Goal: Task Accomplishment & Management: Manage account settings

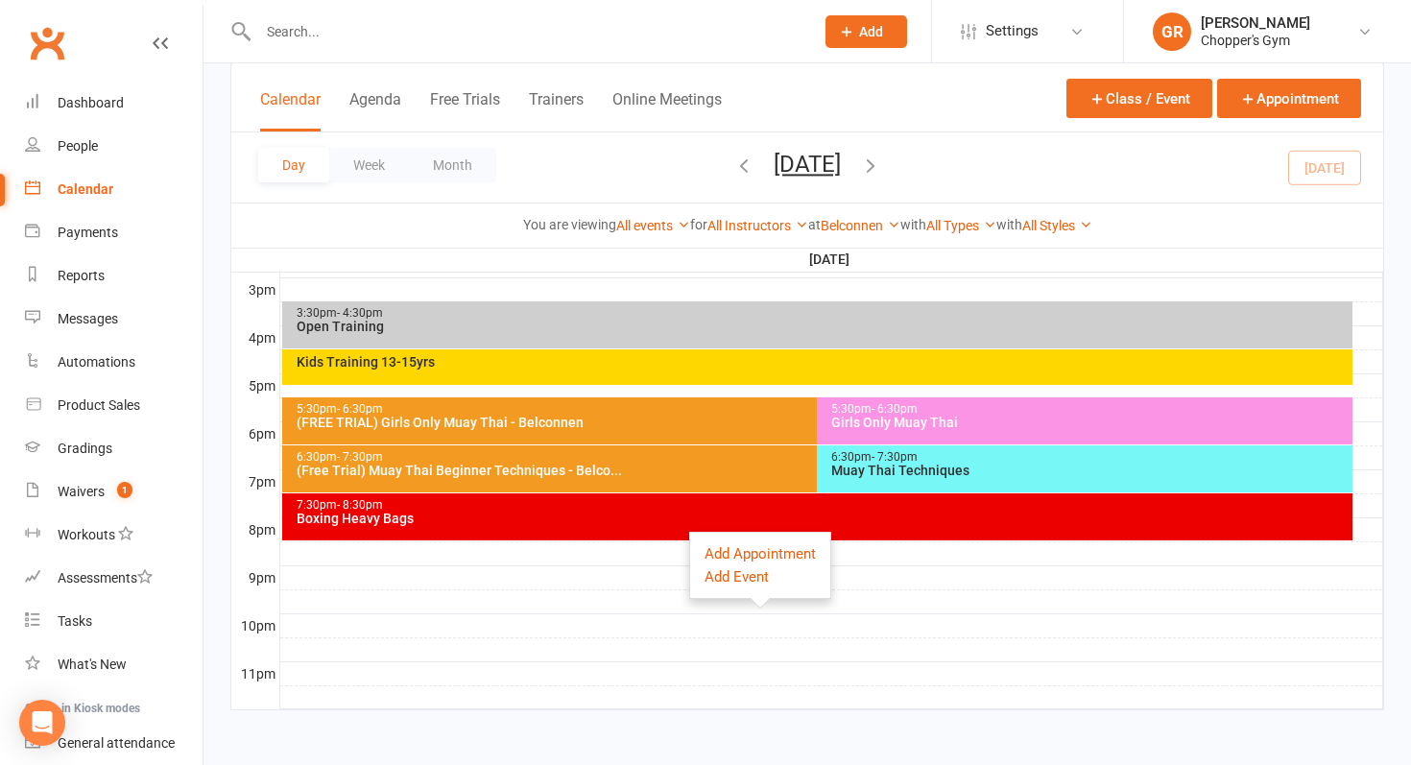
click at [913, 490] on div "6:30pm - 7:30pm Muay Thai Techniques" at bounding box center [1085, 469] width 536 height 47
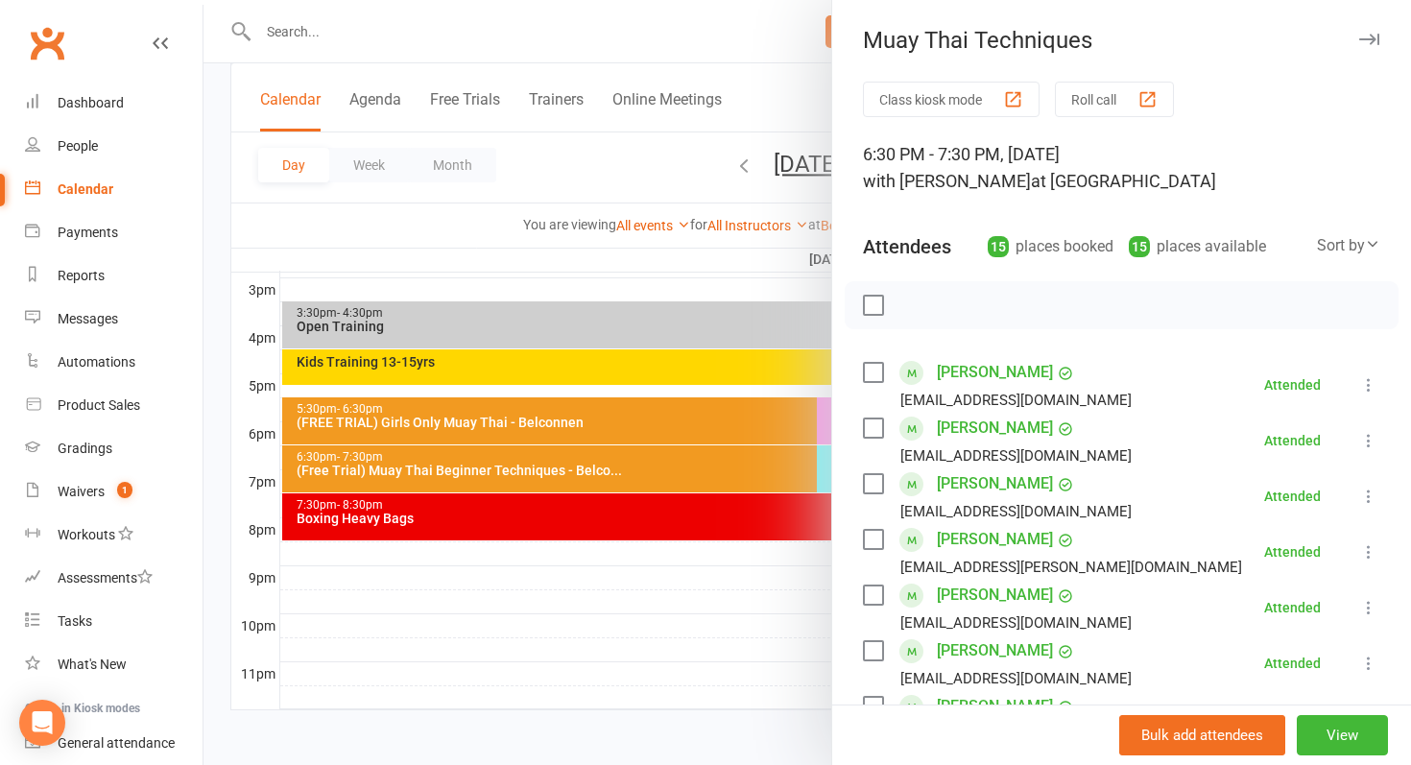
click at [757, 536] on div at bounding box center [808, 382] width 1208 height 765
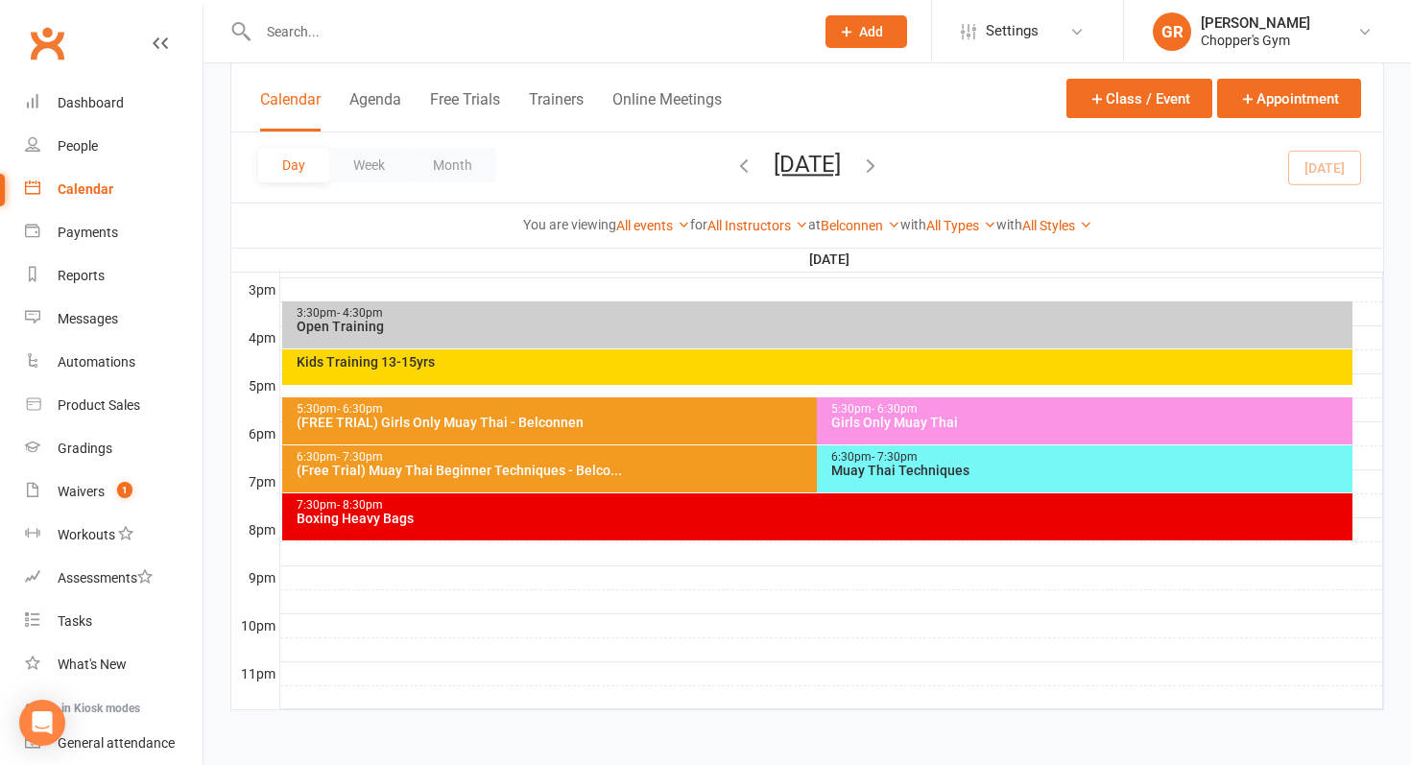
click at [761, 523] on div "Boxing Heavy Bags" at bounding box center [823, 518] width 1054 height 13
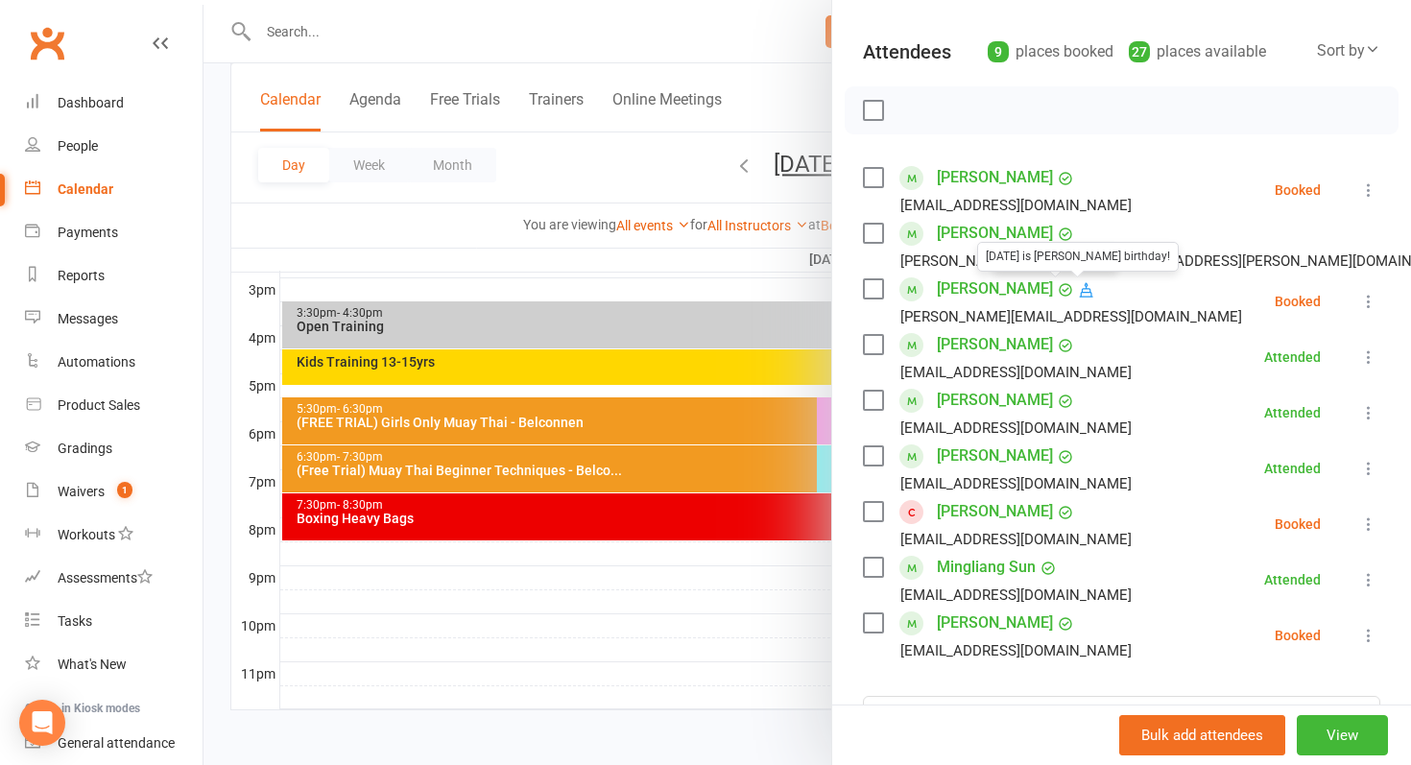
scroll to position [205, 0]
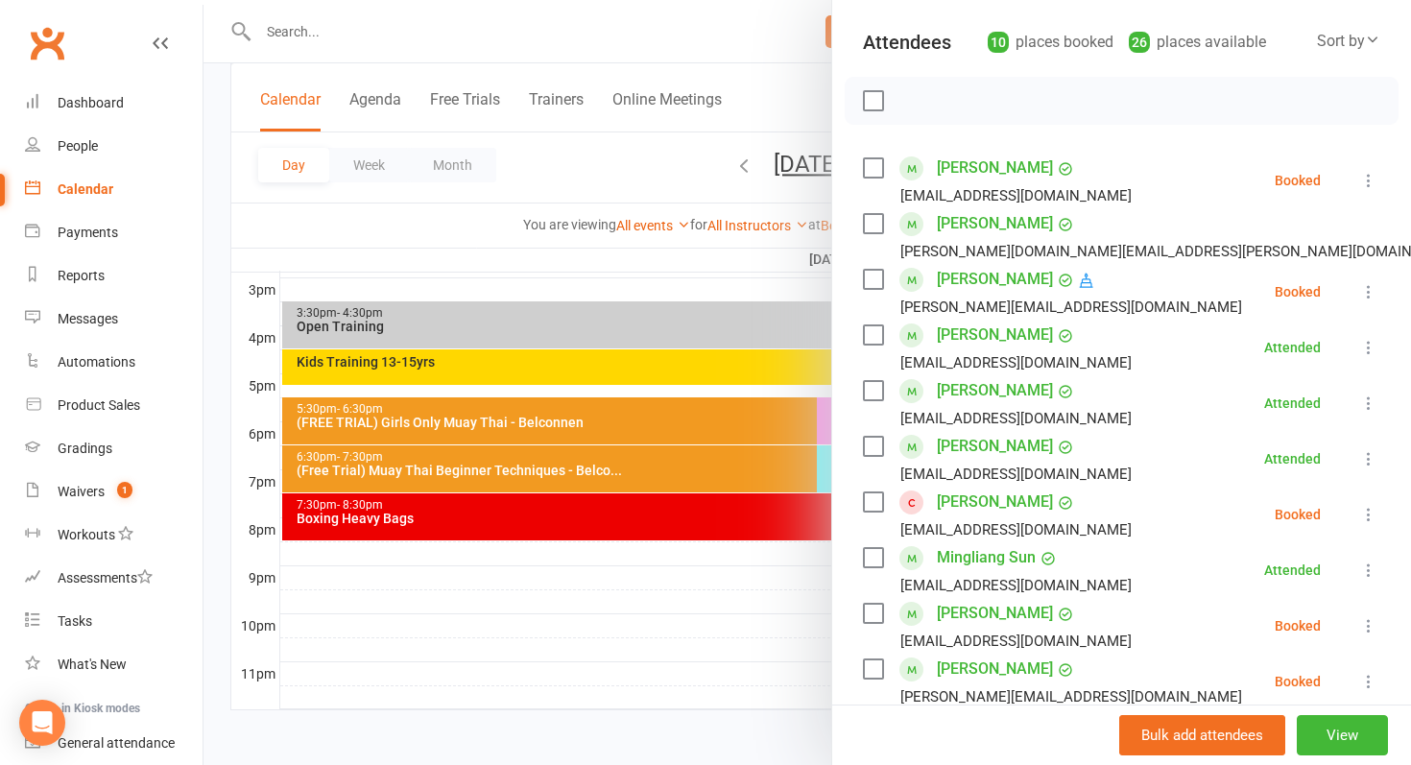
click at [1374, 289] on icon at bounding box center [1369, 291] width 19 height 19
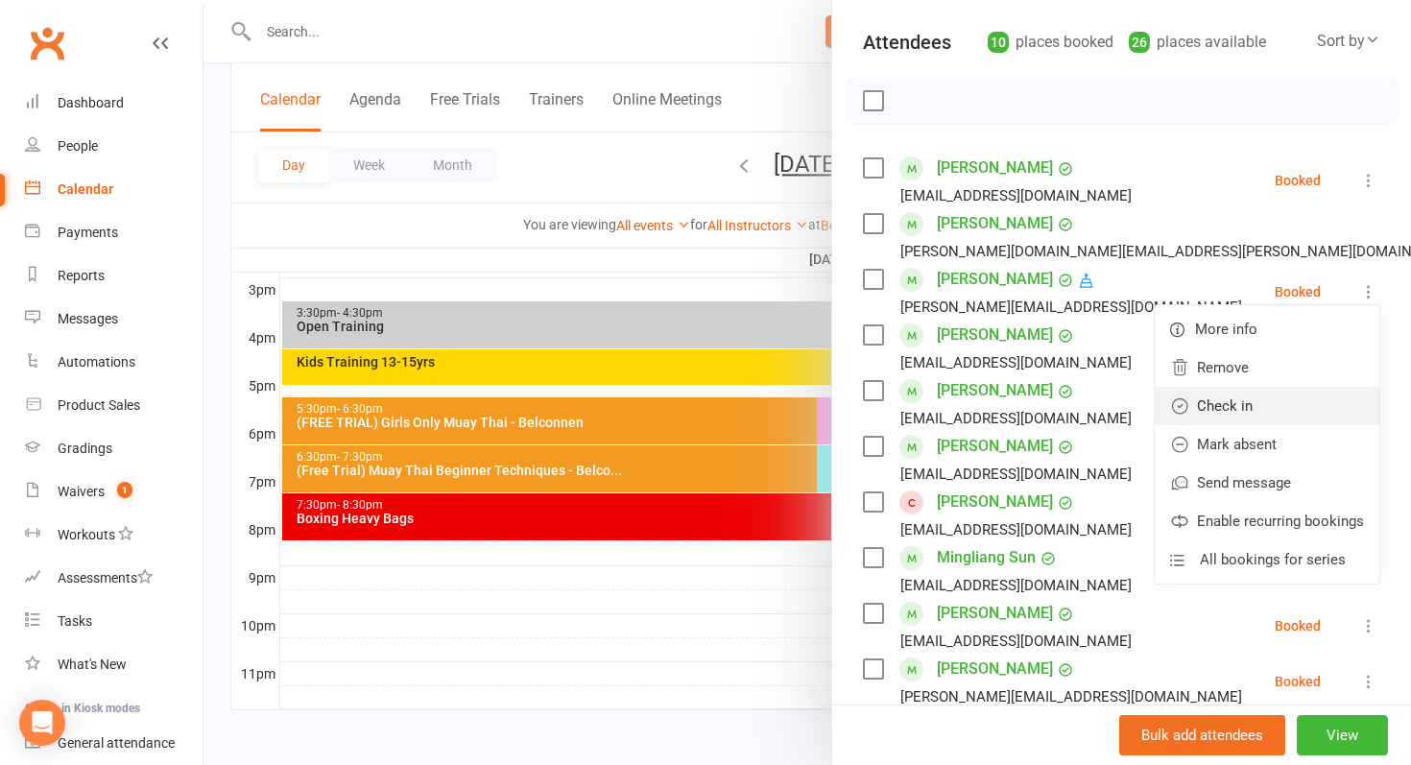
click at [1309, 401] on link "Check in" at bounding box center [1267, 406] width 225 height 38
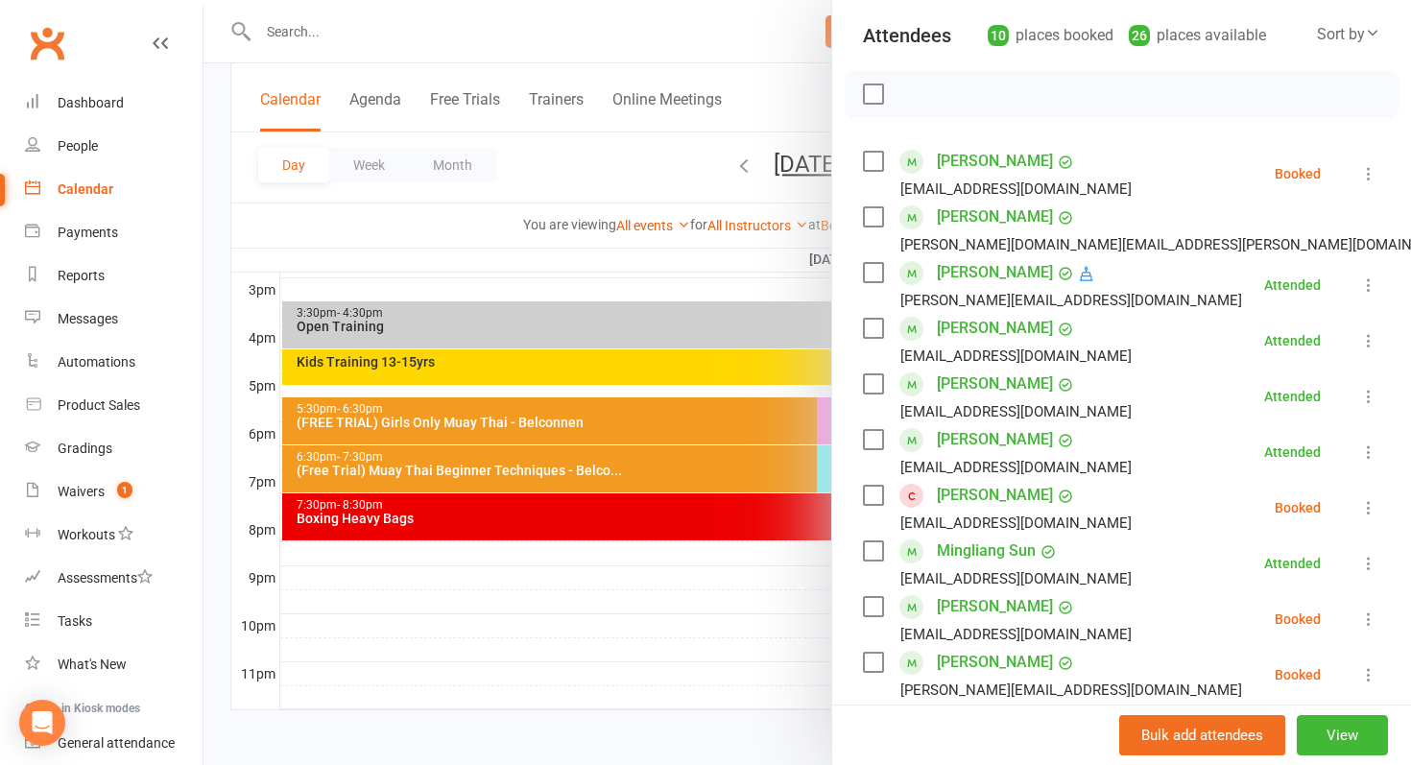
scroll to position [214, 0]
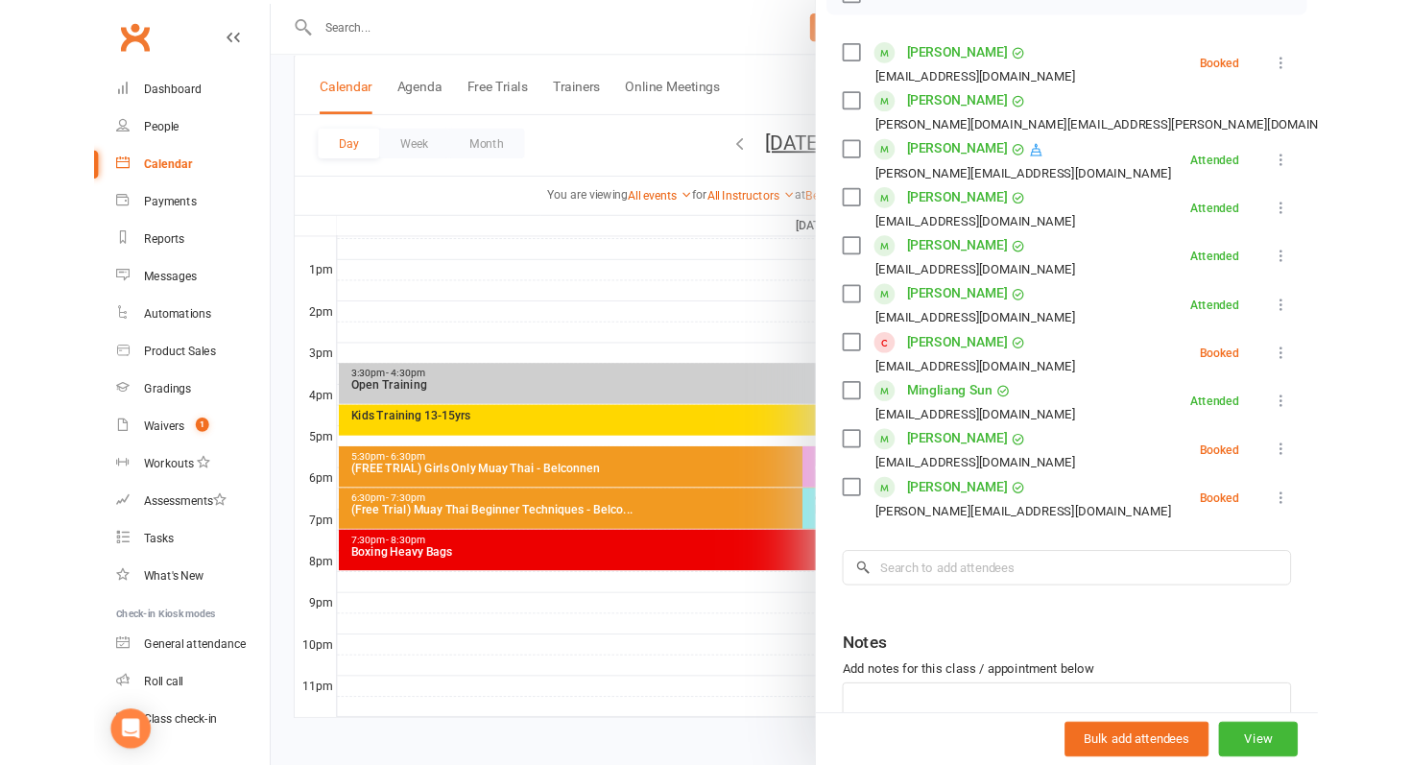
scroll to position [832, 0]
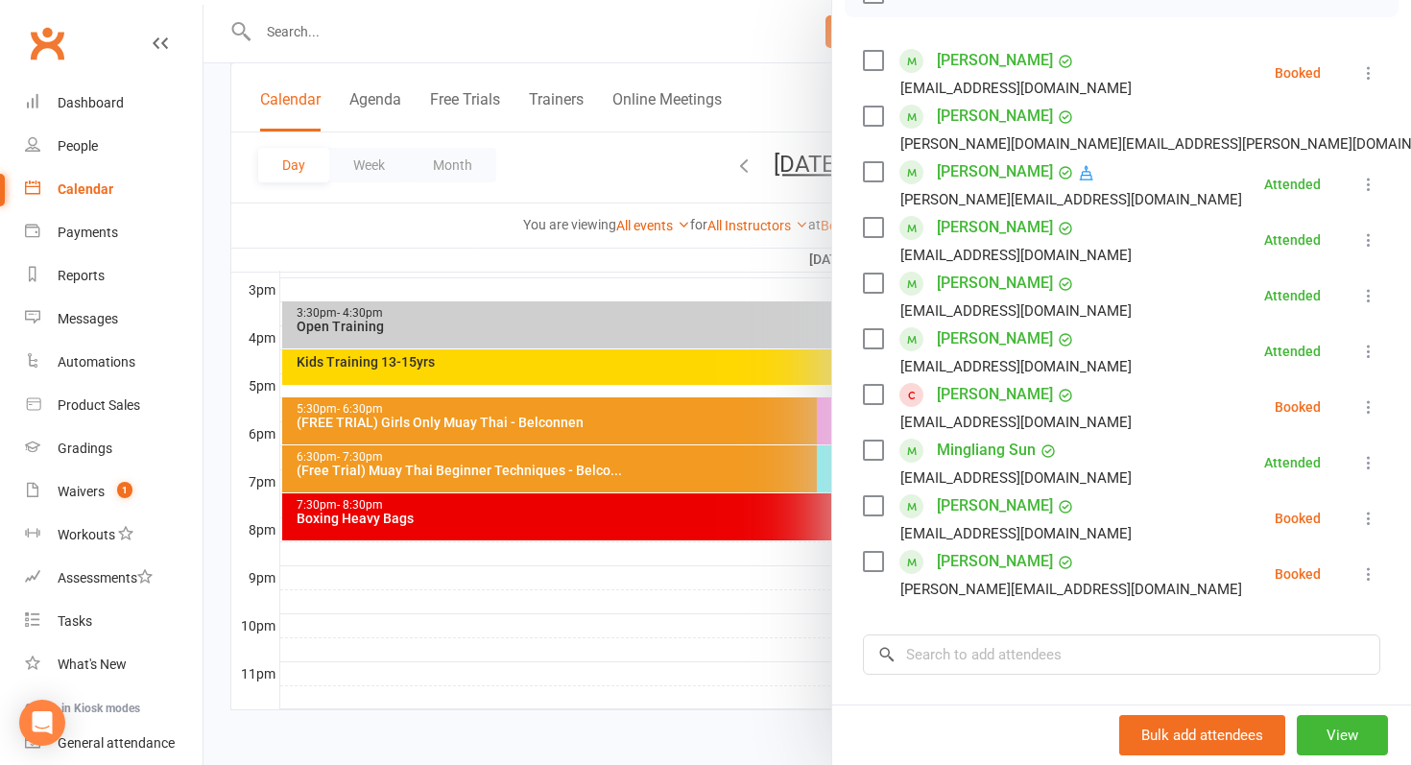
click at [994, 172] on link "Bailey Scheffler" at bounding box center [995, 172] width 116 height 31
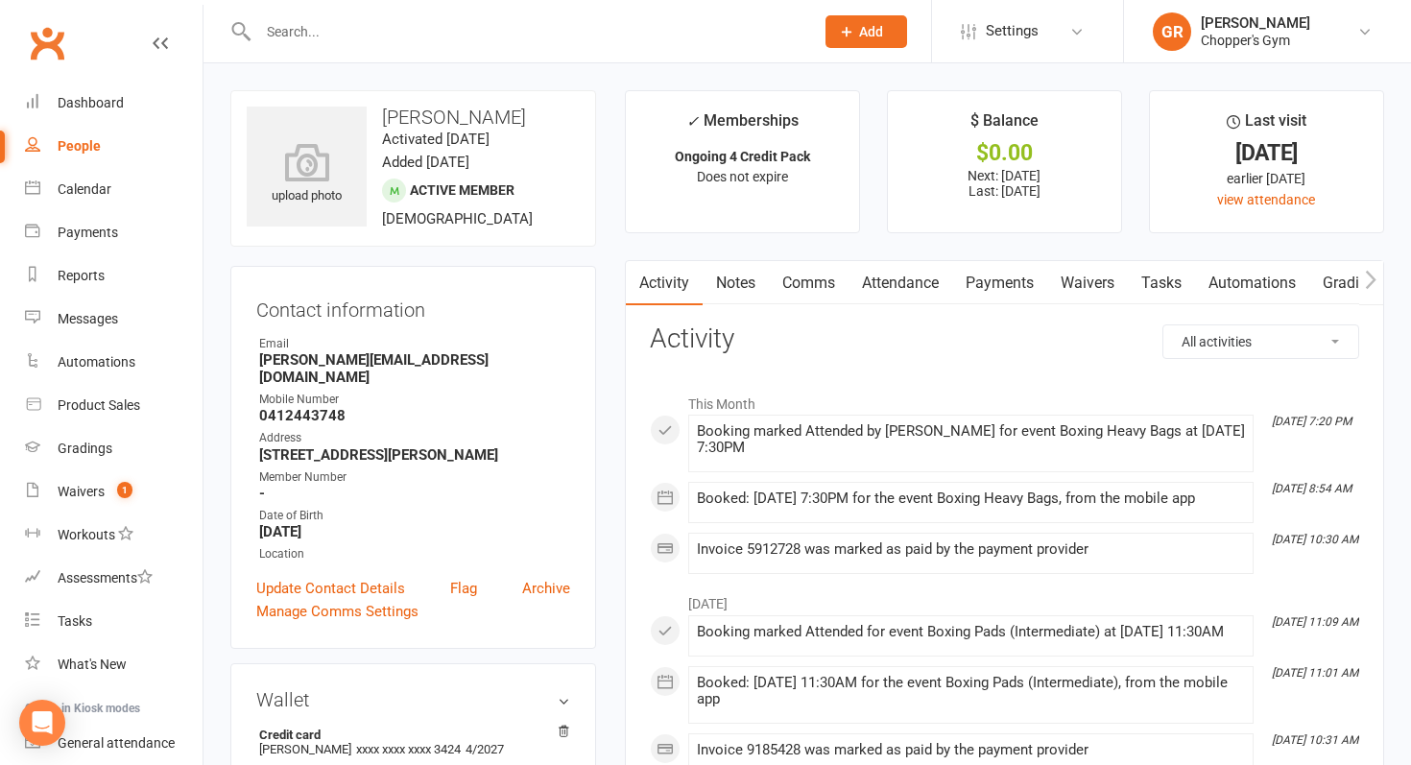
click at [939, 289] on link "Attendance" at bounding box center [901, 283] width 104 height 44
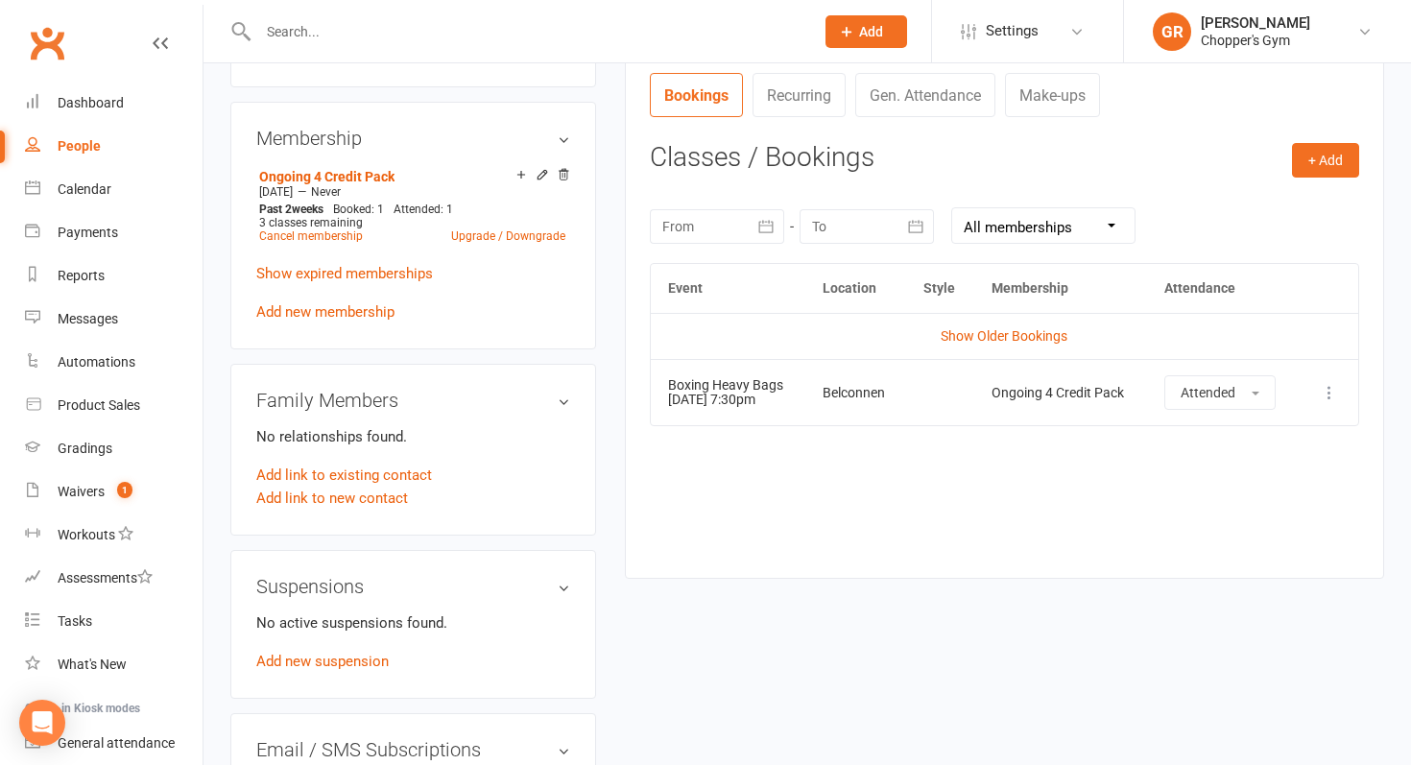
scroll to position [722, 0]
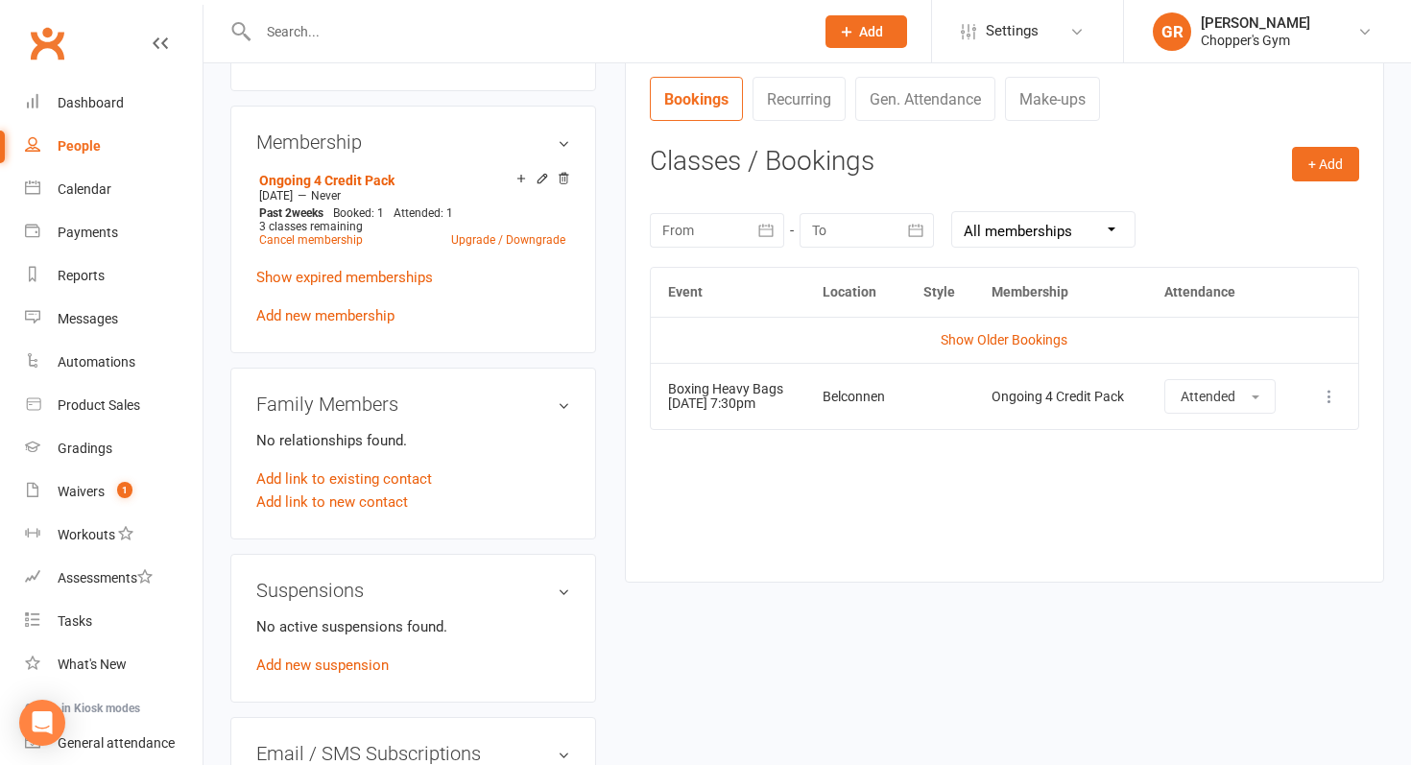
click at [1103, 234] on select "All memberships From other Members Ongoing 4 Credit Pack Month Special Casual V…" at bounding box center [1043, 229] width 182 height 35
click at [952, 212] on select "All memberships From other Members Ongoing 4 Credit Pack Month Special Casual V…" at bounding box center [1043, 229] width 182 height 35
click at [970, 335] on link "Show Older Bookings" at bounding box center [1004, 339] width 127 height 15
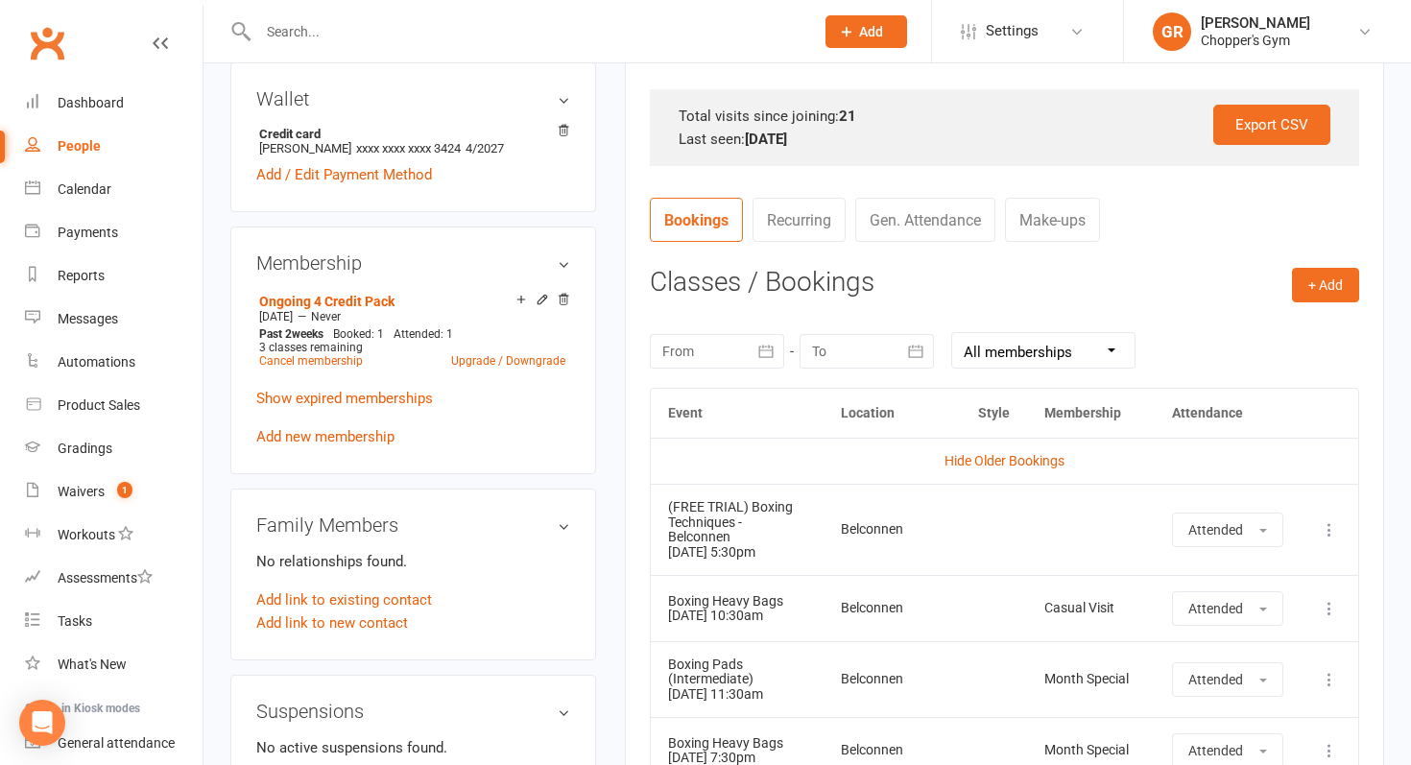
scroll to position [0, 0]
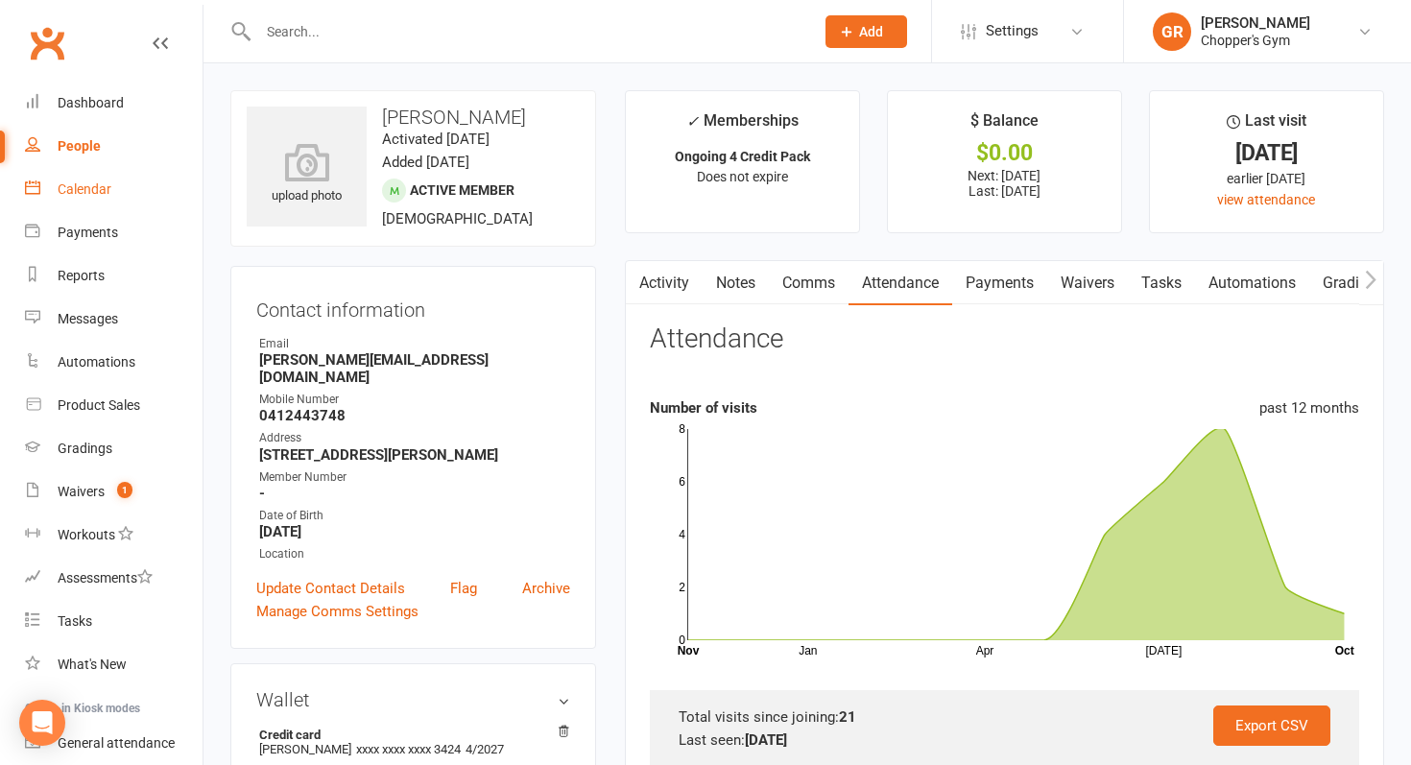
click at [89, 183] on div "Calendar" at bounding box center [85, 188] width 54 height 15
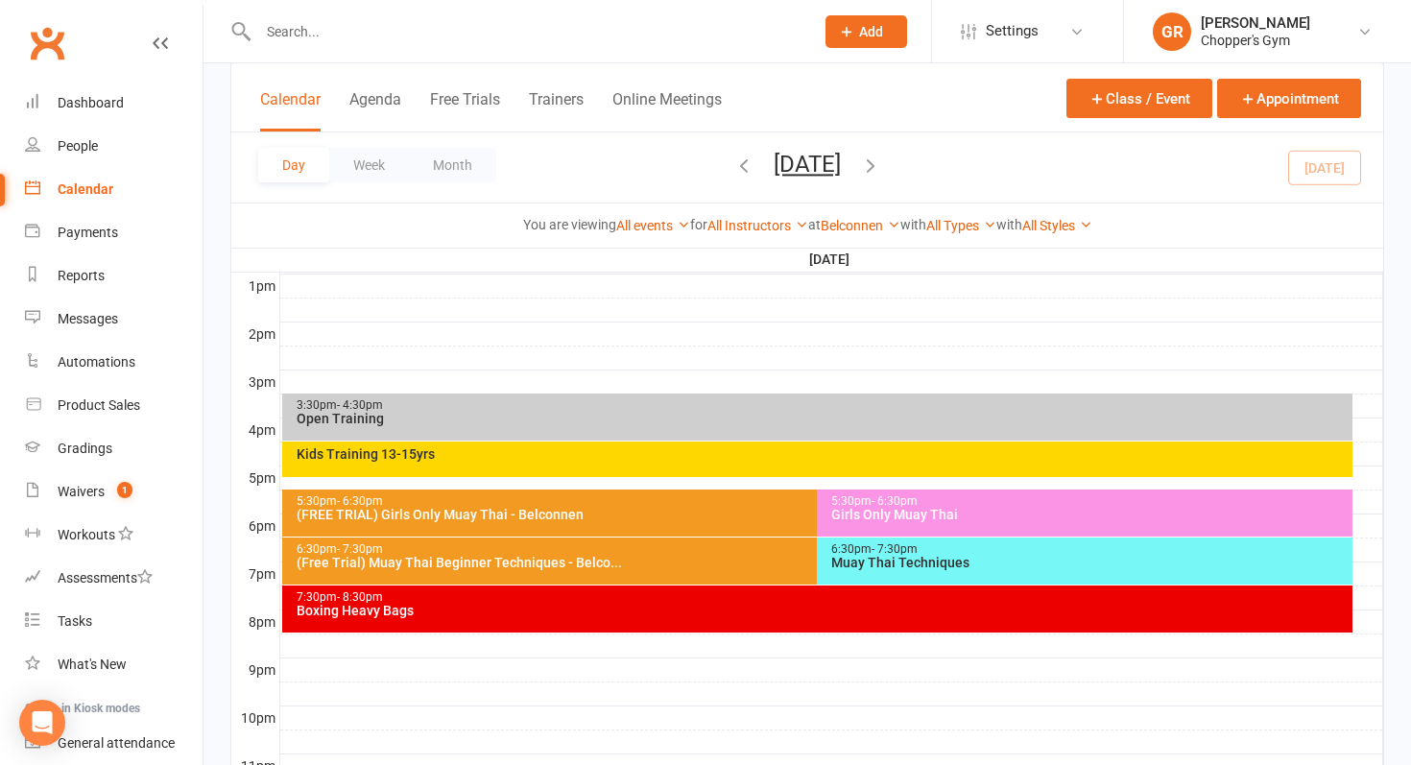
scroll to position [743, 0]
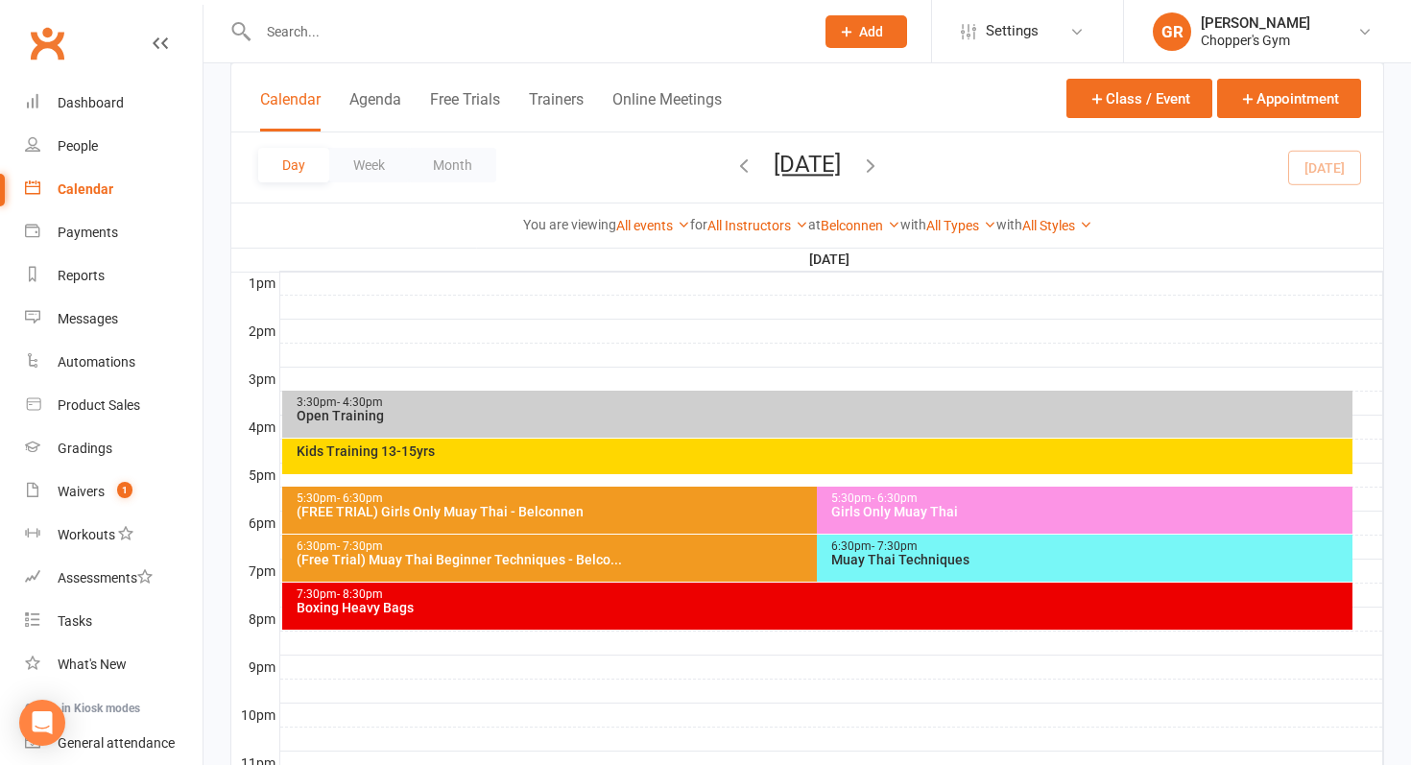
click at [816, 608] on div "Boxing Heavy Bags" at bounding box center [823, 607] width 1054 height 13
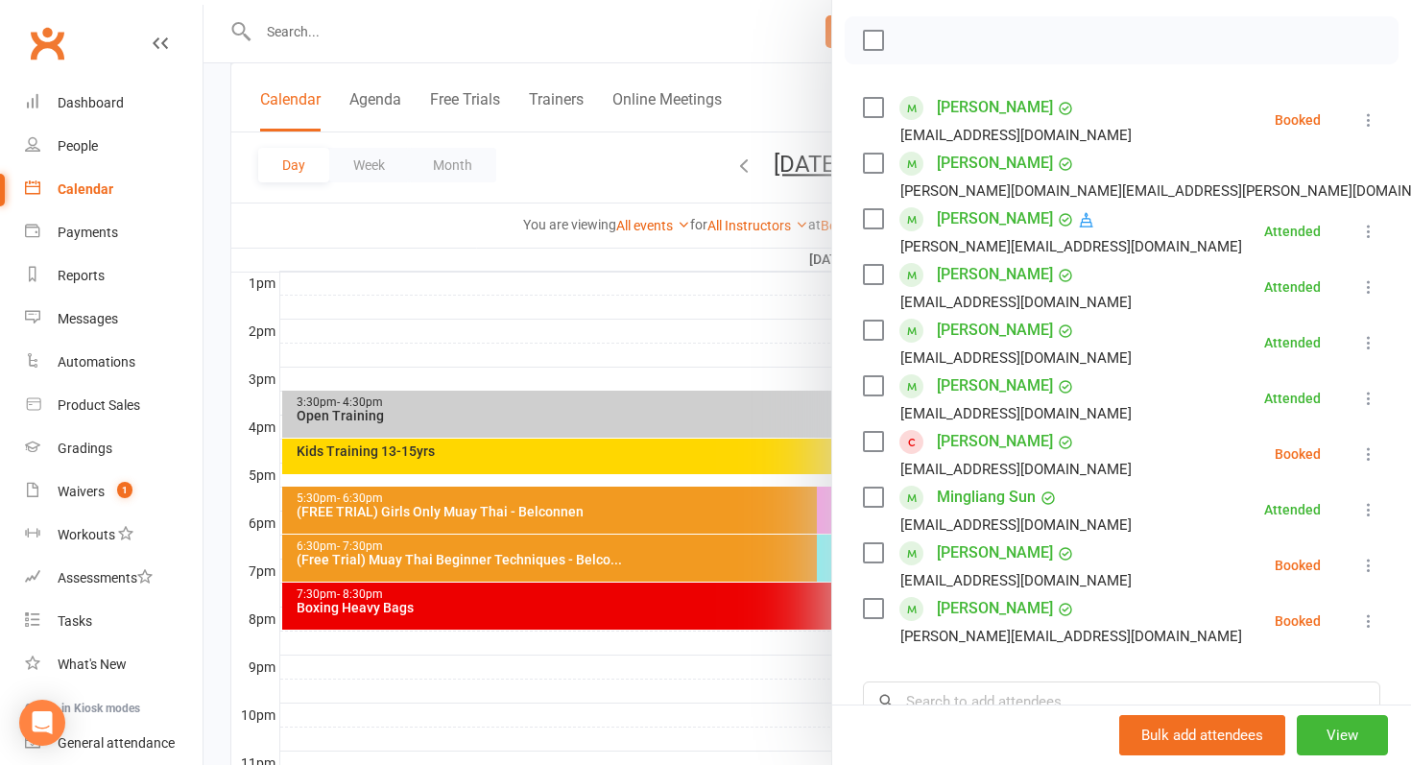
scroll to position [267, 0]
click at [1020, 433] on link "Mathew Mittl" at bounding box center [995, 439] width 116 height 31
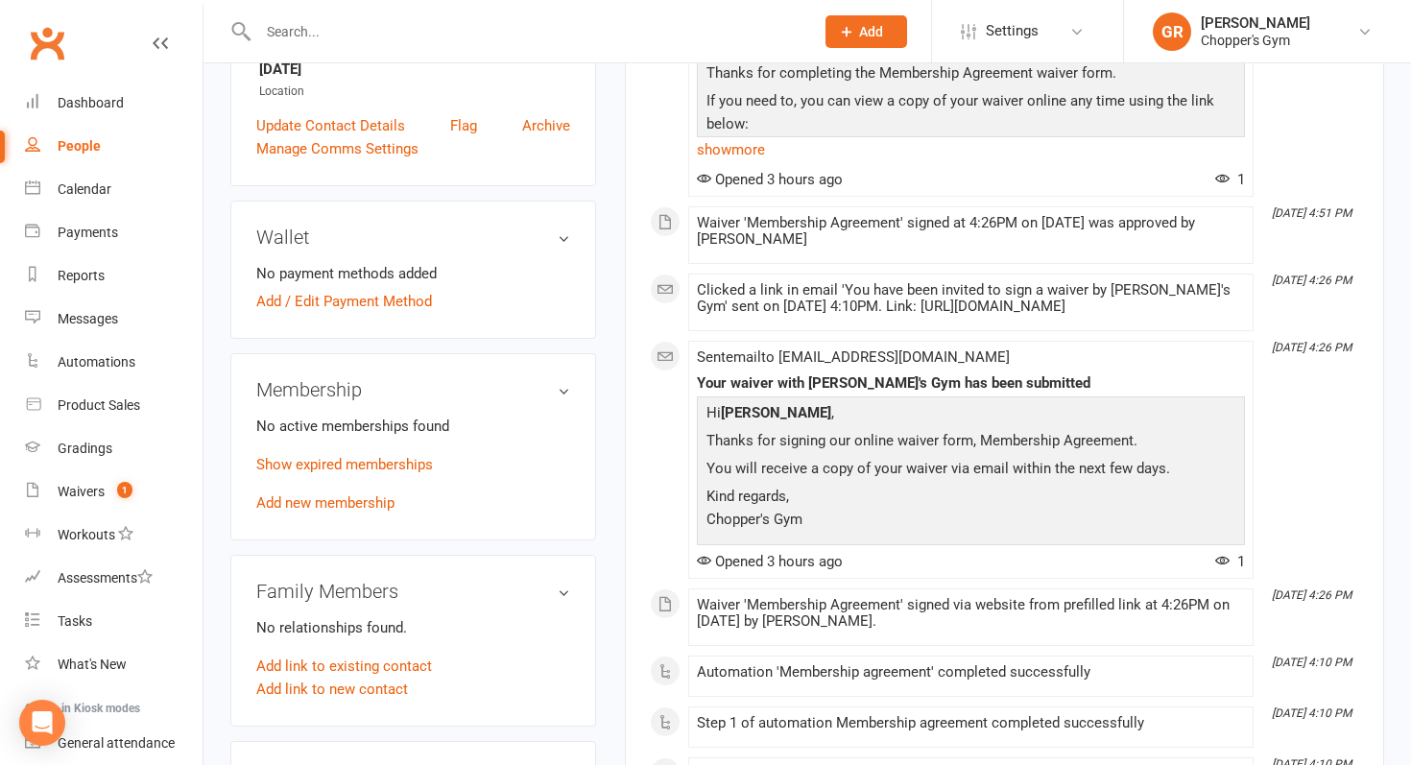
scroll to position [470, 0]
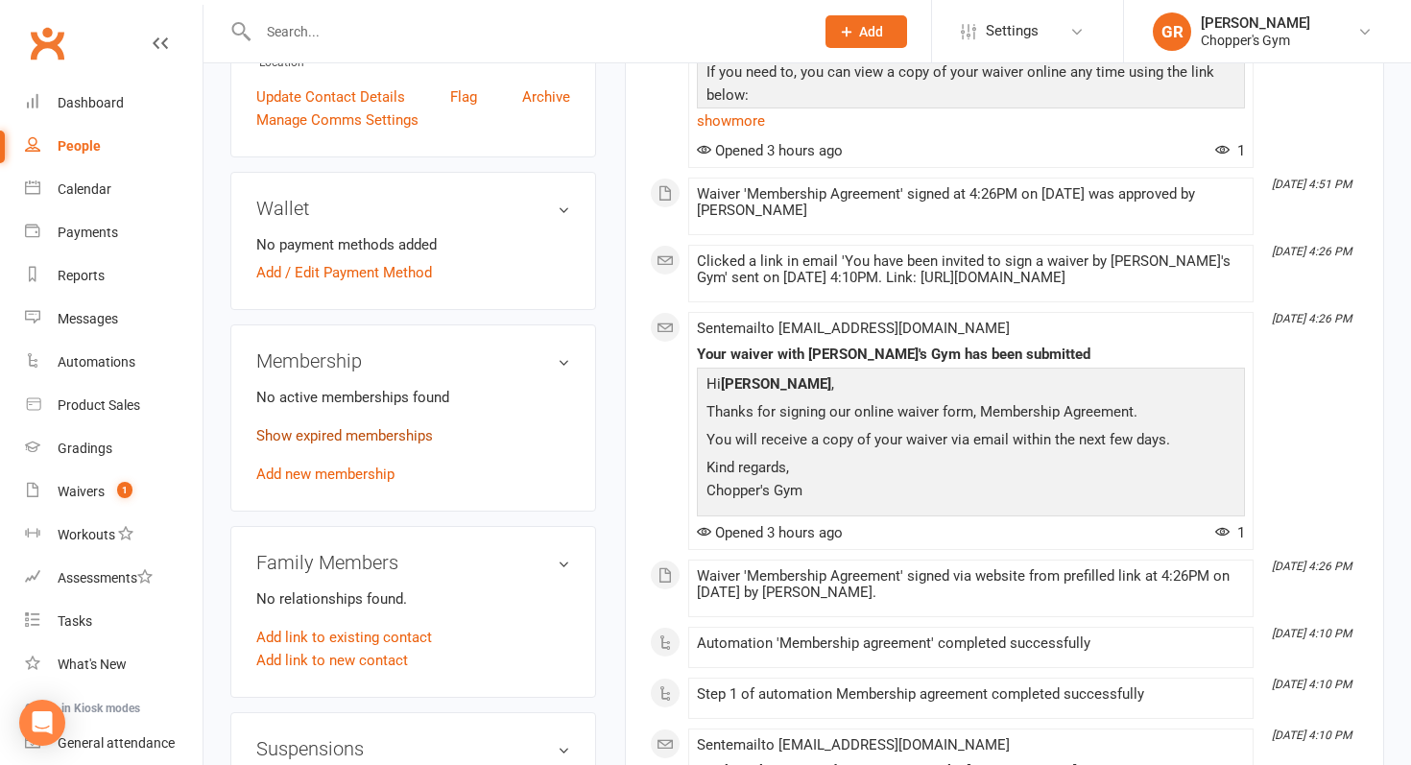
click at [425, 434] on link "Show expired memberships" at bounding box center [344, 435] width 177 height 17
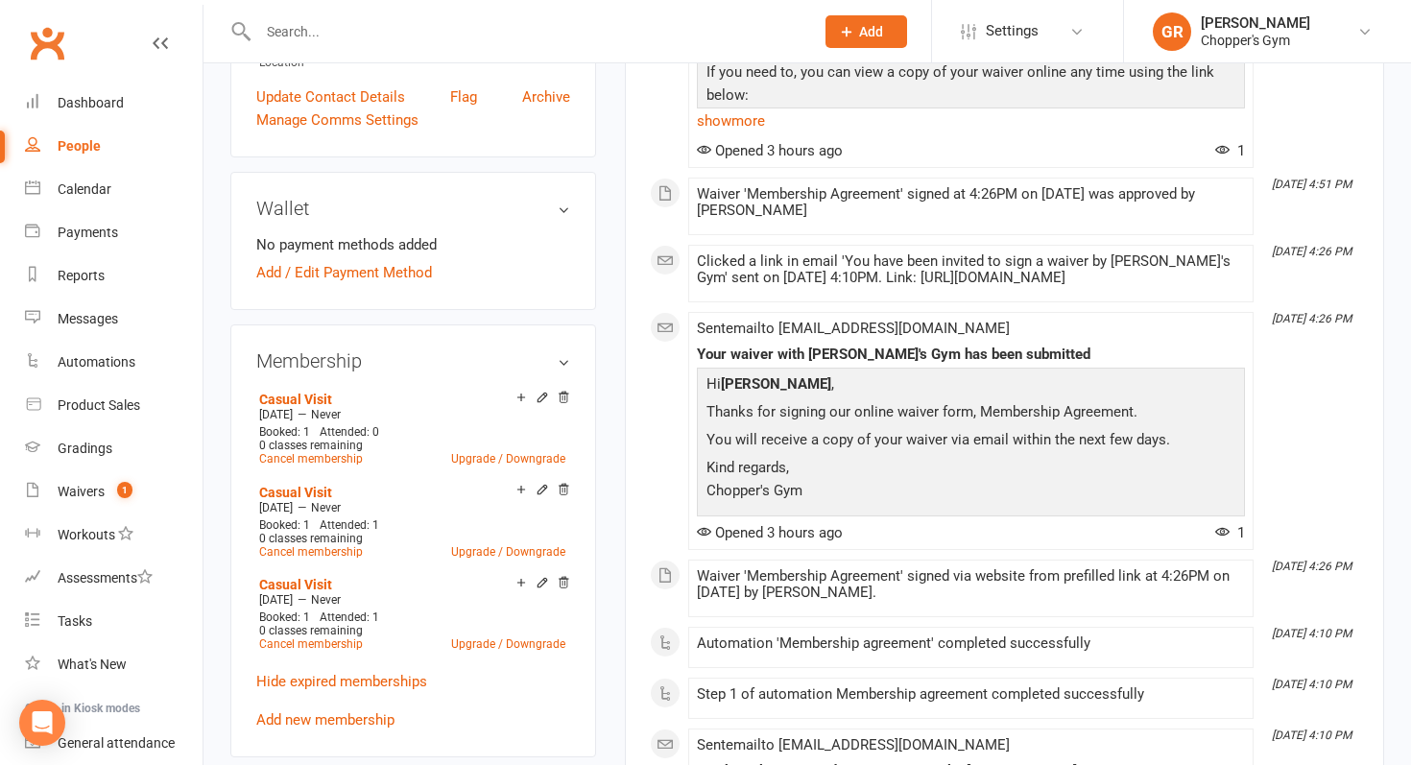
click at [608, 448] on div "upload photo Mathew Mittl Activated 25 August, 2025 Added 17 August, 2025 Cance…" at bounding box center [413, 648] width 395 height 2056
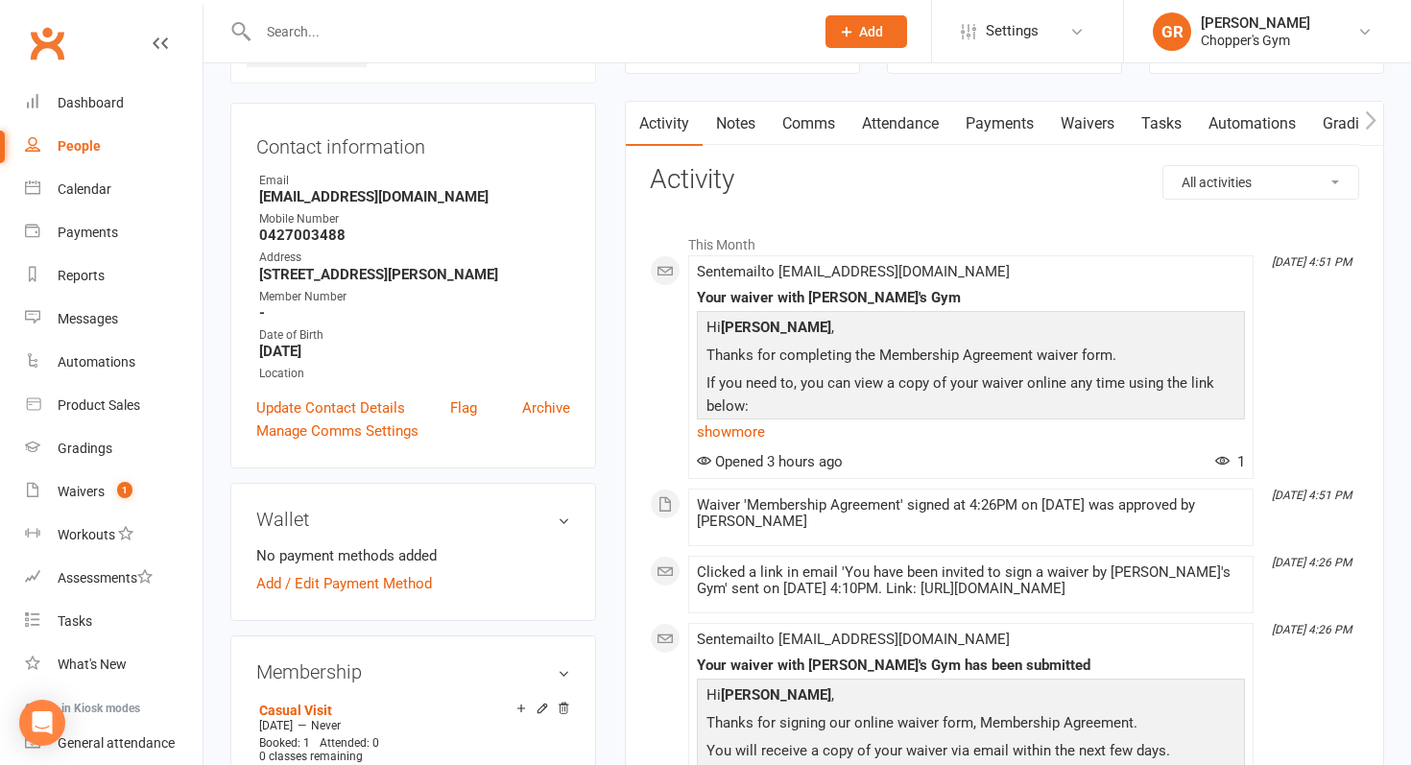
scroll to position [0, 0]
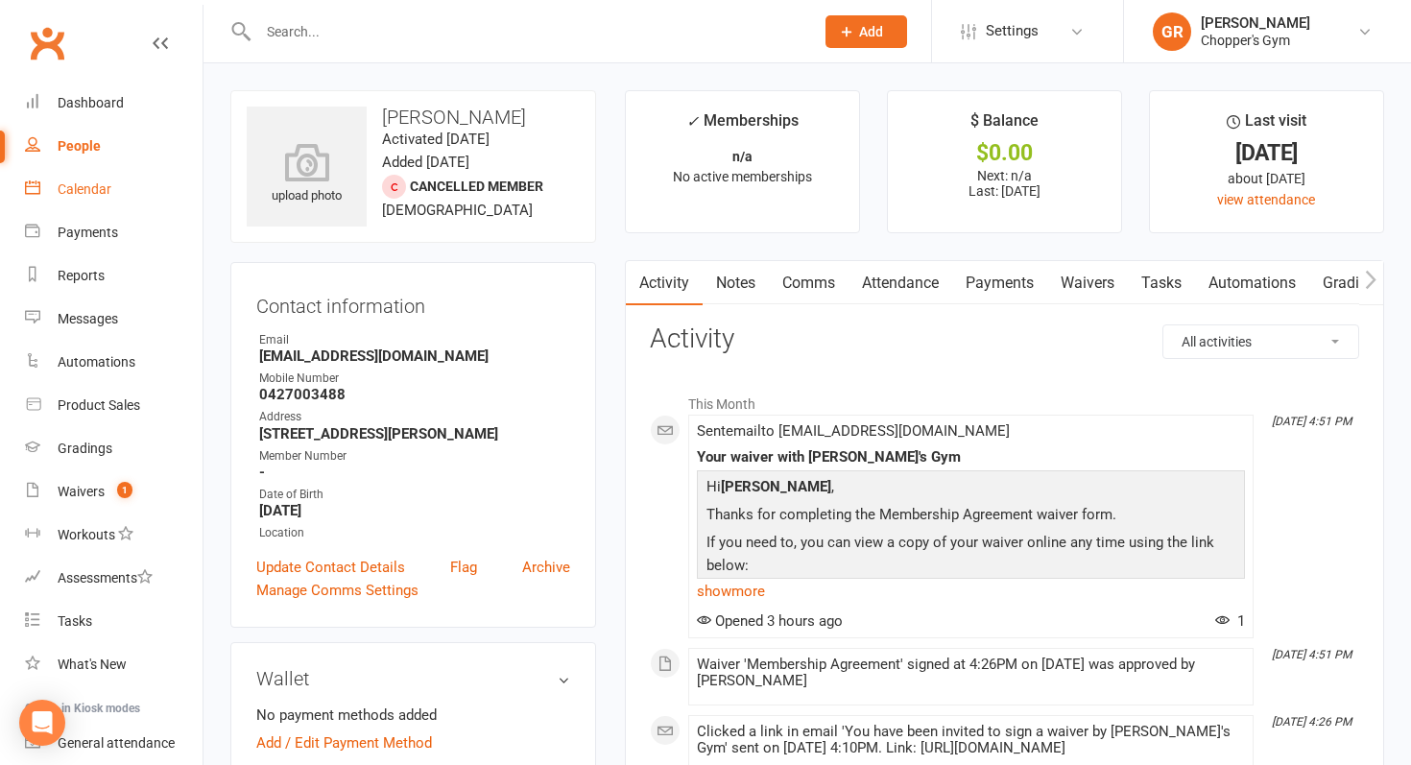
click at [101, 199] on link "Calendar" at bounding box center [114, 189] width 178 height 43
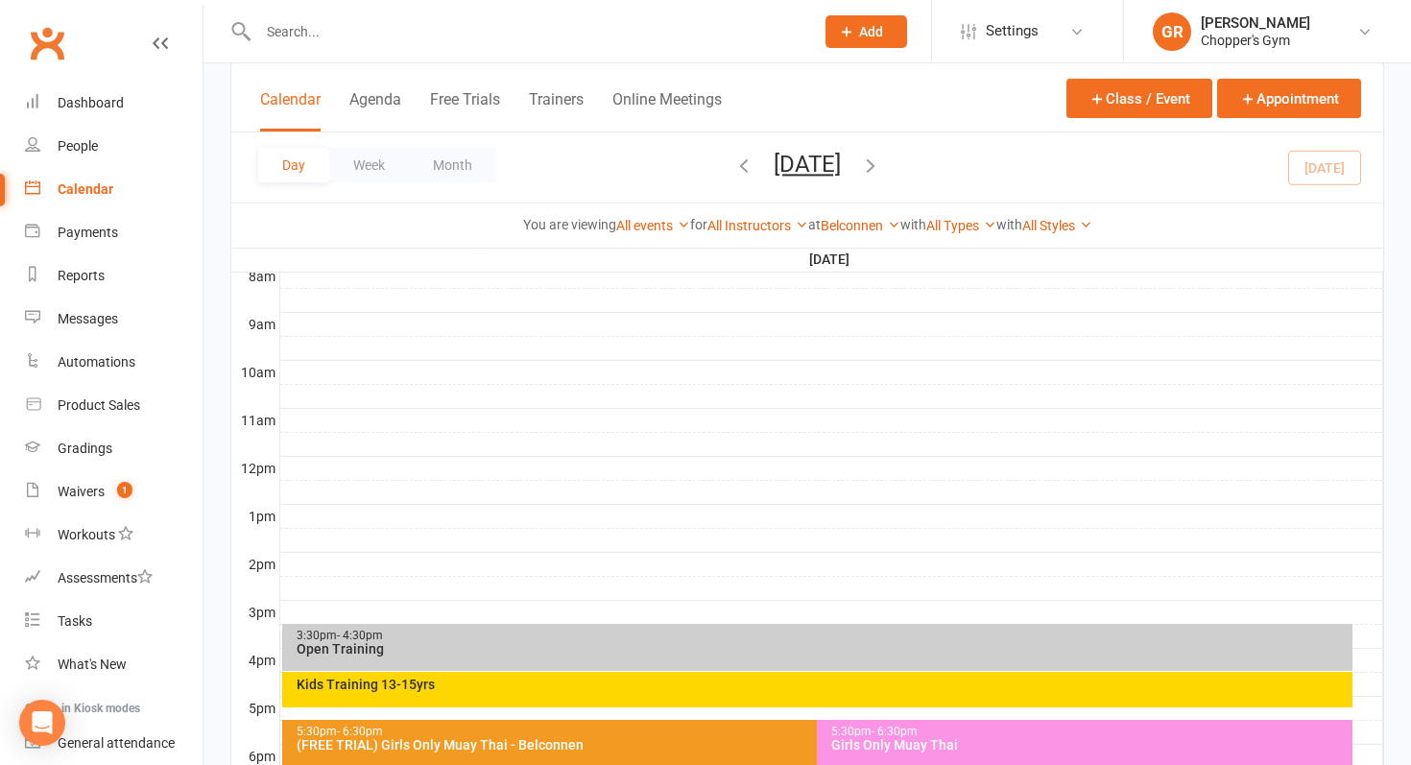
scroll to position [832, 0]
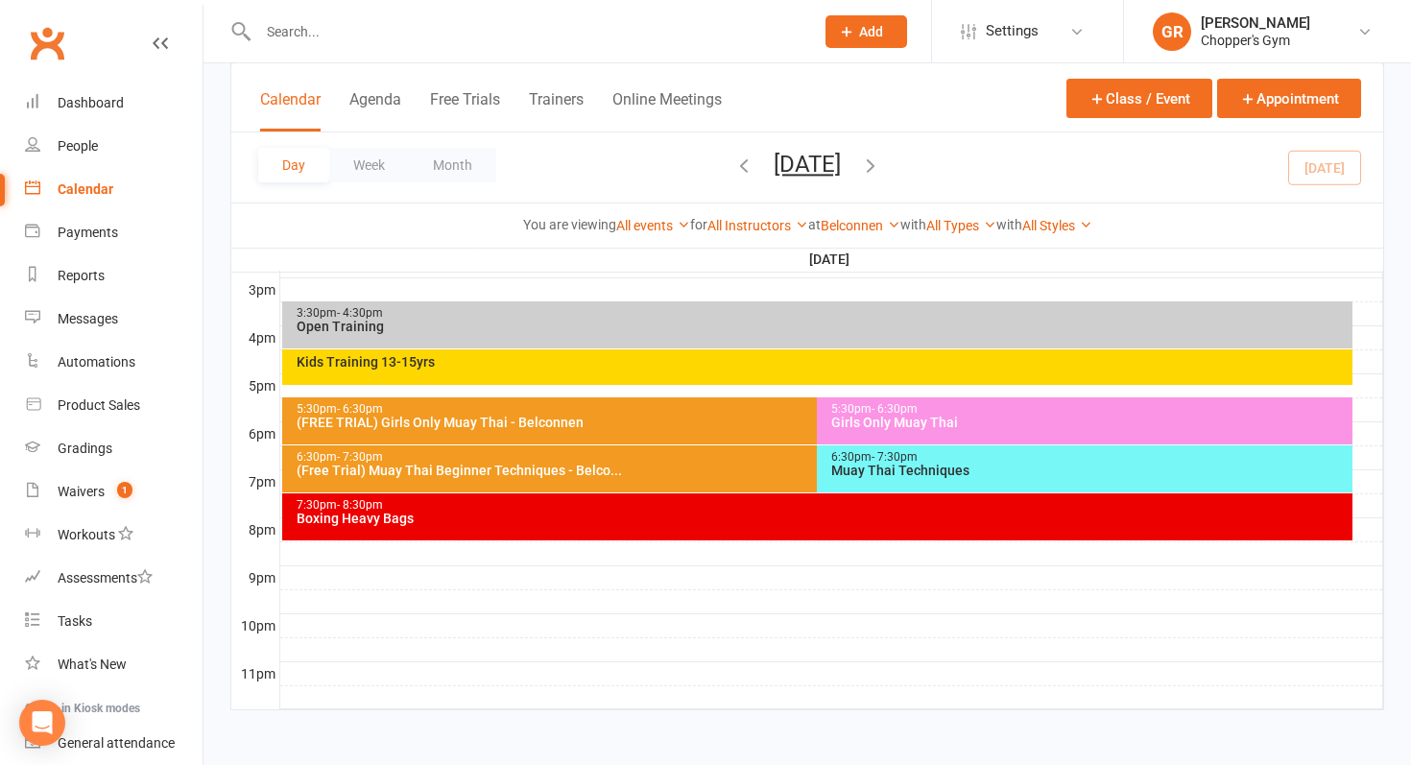
click at [891, 459] on span "- 7:30pm" at bounding box center [895, 456] width 46 height 13
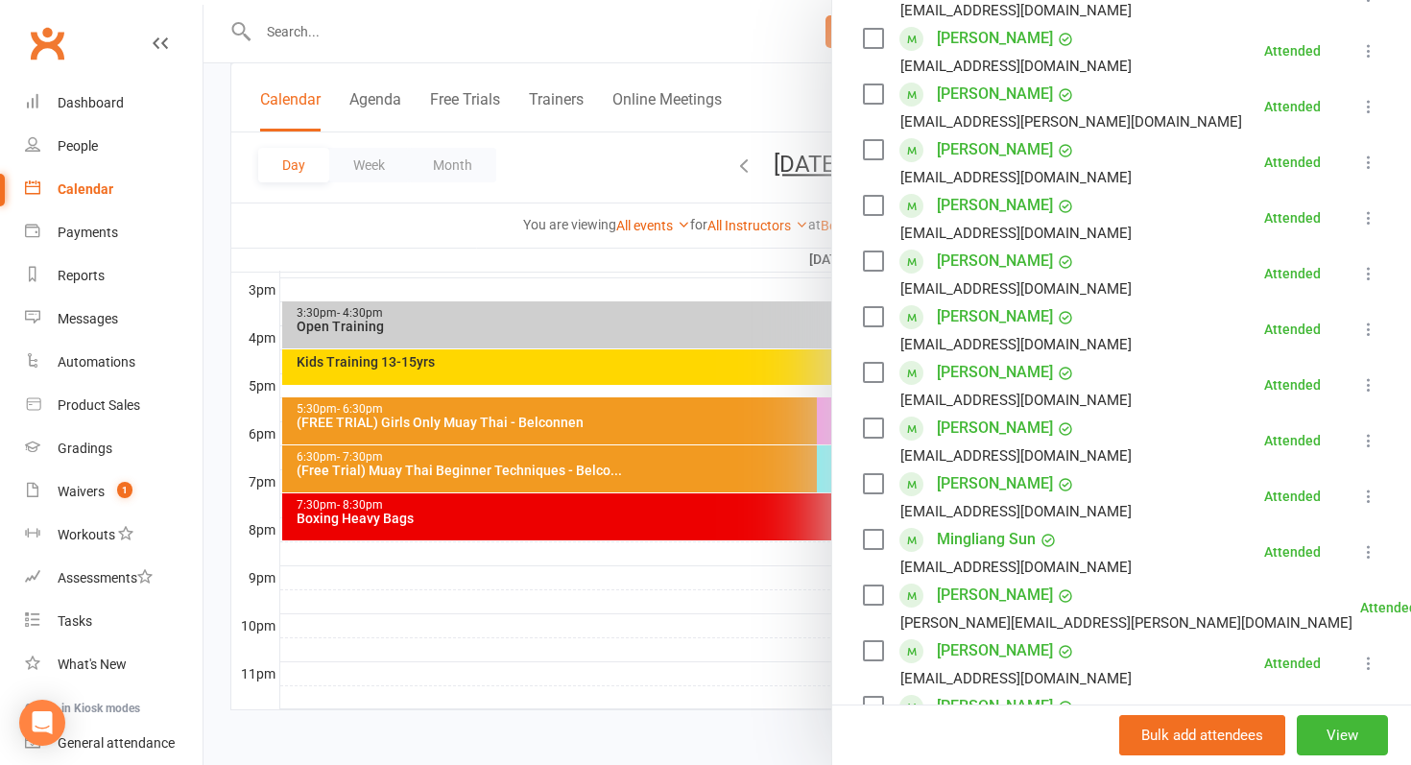
scroll to position [446, 0]
click at [756, 534] on div at bounding box center [808, 382] width 1208 height 765
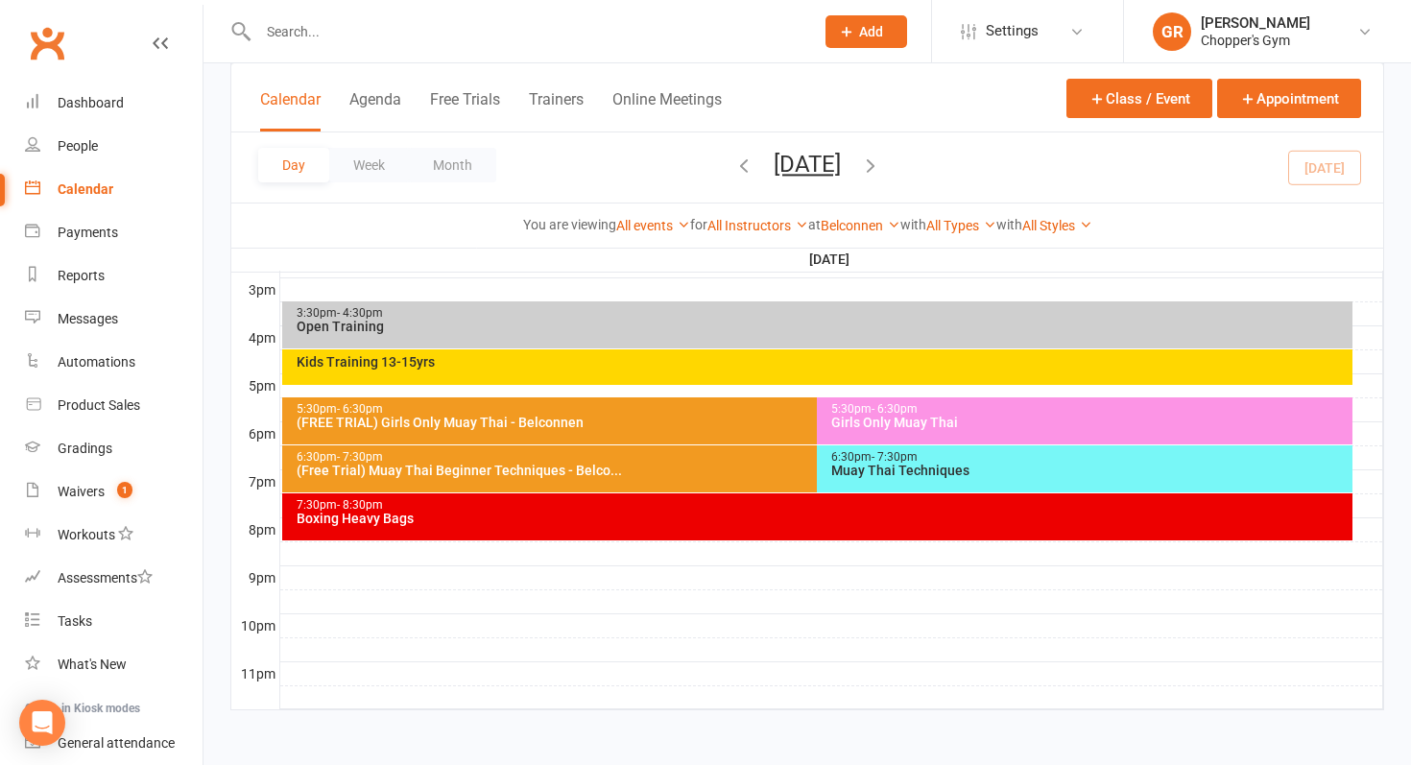
click at [1142, 537] on div "7:30pm - 8:30pm Boxing Heavy Bags" at bounding box center [818, 517] width 1072 height 47
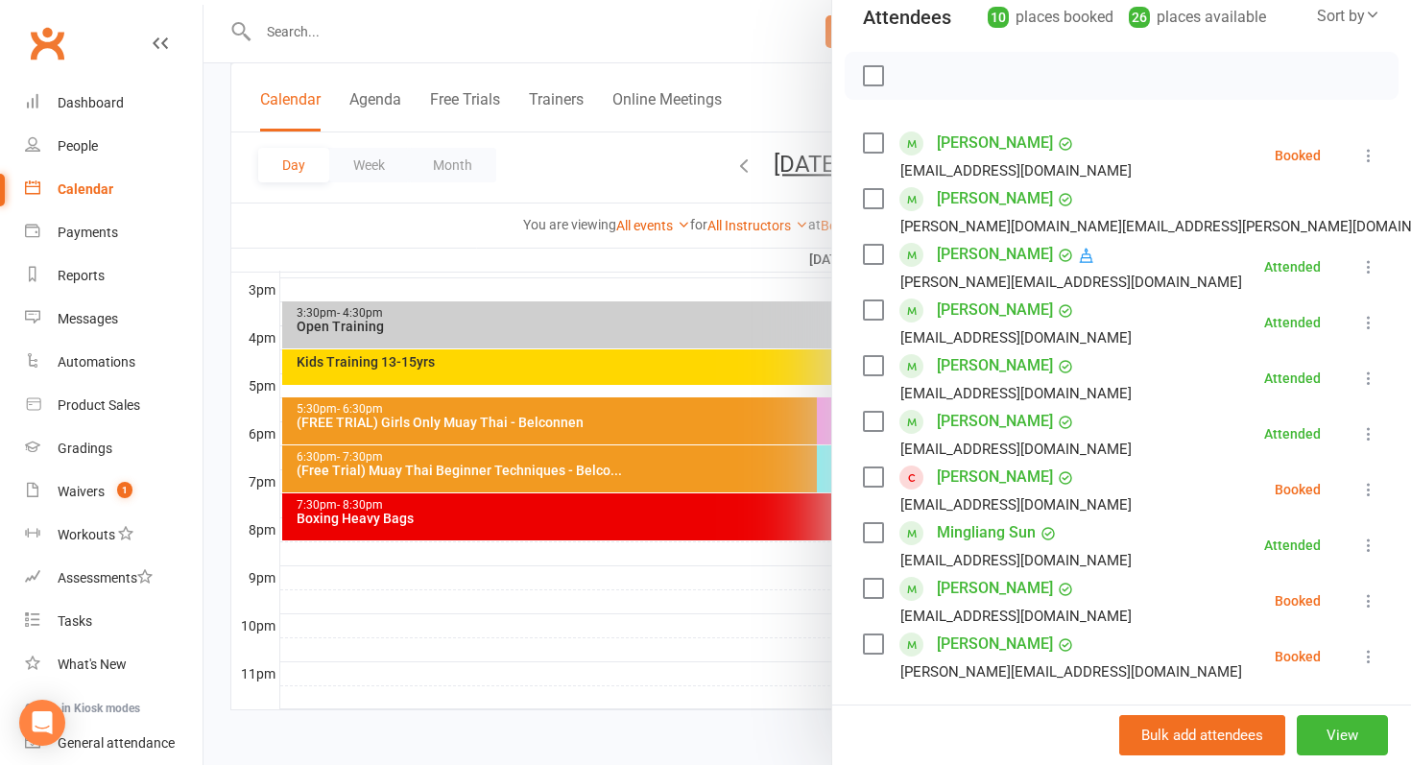
scroll to position [554, 0]
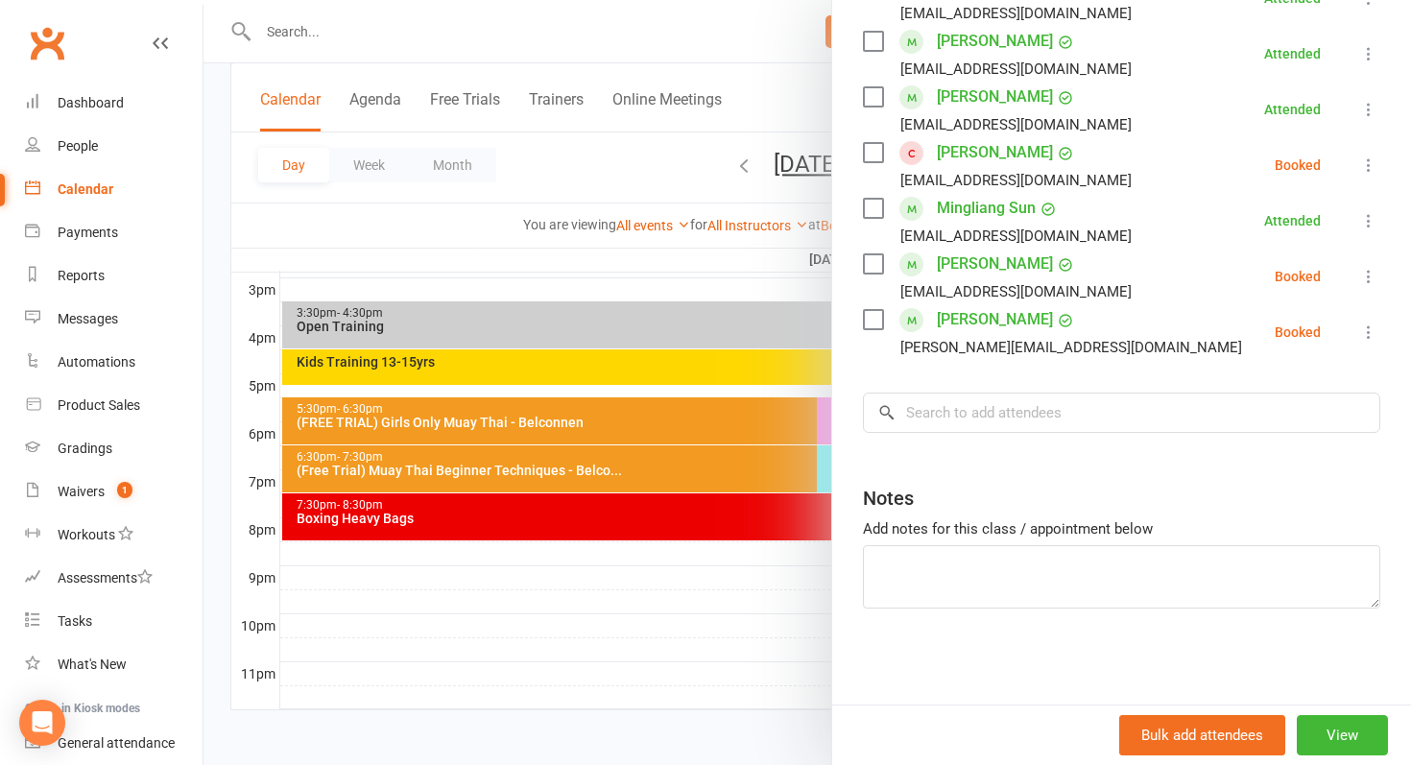
click at [1372, 164] on icon at bounding box center [1369, 165] width 19 height 19
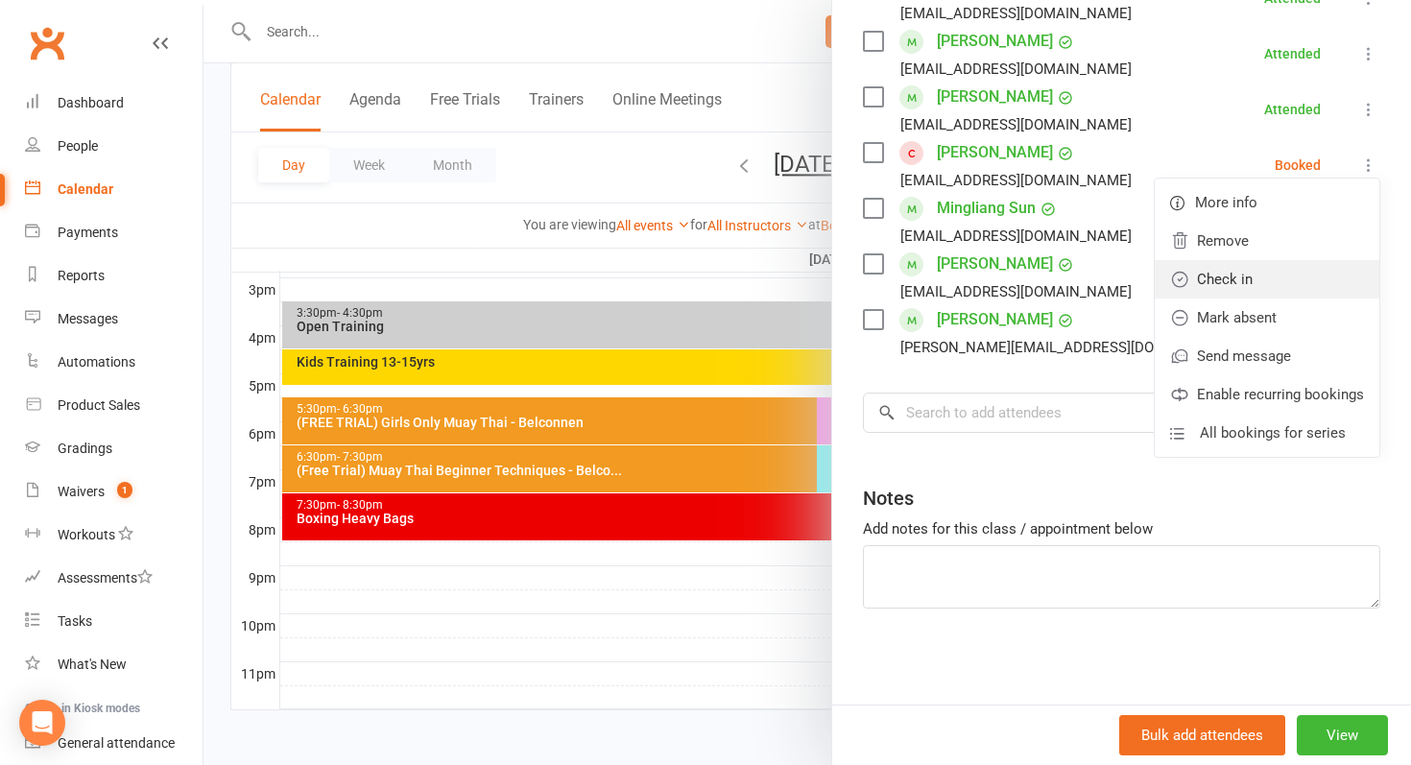
click at [1284, 280] on link "Check in" at bounding box center [1267, 279] width 225 height 38
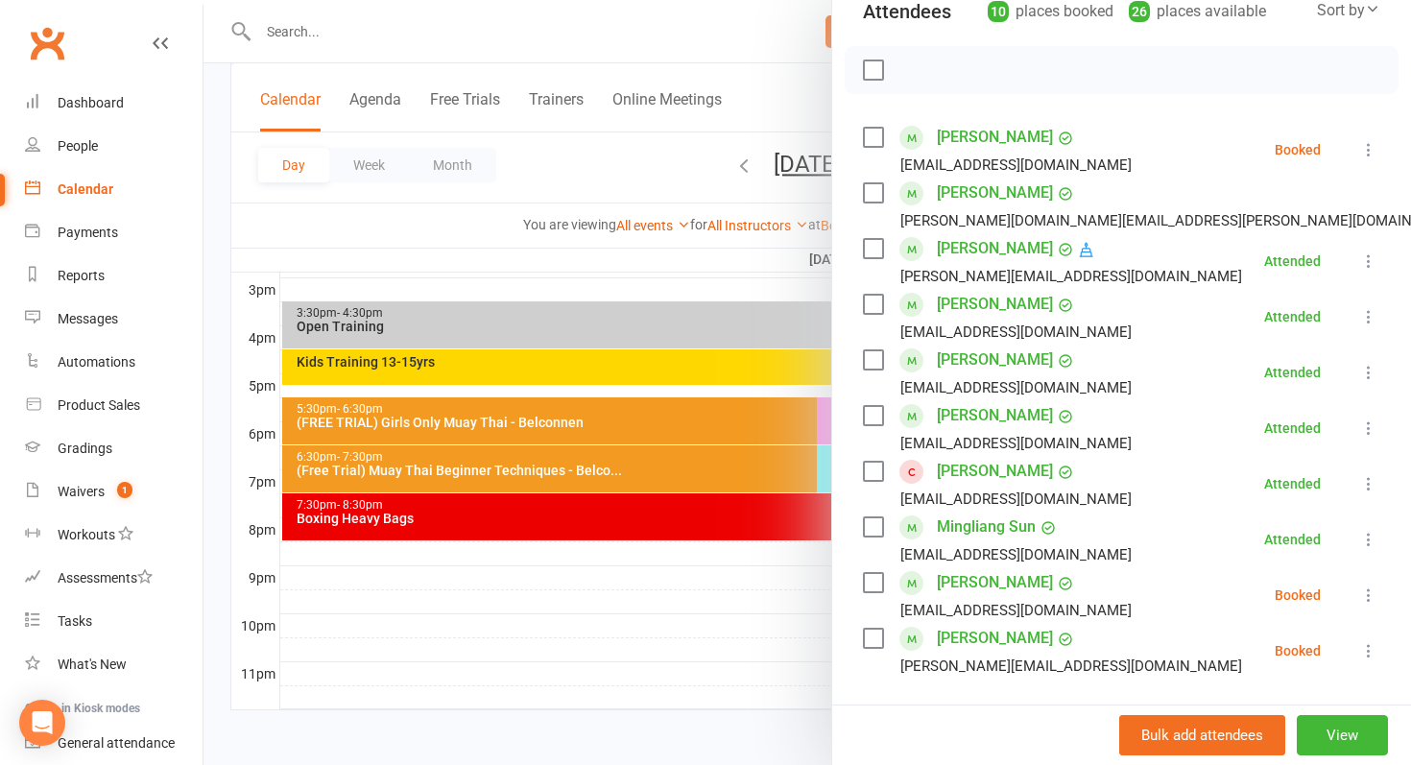
scroll to position [236, 0]
click at [740, 462] on div at bounding box center [808, 382] width 1208 height 765
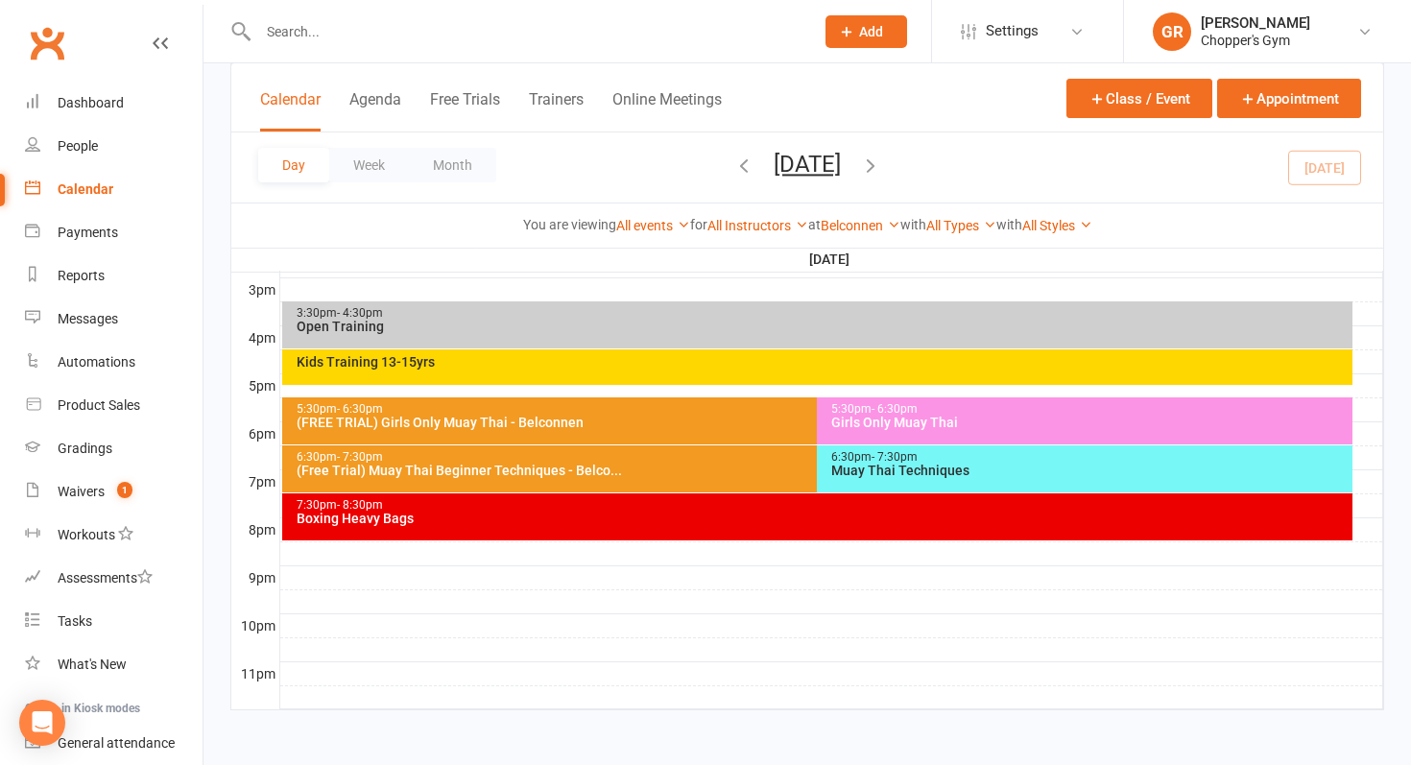
click at [740, 462] on div "6:30pm - 7:30pm" at bounding box center [813, 457] width 1035 height 12
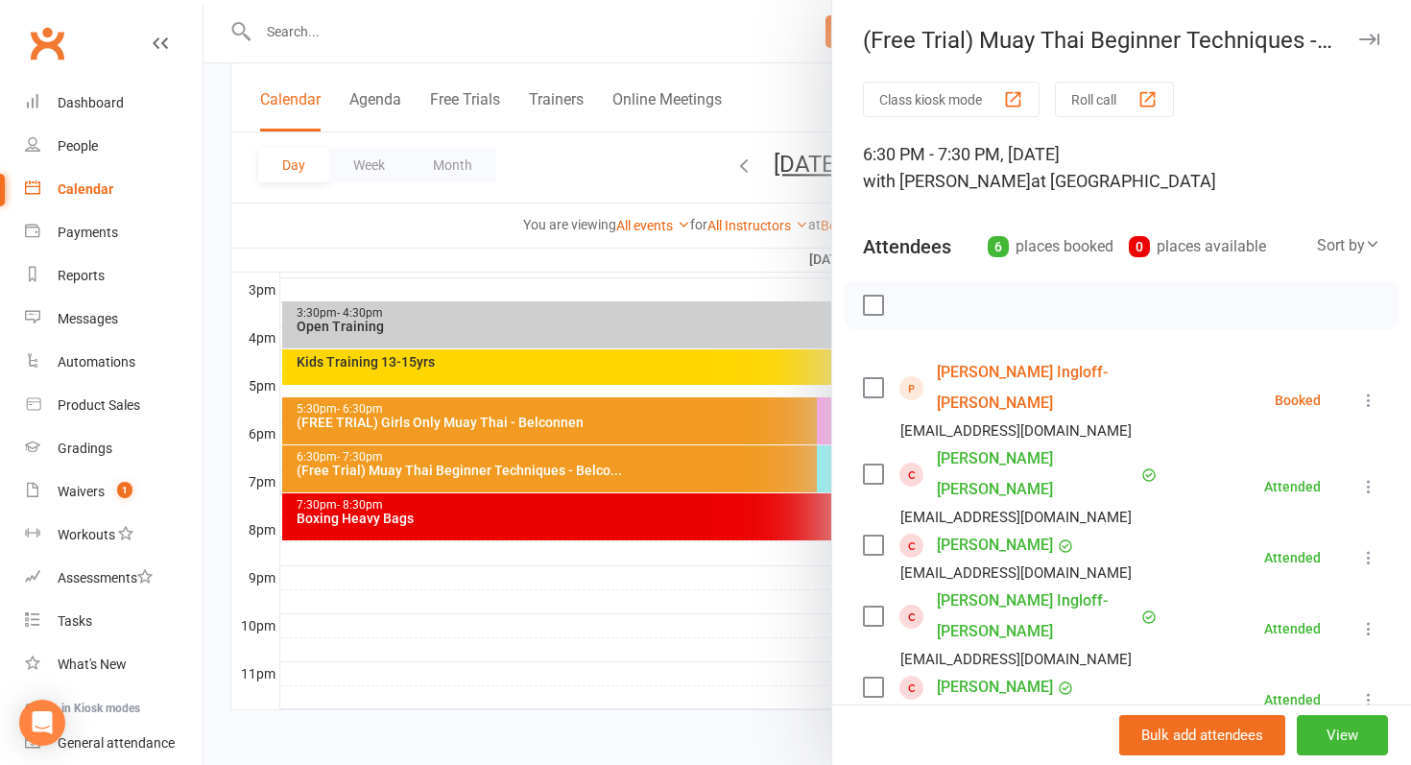
click at [1374, 391] on icon at bounding box center [1369, 400] width 19 height 19
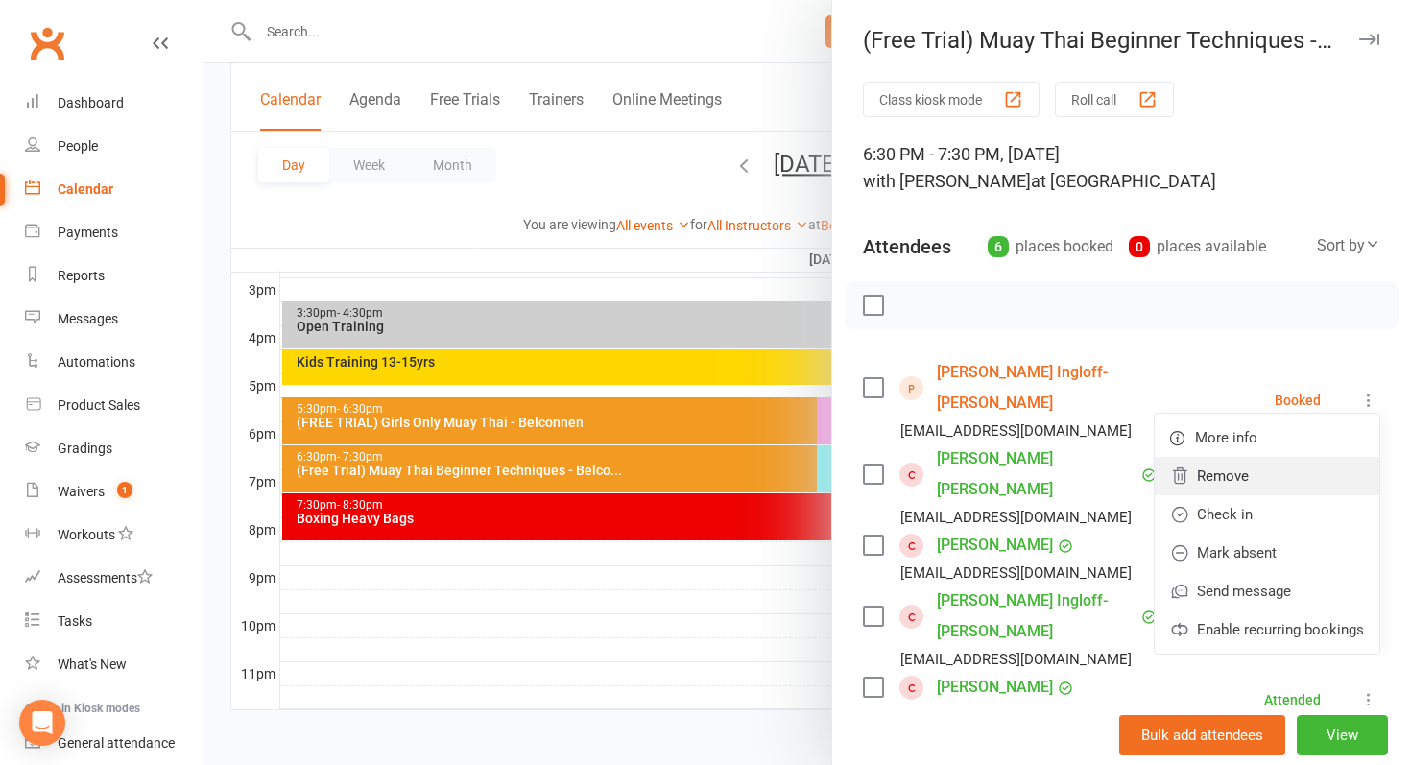
click at [1304, 466] on link "Remove" at bounding box center [1267, 476] width 225 height 38
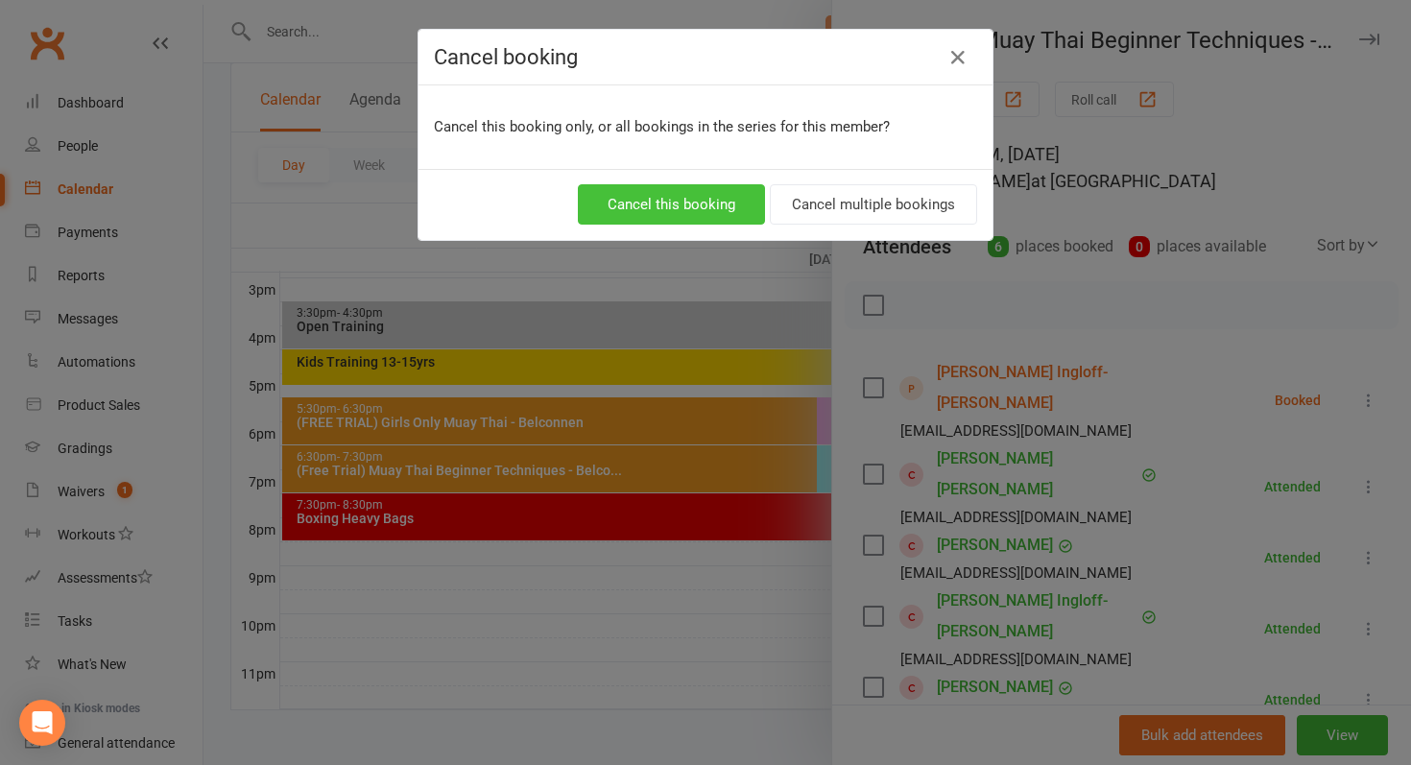
click at [716, 209] on button "Cancel this booking" at bounding box center [671, 204] width 187 height 40
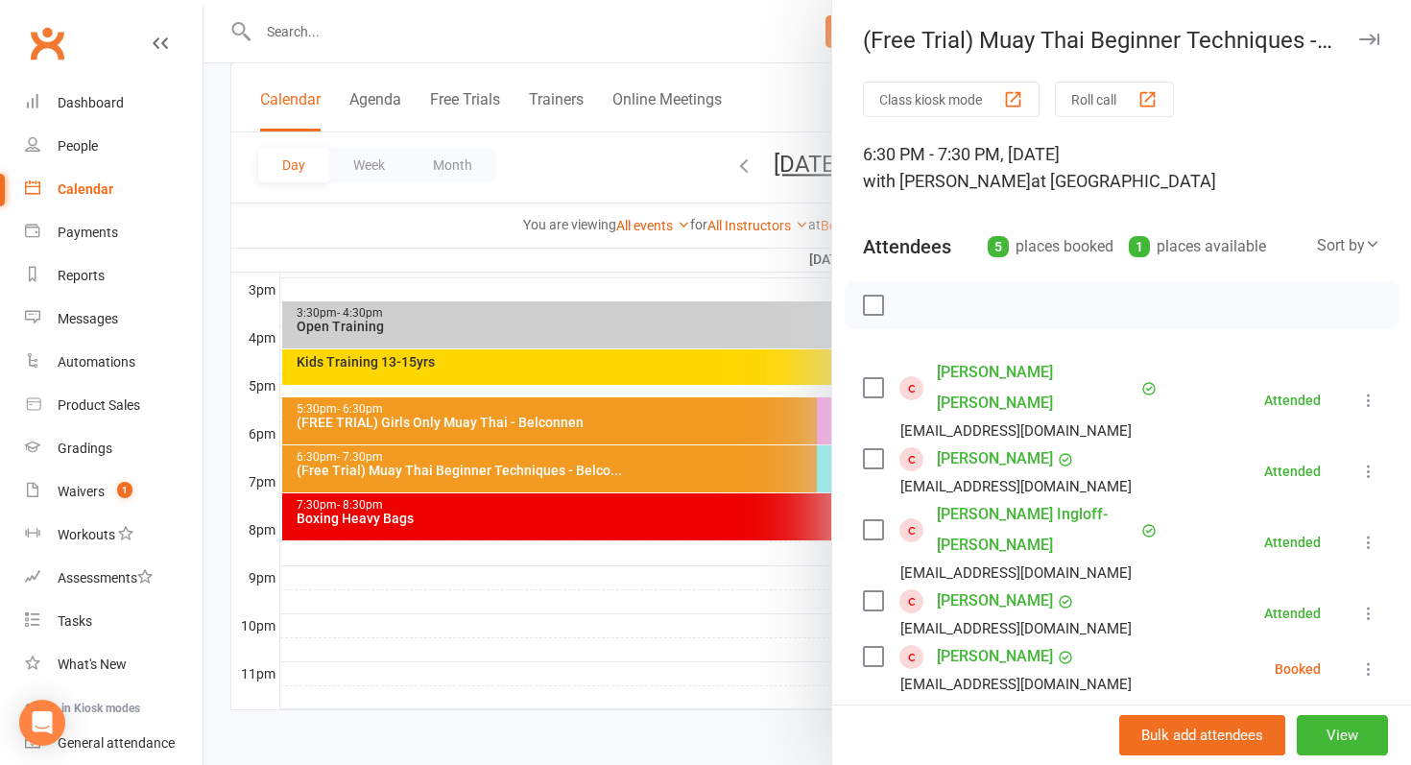
click at [711, 685] on div at bounding box center [808, 382] width 1208 height 765
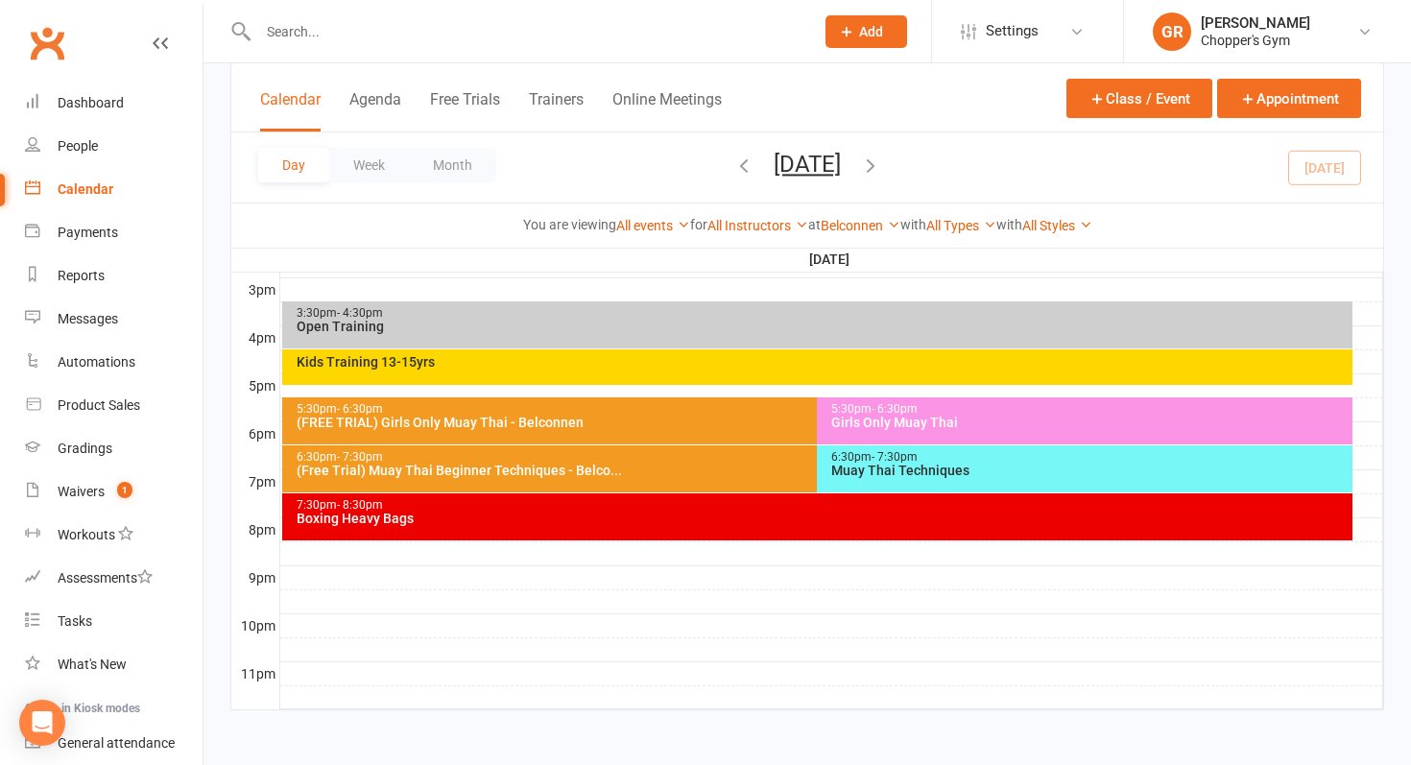
click at [759, 504] on div "7:30pm - 8:30pm" at bounding box center [823, 505] width 1054 height 12
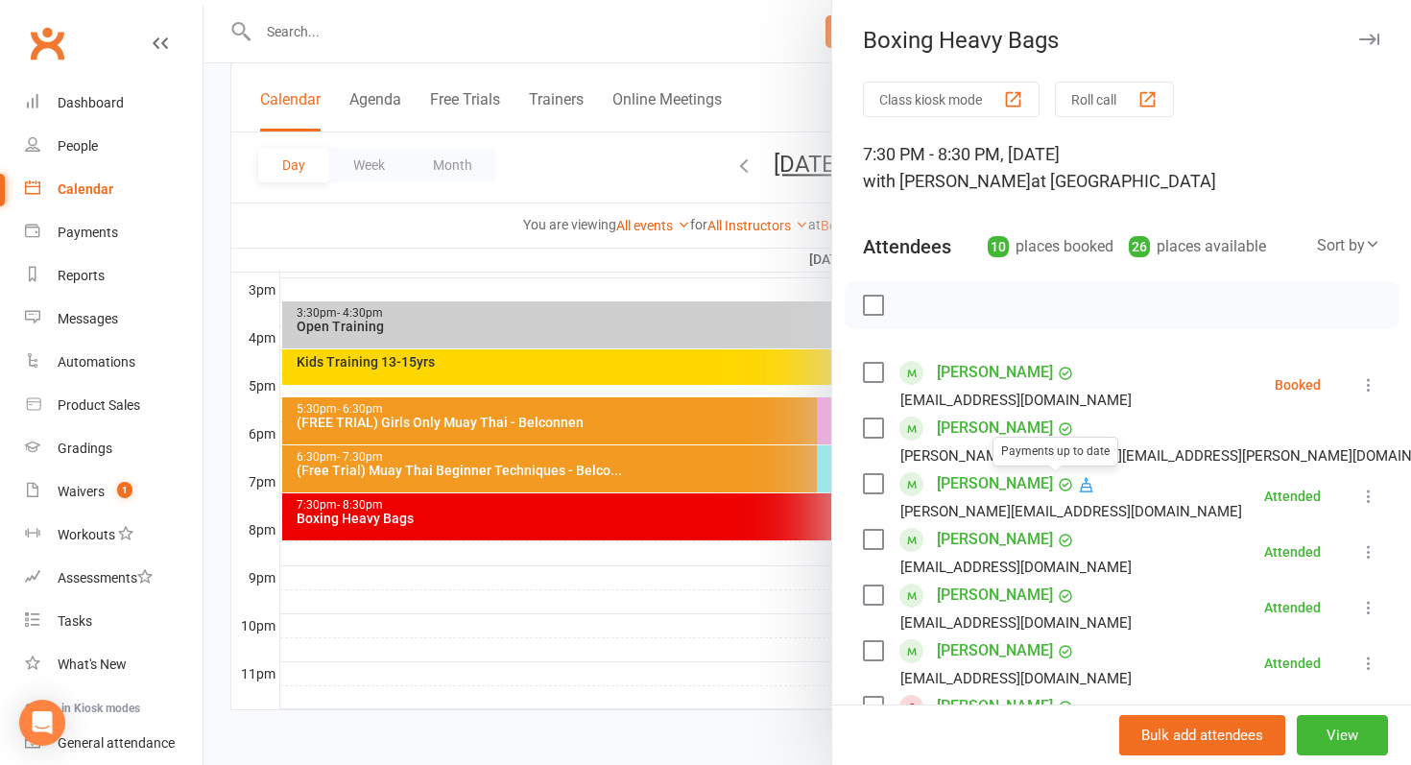
click at [1053, 493] on span at bounding box center [1063, 483] width 21 height 19
click at [1015, 483] on link "Bailey Scheffler" at bounding box center [995, 484] width 116 height 31
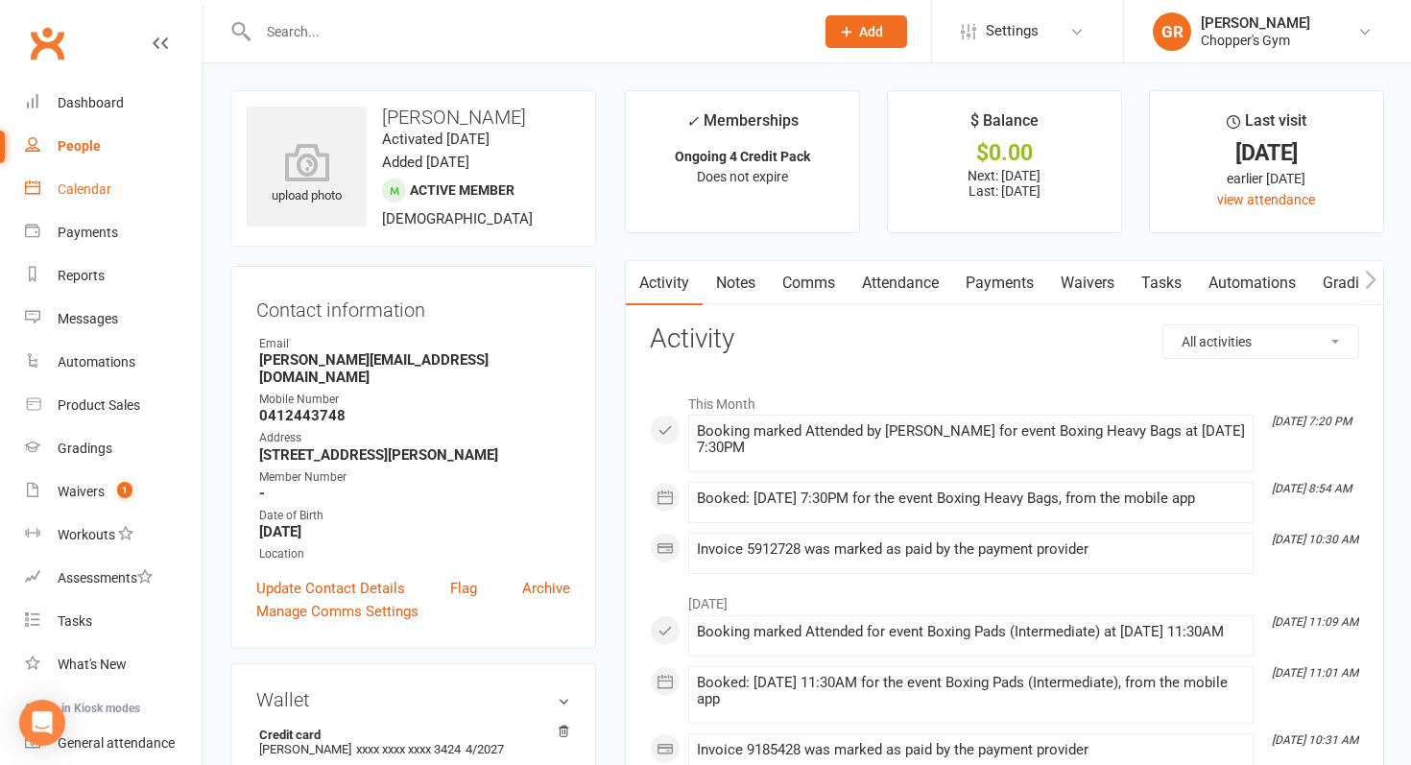
click at [66, 203] on link "Calendar" at bounding box center [114, 189] width 178 height 43
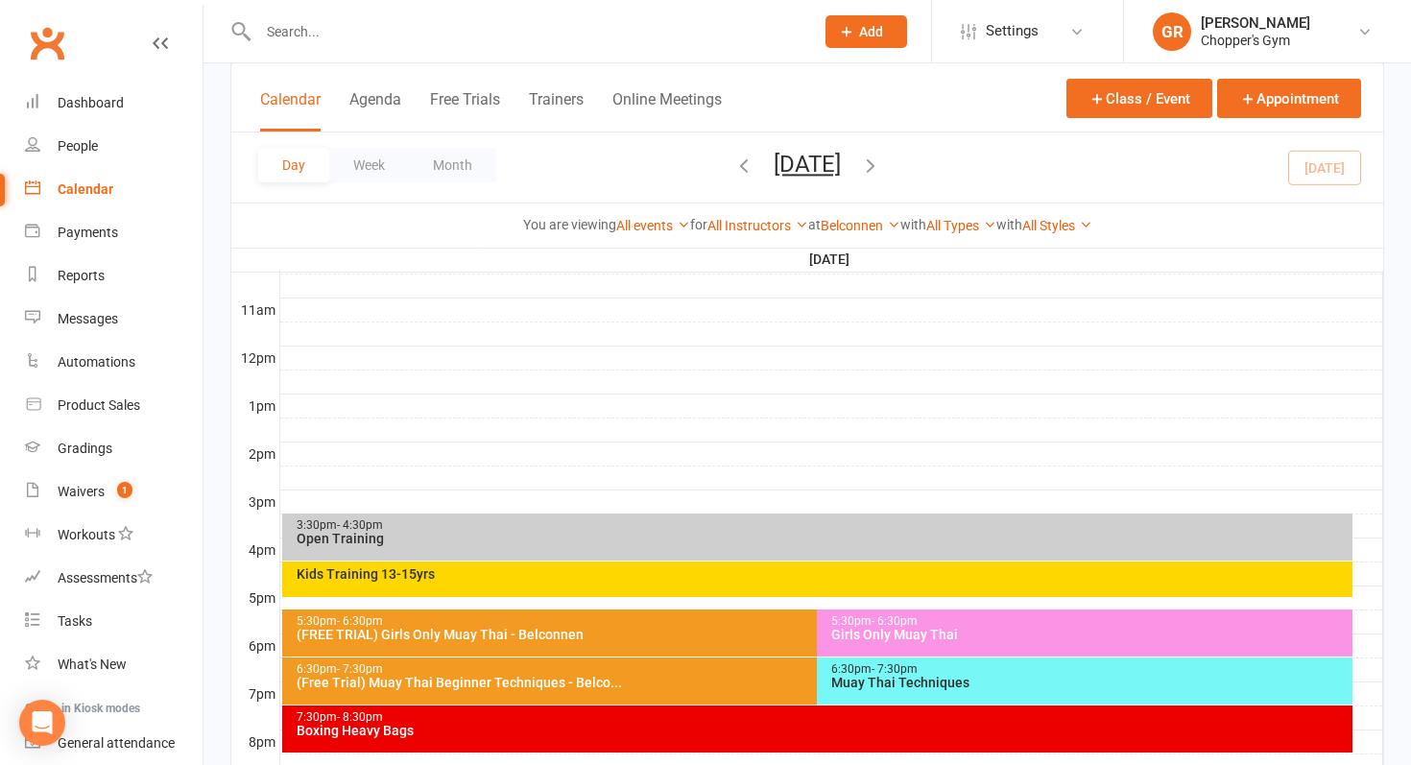
scroll to position [832, 0]
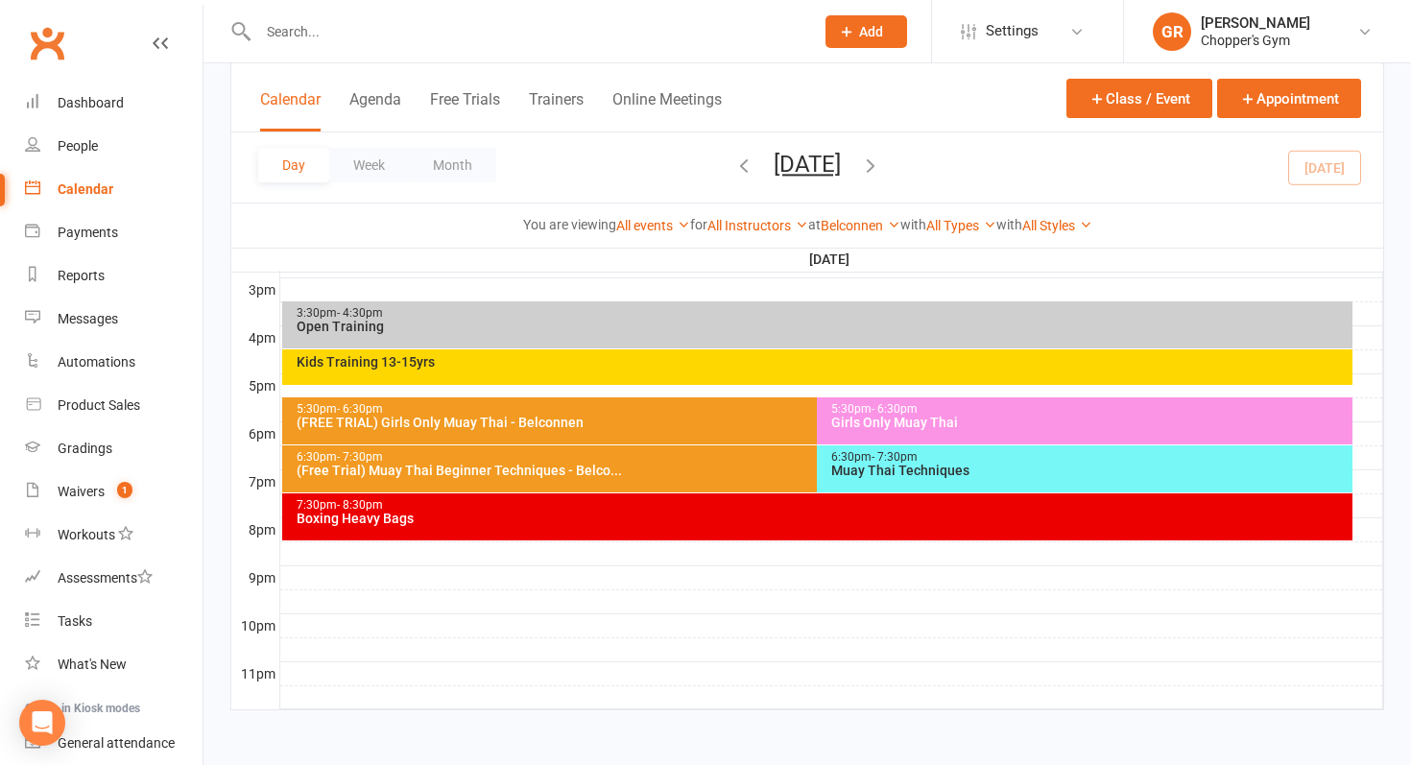
click at [742, 517] on div "Boxing Heavy Bags" at bounding box center [823, 518] width 1054 height 13
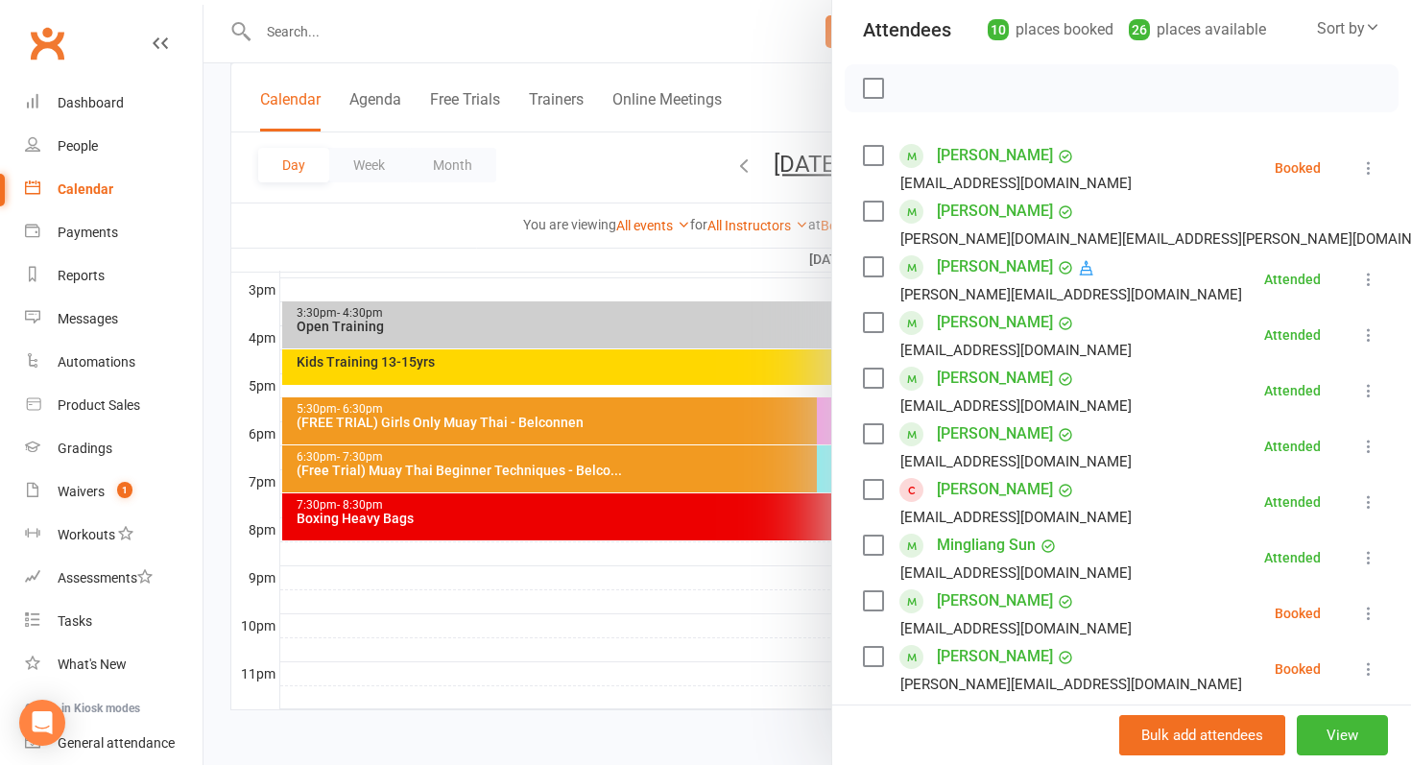
scroll to position [355, 0]
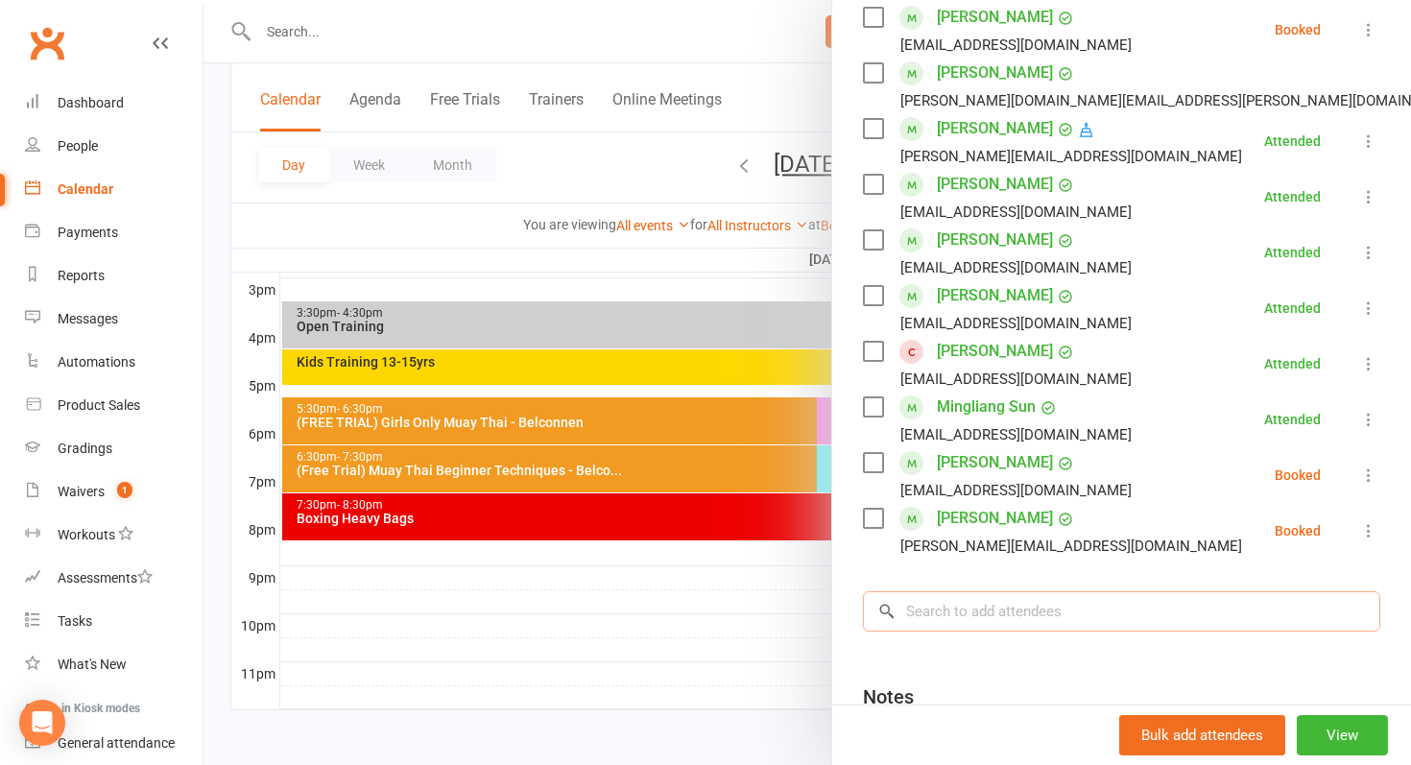
click at [1037, 597] on input "search" at bounding box center [1122, 611] width 518 height 40
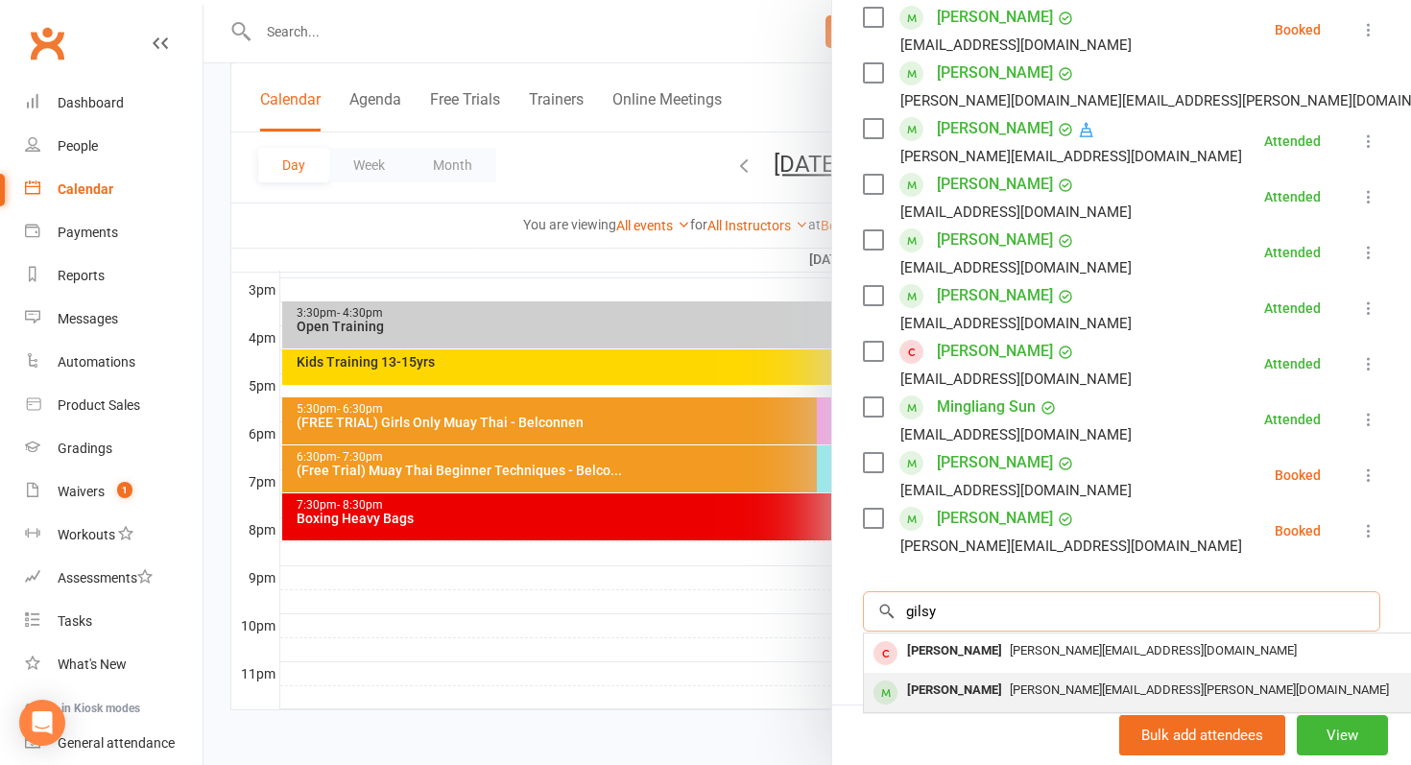
type input "gilsy"
click at [1036, 702] on div "giles.owens@icloud.com" at bounding box center [1151, 691] width 559 height 28
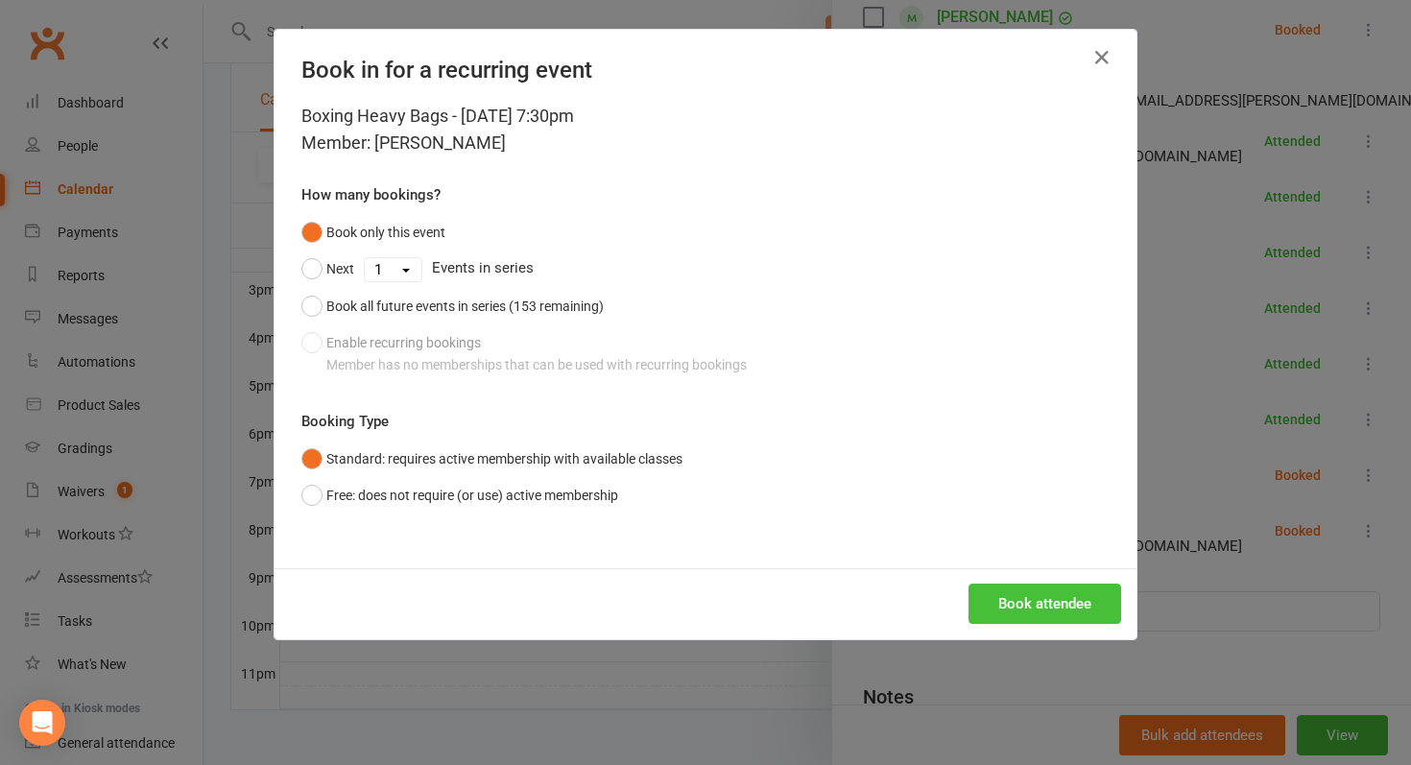
click at [1058, 592] on button "Book attendee" at bounding box center [1045, 604] width 153 height 40
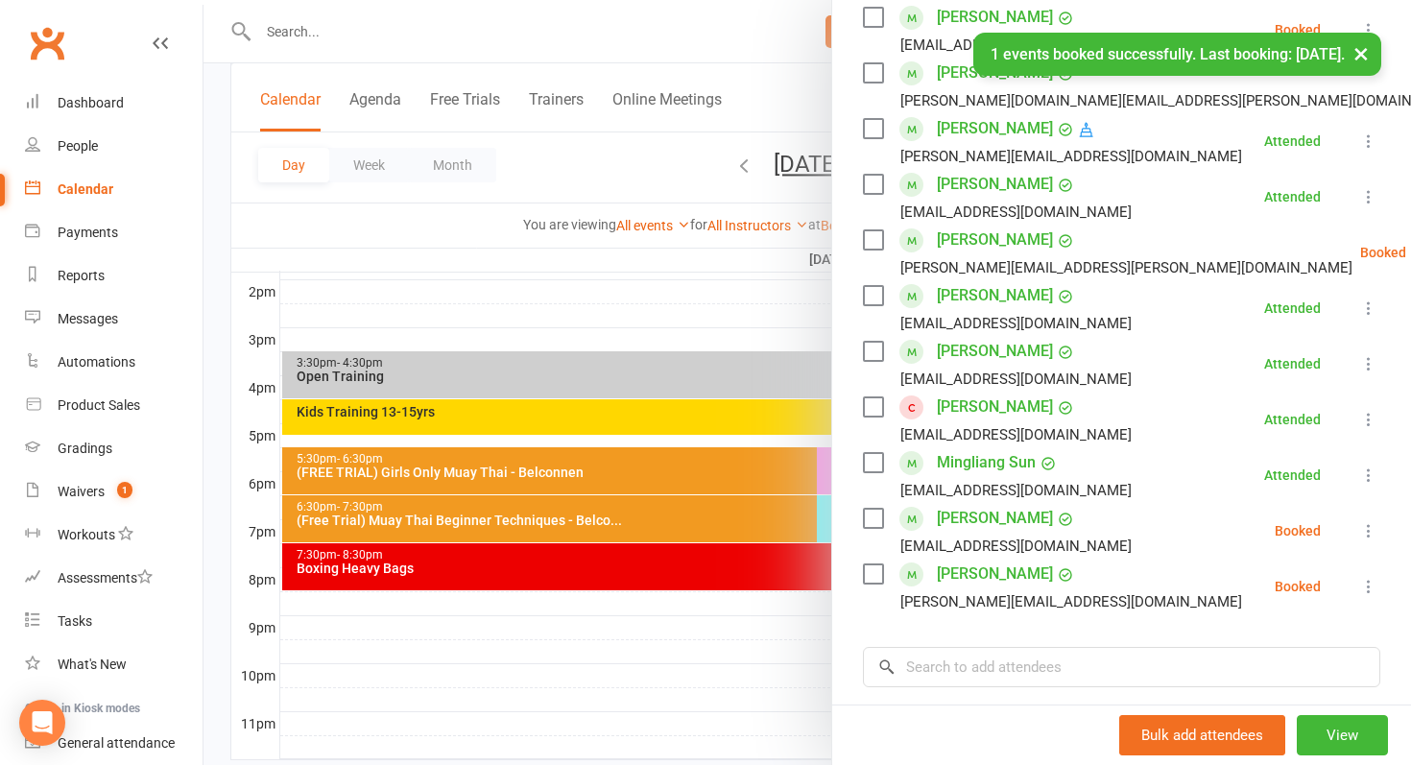
scroll to position [766, 0]
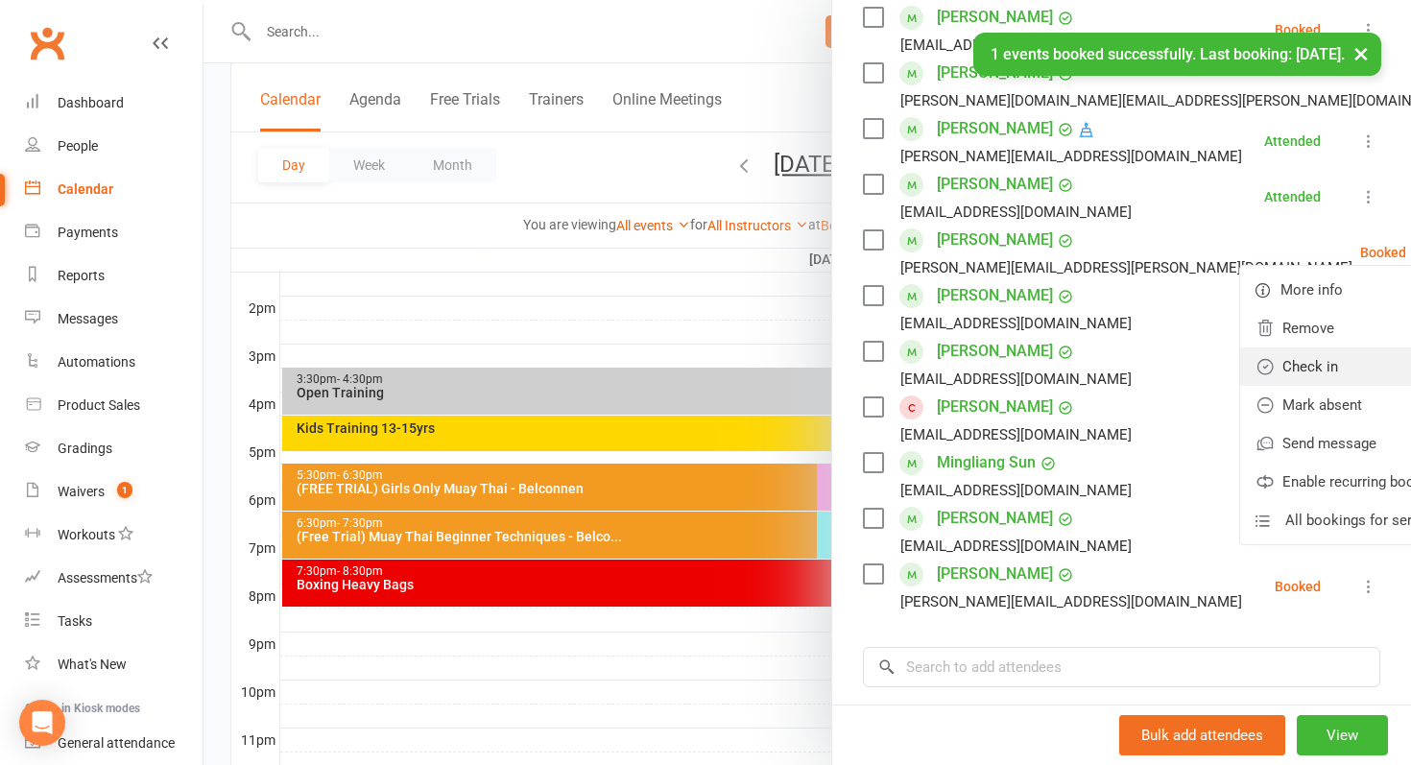
click at [1276, 364] on link "Check in" at bounding box center [1353, 367] width 225 height 38
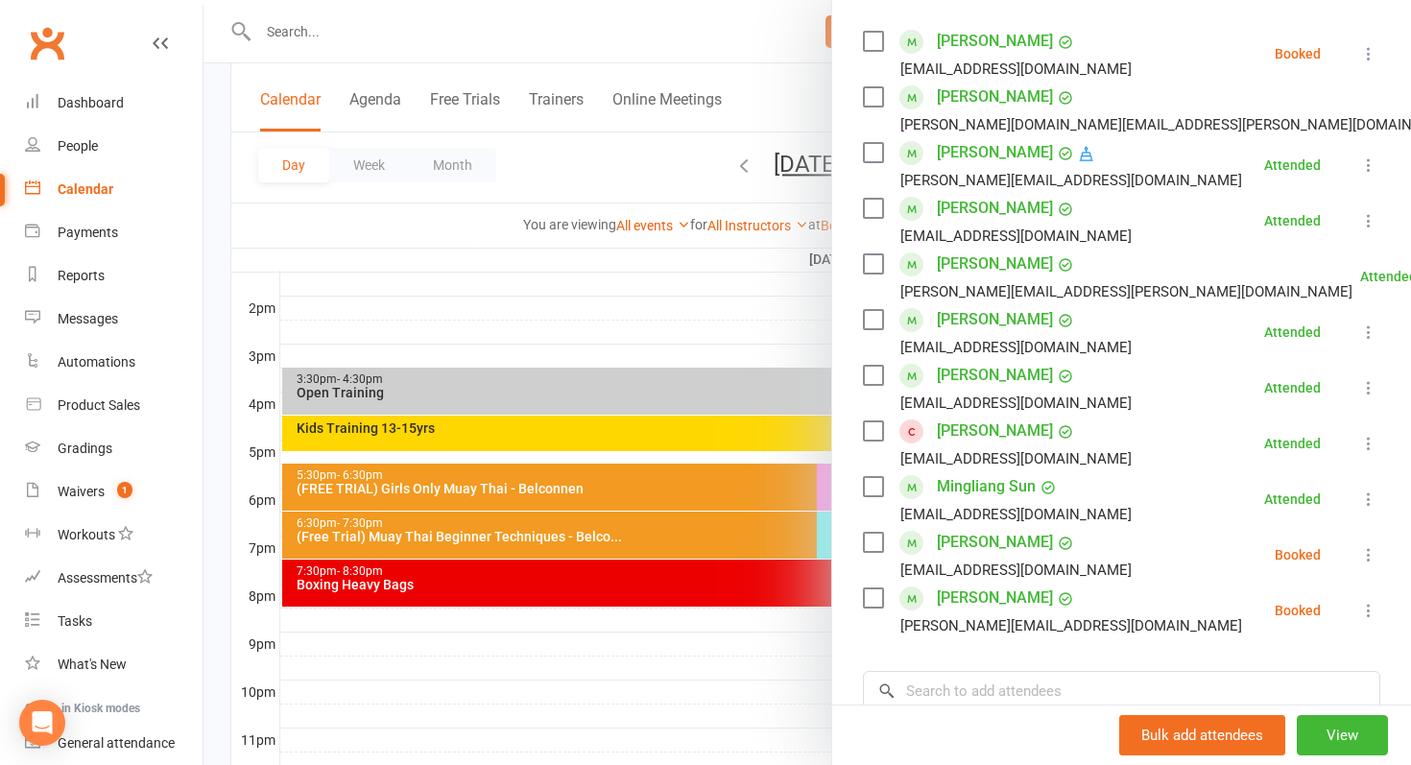
scroll to position [331, 0]
click at [1369, 554] on icon at bounding box center [1369, 554] width 19 height 19
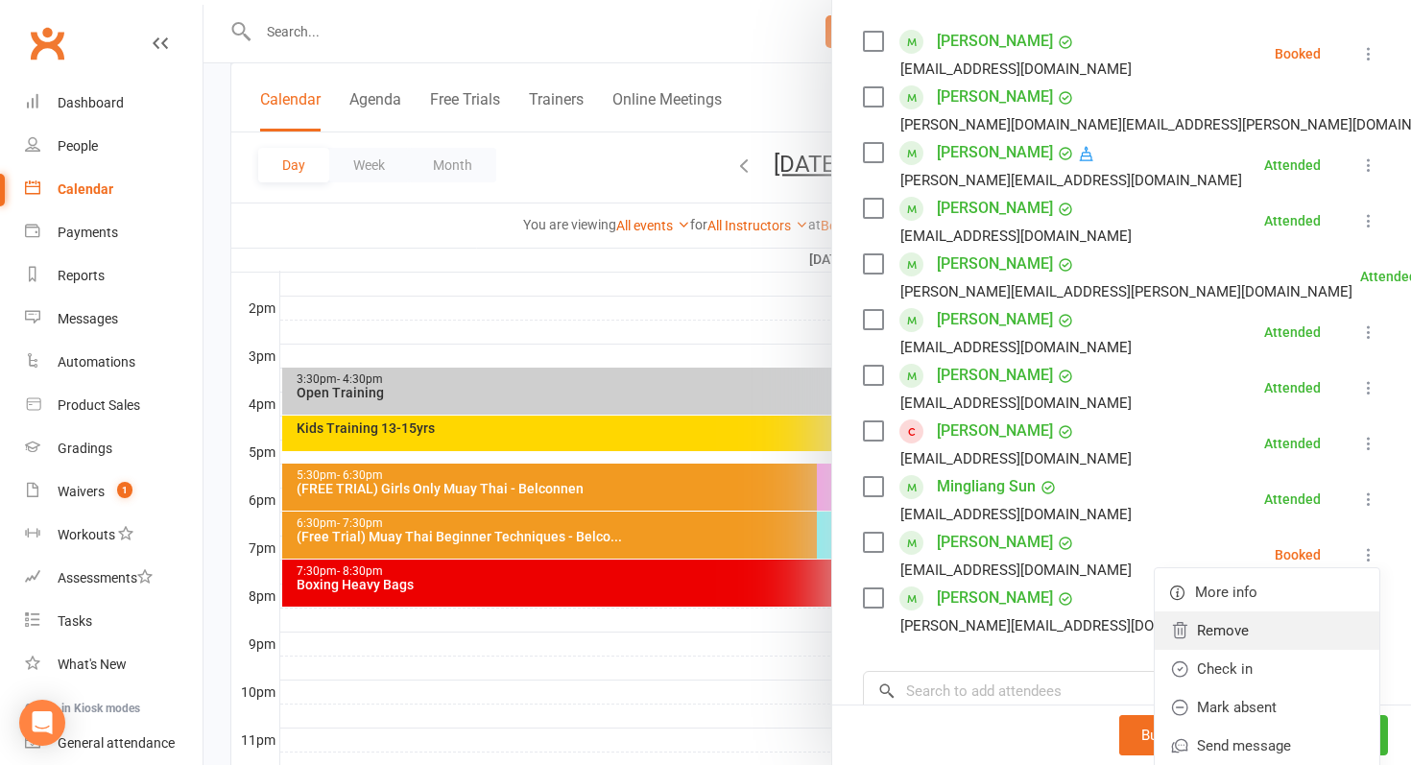
click at [1280, 633] on link "Remove" at bounding box center [1267, 631] width 225 height 38
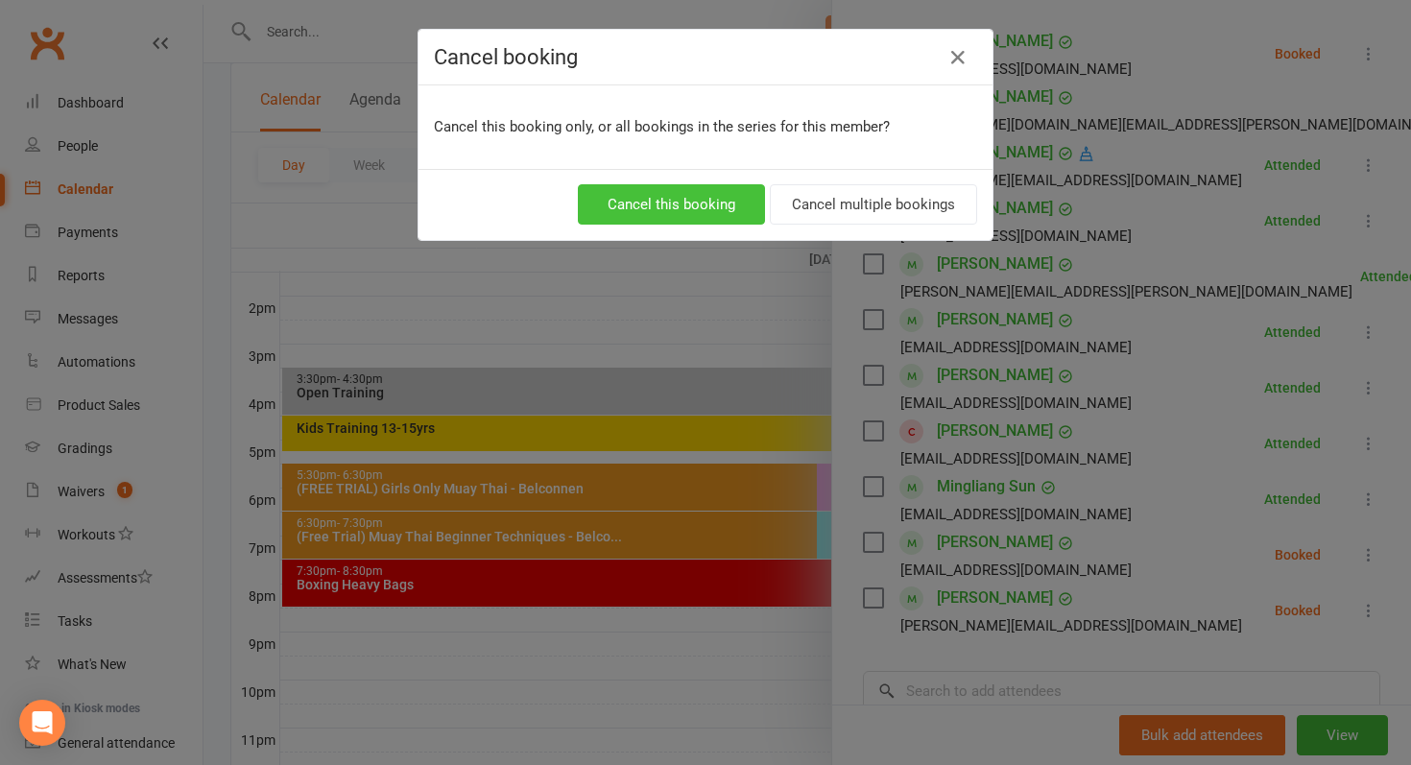
click at [601, 205] on button "Cancel this booking" at bounding box center [671, 204] width 187 height 40
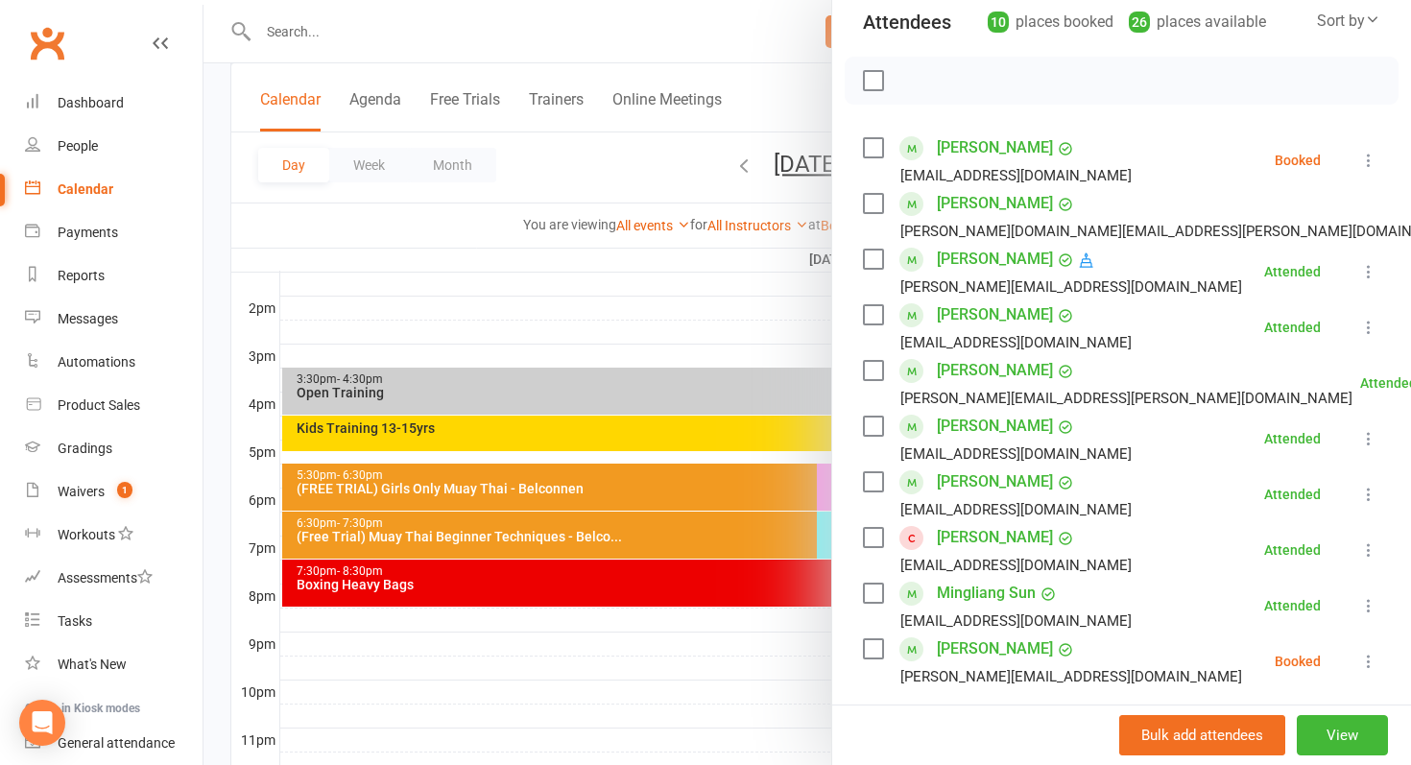
scroll to position [221, 0]
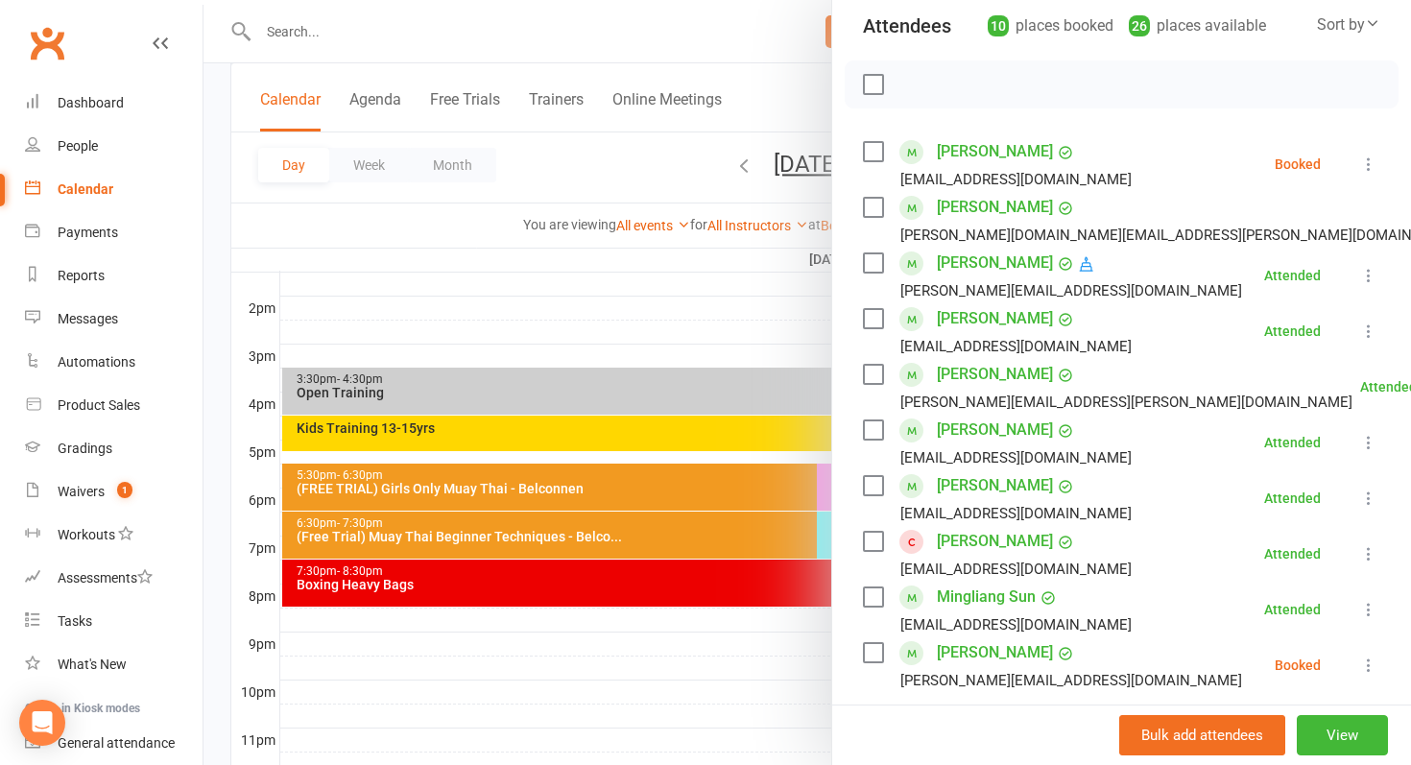
click at [606, 336] on div at bounding box center [808, 382] width 1208 height 765
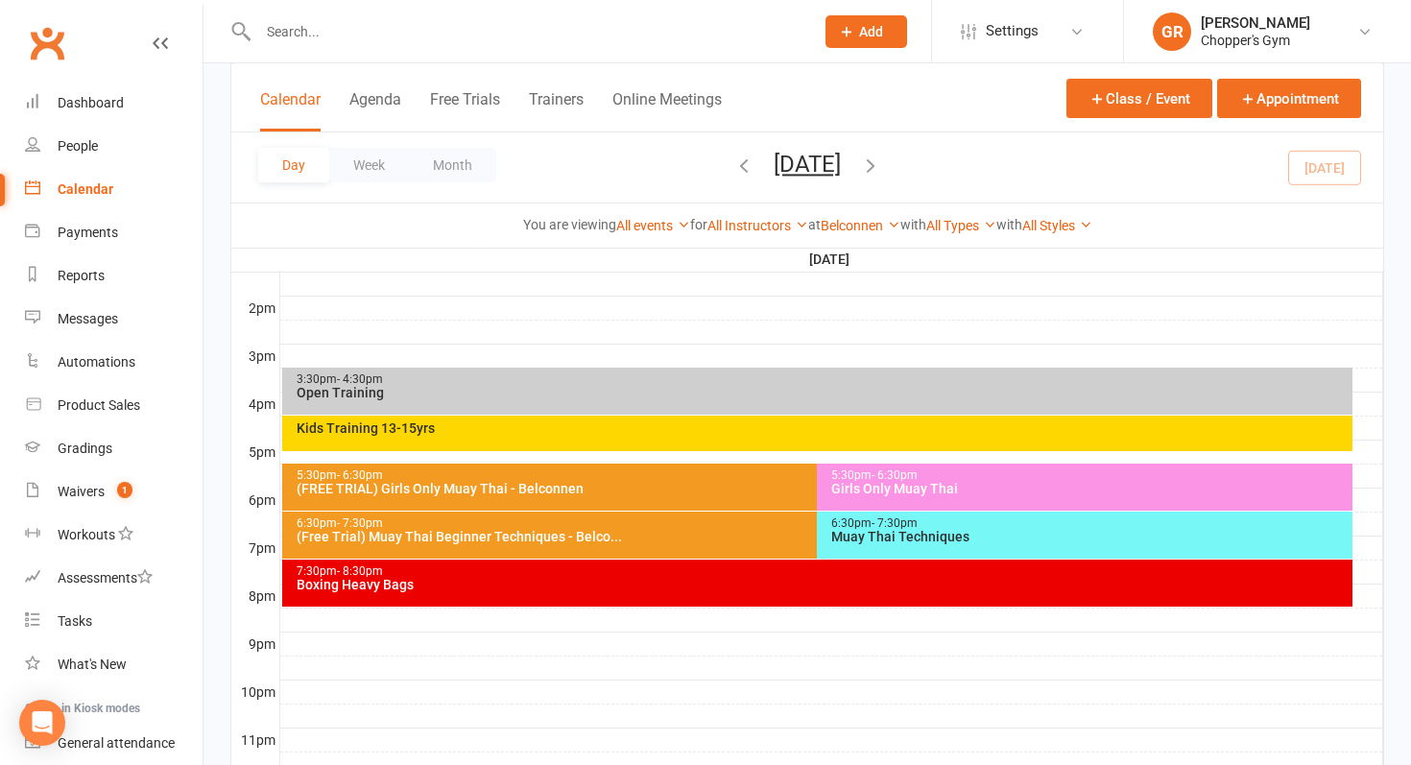
click at [749, 540] on div "(Free Trial) Muay Thai Beginner Techniques - Belco..." at bounding box center [813, 536] width 1035 height 13
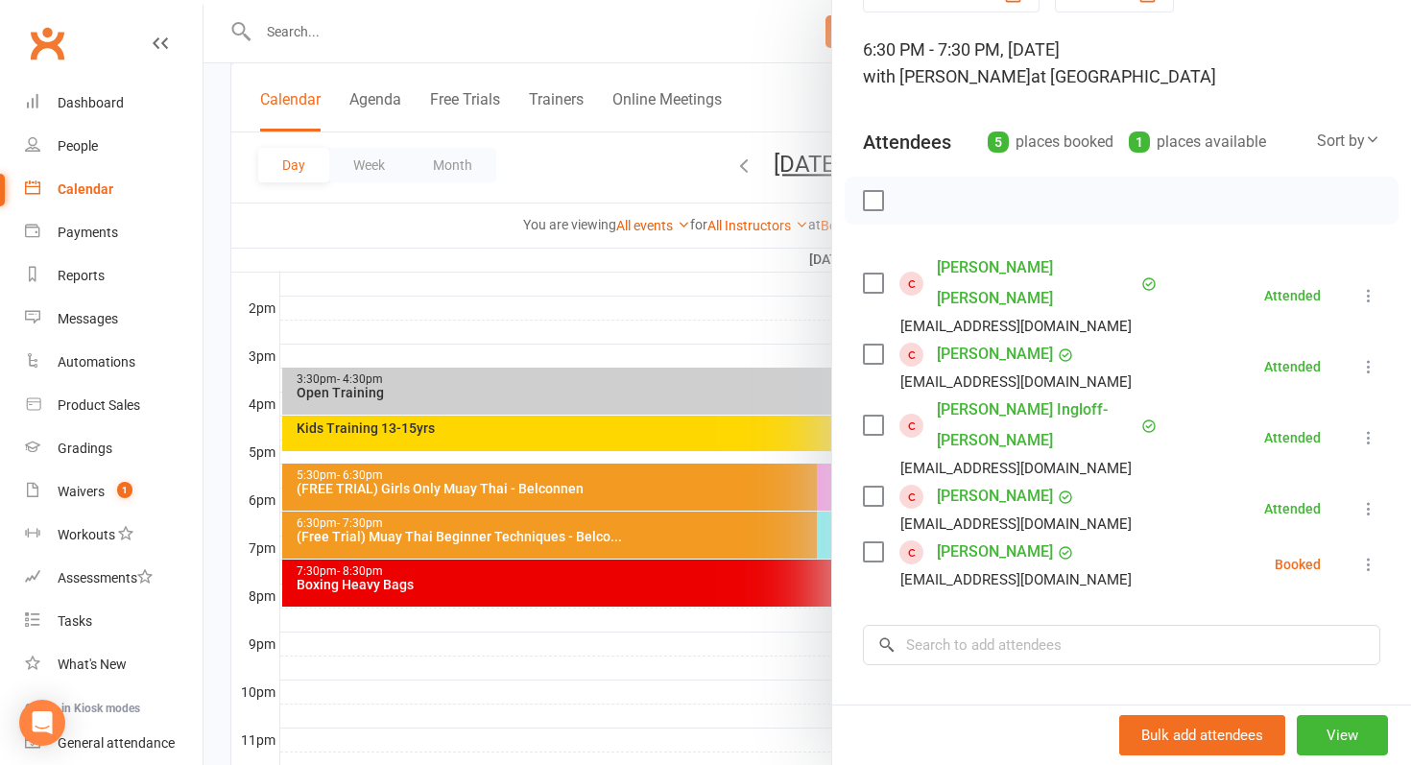
scroll to position [106, 0]
click at [980, 480] on link "Tenzin Dalha" at bounding box center [995, 495] width 116 height 31
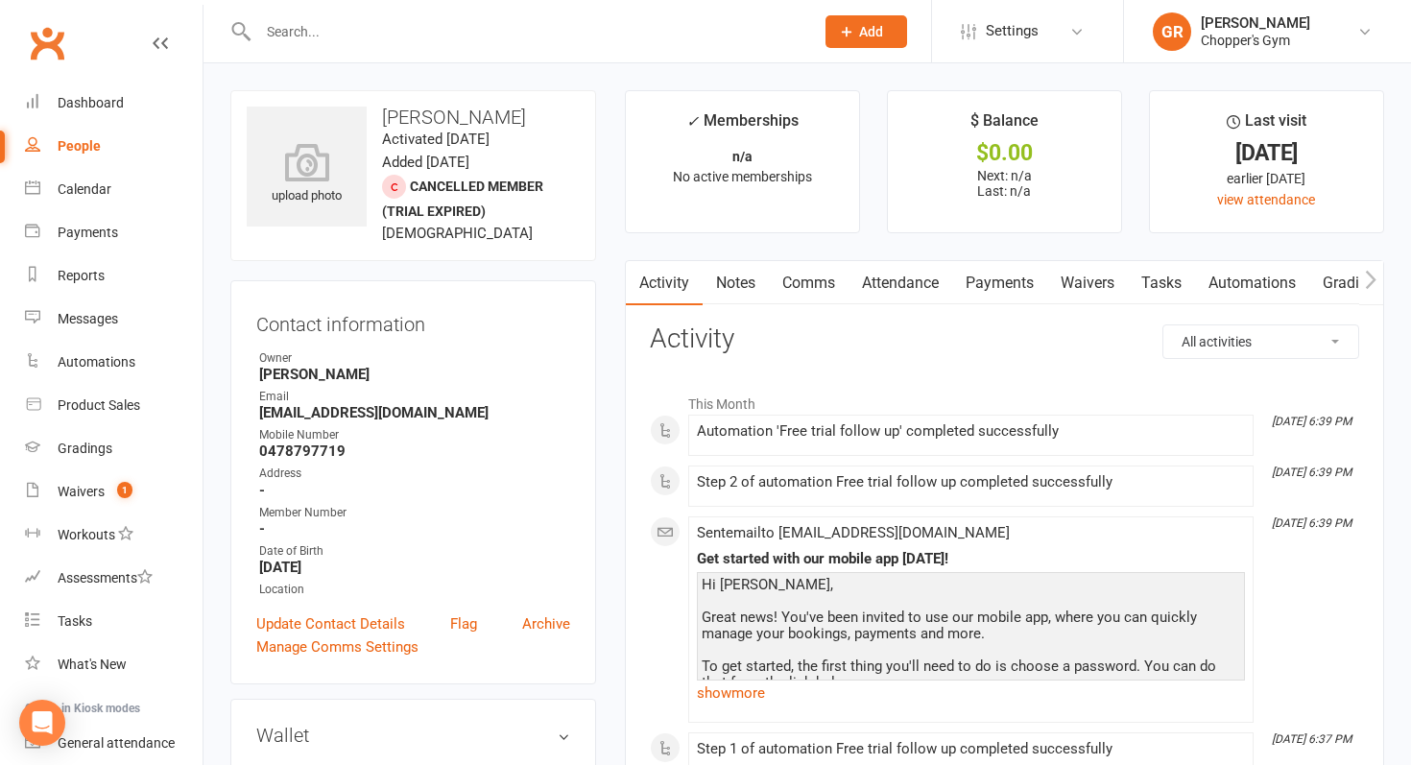
click at [1377, 289] on button "button" at bounding box center [1372, 282] width 24 height 43
click at [1250, 278] on link "Mobile App" at bounding box center [1208, 283] width 104 height 44
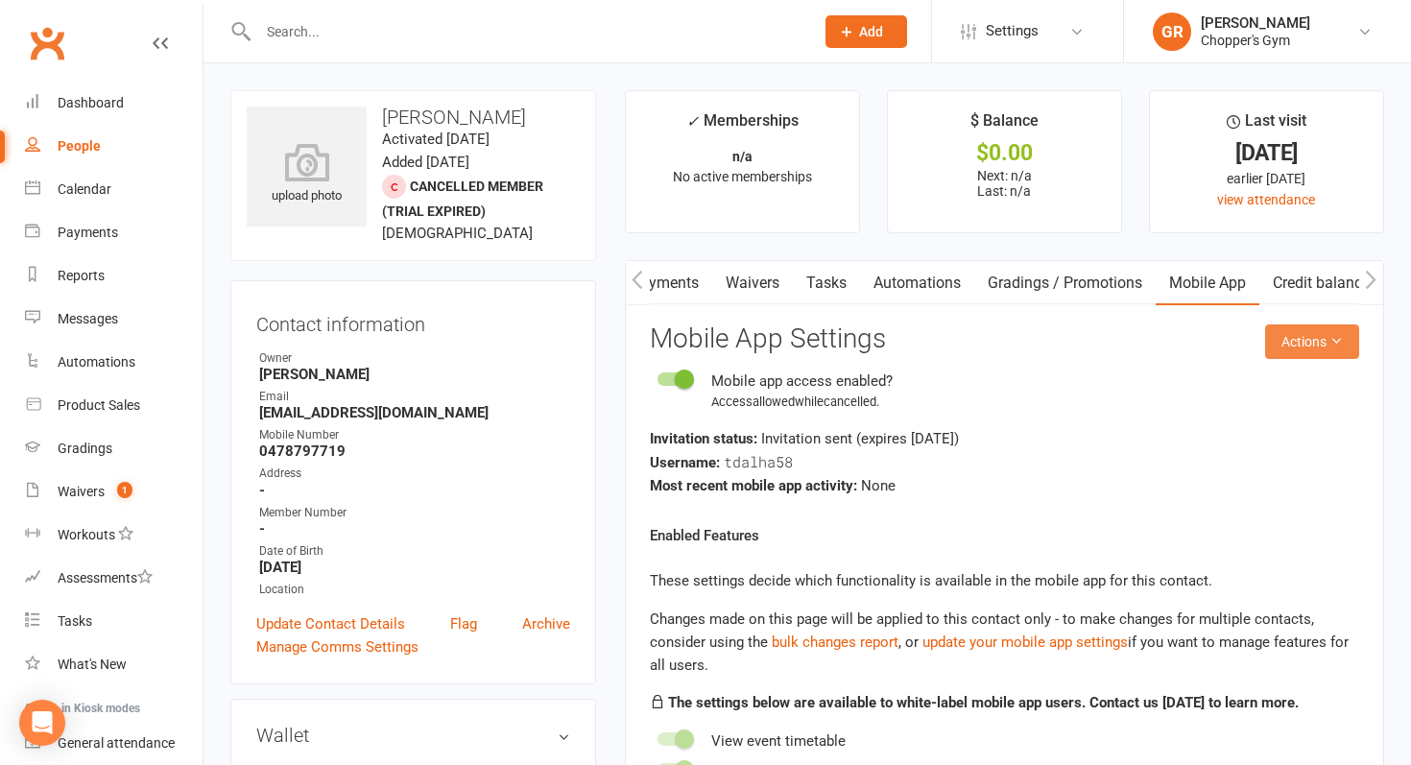
click at [1296, 347] on button "Actions" at bounding box center [1312, 342] width 94 height 35
click at [1264, 380] on link "Send invitation email" at bounding box center [1264, 385] width 190 height 38
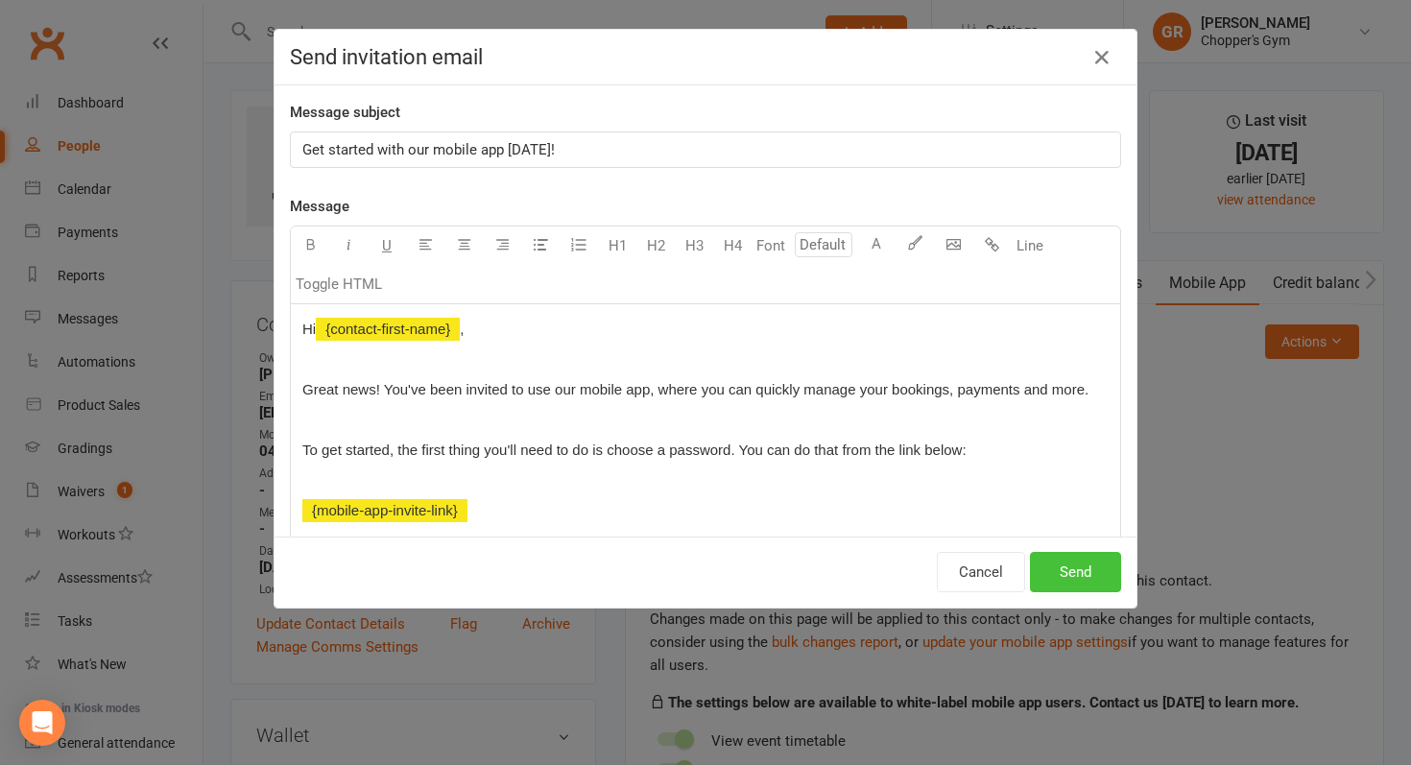
click at [1075, 578] on button "Send" at bounding box center [1075, 572] width 91 height 40
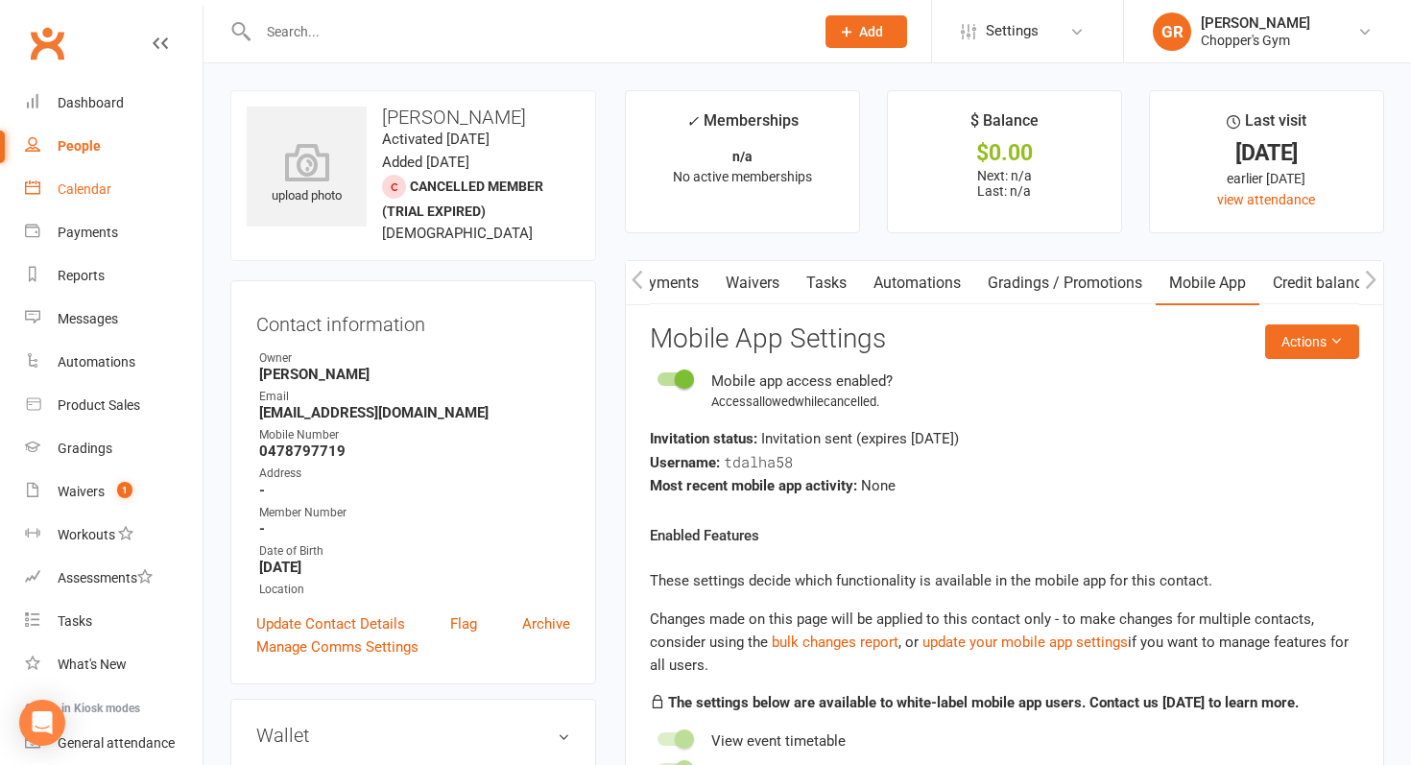
click at [101, 195] on div "Calendar" at bounding box center [85, 188] width 54 height 15
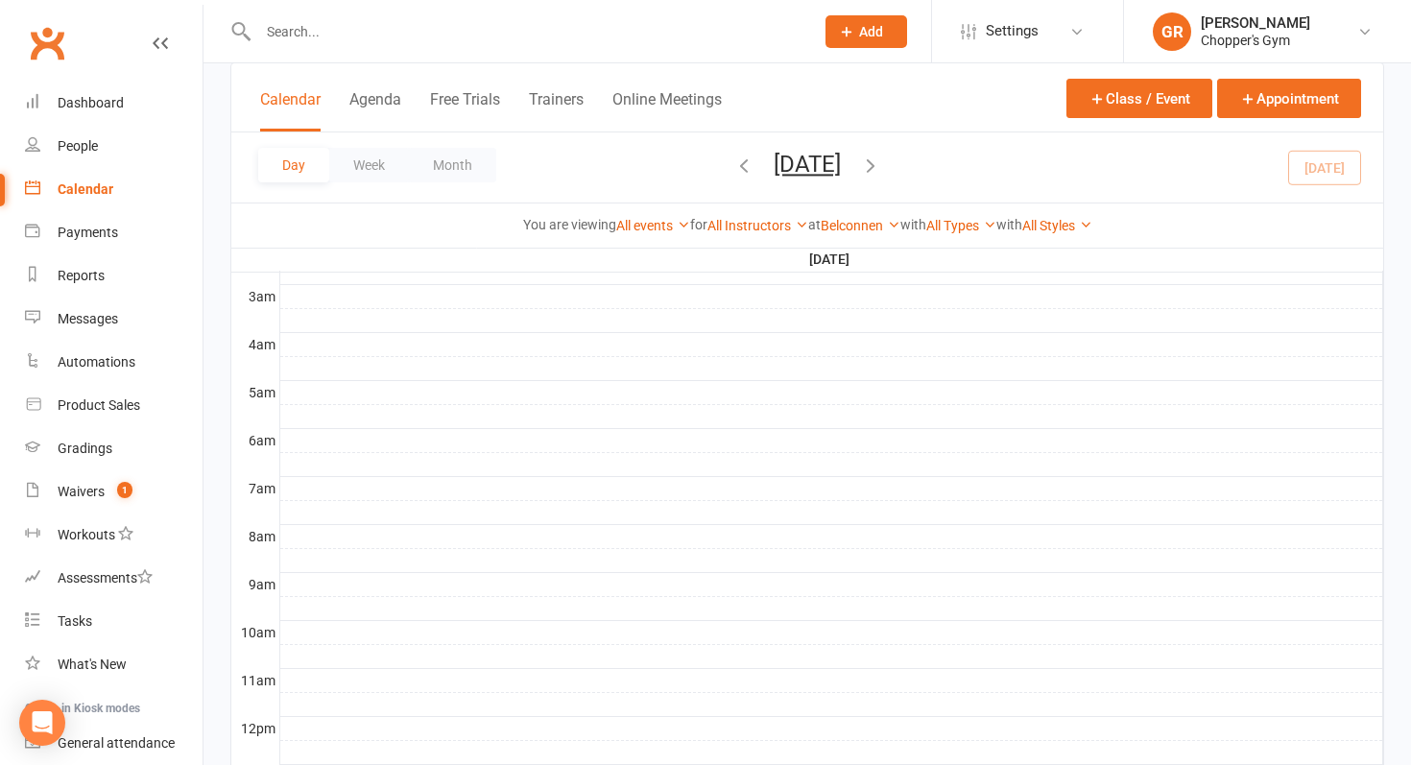
scroll to position [832, 0]
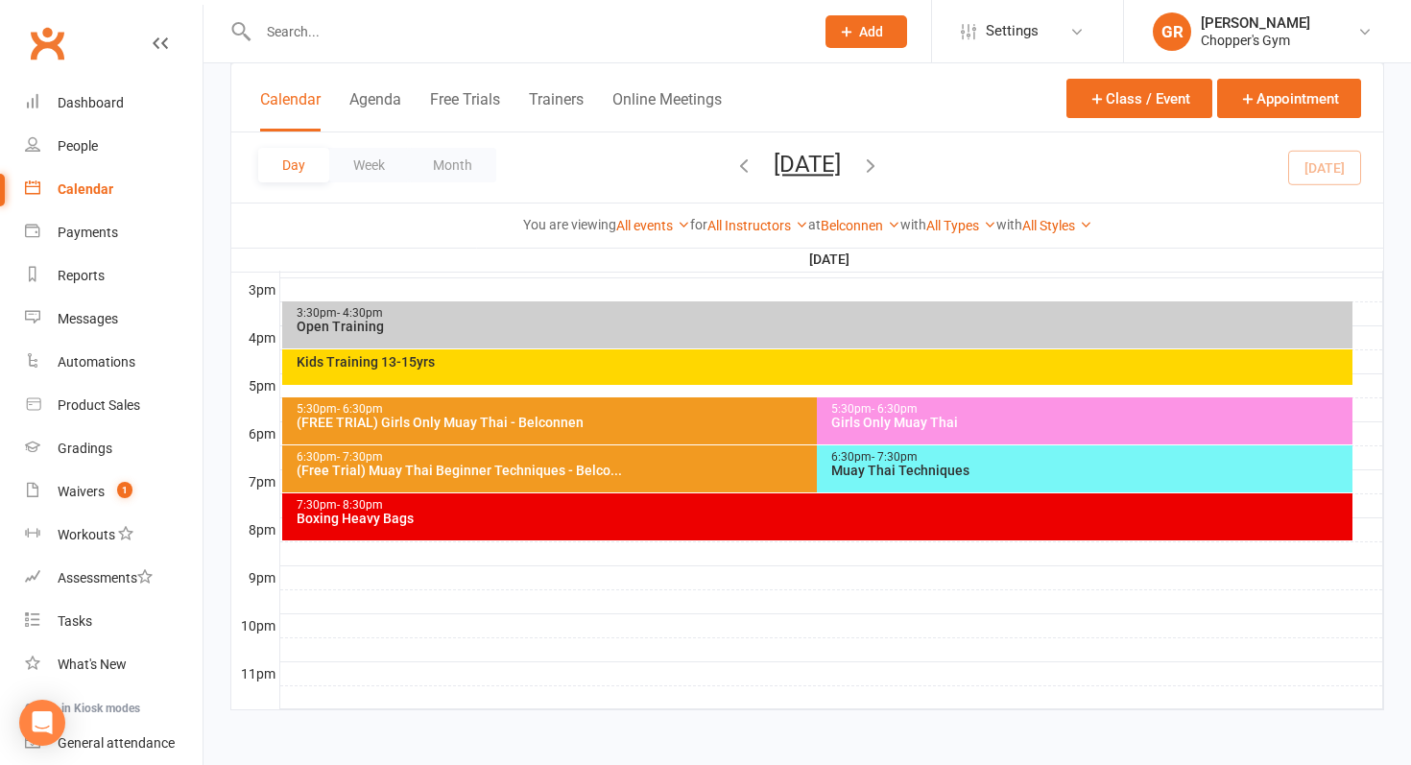
click at [787, 514] on div "Boxing Heavy Bags" at bounding box center [823, 518] width 1054 height 13
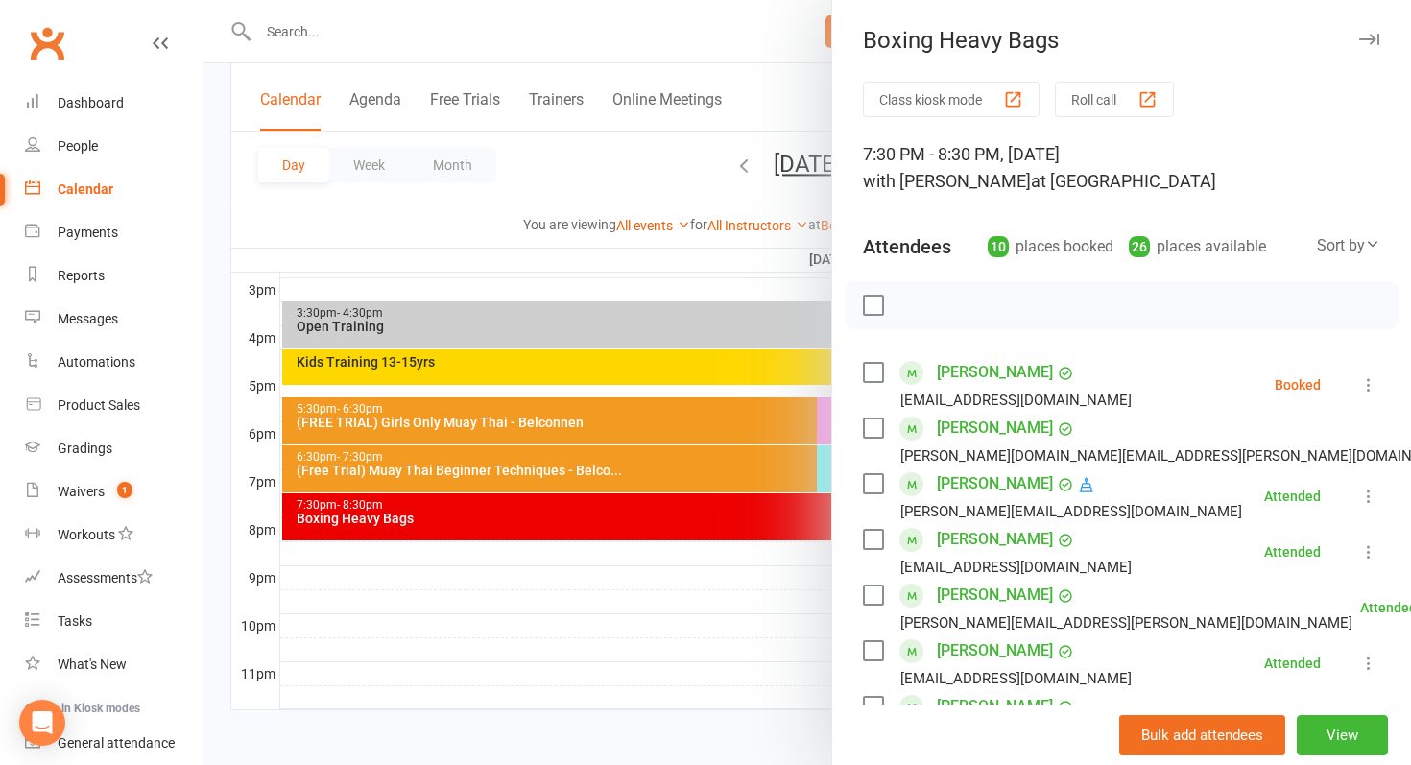
click at [727, 489] on div at bounding box center [808, 382] width 1208 height 765
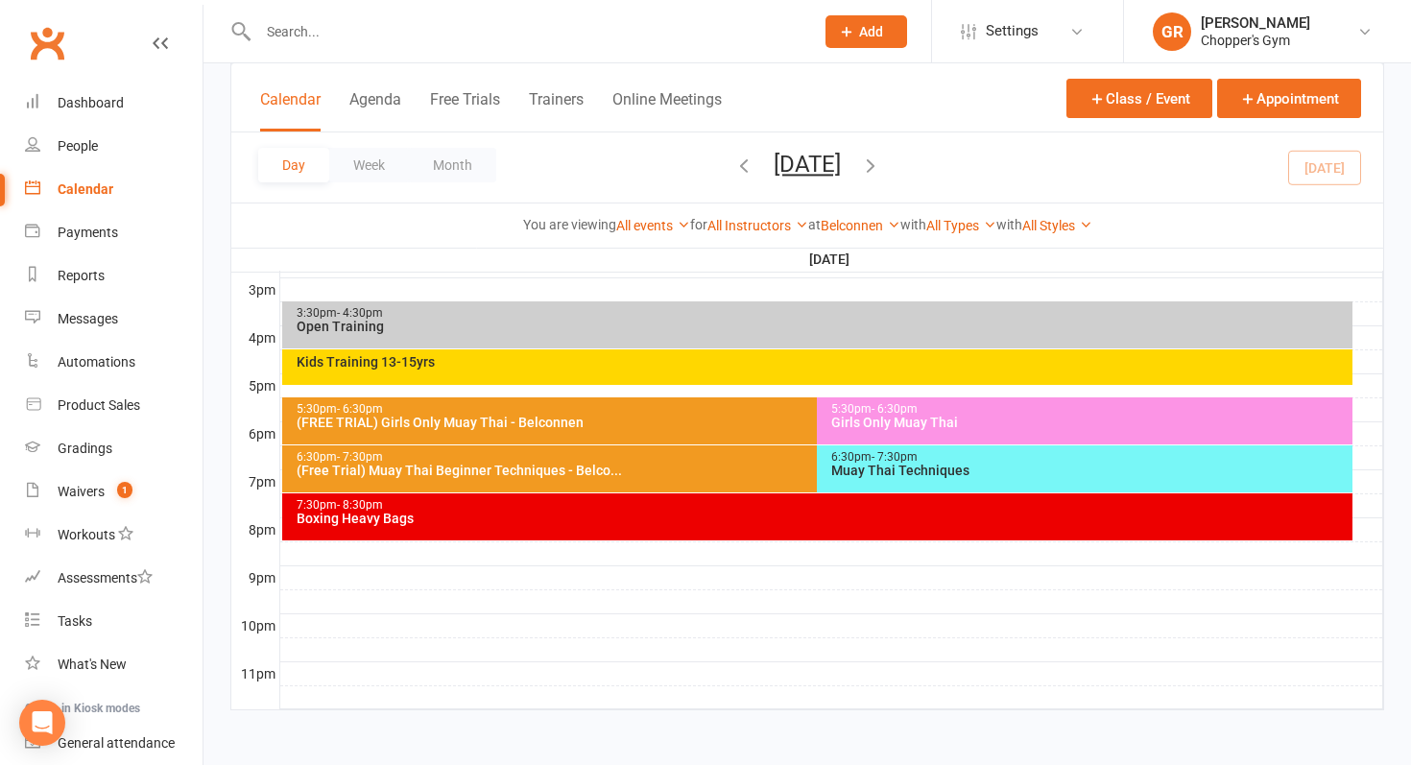
click at [732, 472] on div "(Free Trial) Muay Thai Beginner Techniques - Belco..." at bounding box center [813, 470] width 1035 height 13
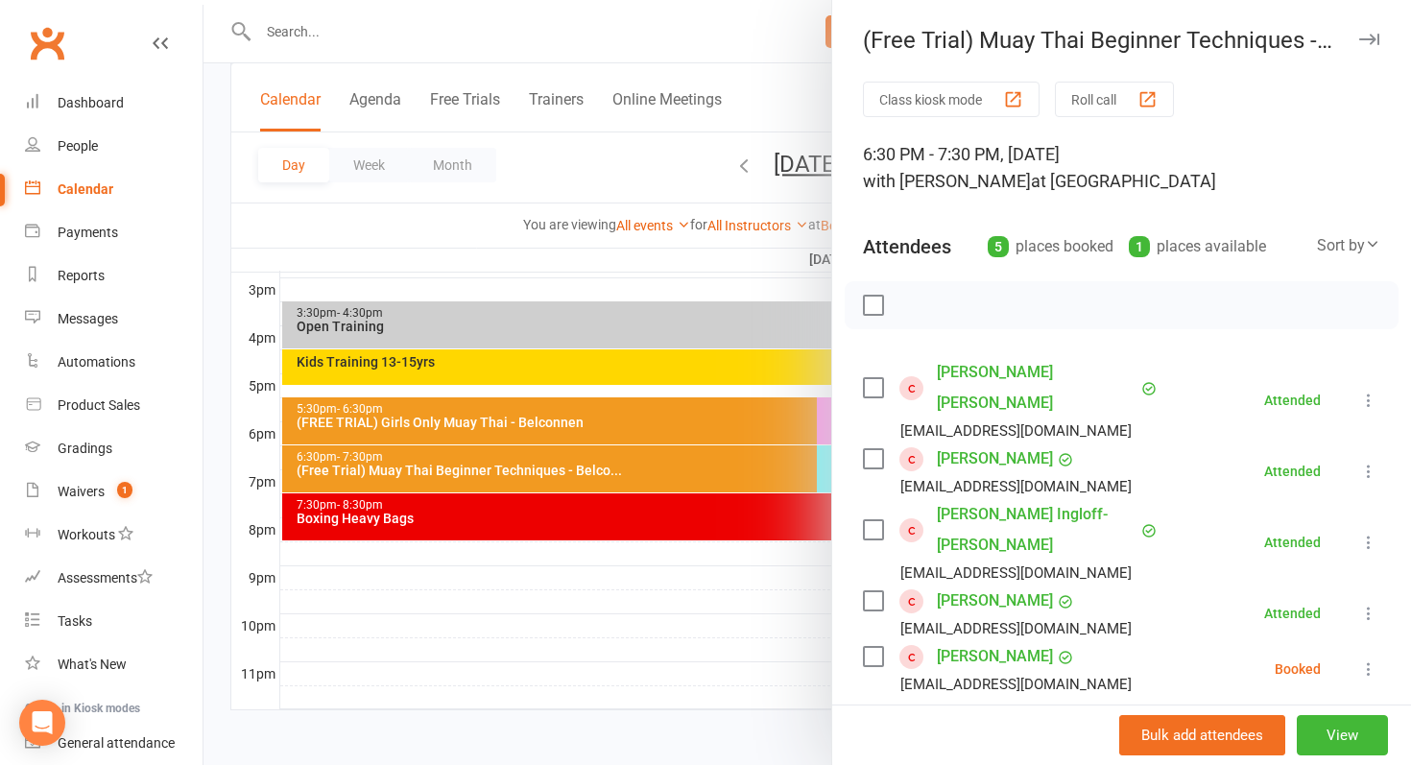
click at [985, 457] on link "Loki Kumar" at bounding box center [995, 459] width 116 height 31
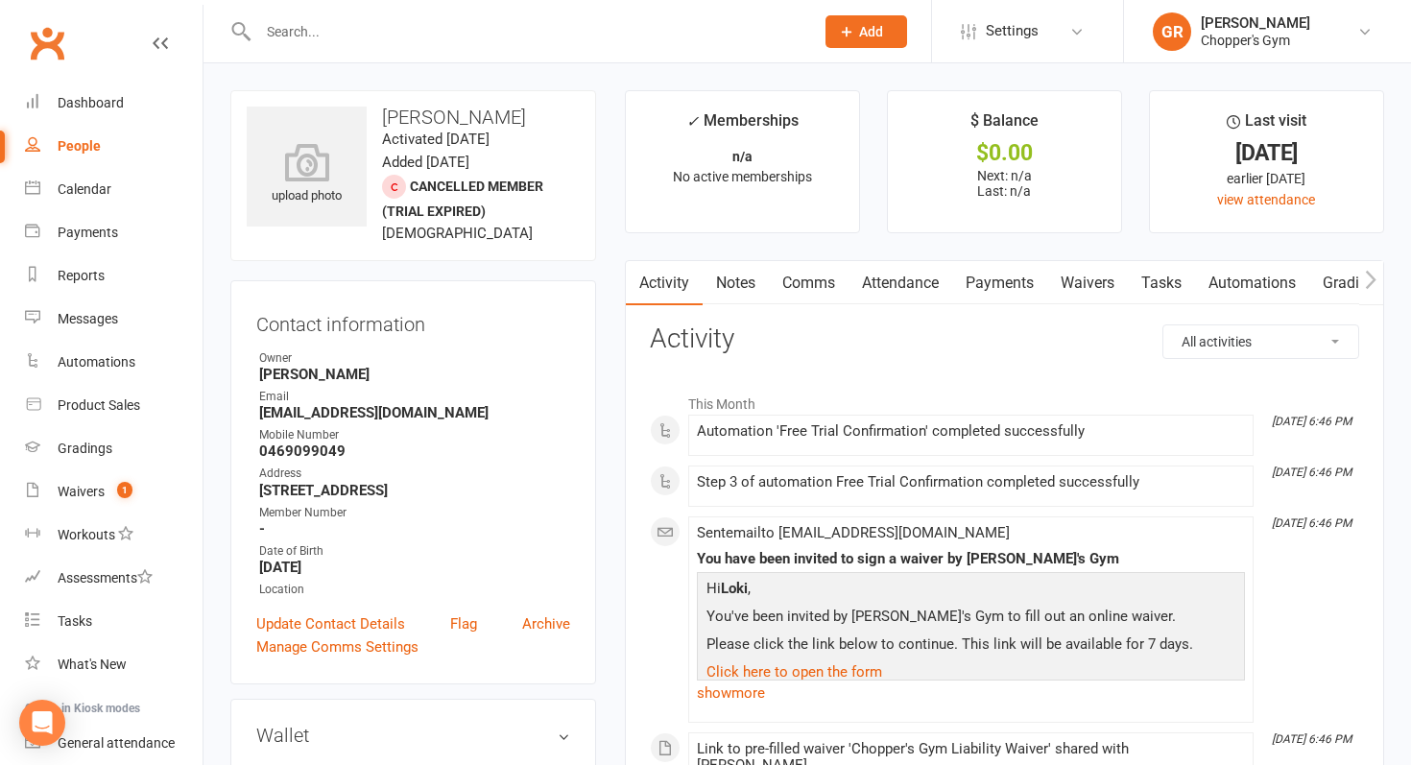
click at [1365, 279] on icon "button" at bounding box center [1371, 280] width 12 height 20
click at [1374, 278] on icon "button" at bounding box center [1371, 279] width 11 height 18
click at [1218, 284] on link "Mobile App" at bounding box center [1208, 283] width 104 height 44
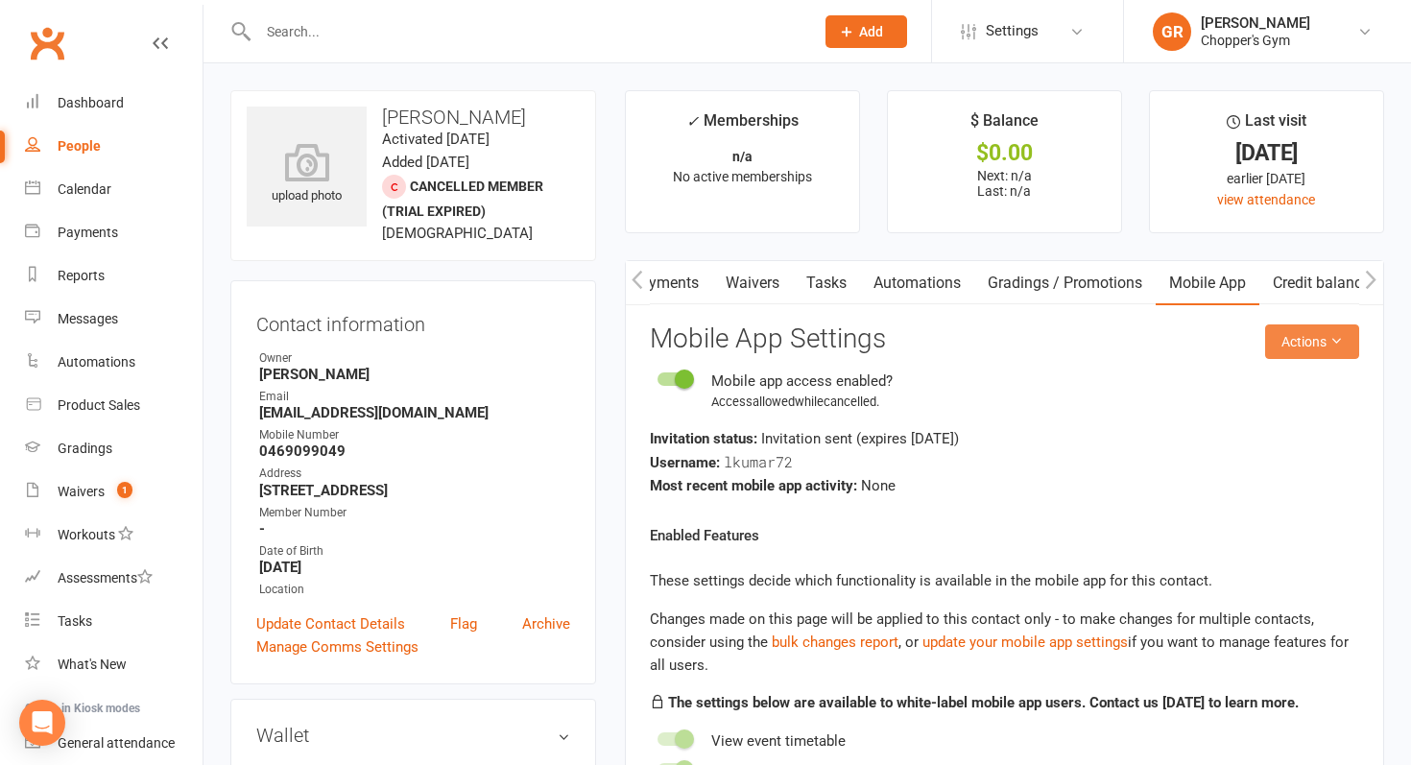
click at [1322, 335] on button "Actions" at bounding box center [1312, 342] width 94 height 35
click at [1256, 390] on link "Send invitation email" at bounding box center [1264, 385] width 190 height 38
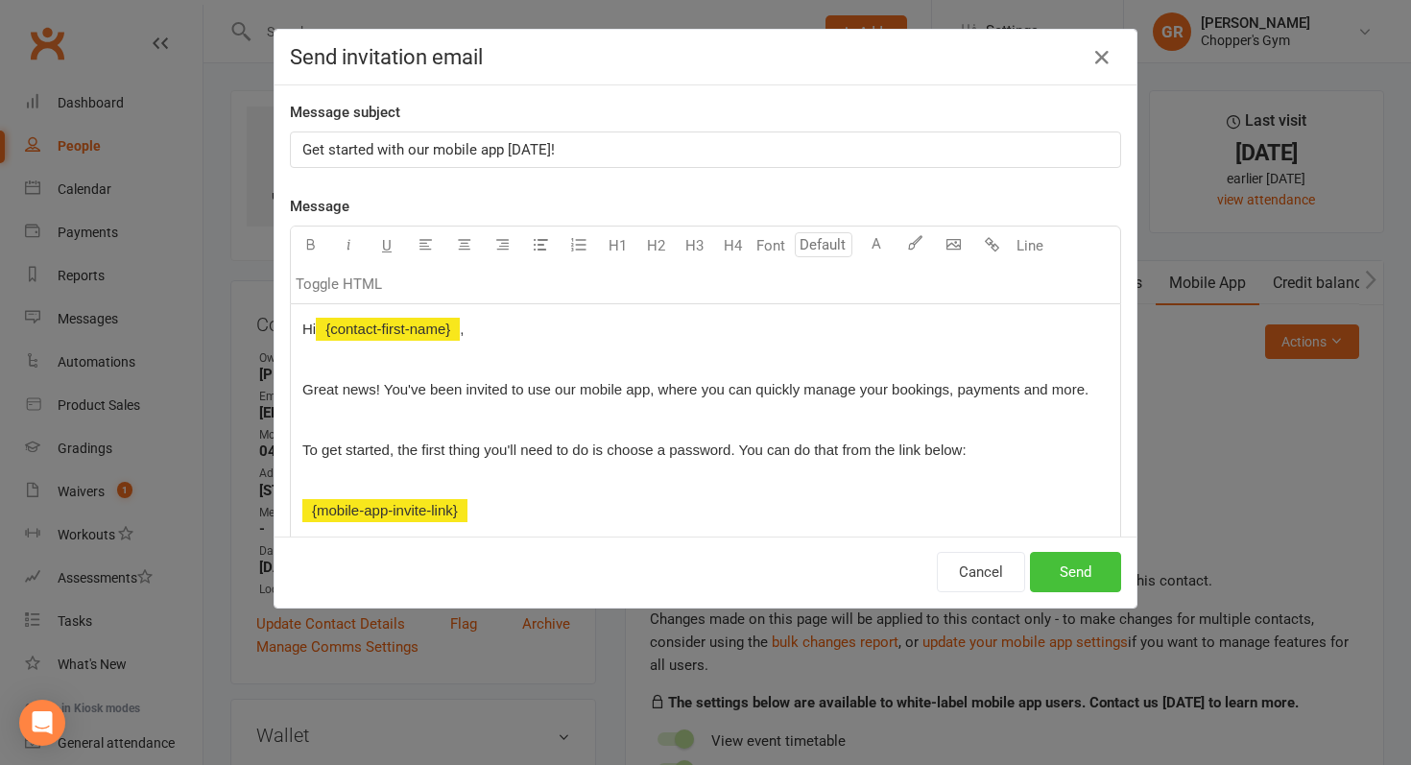
click at [1074, 572] on button "Send" at bounding box center [1075, 572] width 91 height 40
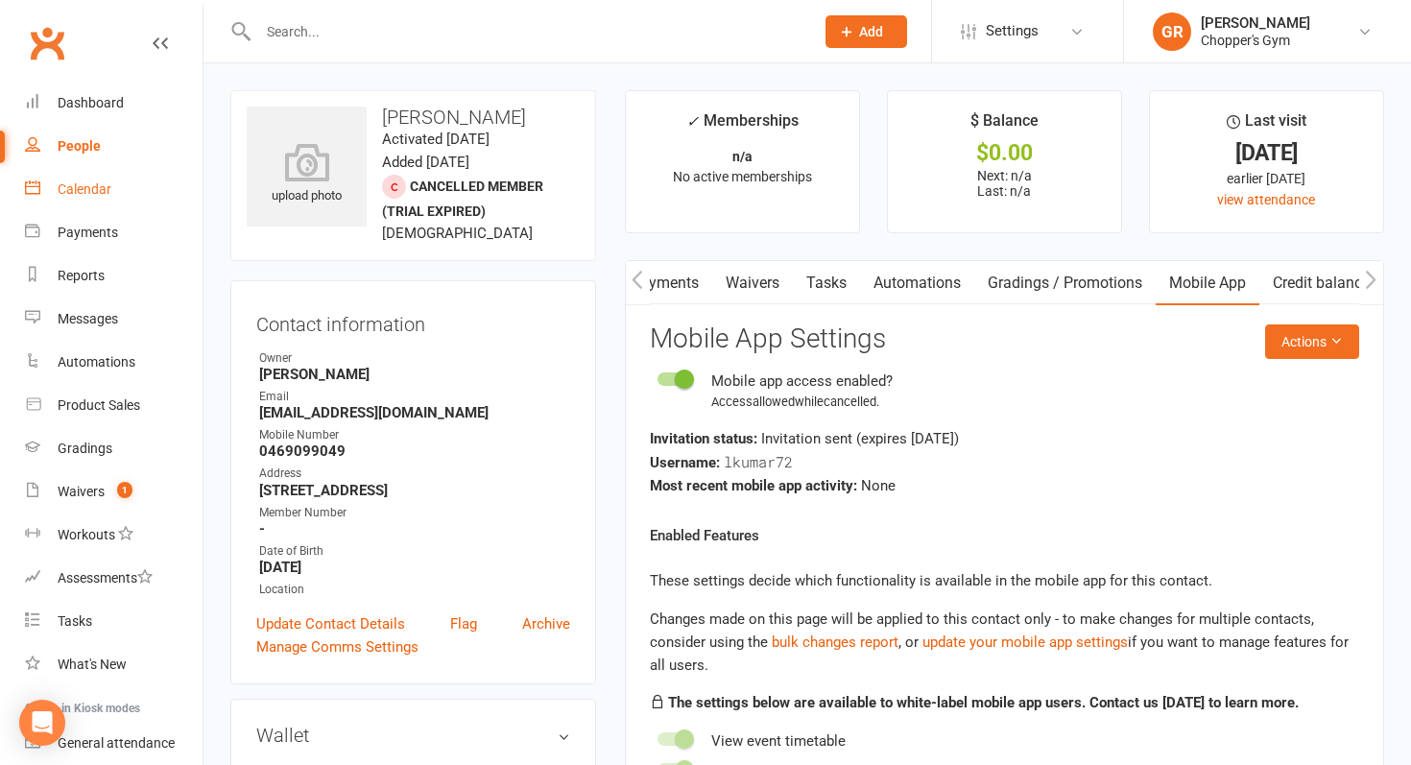
click at [67, 192] on div "Calendar" at bounding box center [85, 188] width 54 height 15
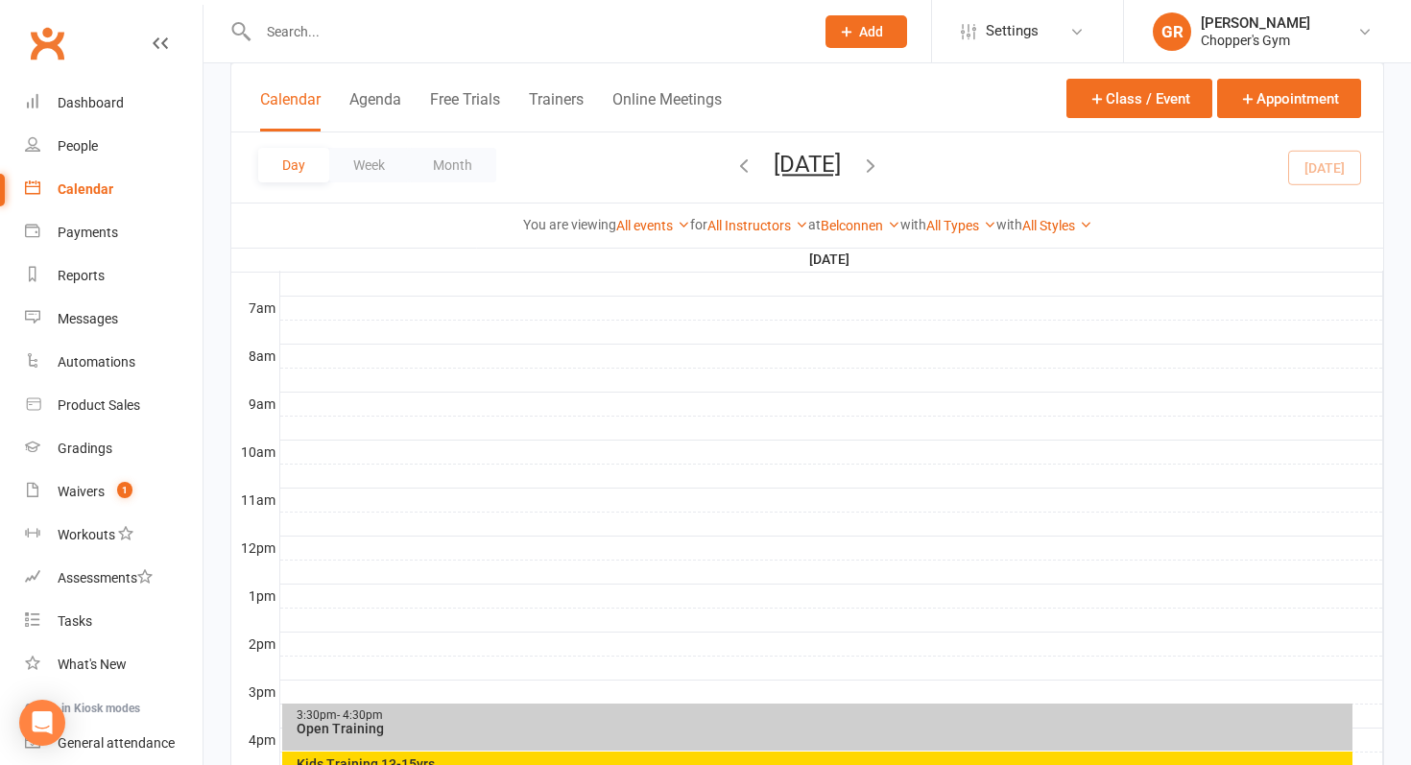
scroll to position [832, 0]
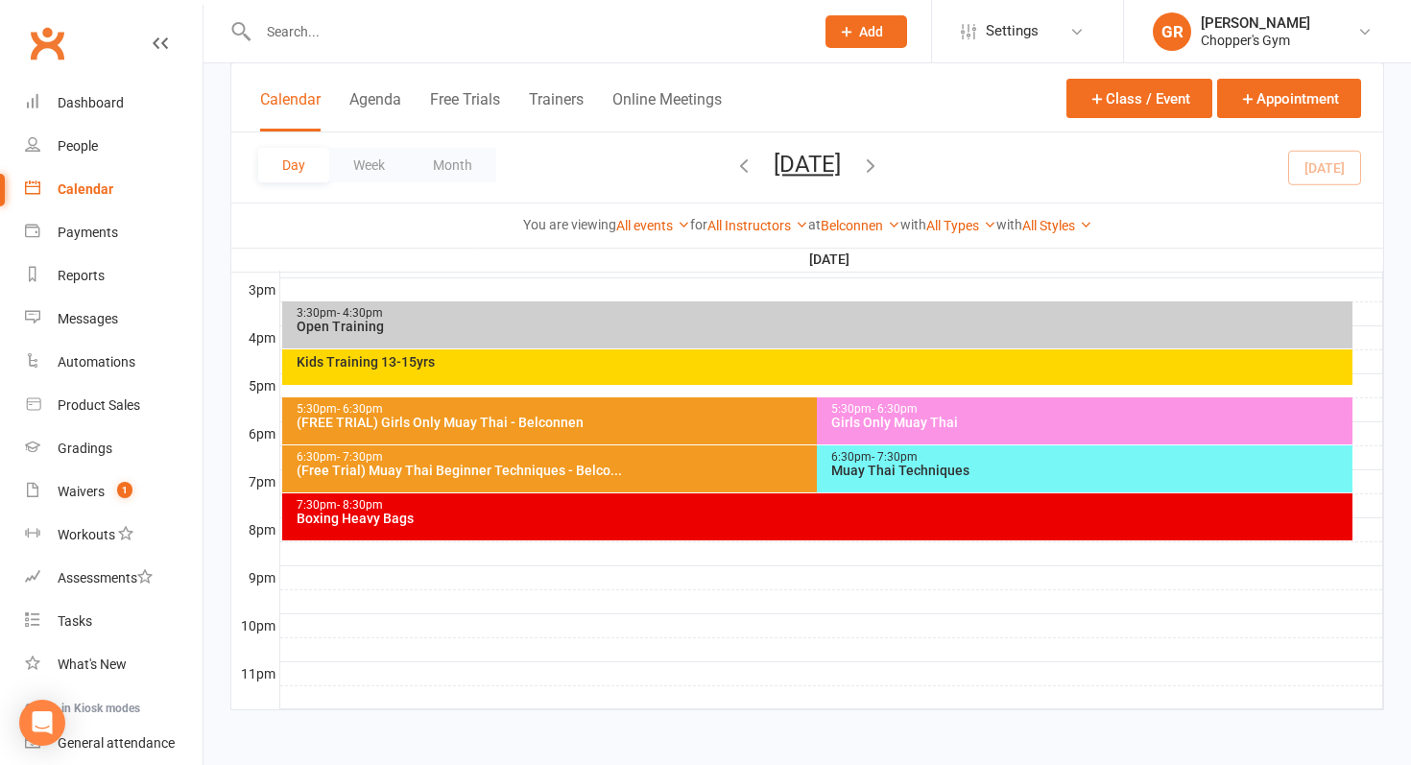
click at [747, 469] on div "(Free Trial) Muay Thai Beginner Techniques - Belco..." at bounding box center [813, 470] width 1035 height 13
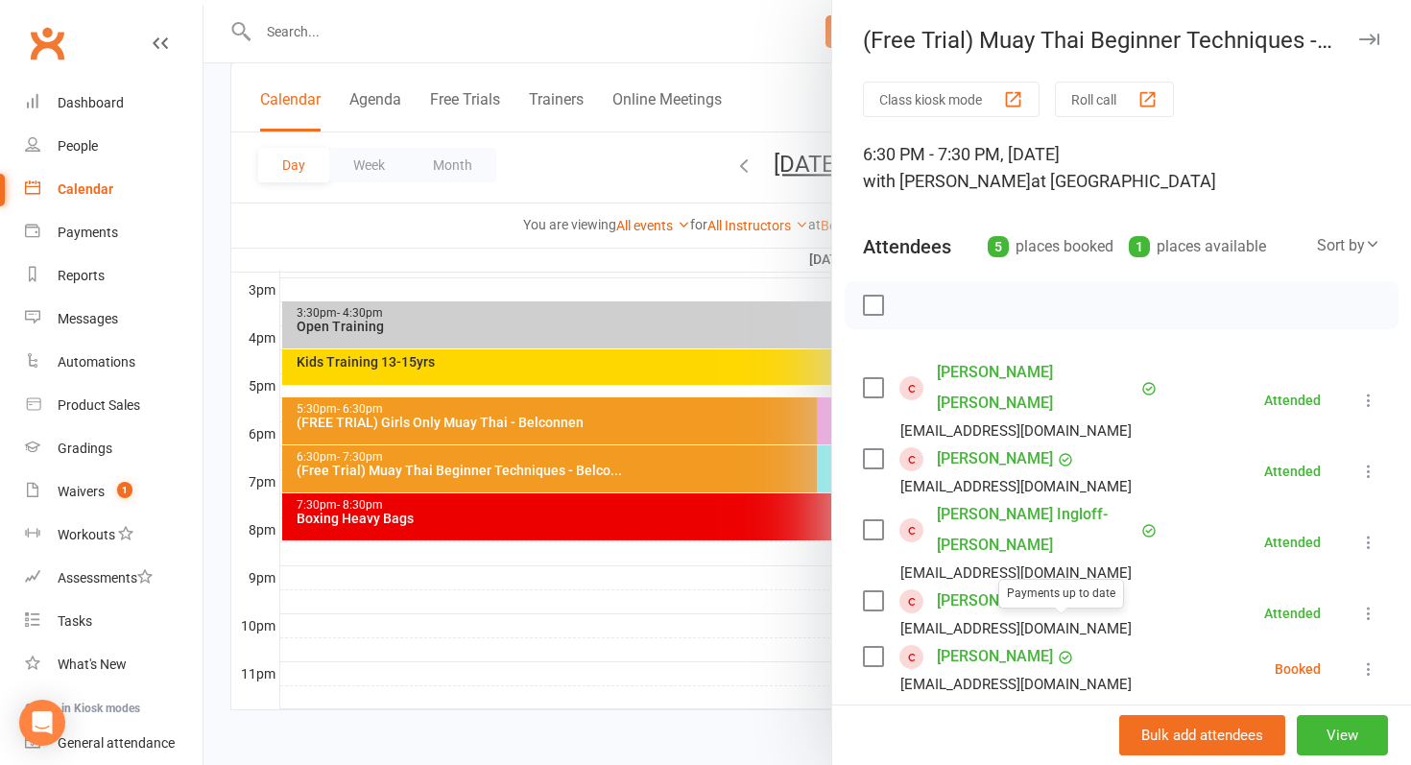
click at [1018, 641] on link "Yonten Namgyal" at bounding box center [995, 656] width 116 height 31
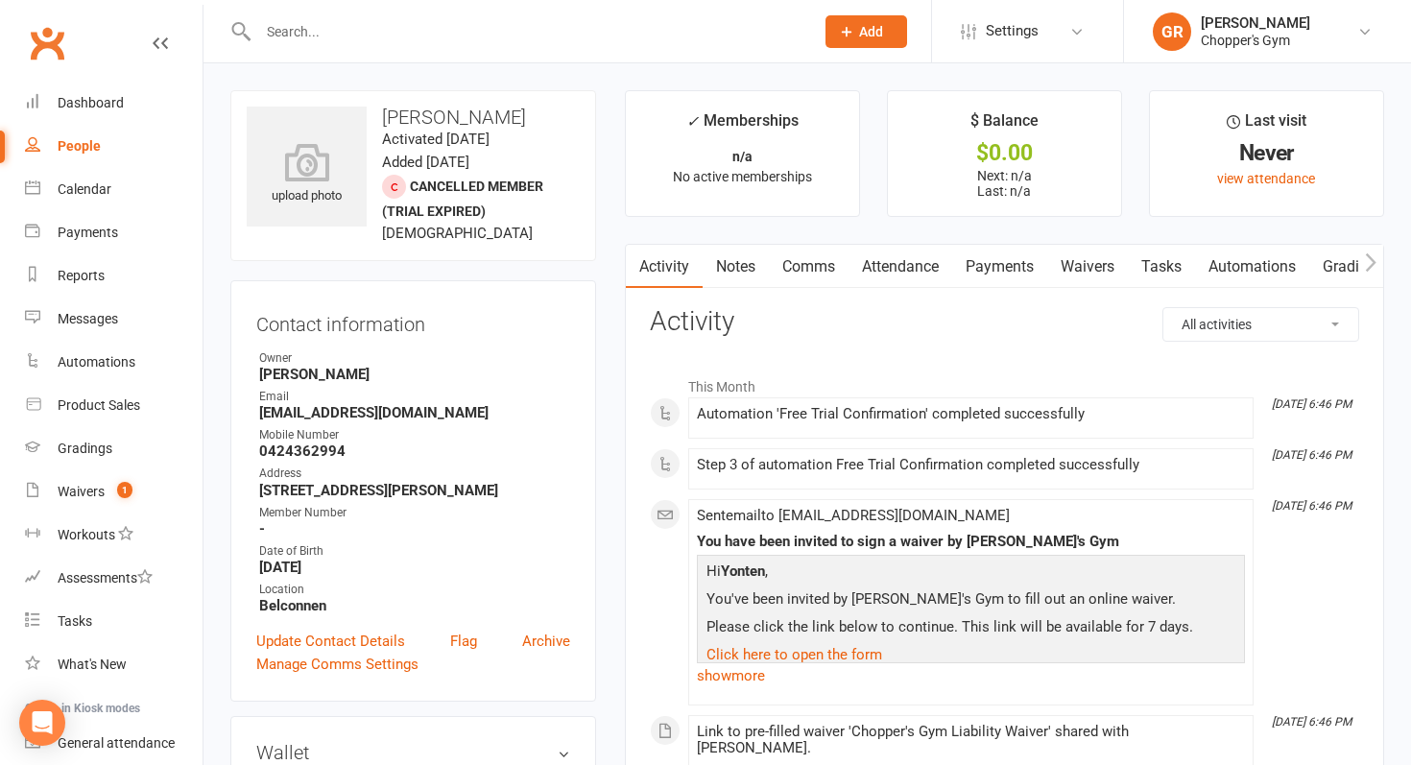
click at [1368, 258] on icon "button" at bounding box center [1371, 263] width 12 height 20
click at [1205, 272] on link "Mobile App" at bounding box center [1208, 267] width 104 height 44
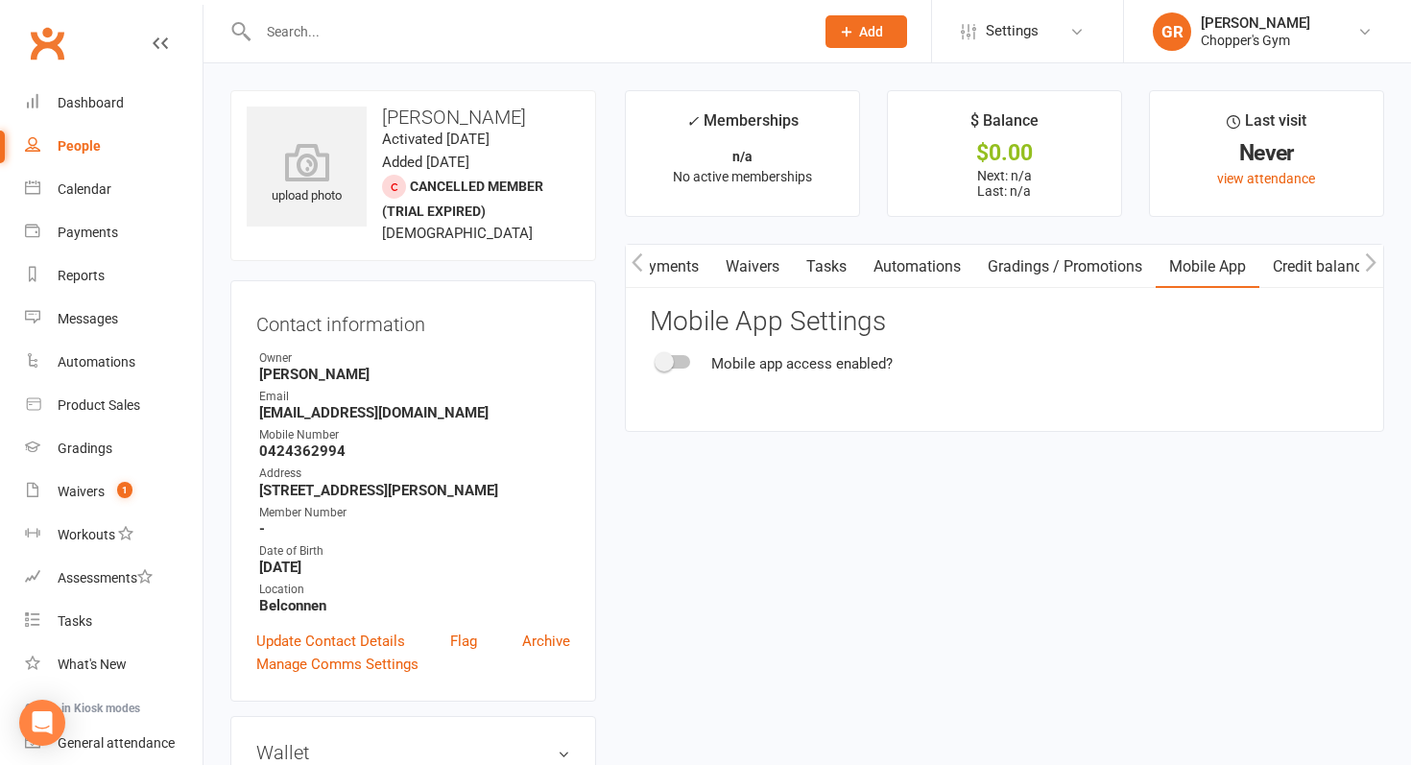
click at [672, 355] on div at bounding box center [674, 361] width 33 height 13
click at [658, 359] on input "checkbox" at bounding box center [658, 359] width 0 height 0
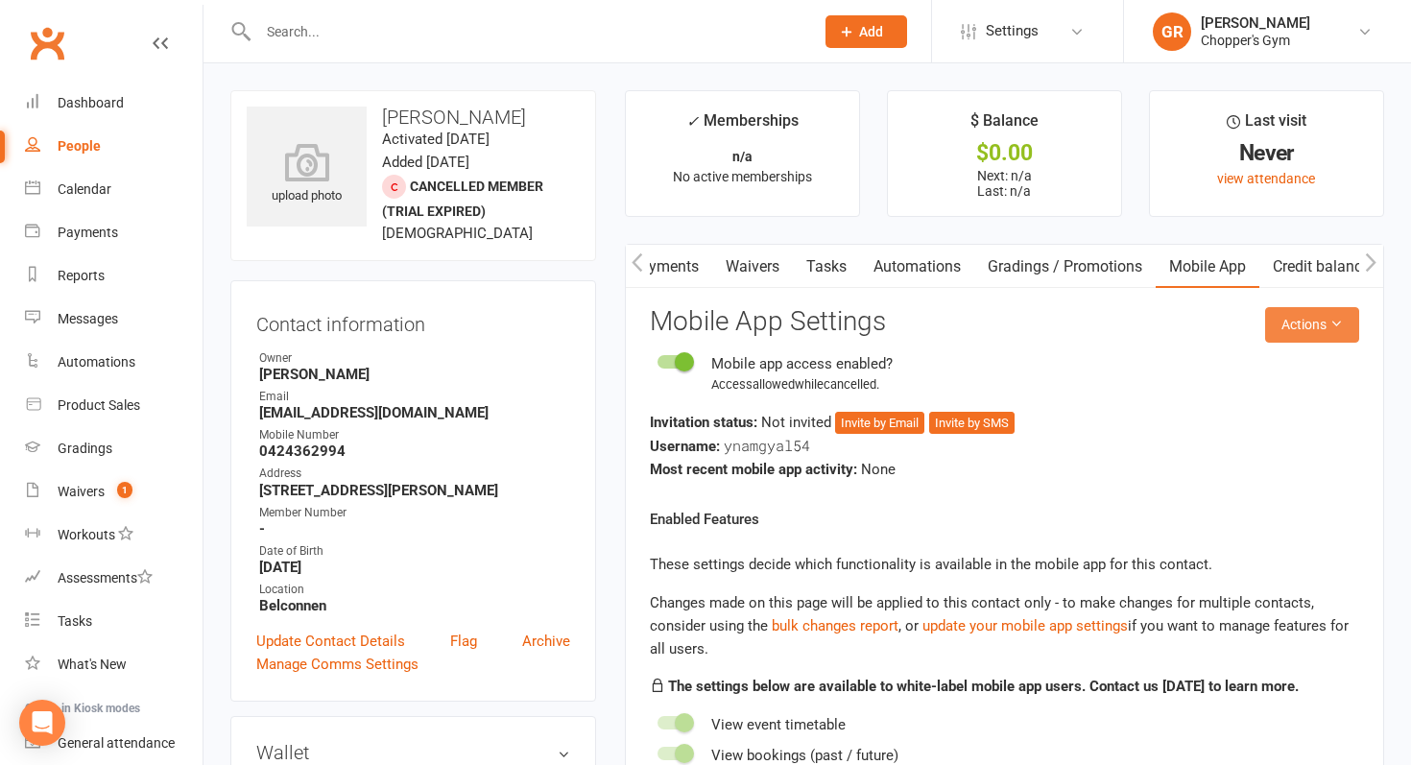
click at [1317, 314] on button "Actions" at bounding box center [1312, 324] width 94 height 35
click at [1249, 365] on link "Send invitation email" at bounding box center [1264, 368] width 190 height 38
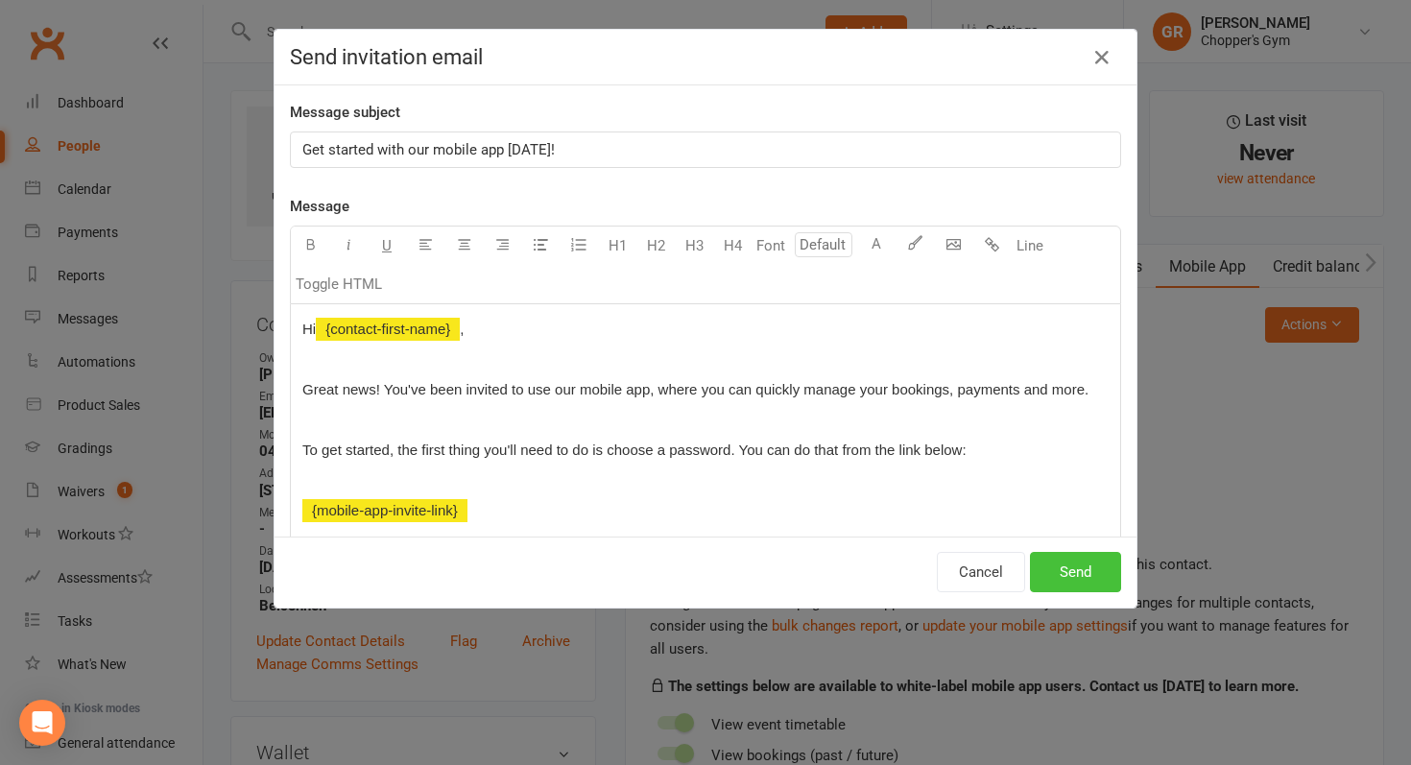
click at [1092, 568] on button "Send" at bounding box center [1075, 572] width 91 height 40
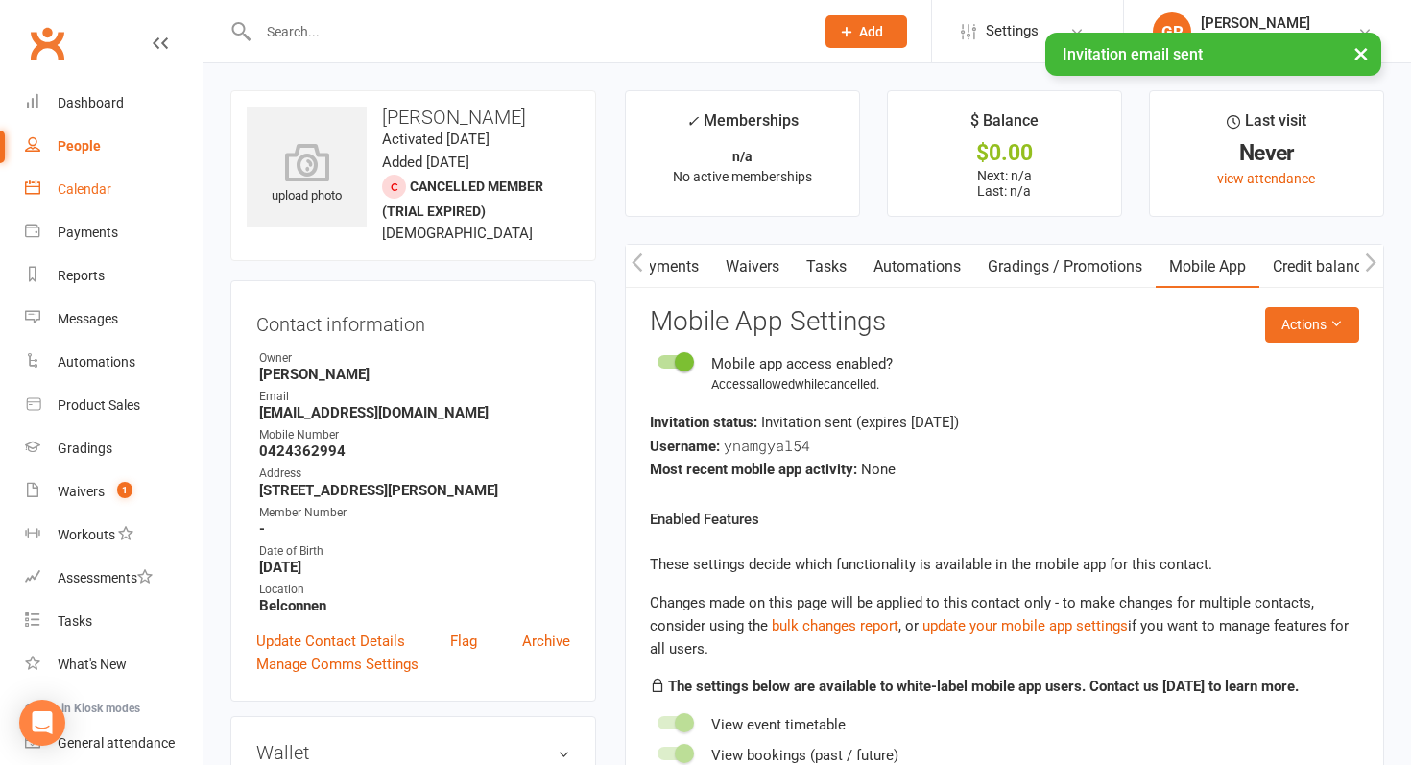
click at [63, 195] on div "Calendar" at bounding box center [85, 188] width 54 height 15
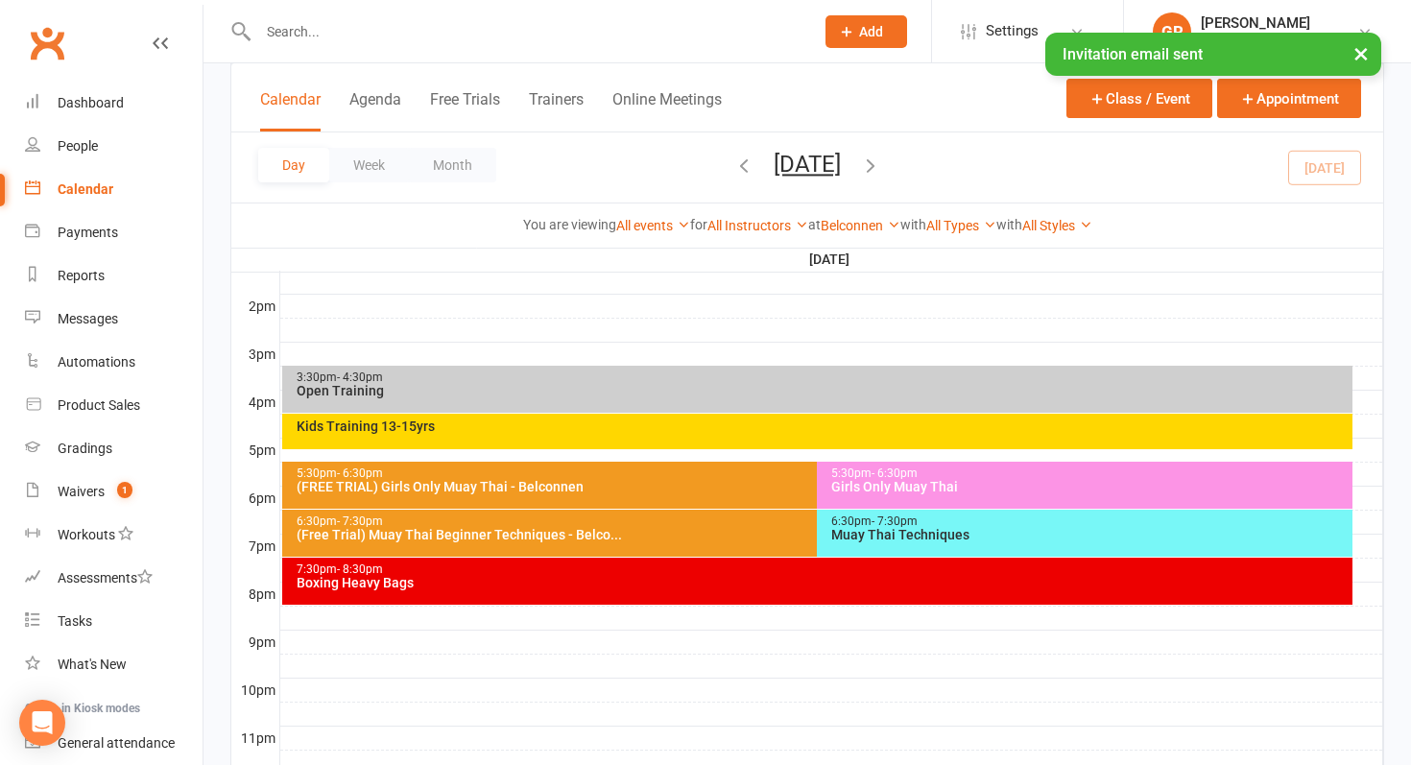
scroll to position [771, 0]
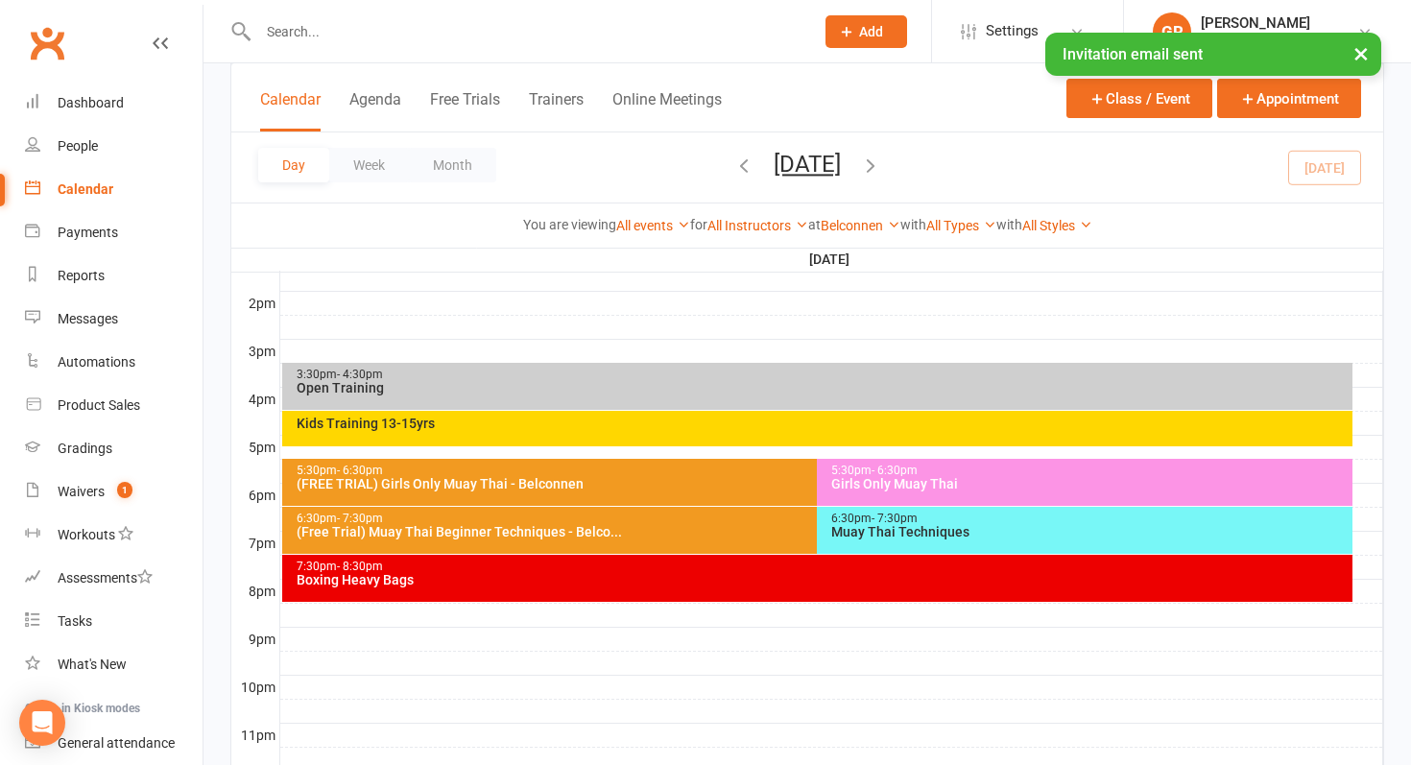
click at [573, 532] on div "(Free Trial) Muay Thai Beginner Techniques - Belco..." at bounding box center [813, 531] width 1035 height 13
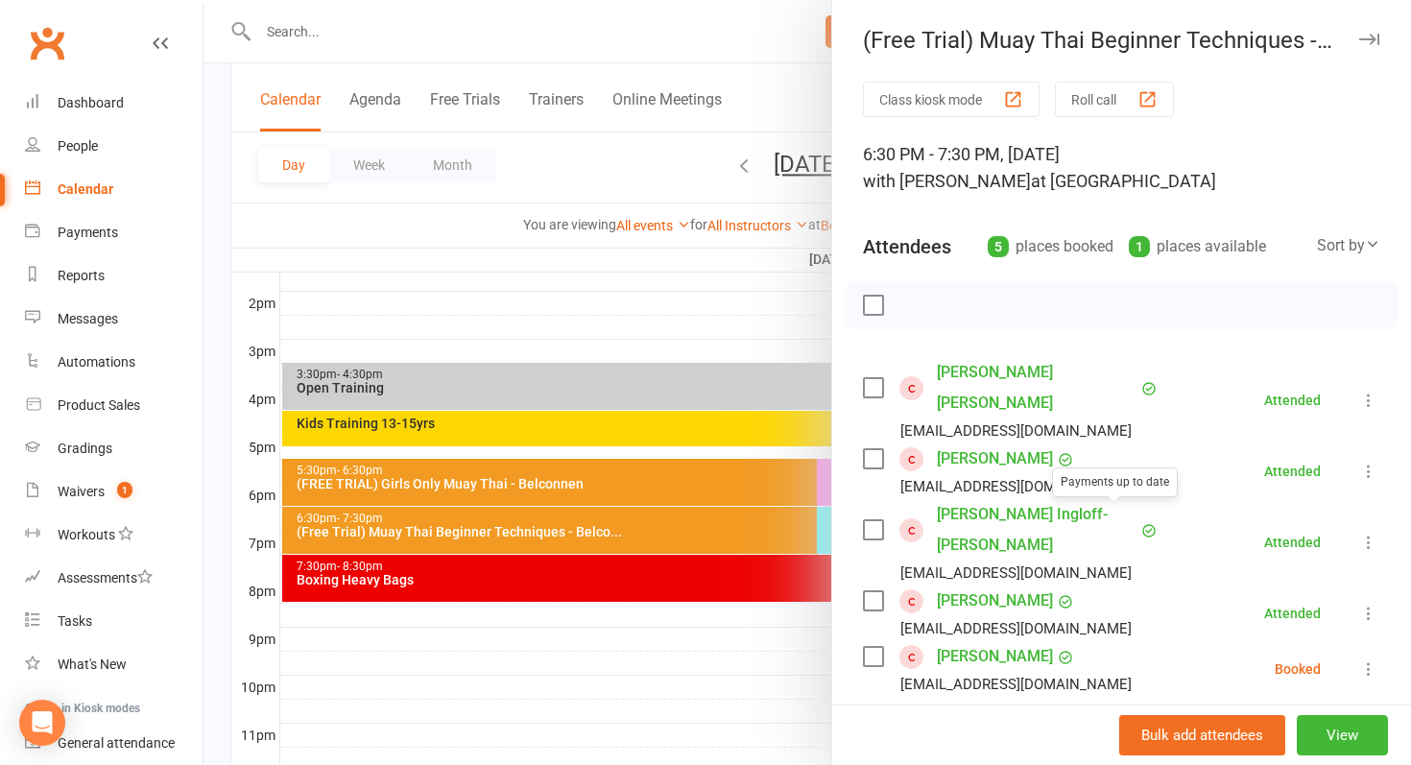
click at [1079, 514] on link "Samuel Ingloff-Richards" at bounding box center [1037, 529] width 200 height 61
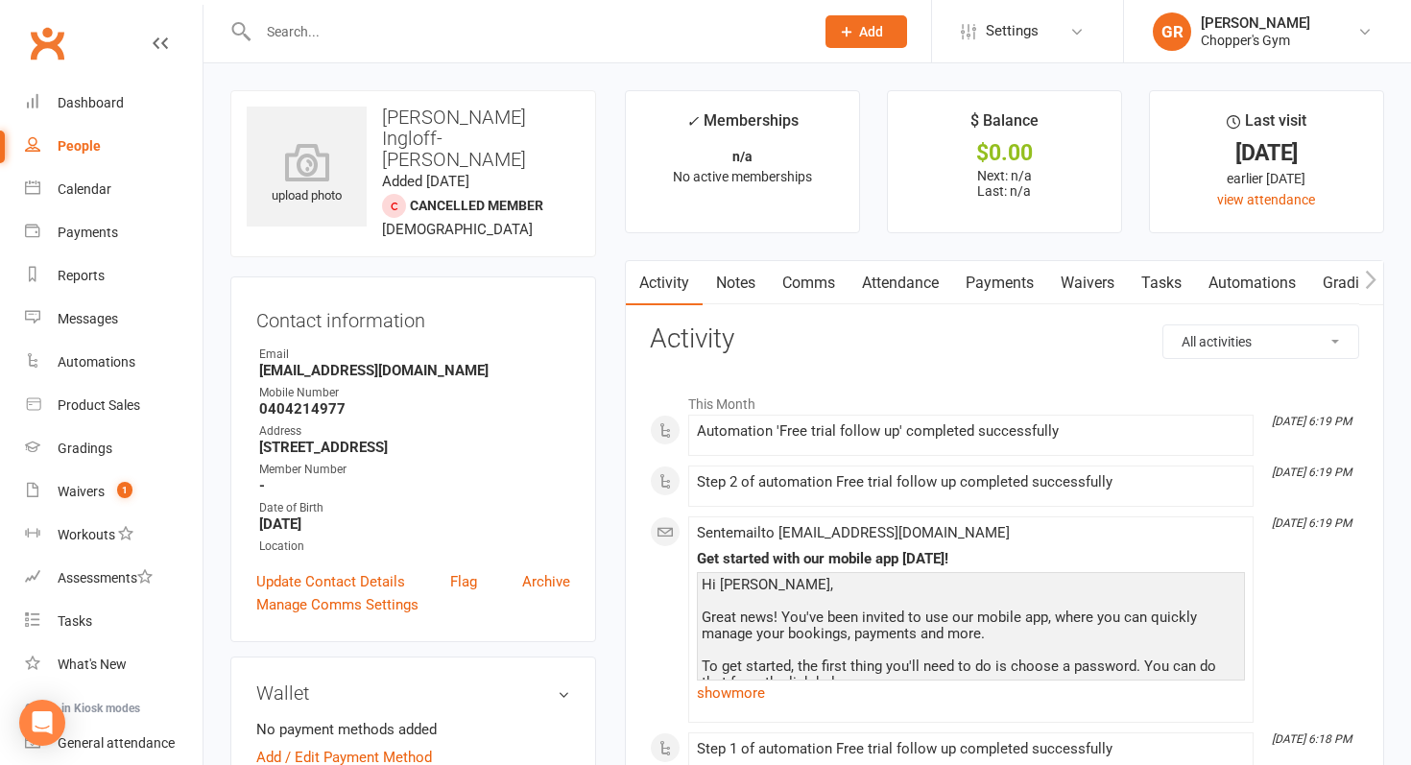
click at [1371, 275] on icon "button" at bounding box center [1371, 279] width 11 height 18
click at [1191, 280] on link "Mobile App" at bounding box center [1208, 283] width 104 height 44
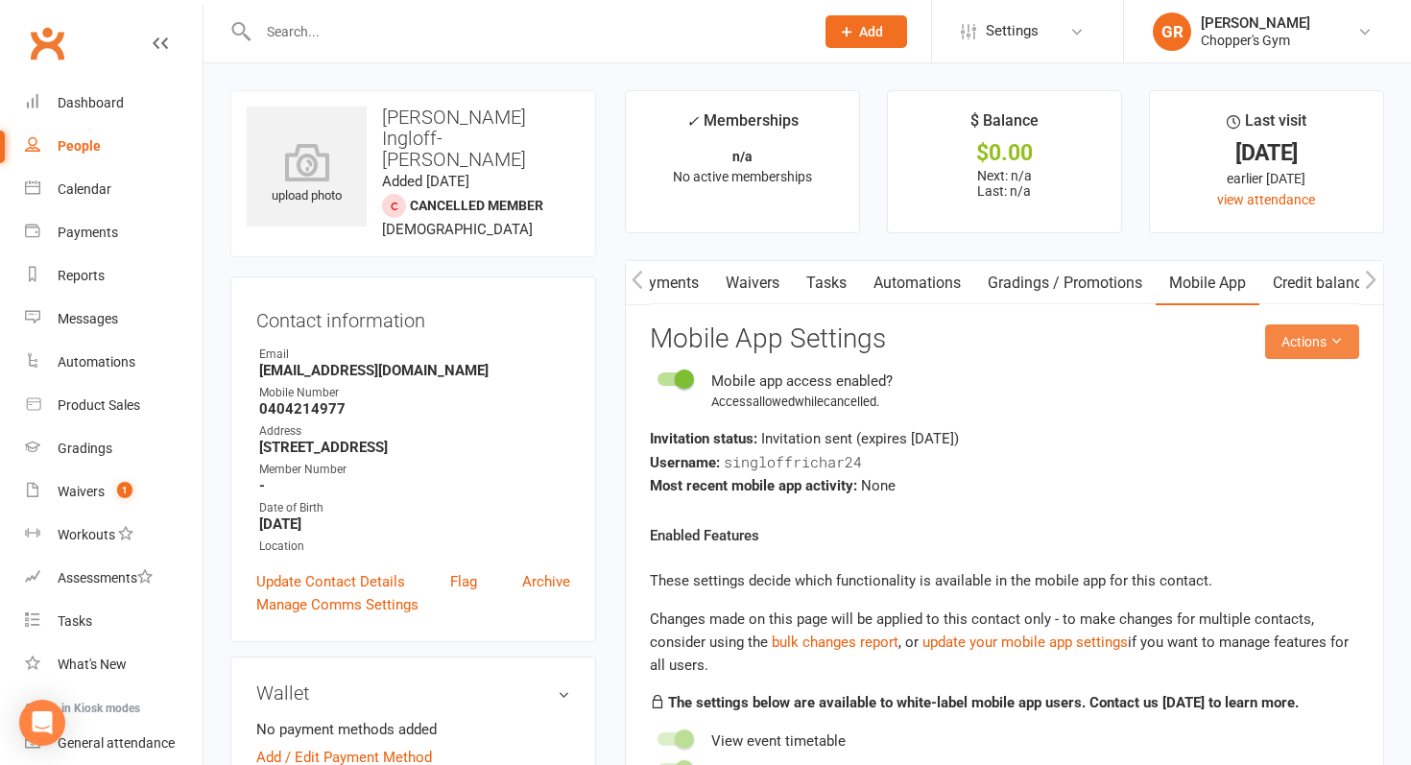
click at [1285, 339] on button "Actions" at bounding box center [1312, 342] width 94 height 35
click at [1255, 396] on link "Send invitation email" at bounding box center [1264, 385] width 190 height 38
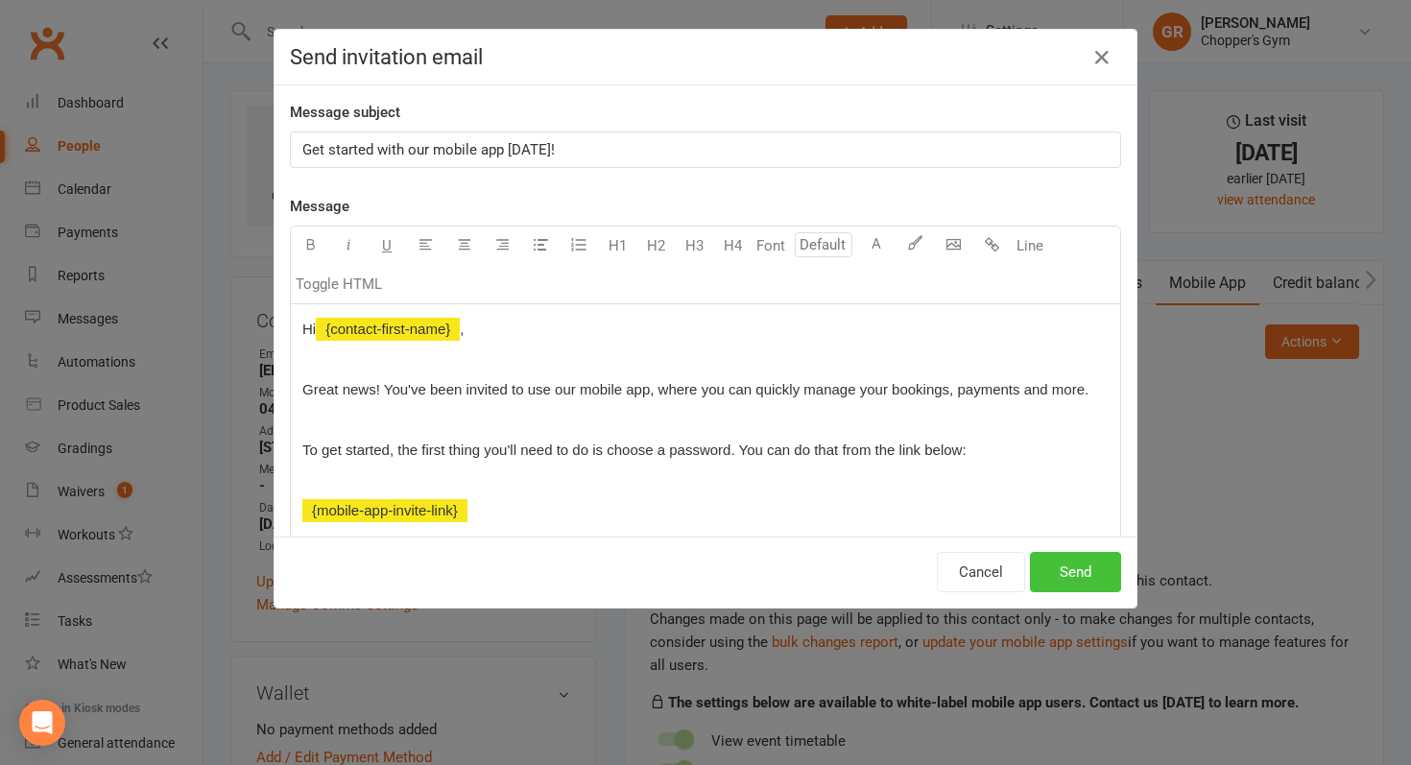
click at [1065, 574] on button "Send" at bounding box center [1075, 572] width 91 height 40
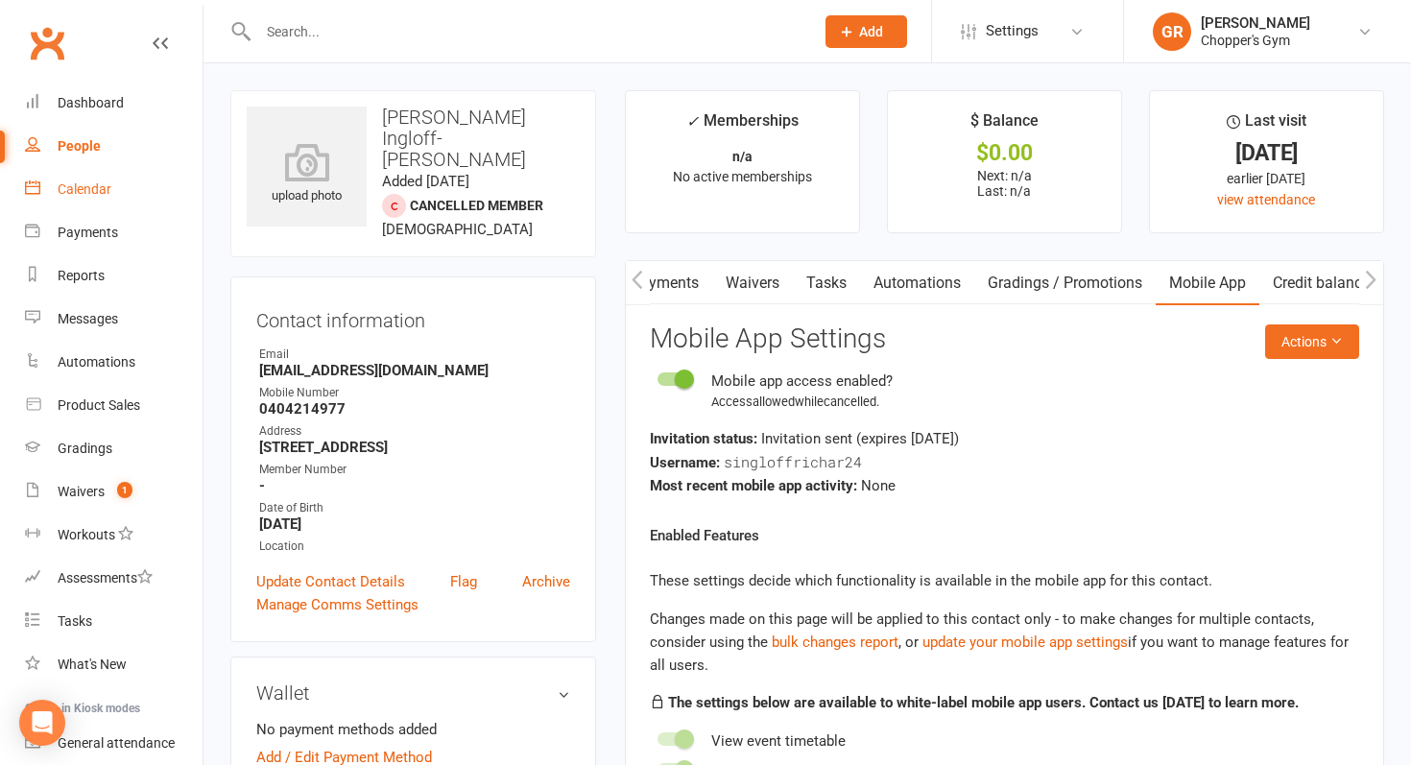
click at [58, 205] on link "Calendar" at bounding box center [114, 189] width 178 height 43
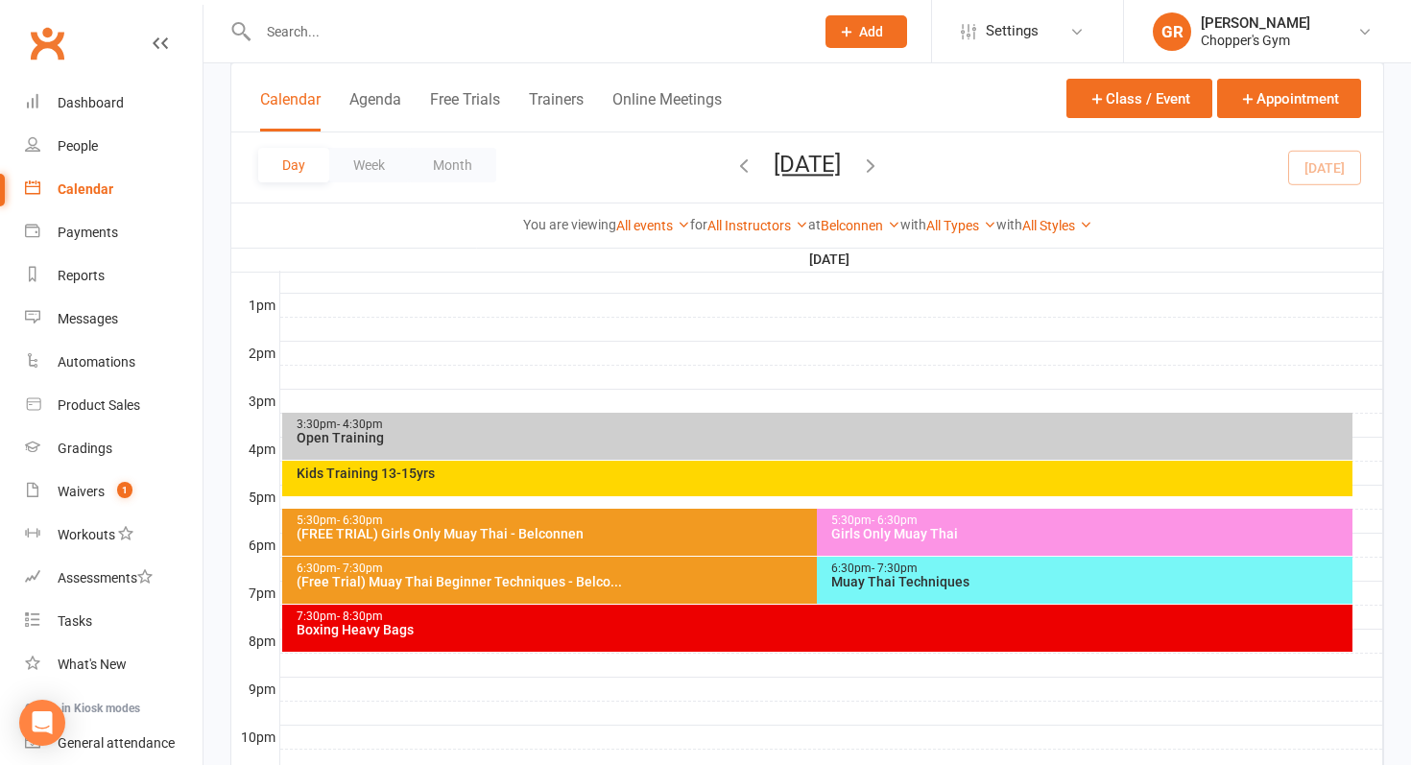
scroll to position [754, 0]
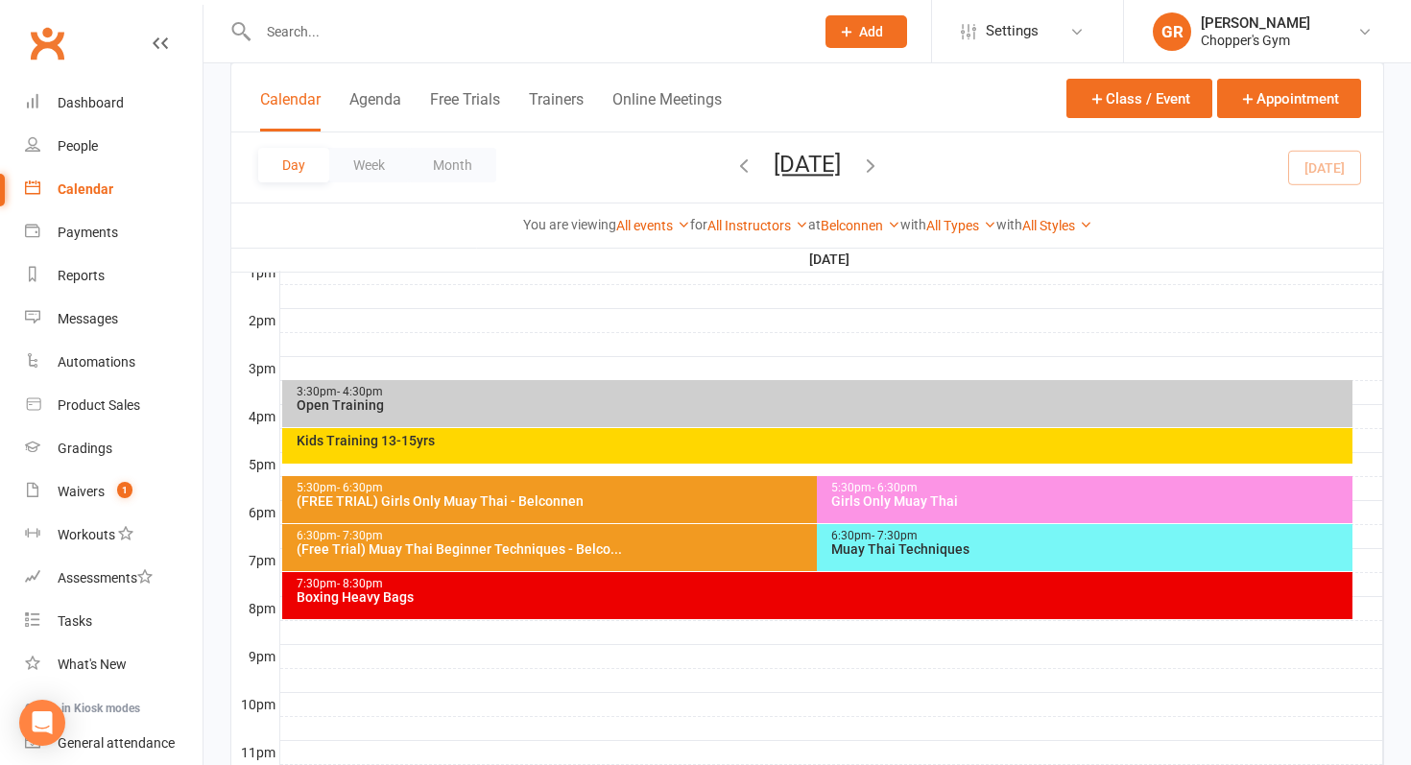
click at [720, 550] on div "(Free Trial) Muay Thai Beginner Techniques - Belco..." at bounding box center [813, 548] width 1035 height 13
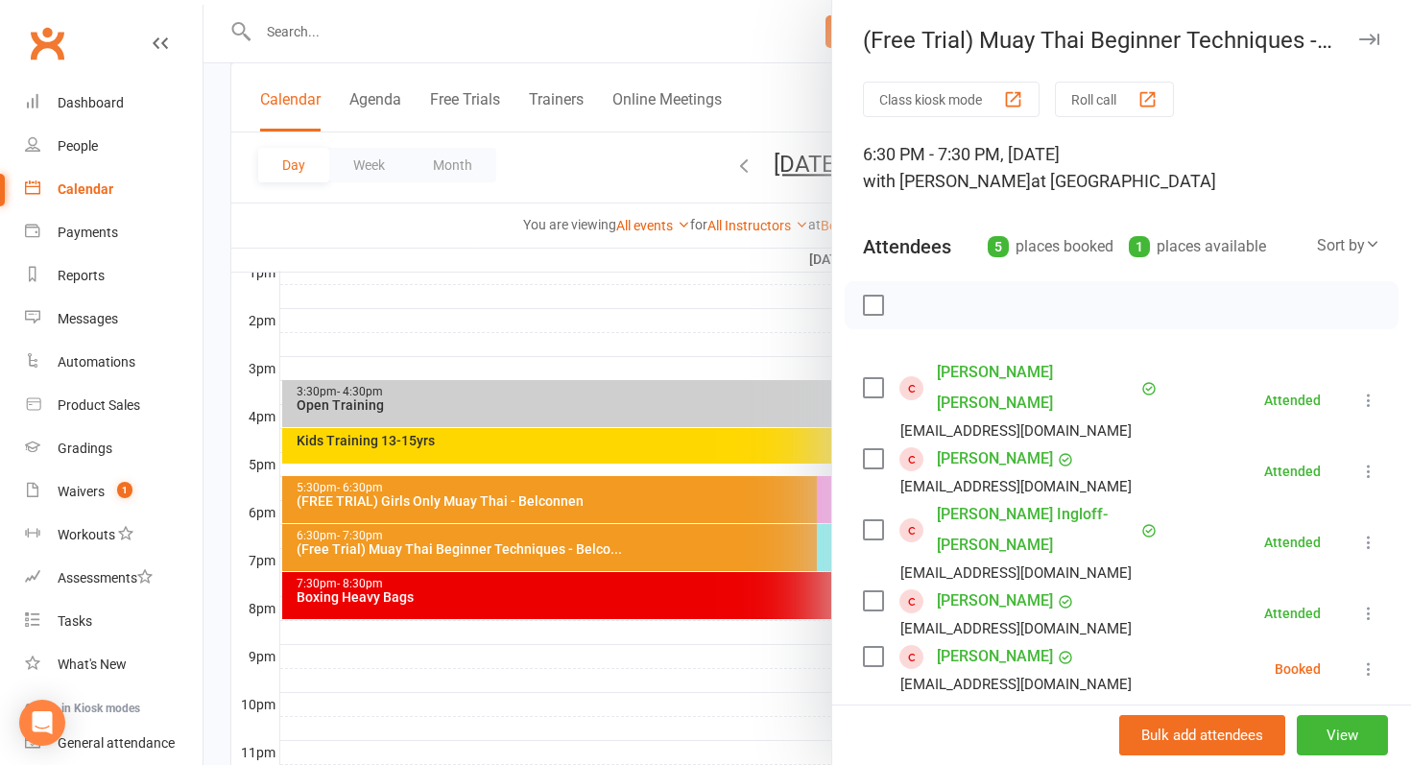
scroll to position [49, 0]
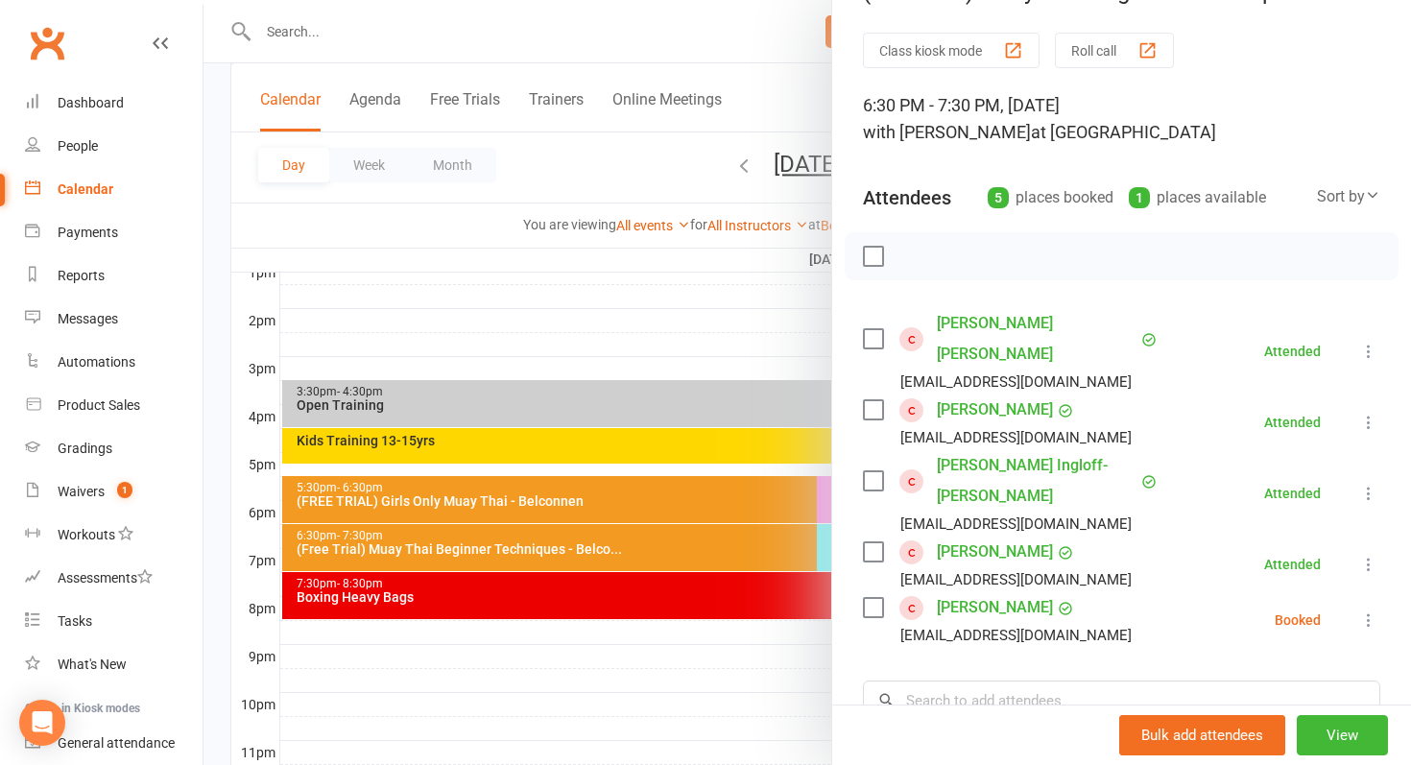
click at [1036, 321] on link "Anthony Richards Anthony Richards" at bounding box center [1037, 338] width 200 height 61
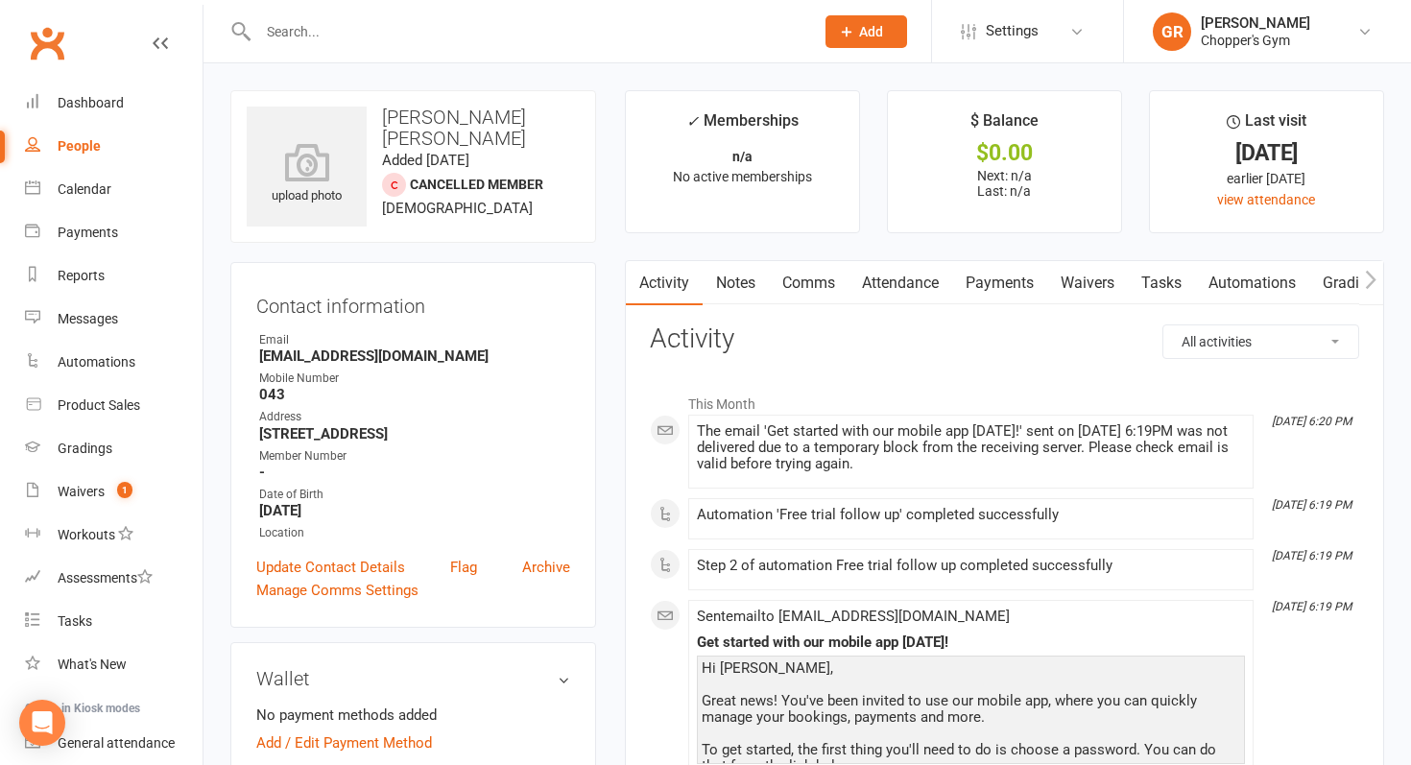
click at [1376, 273] on icon "button" at bounding box center [1371, 280] width 12 height 20
click at [1219, 281] on link "Mobile App" at bounding box center [1208, 283] width 104 height 44
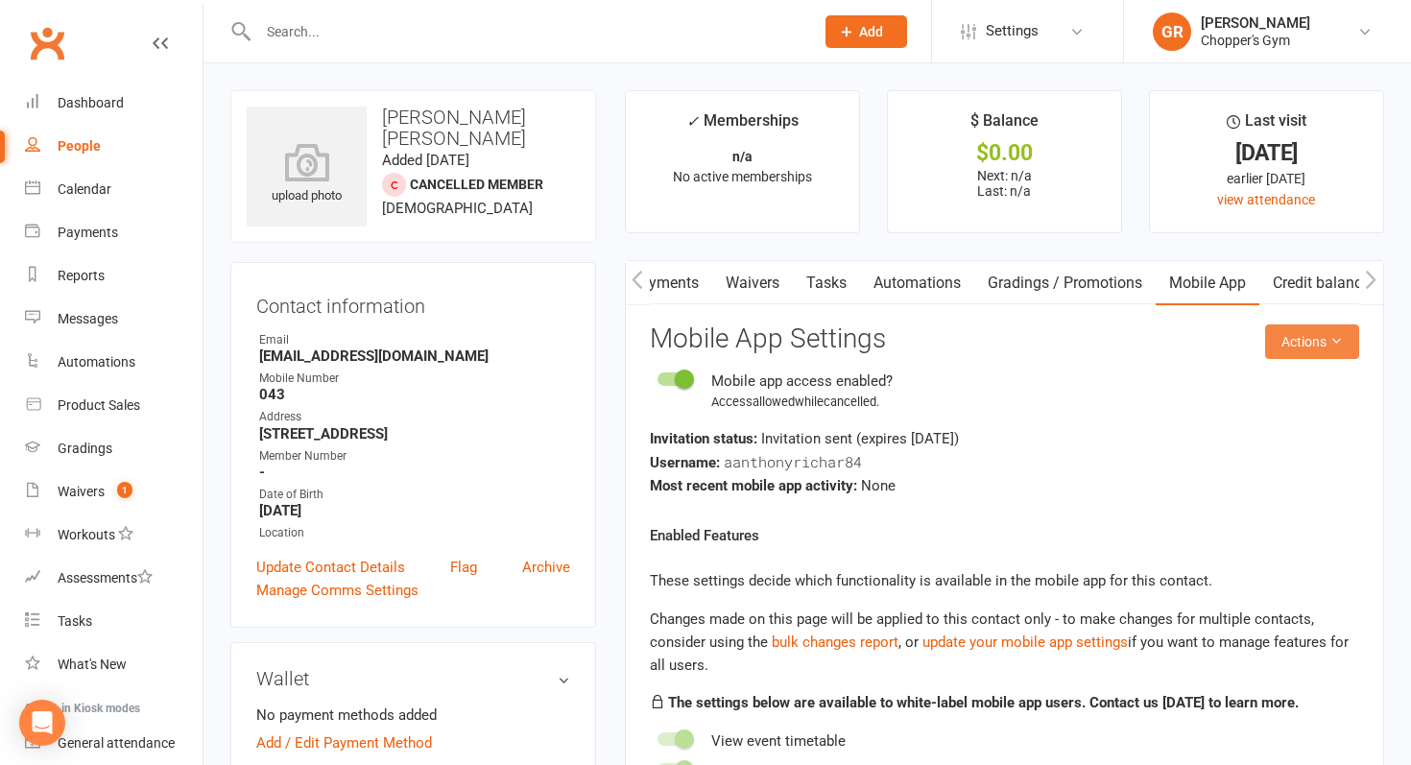
click at [1335, 345] on icon at bounding box center [1336, 340] width 13 height 13
click at [1293, 380] on link "Send invitation email" at bounding box center [1264, 385] width 190 height 38
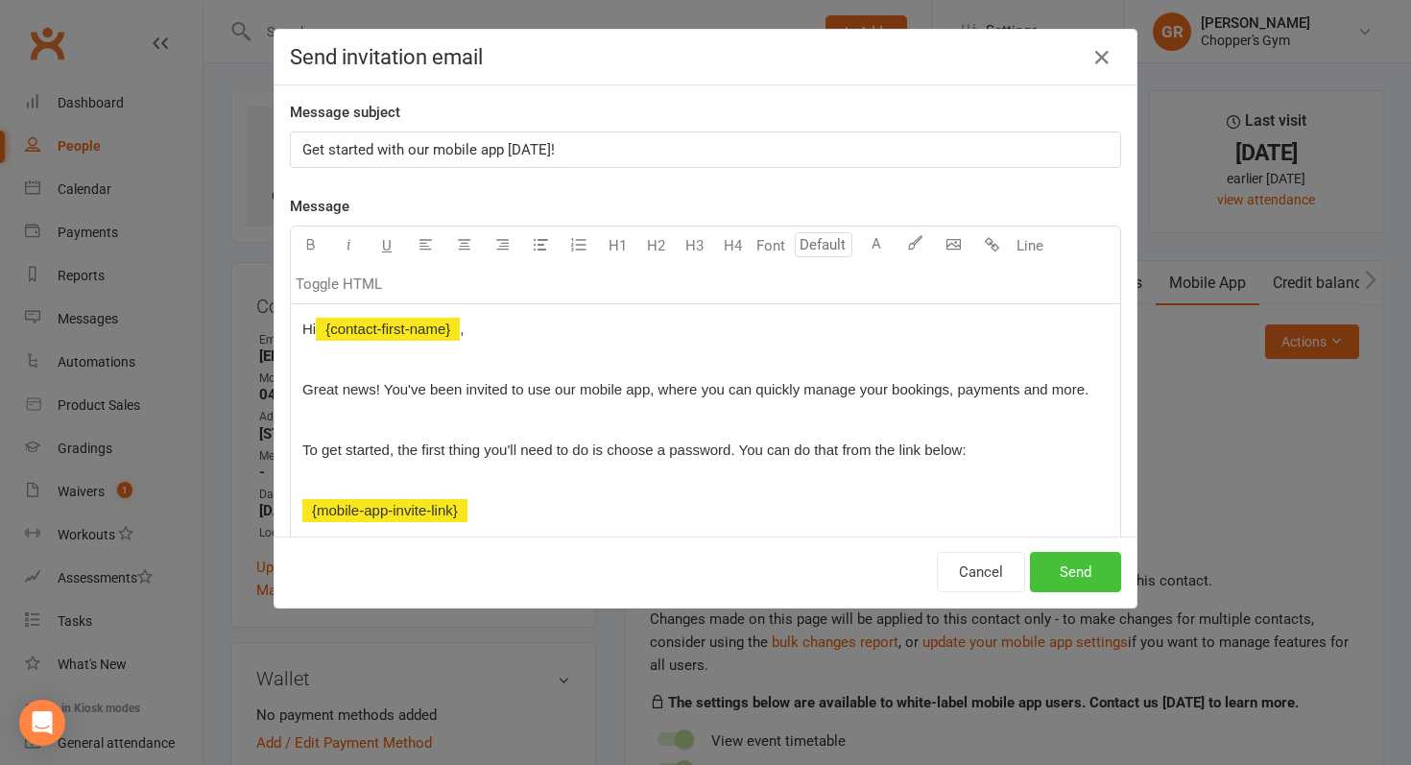
click at [1074, 576] on button "Send" at bounding box center [1075, 572] width 91 height 40
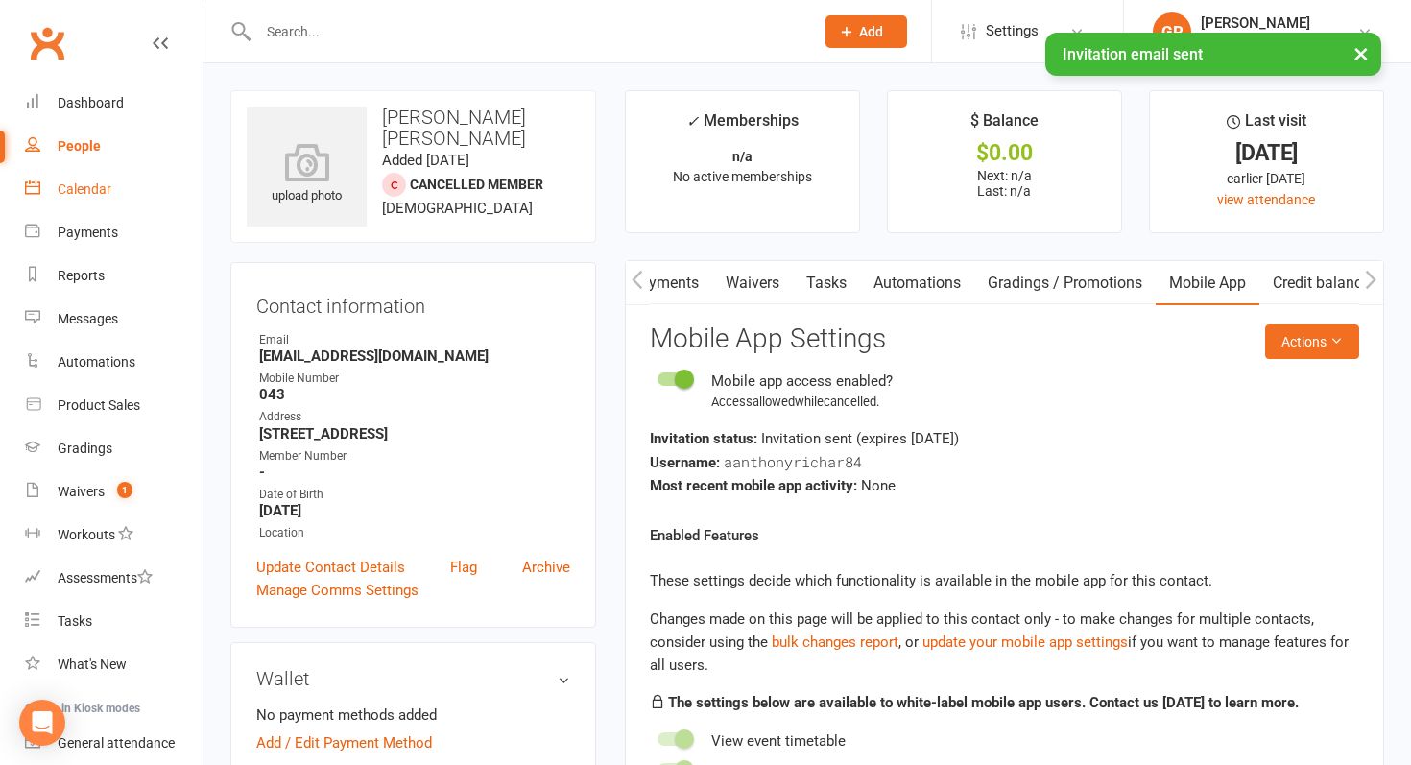
click at [63, 187] on div "Calendar" at bounding box center [85, 188] width 54 height 15
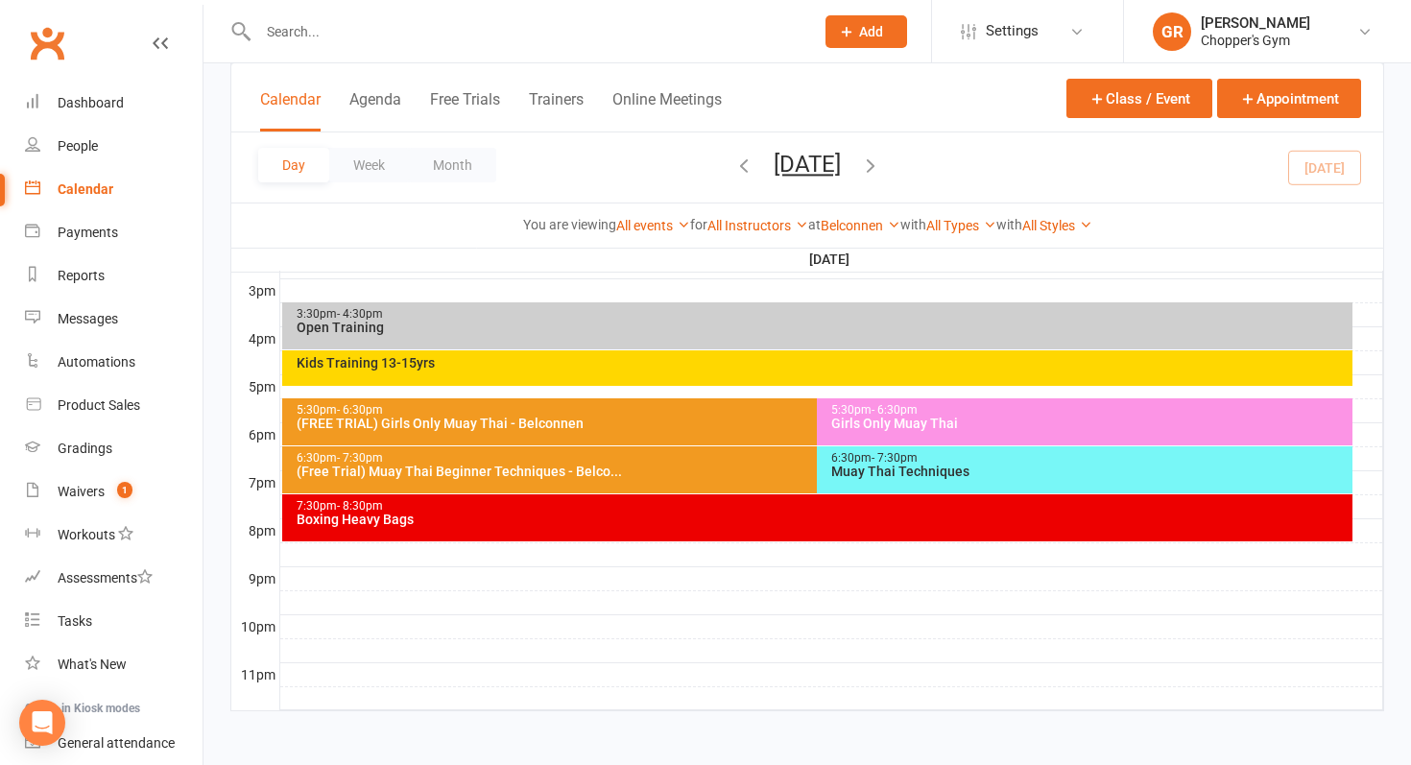
scroll to position [832, 0]
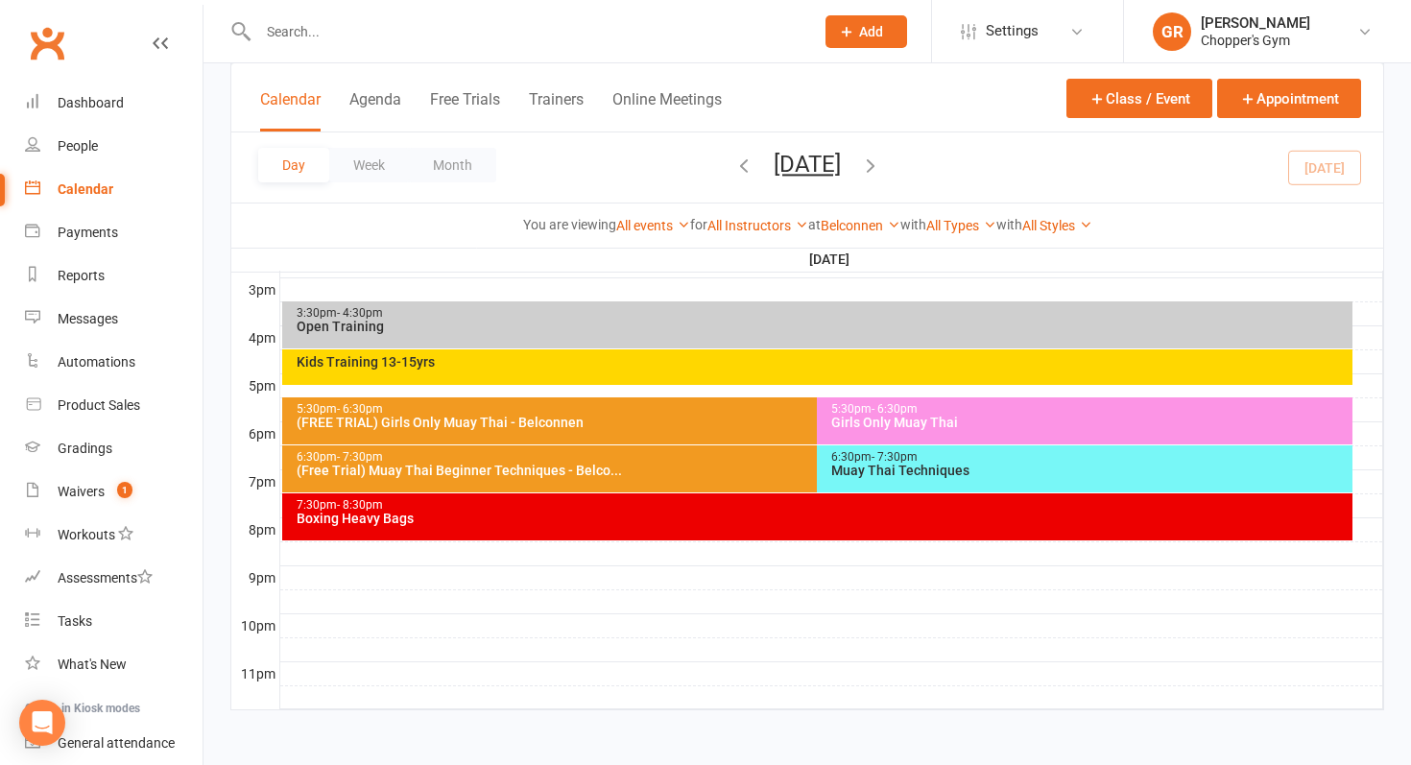
click at [725, 467] on div "(Free Trial) Muay Thai Beginner Techniques - Belco..." at bounding box center [813, 470] width 1035 height 13
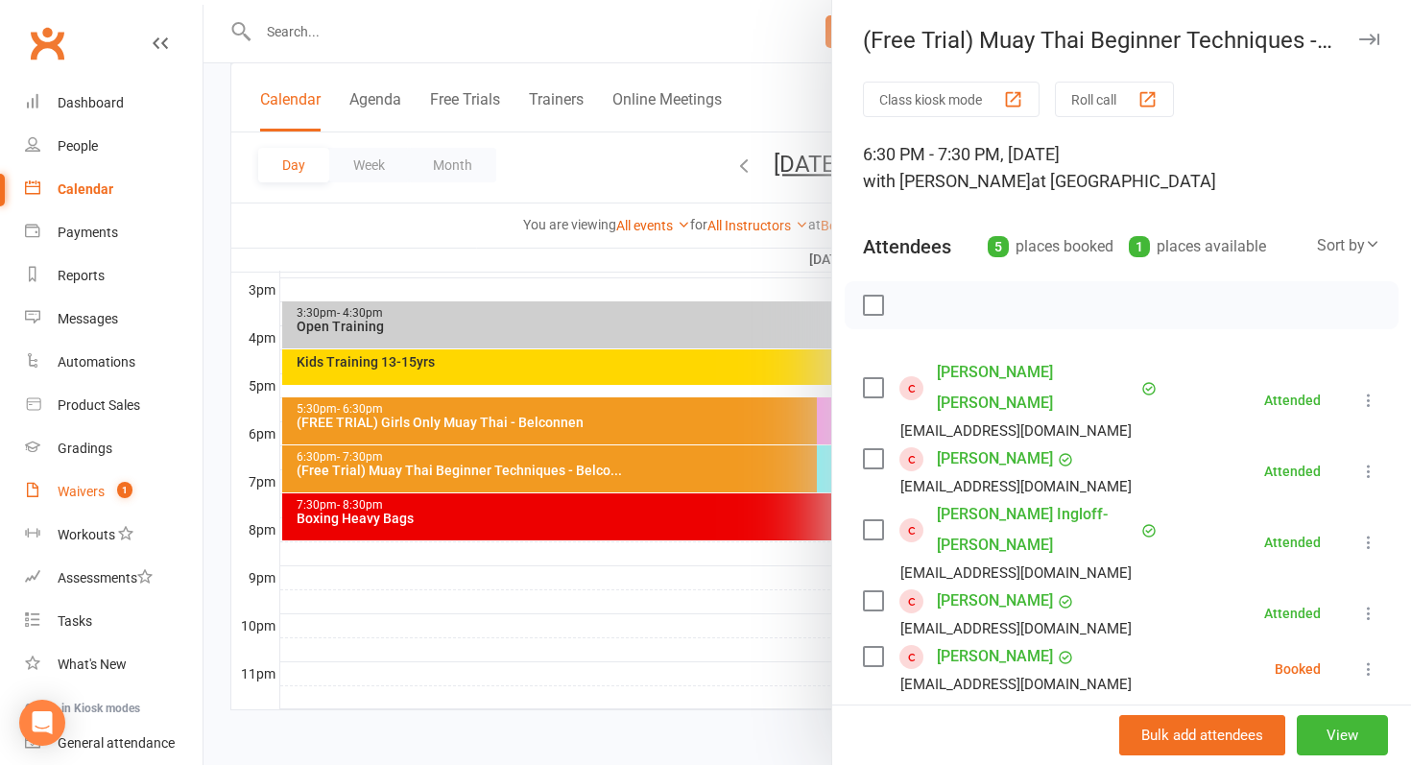
click at [52, 483] on link "Waivers 1" at bounding box center [114, 491] width 178 height 43
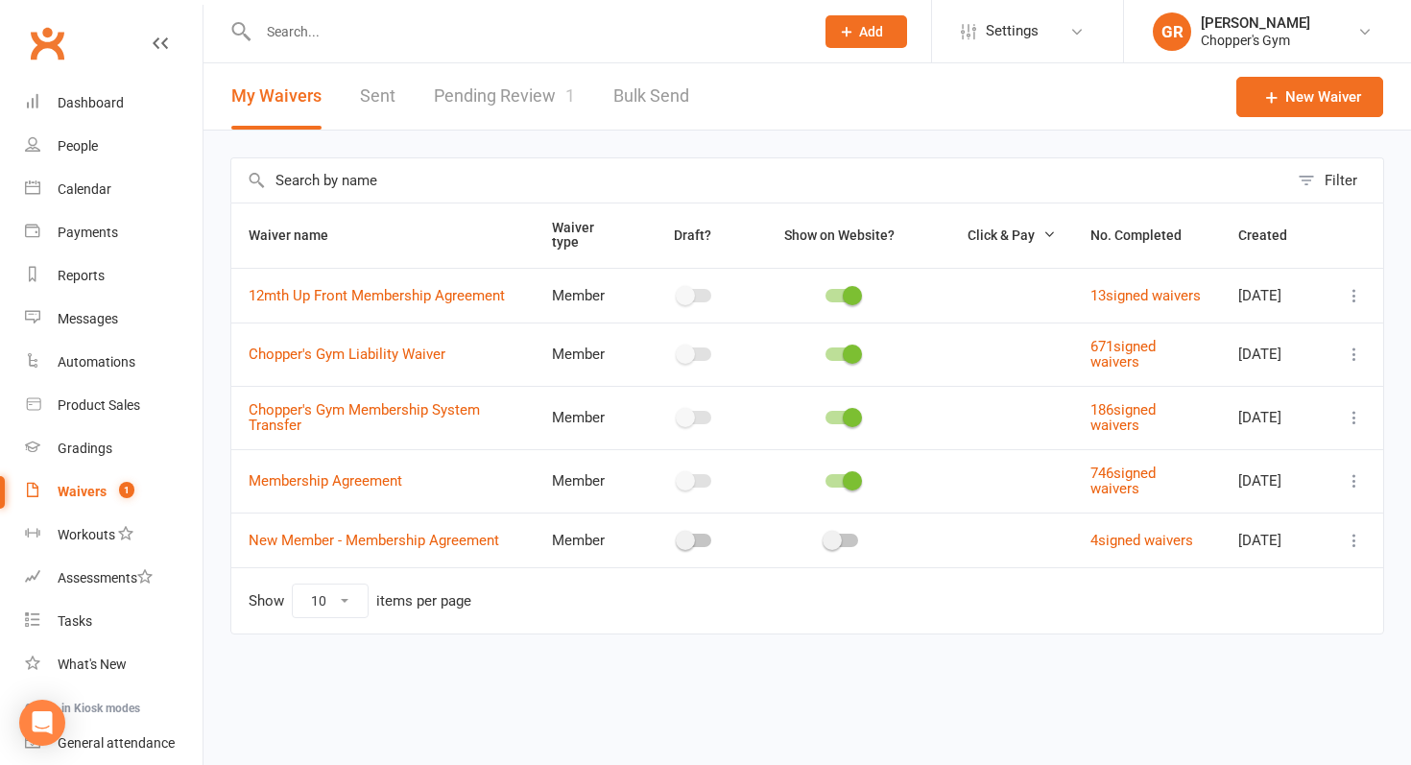
click at [474, 77] on link "Pending Review 1" at bounding box center [504, 96] width 141 height 66
select select "50"
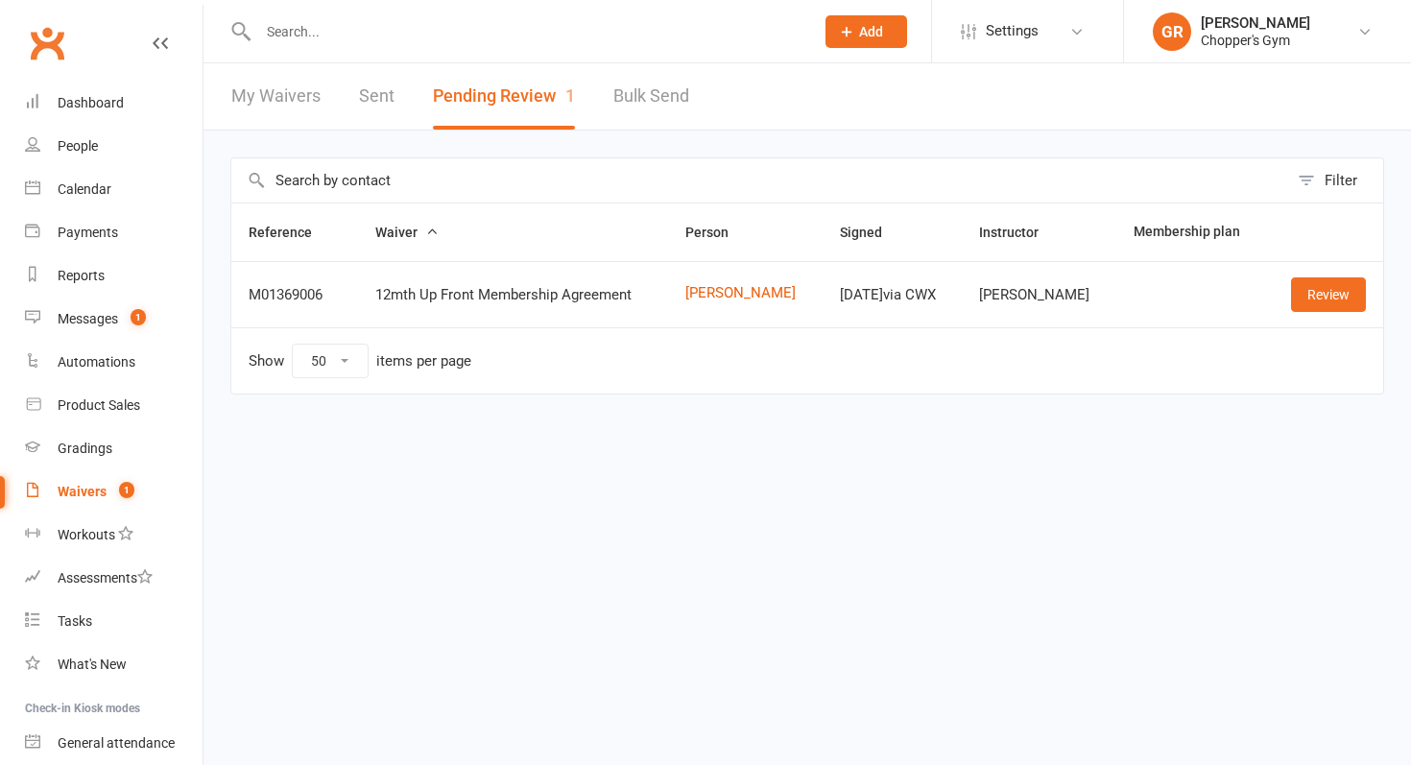
select select "50"
click at [514, 96] on button "Pending Review 1" at bounding box center [504, 96] width 142 height 66
click at [130, 479] on link "Waivers 1" at bounding box center [114, 491] width 178 height 43
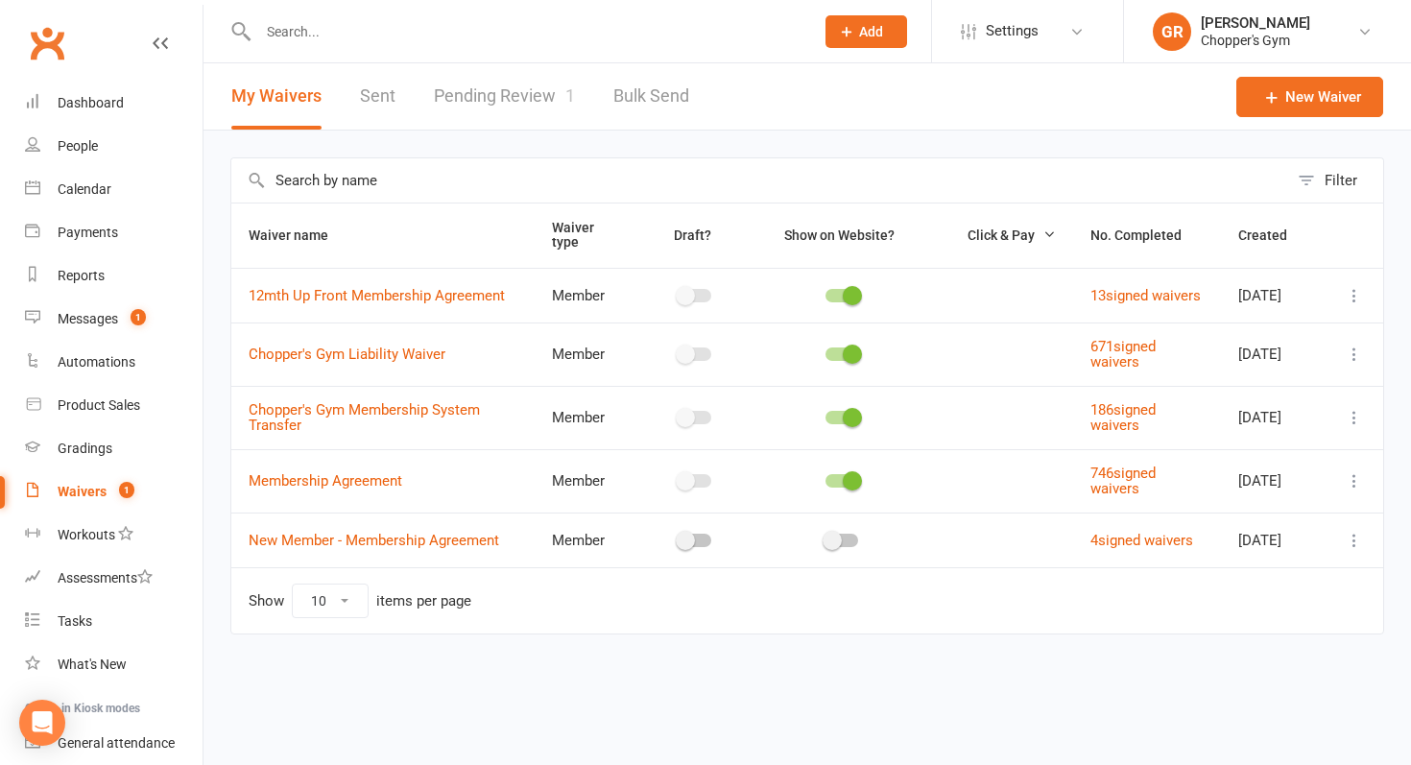
click at [522, 89] on link "Pending Review 1" at bounding box center [504, 96] width 141 height 66
select select "50"
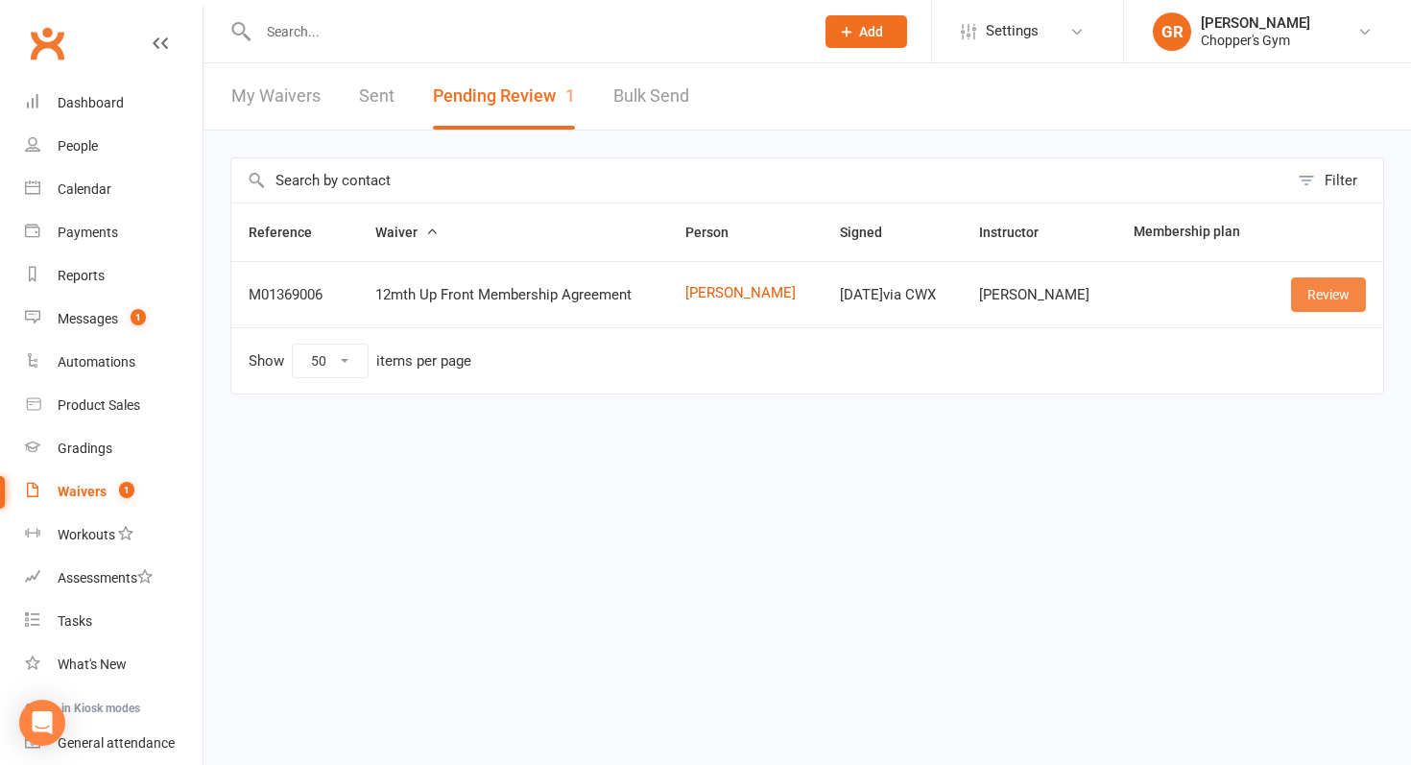
click at [1328, 291] on link "Review" at bounding box center [1328, 294] width 75 height 35
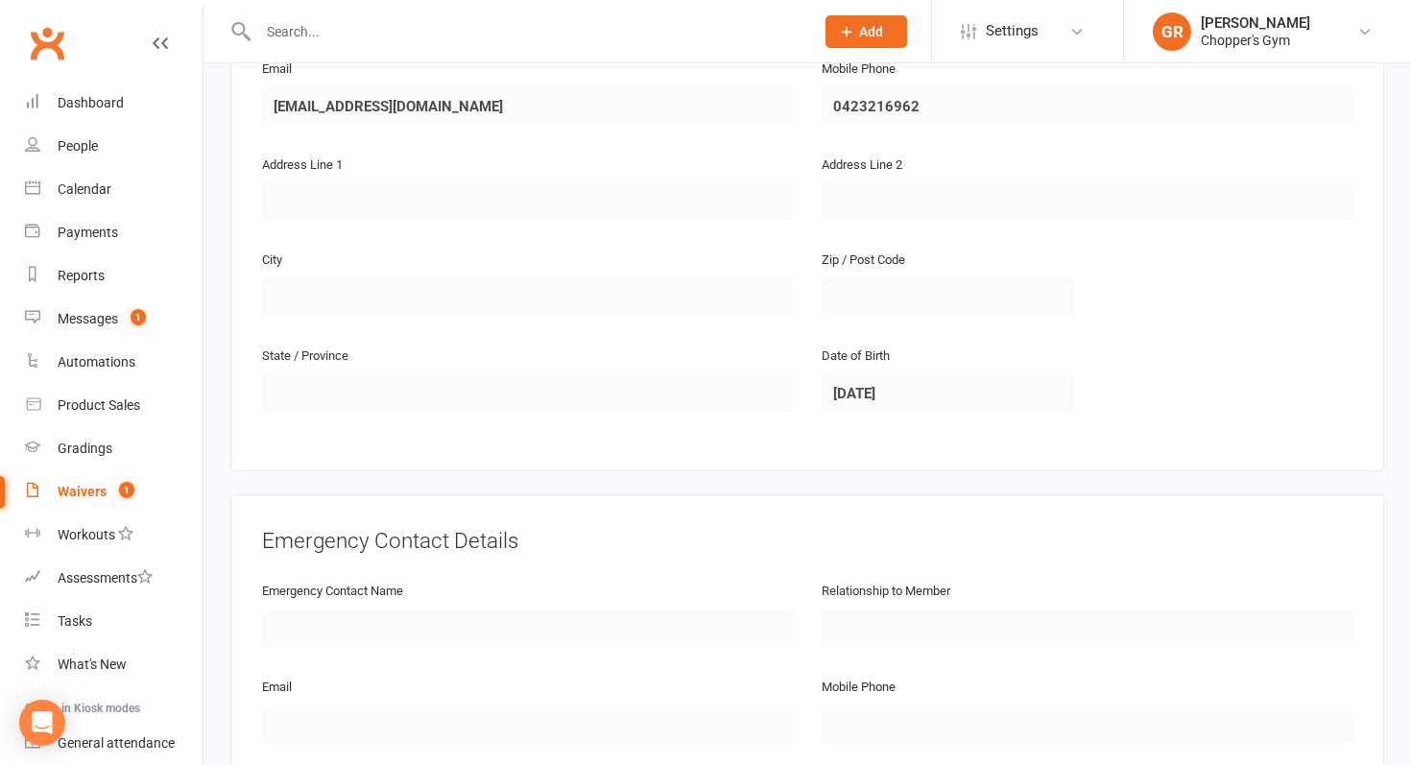
scroll to position [944, 0]
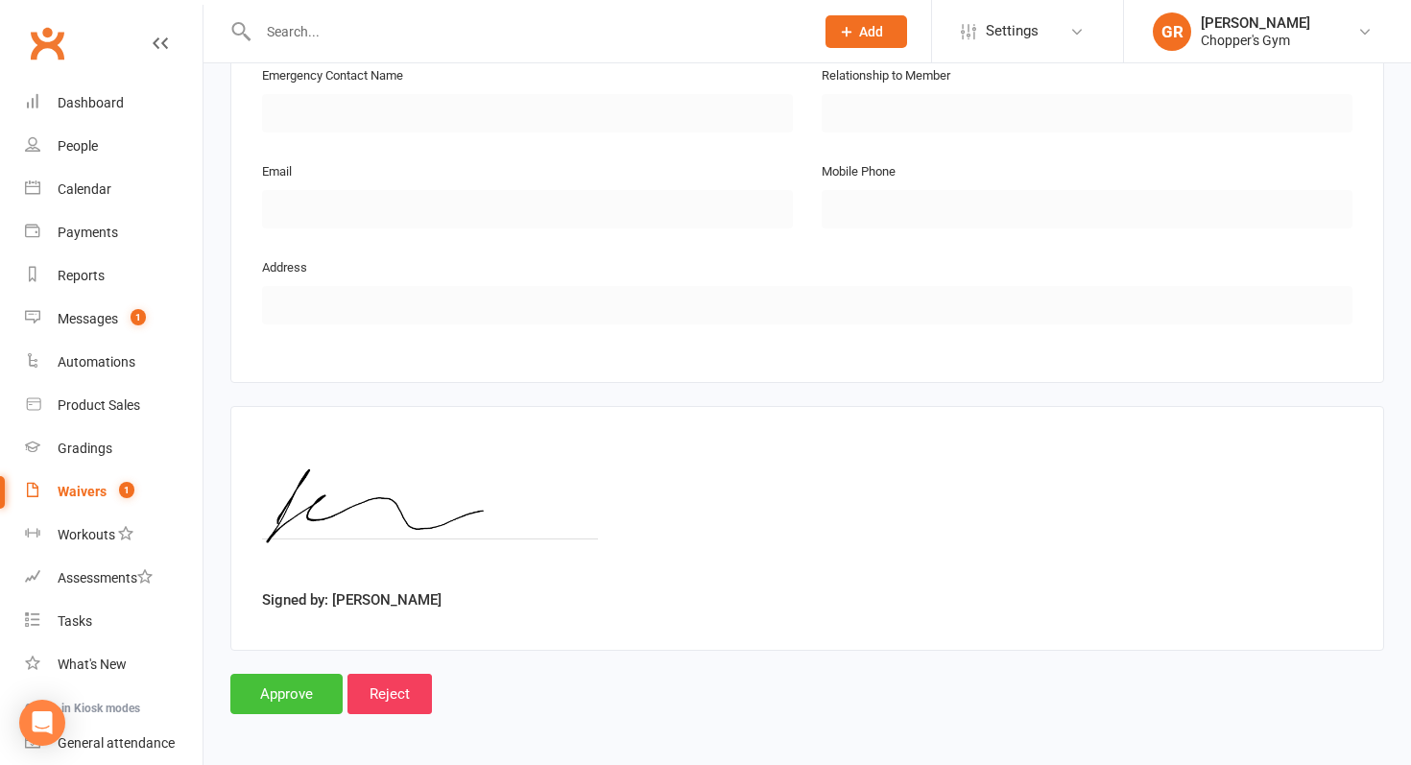
click at [280, 682] on input "Approve" at bounding box center [286, 694] width 112 height 40
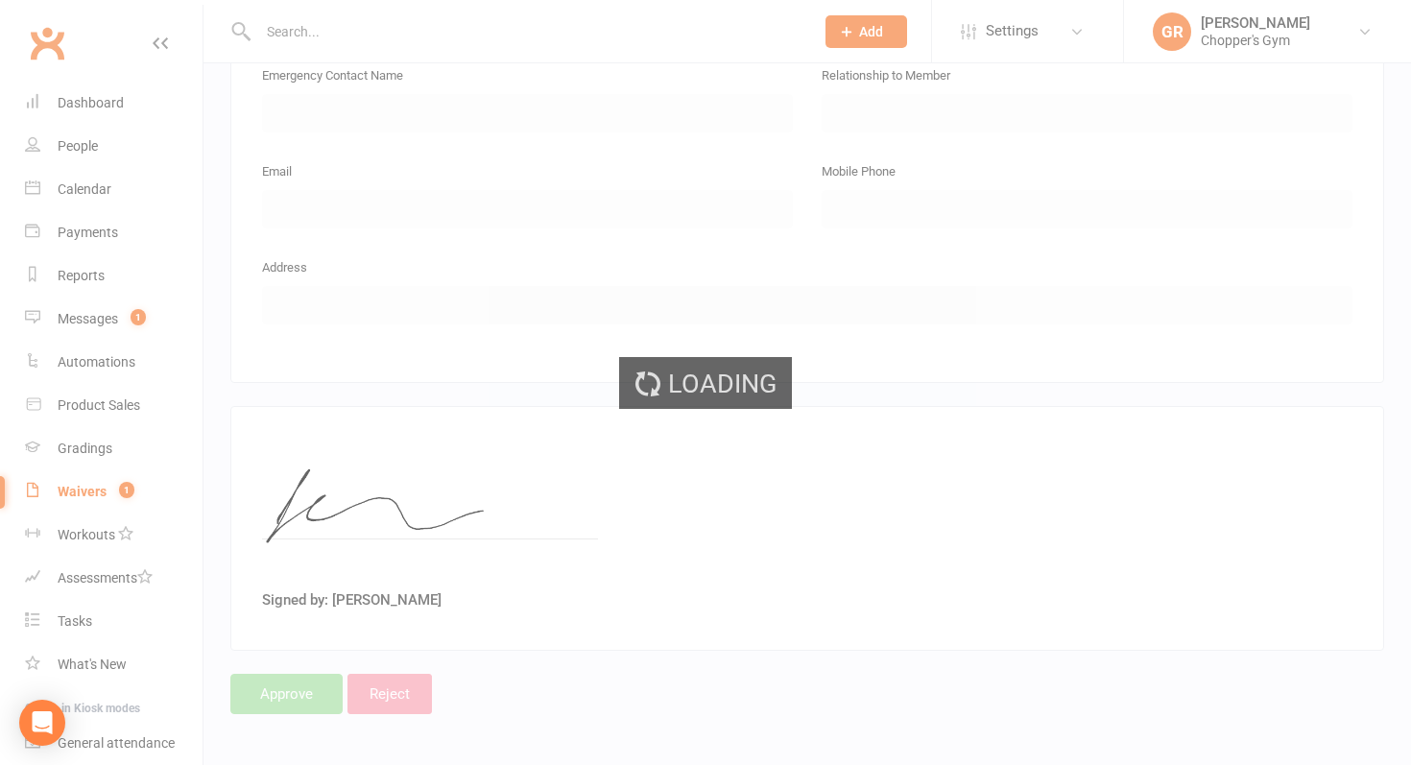
select select "50"
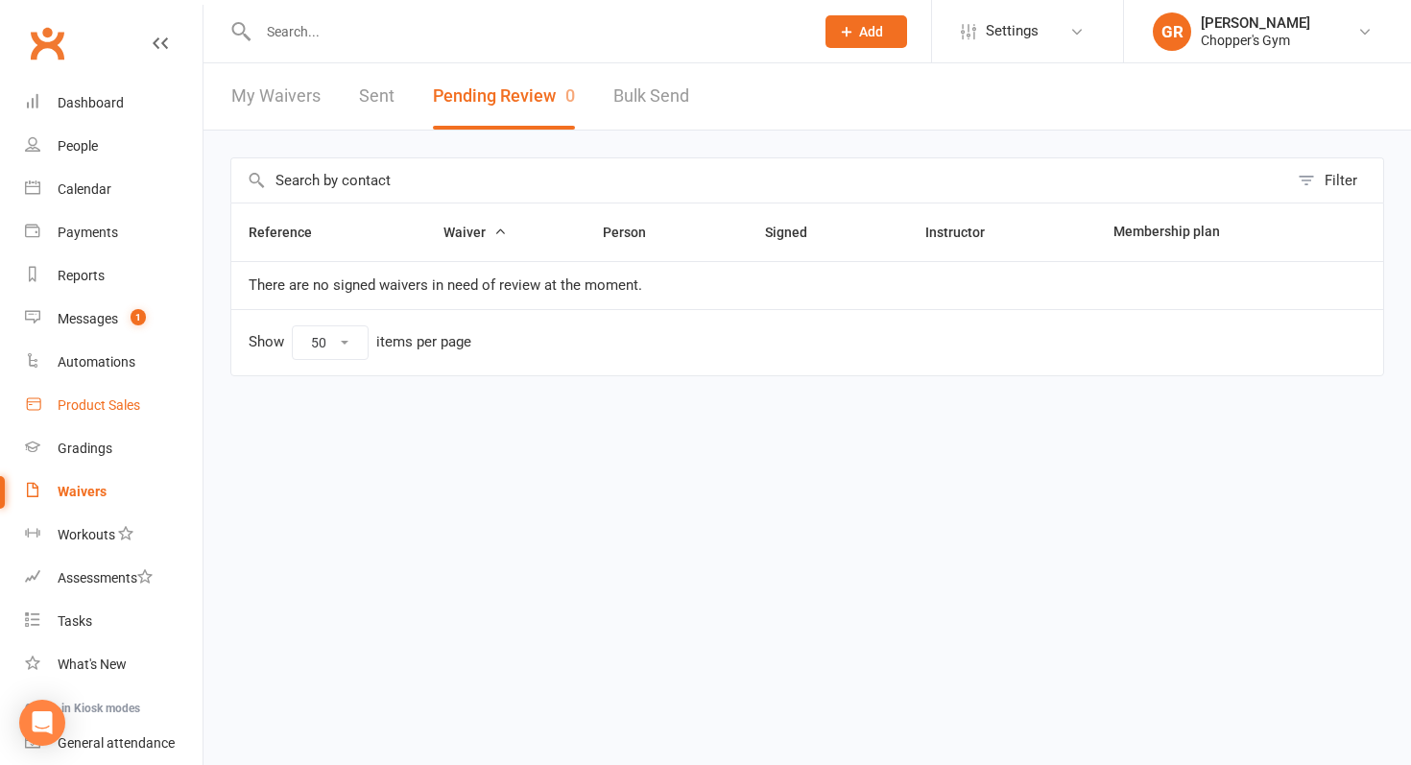
click at [112, 403] on div "Product Sales" at bounding box center [99, 405] width 83 height 15
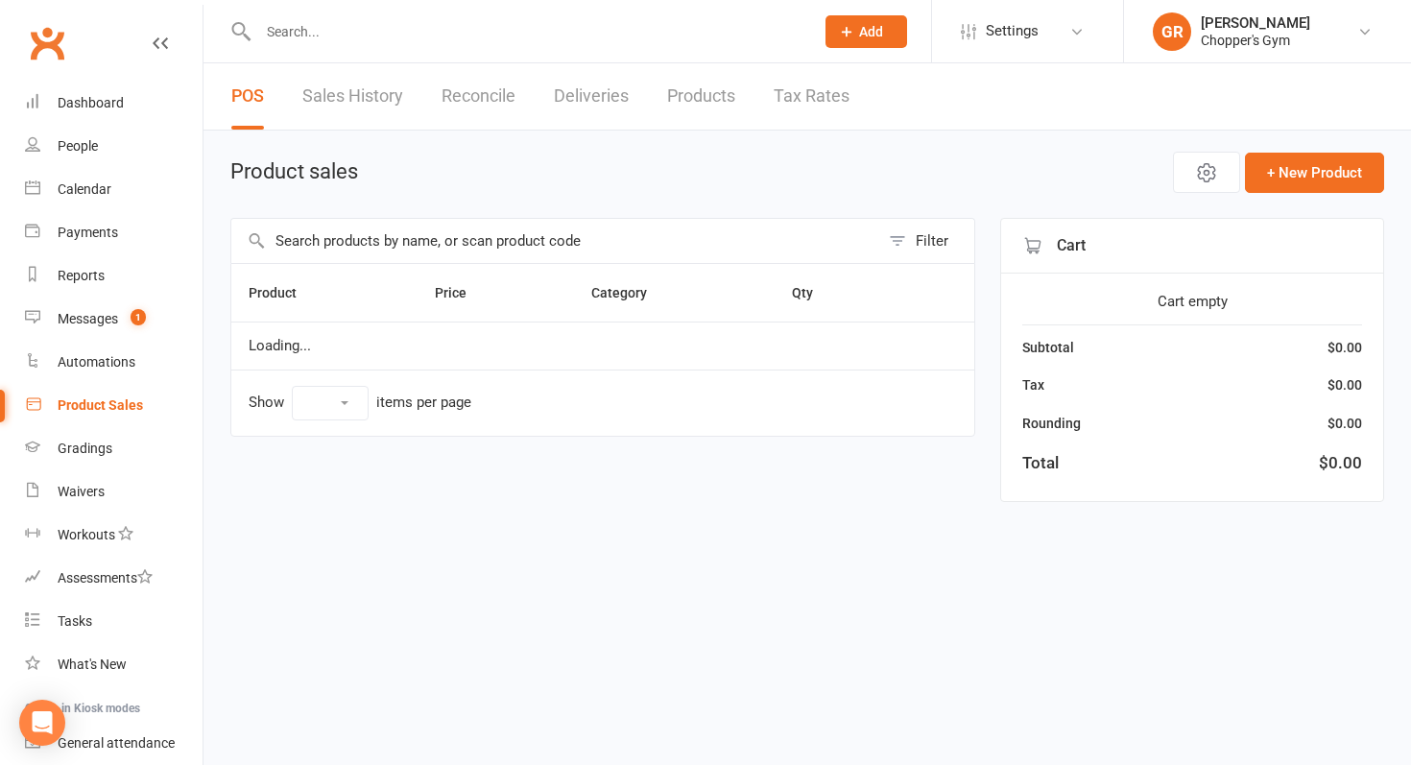
select select "100"
click at [354, 252] on input "text" at bounding box center [555, 241] width 648 height 44
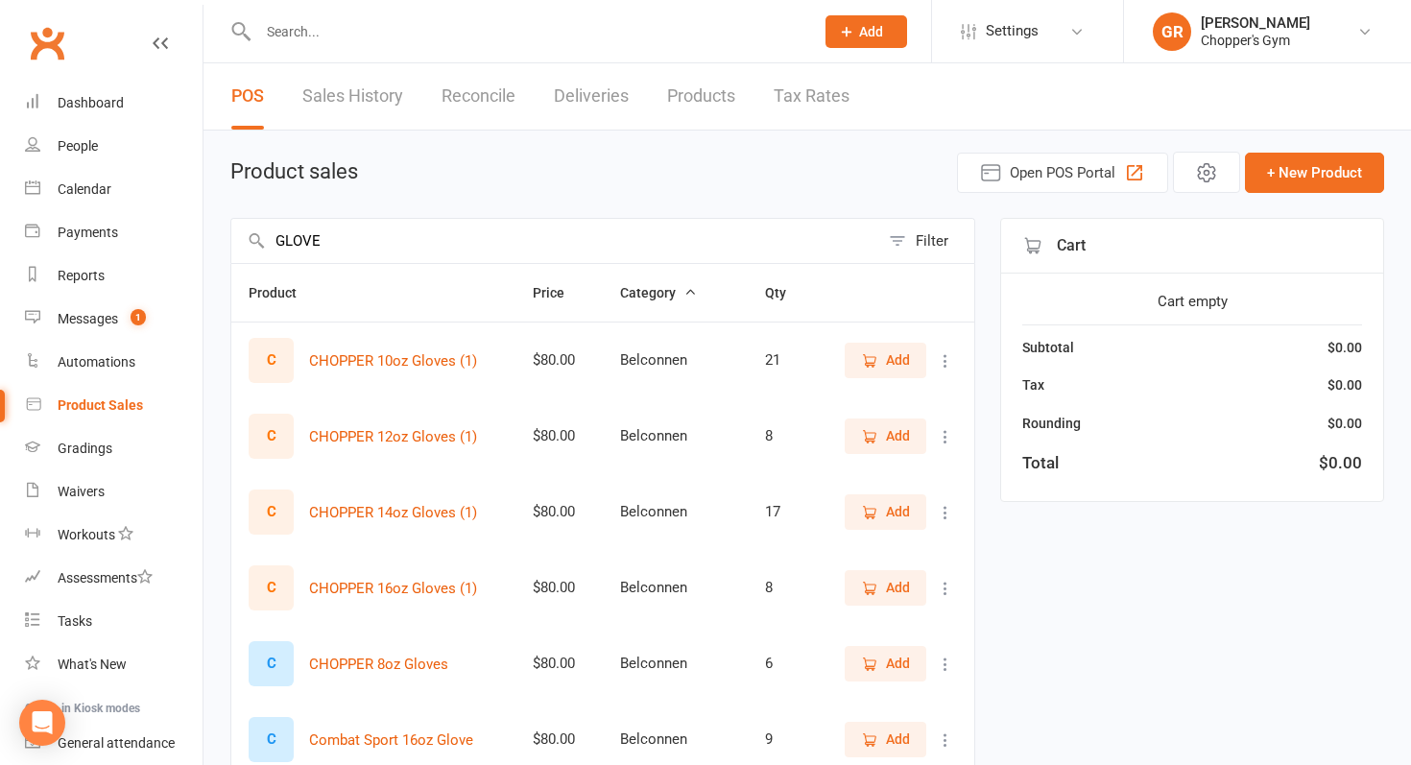
type input "GLOVE"
click at [861, 583] on icon "button" at bounding box center [869, 588] width 17 height 17
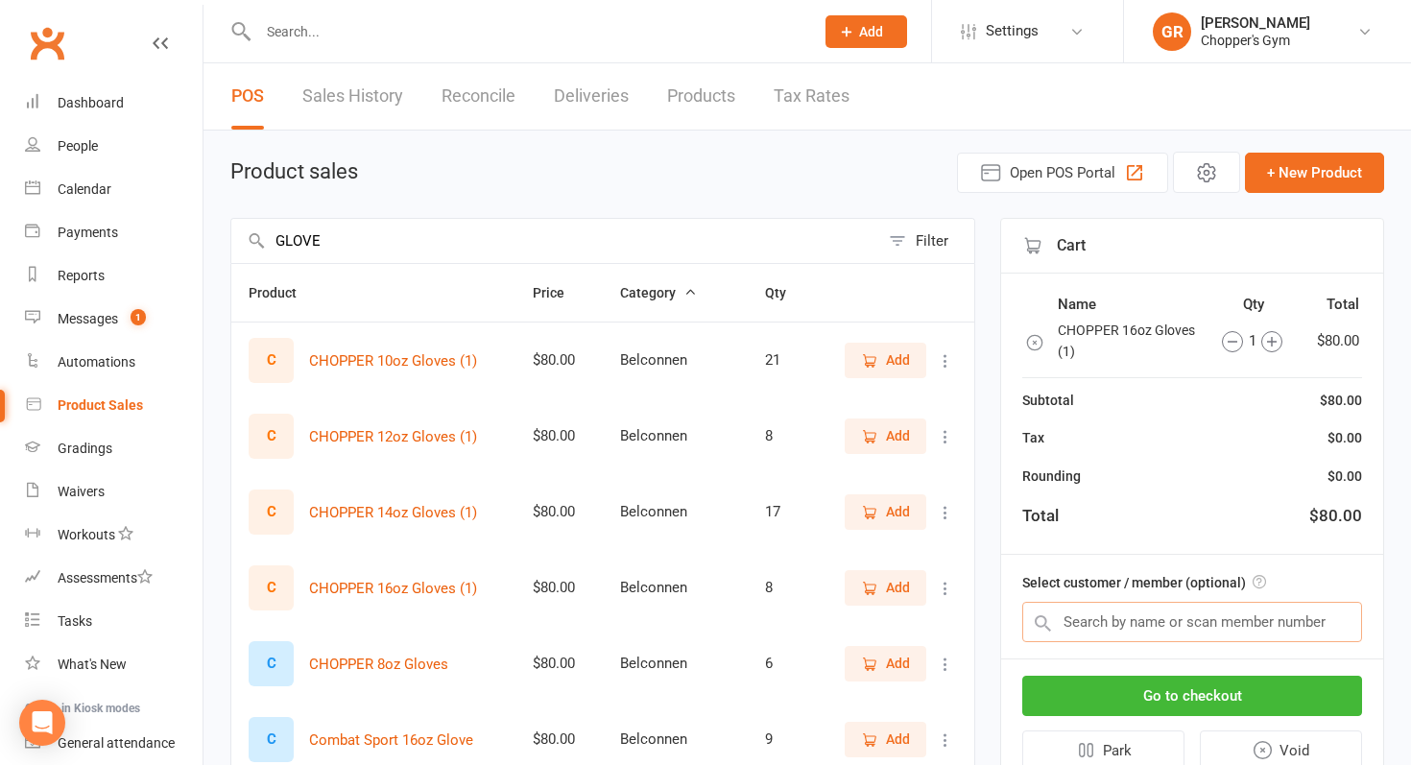
click at [1085, 617] on input "text" at bounding box center [1193, 622] width 340 height 40
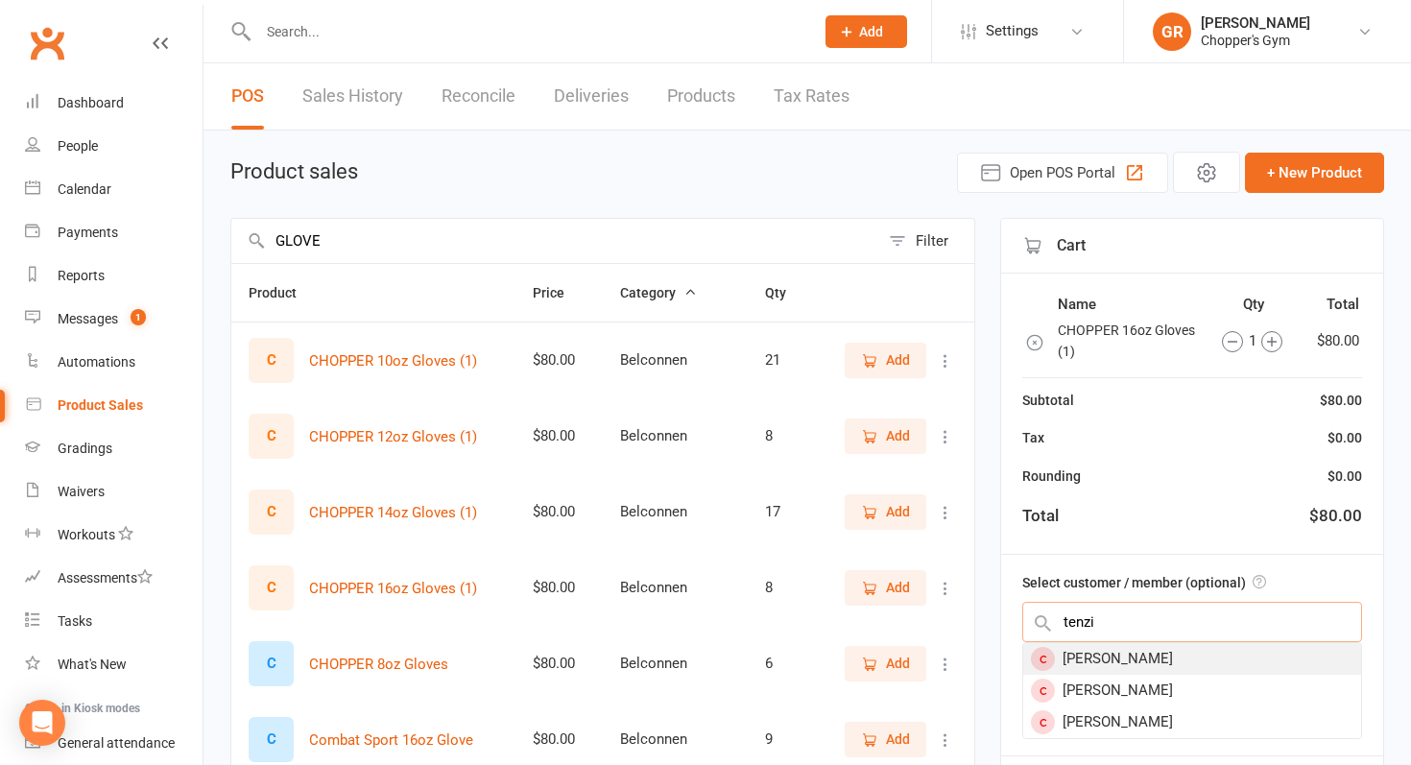
type input "tenzi"
click at [1132, 663] on div "Tenzin Dalha" at bounding box center [1193, 659] width 338 height 32
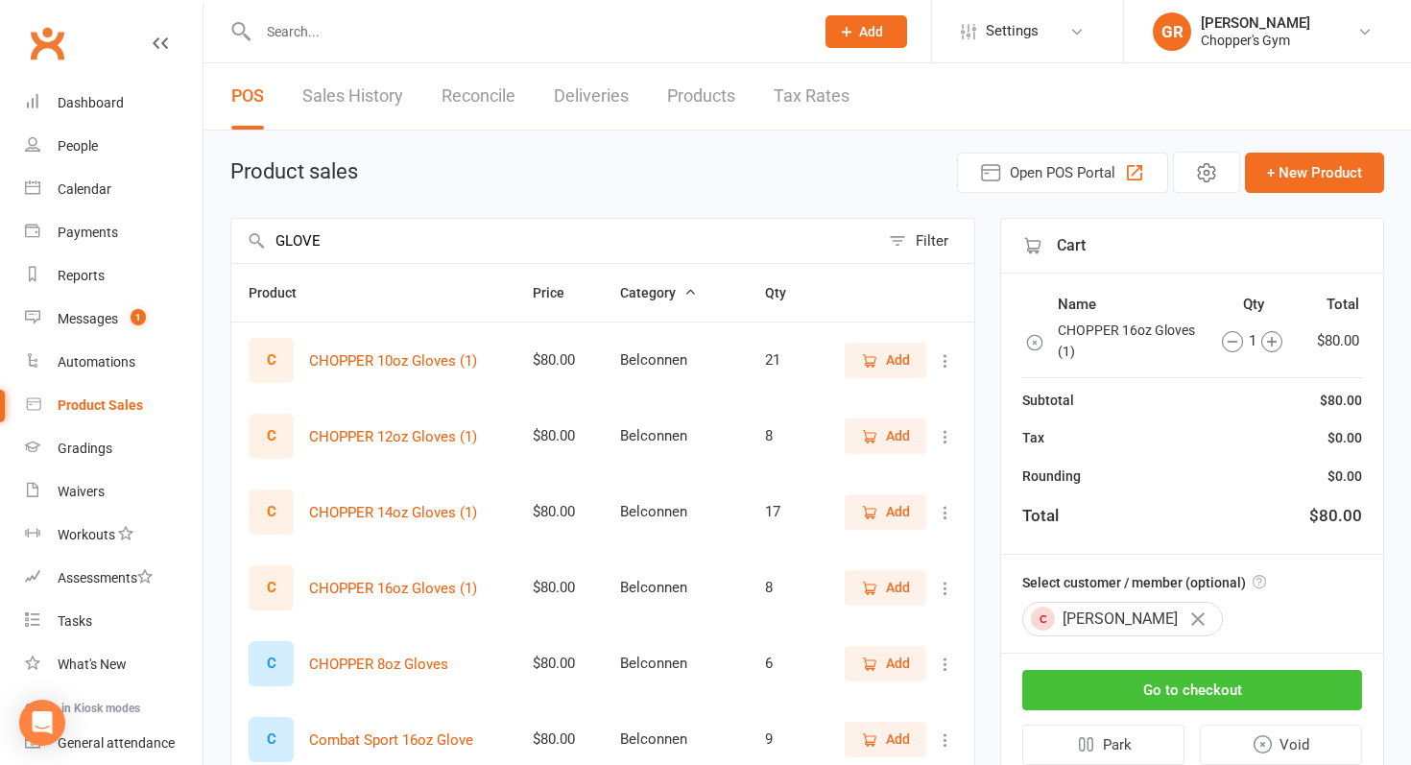
click at [1113, 692] on button "Go to checkout" at bounding box center [1193, 690] width 340 height 40
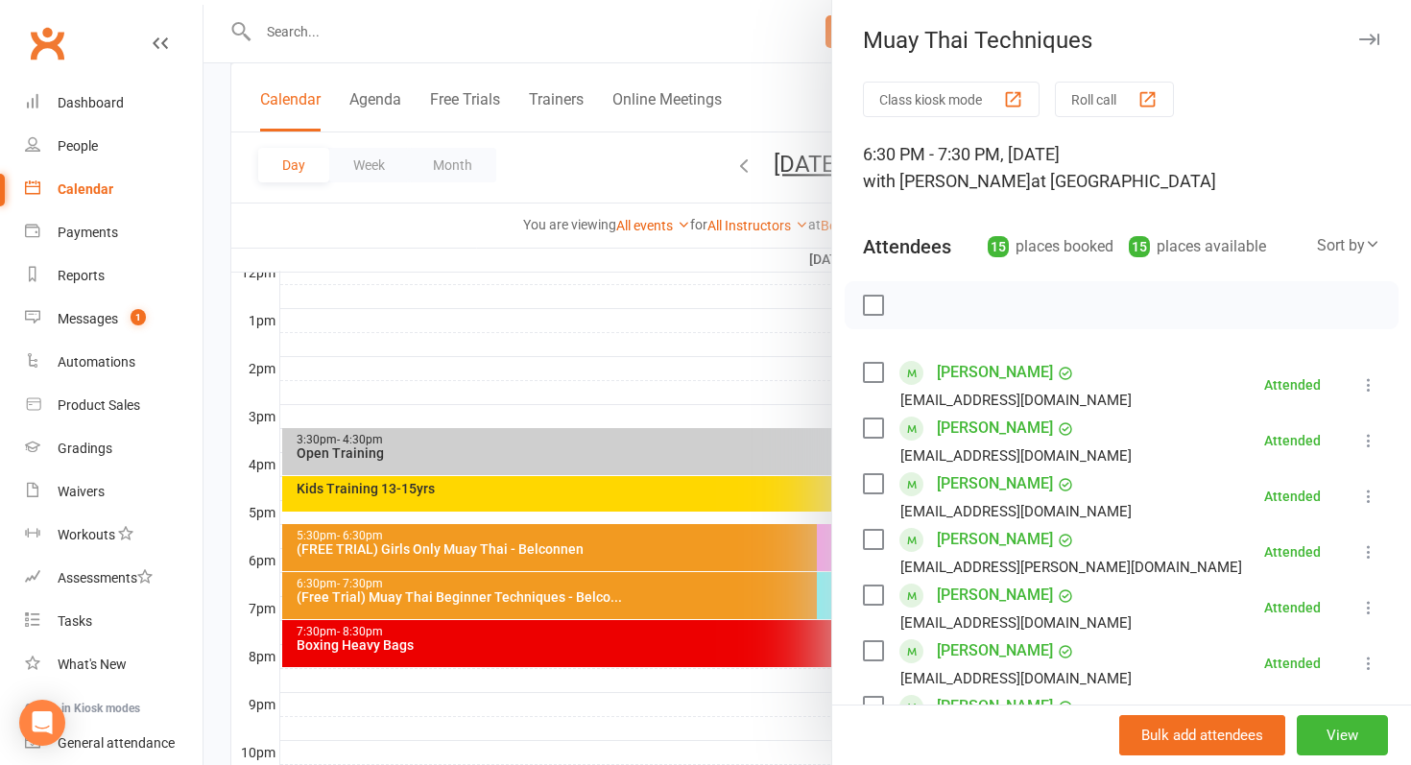
scroll to position [600, 0]
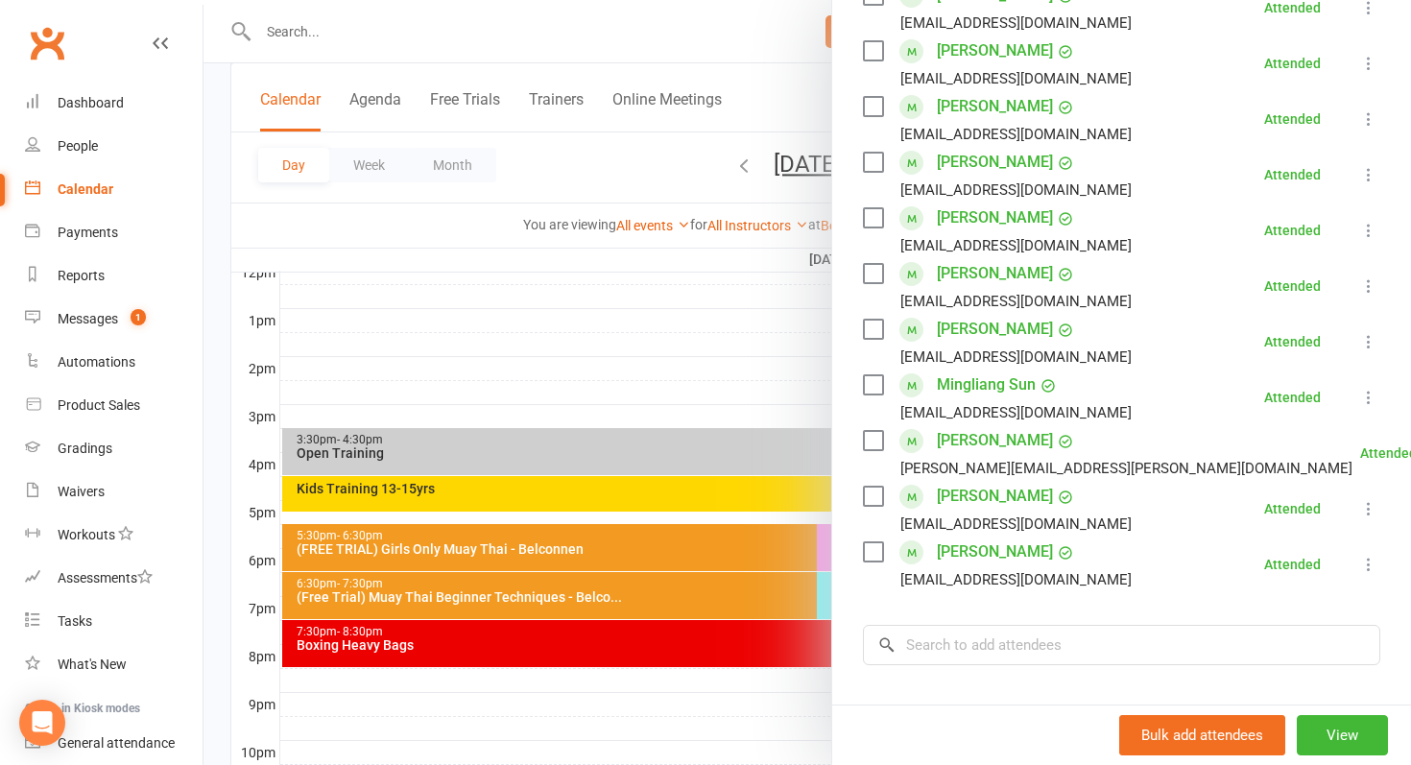
click at [742, 684] on div at bounding box center [808, 382] width 1208 height 765
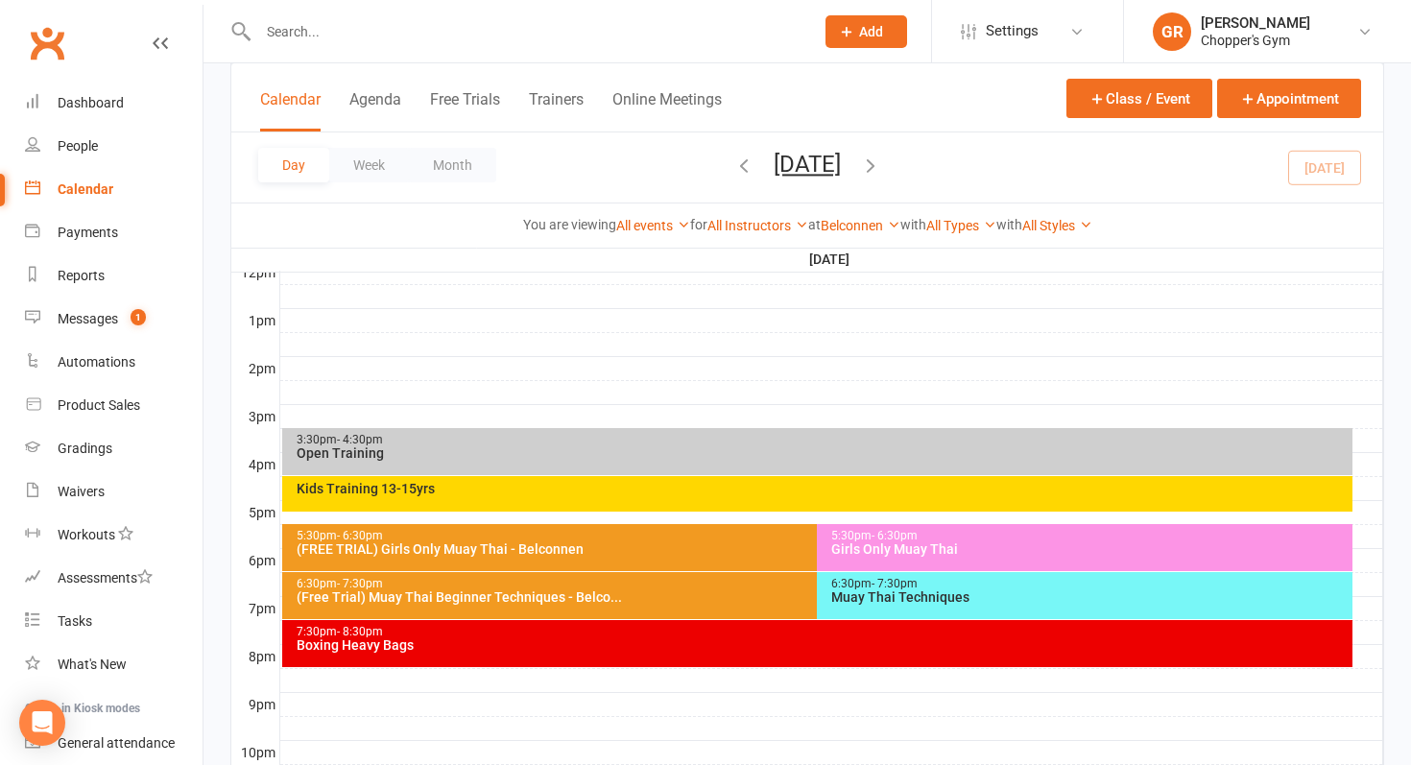
click at [757, 657] on div "7:30pm - 8:30pm Boxing Heavy Bags" at bounding box center [818, 643] width 1072 height 47
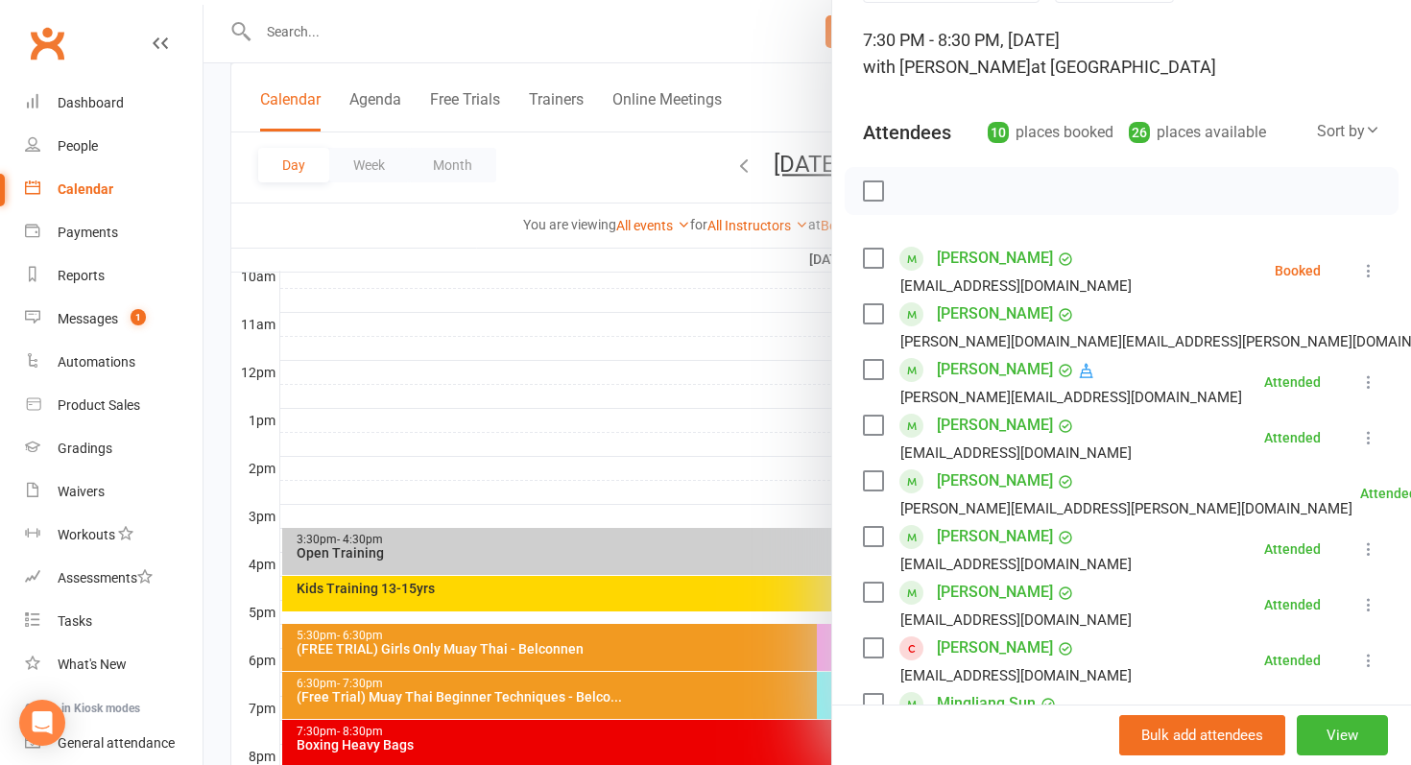
scroll to position [108, 0]
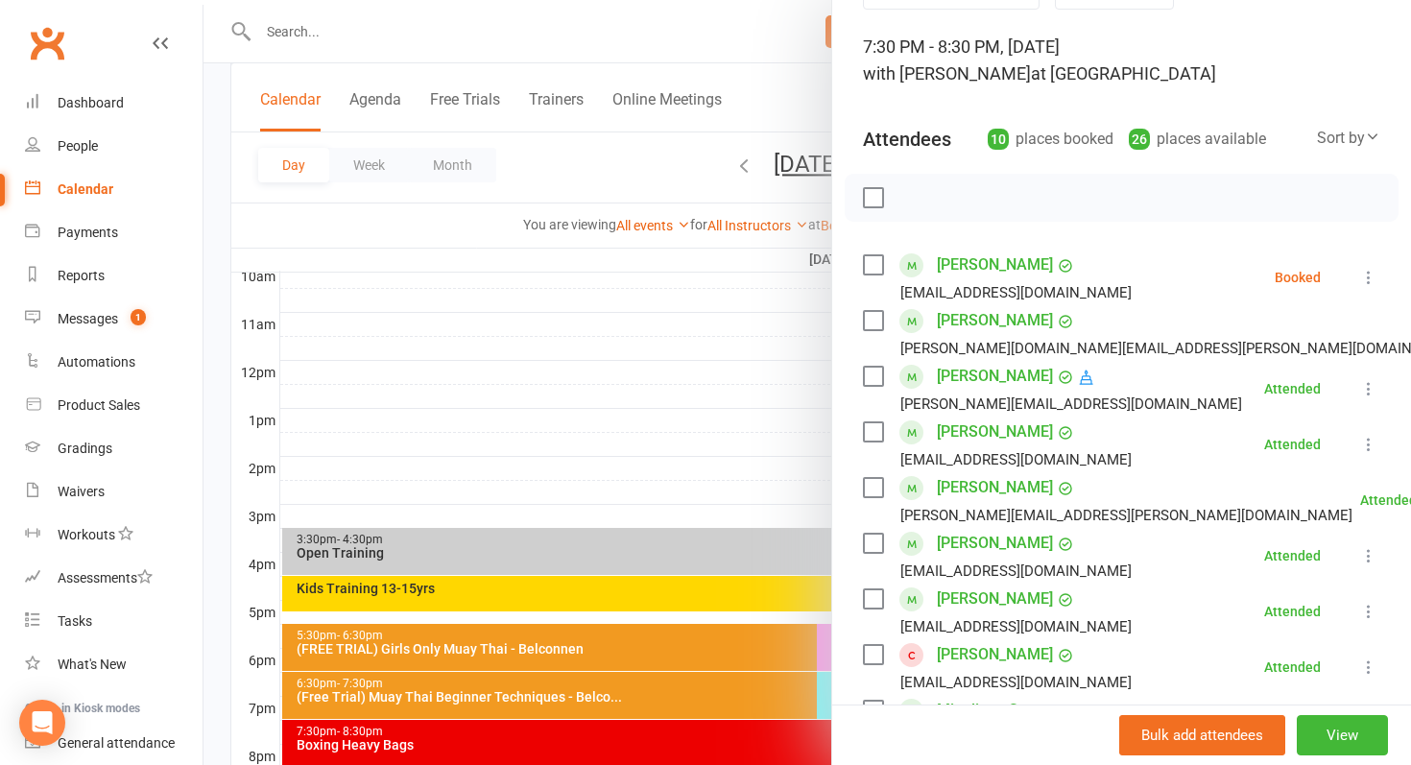
click at [1362, 272] on icon at bounding box center [1369, 277] width 19 height 19
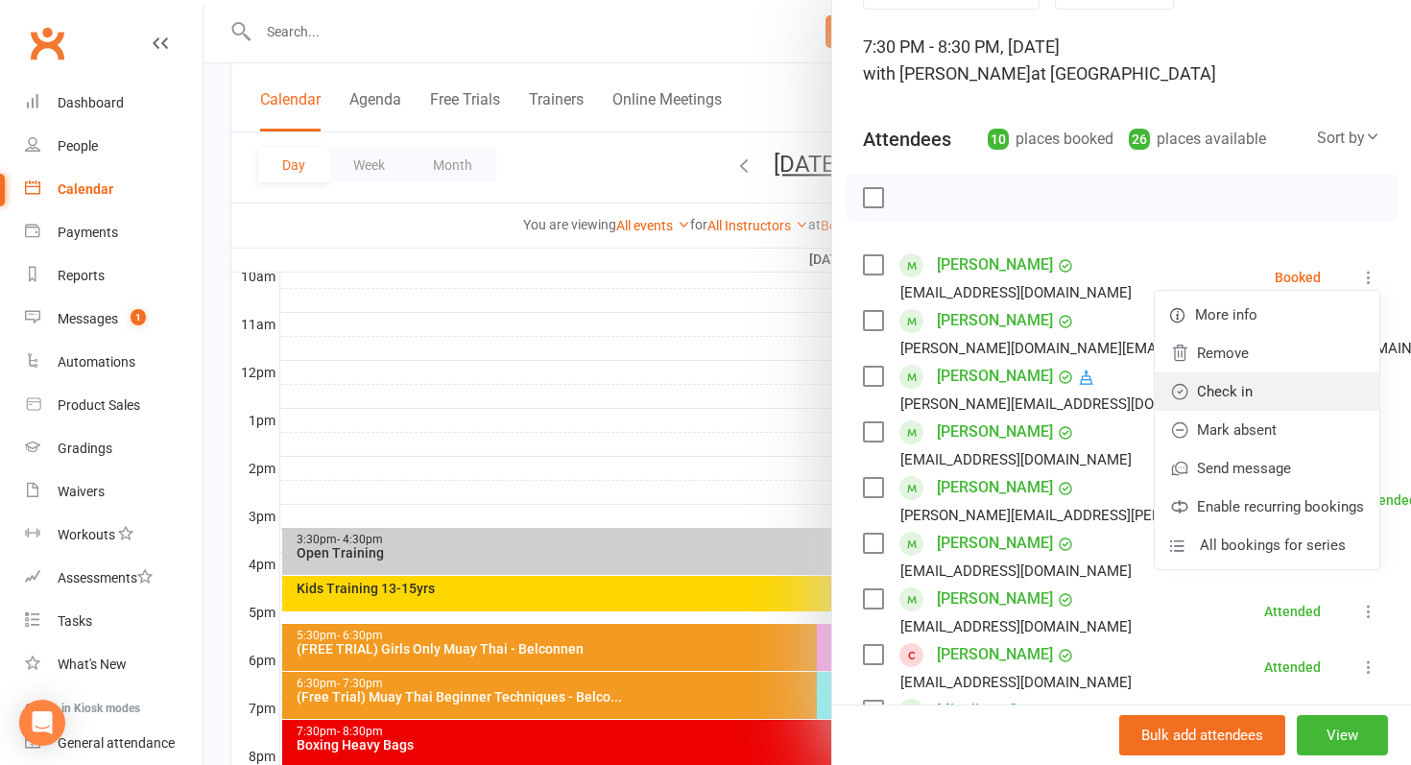
click at [1303, 383] on link "Check in" at bounding box center [1267, 392] width 225 height 38
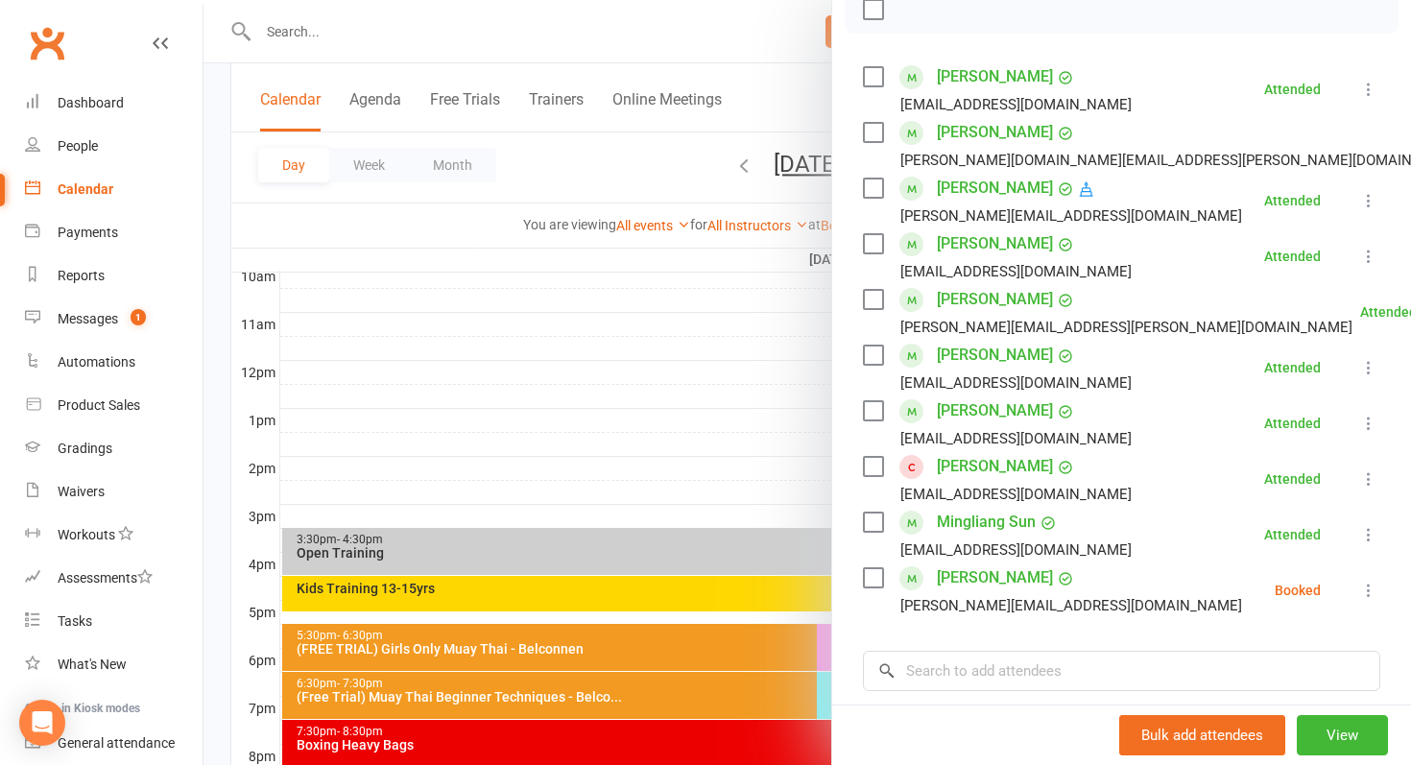
scroll to position [375, 0]
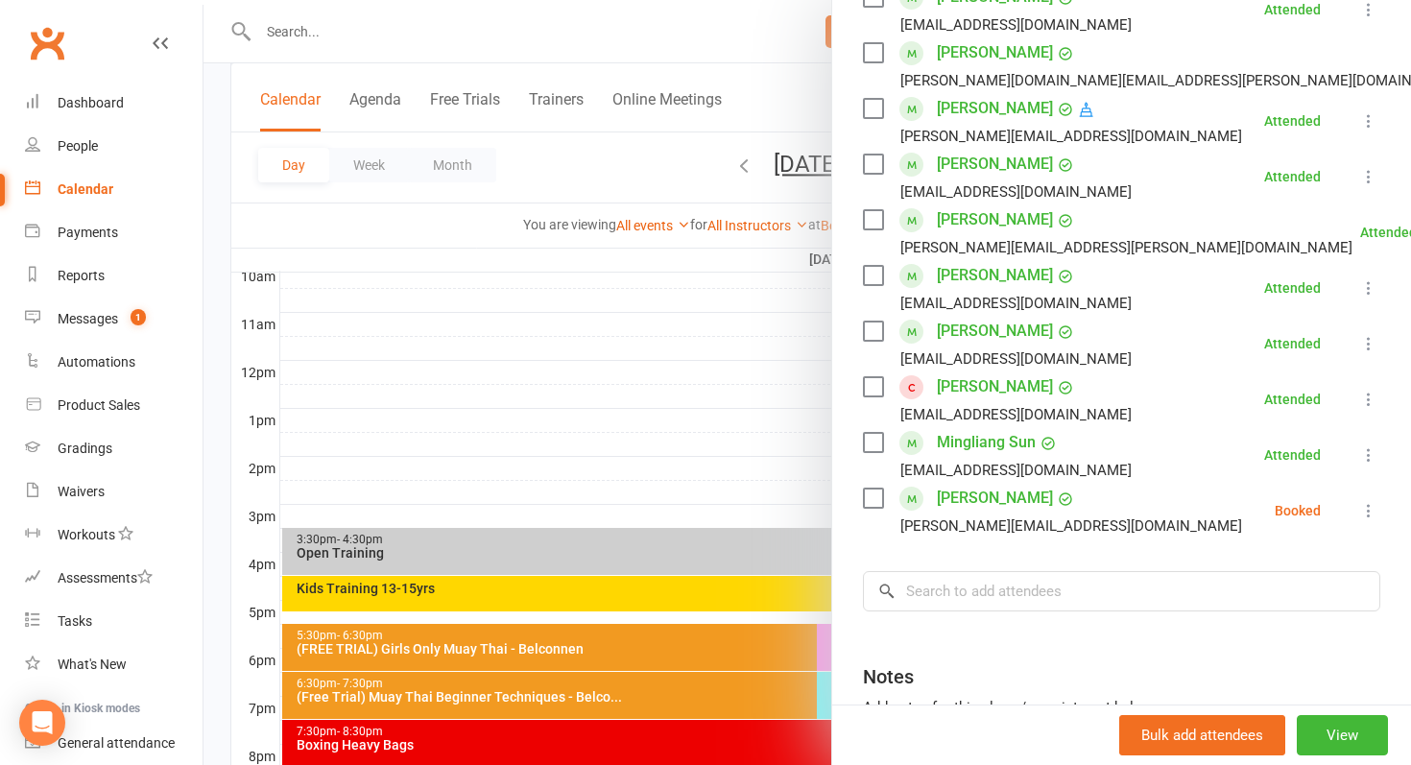
click at [1375, 509] on icon at bounding box center [1369, 510] width 19 height 19
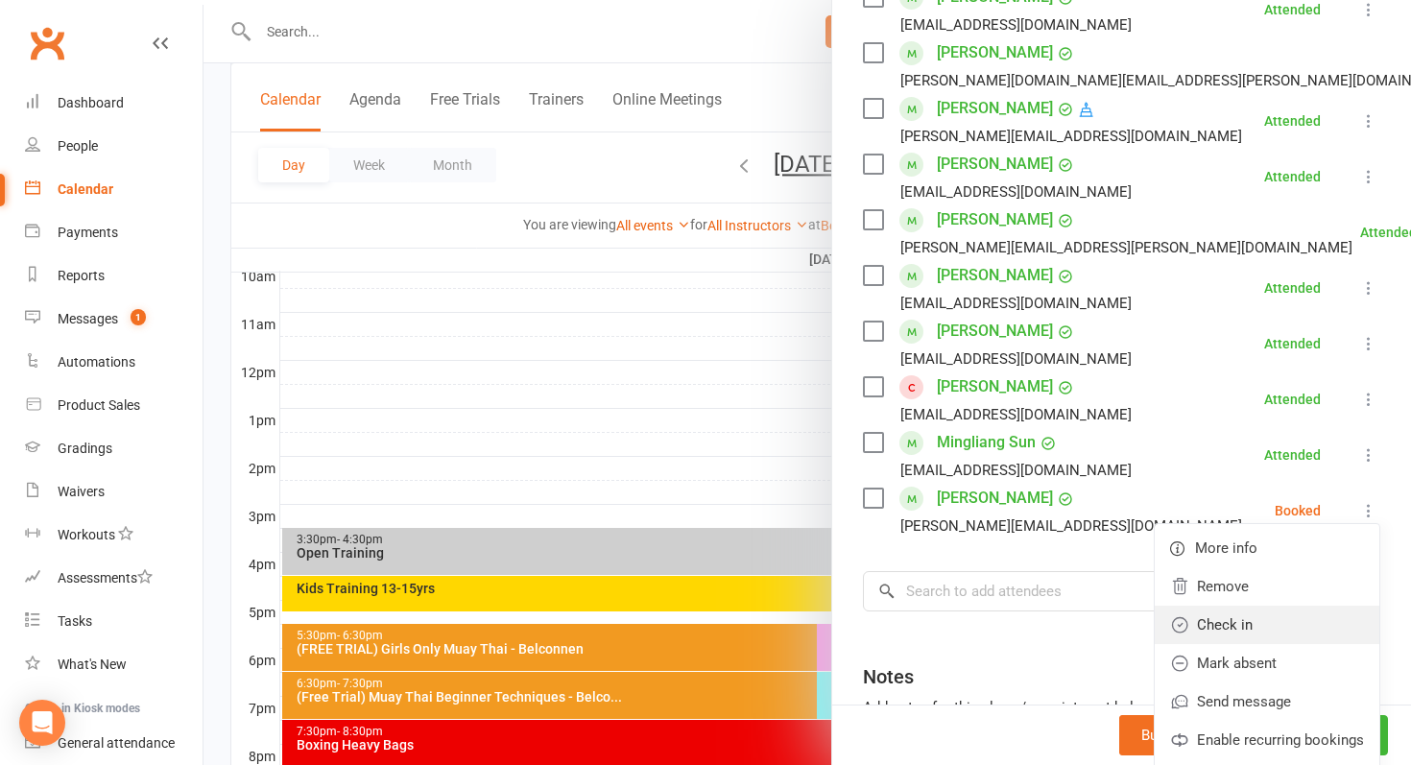
click at [1306, 621] on link "Check in" at bounding box center [1267, 625] width 225 height 38
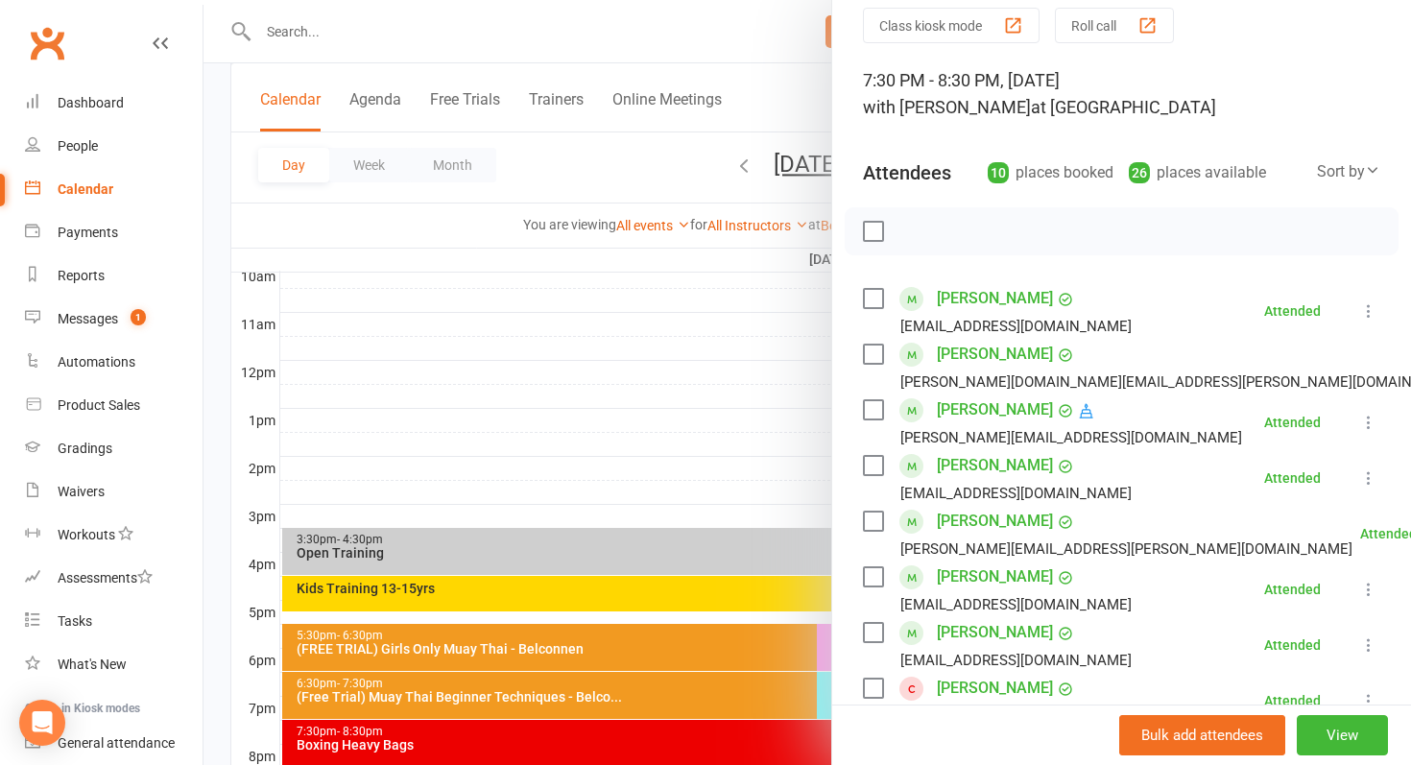
scroll to position [70, 0]
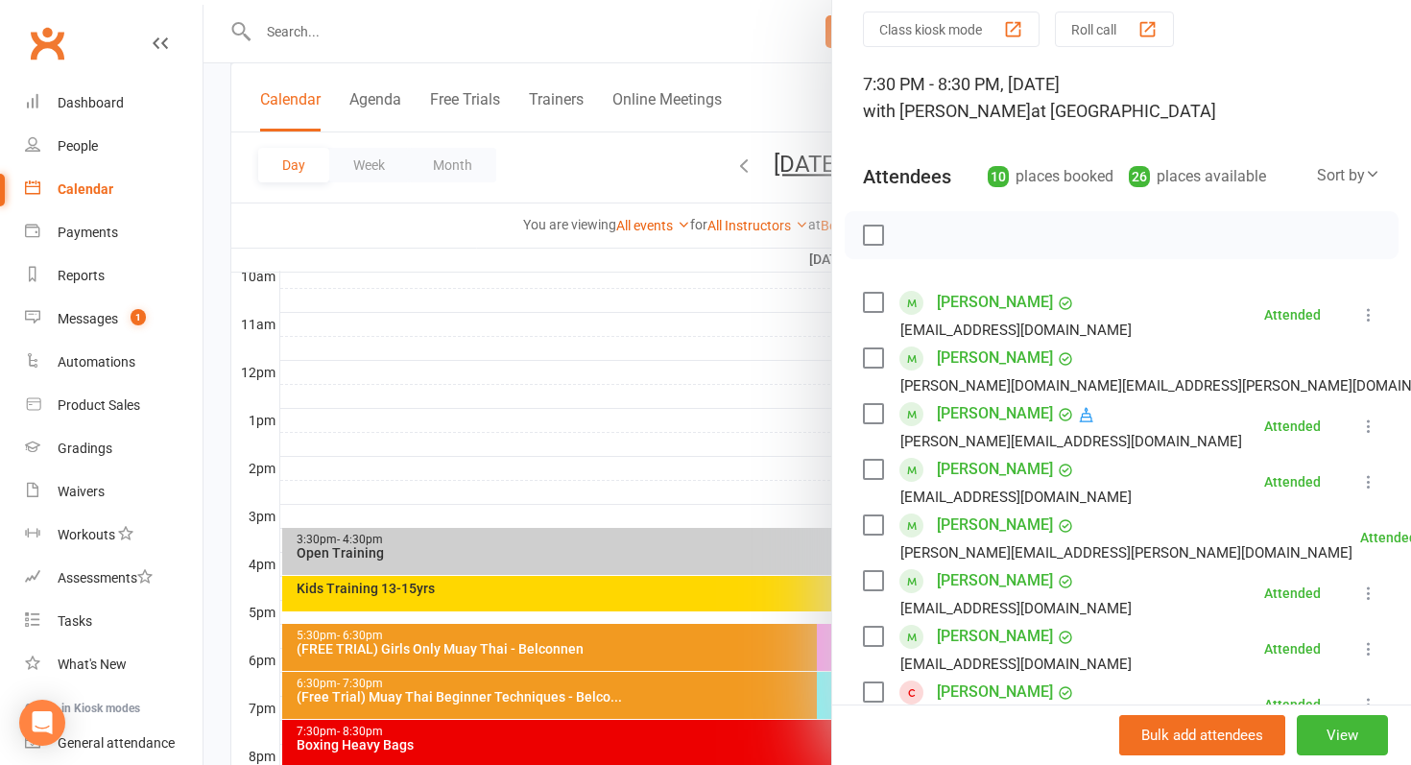
click at [743, 484] on div at bounding box center [808, 382] width 1208 height 765
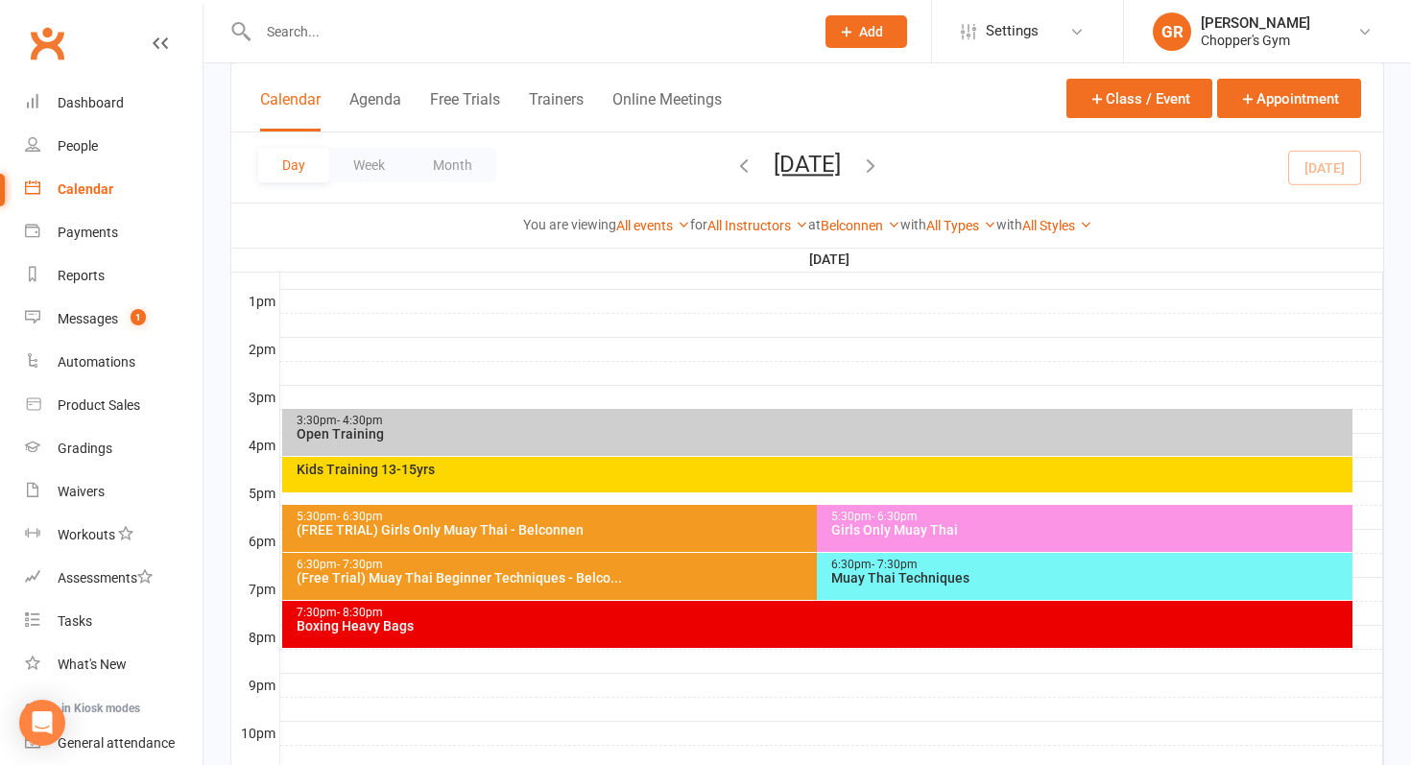
scroll to position [710, 0]
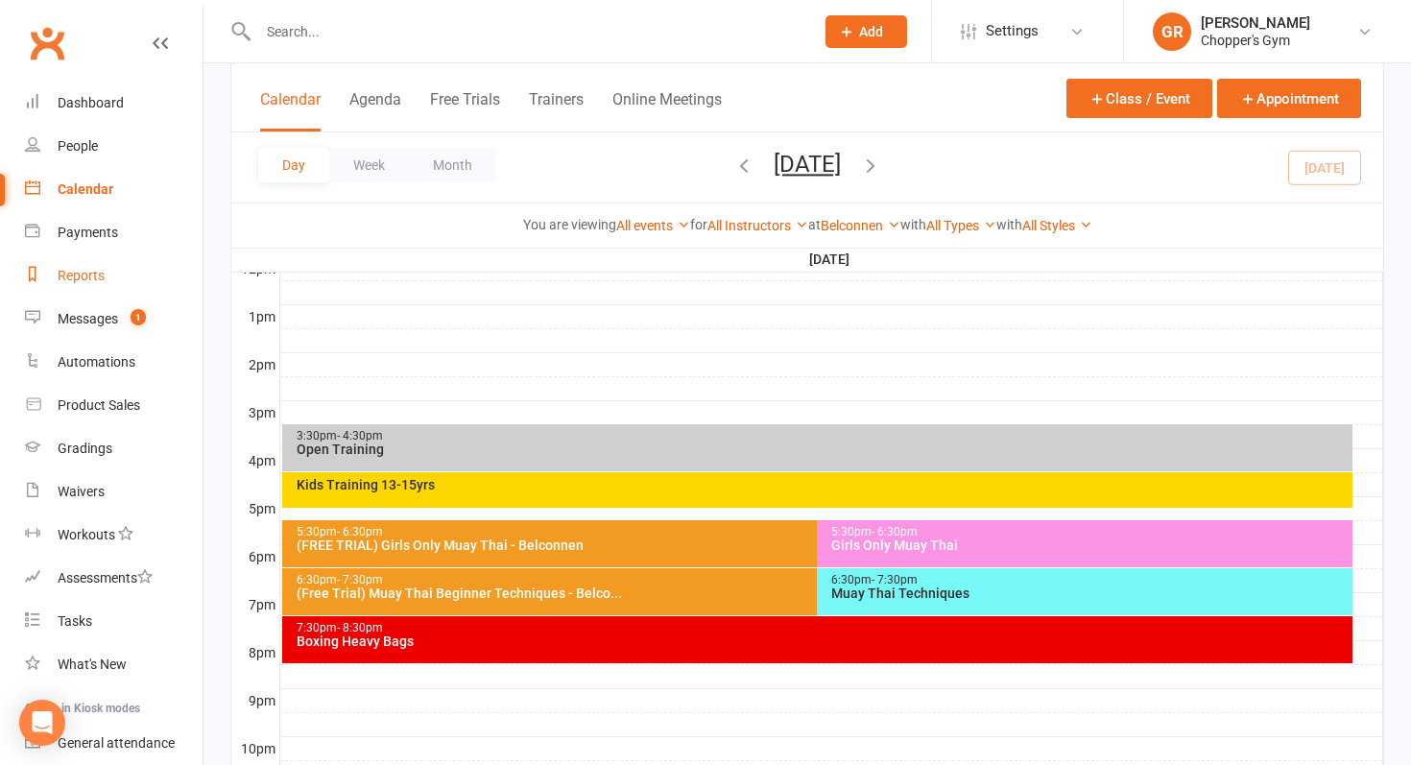
click at [105, 276] on link "Reports" at bounding box center [114, 275] width 178 height 43
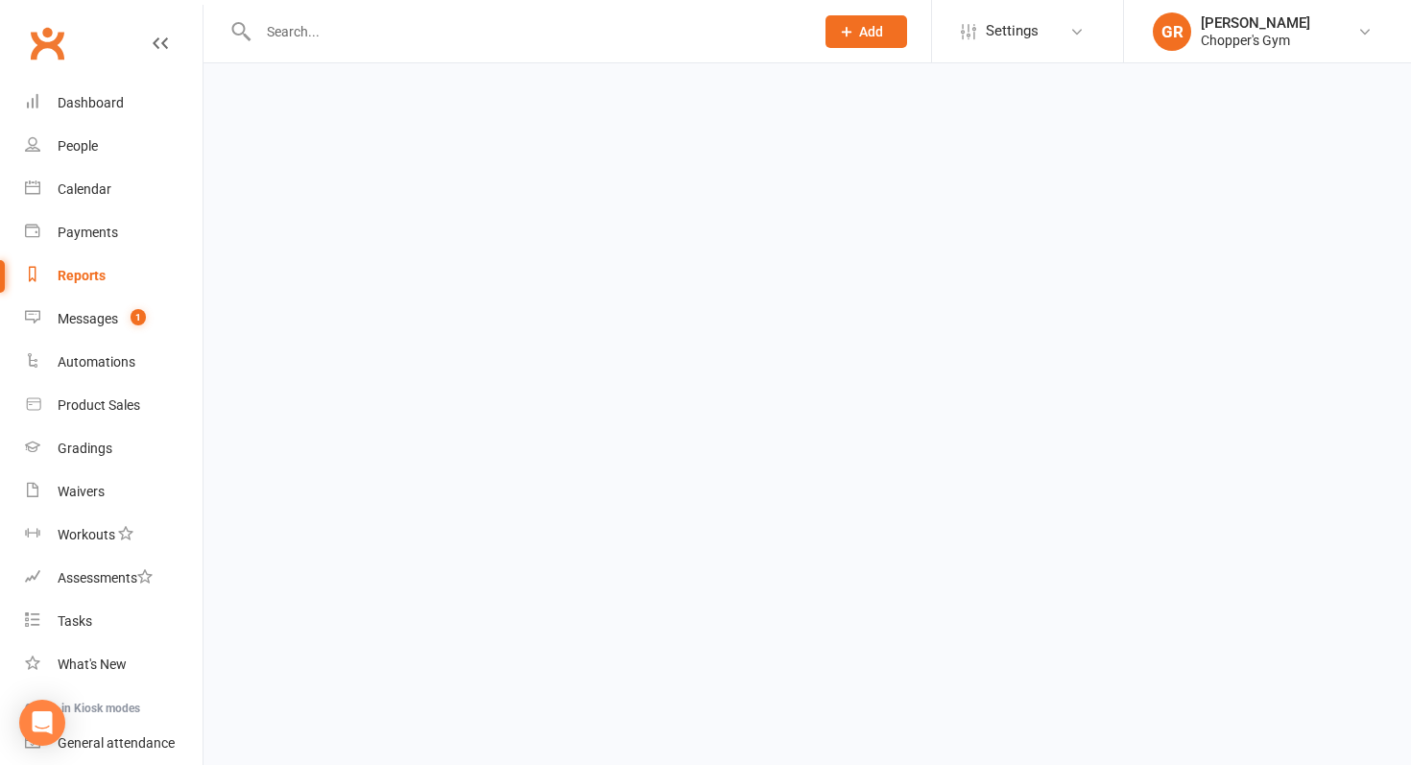
select select "100"
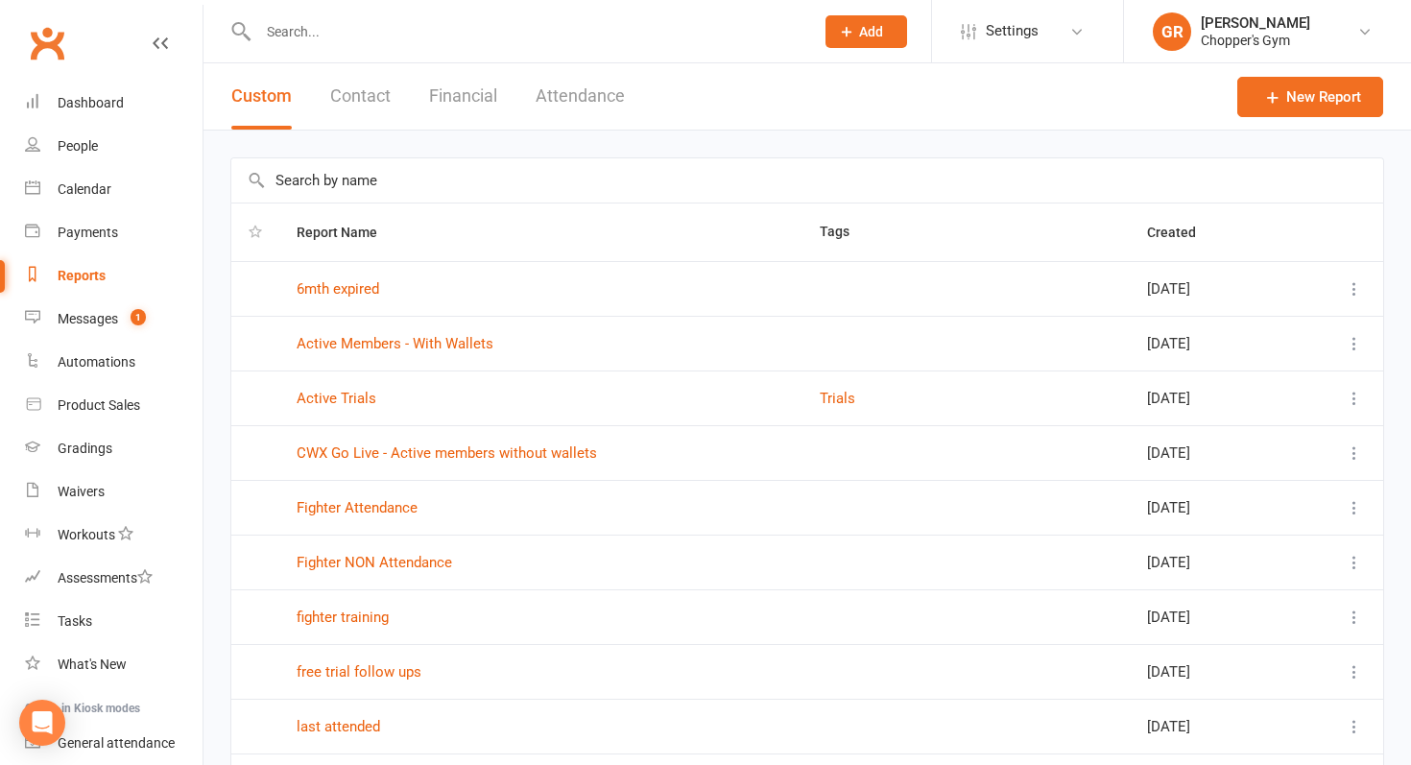
click at [459, 101] on button "Financial" at bounding box center [463, 96] width 68 height 66
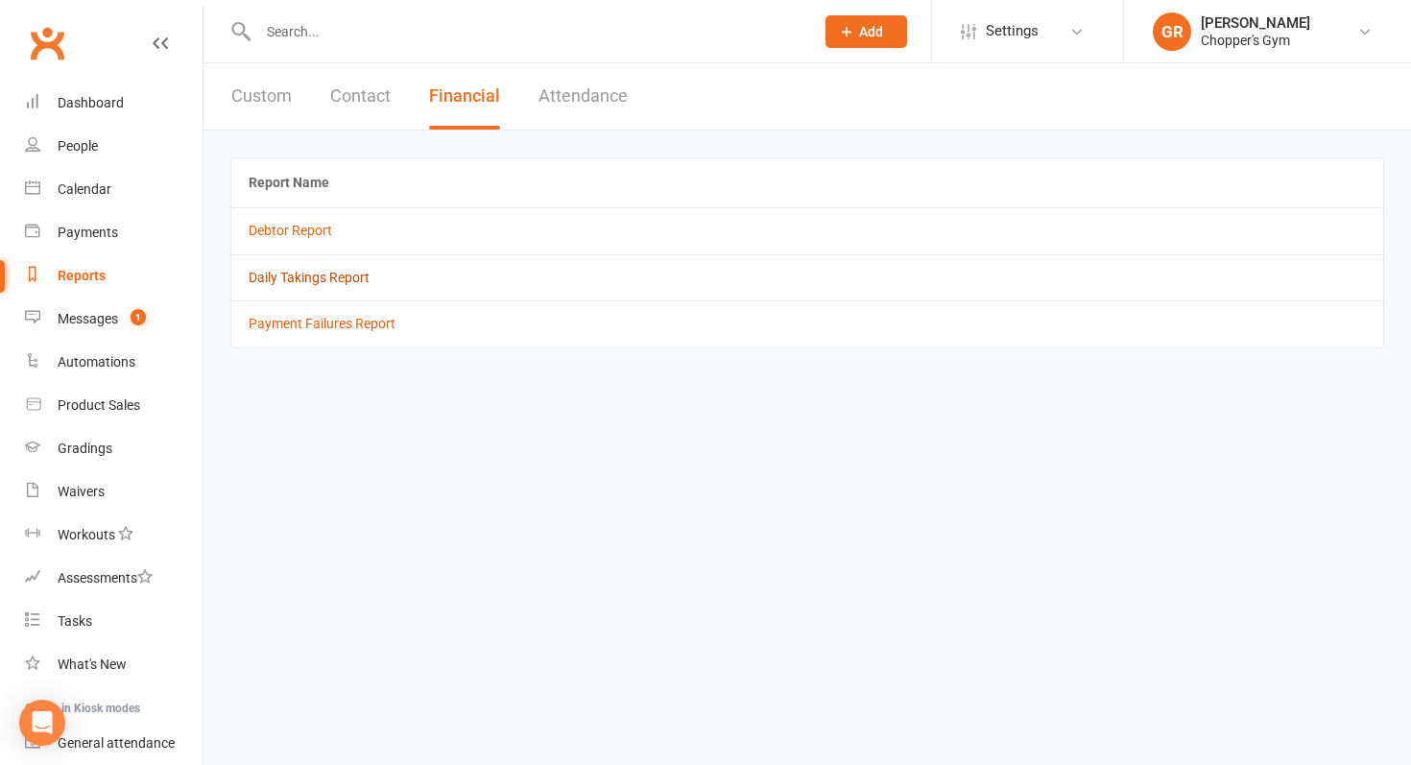
click at [306, 278] on link "Daily Takings Report" at bounding box center [309, 277] width 121 height 15
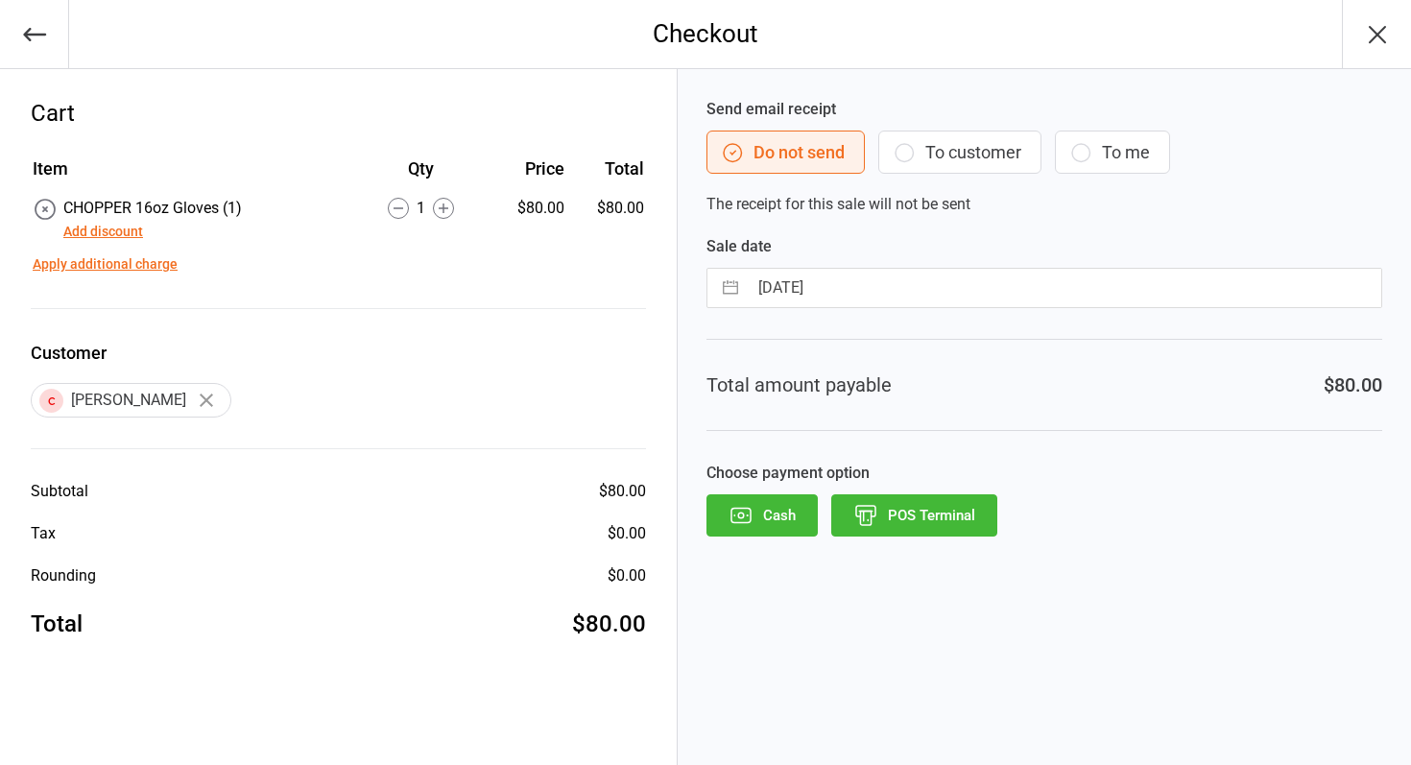
click at [915, 528] on button "POS Terminal" at bounding box center [914, 515] width 166 height 42
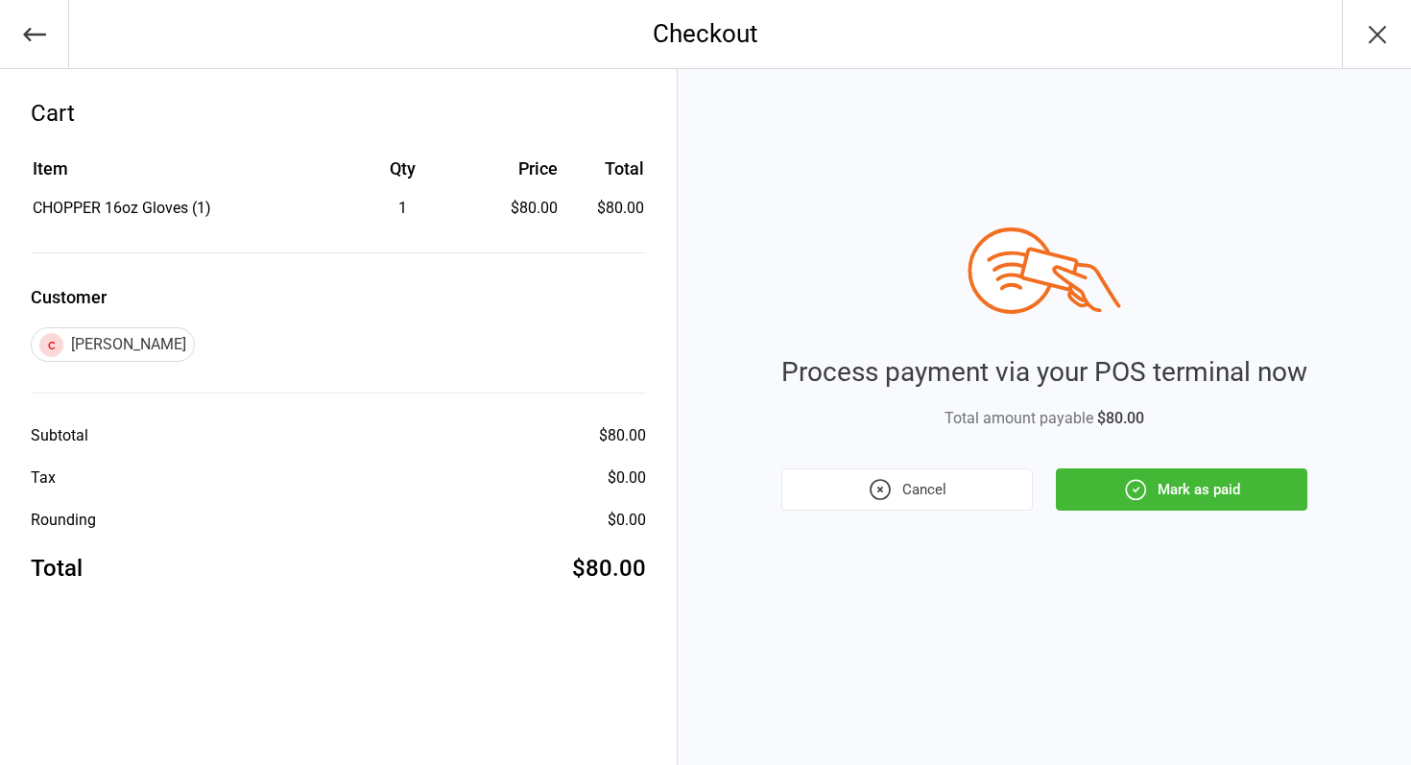
click at [1103, 501] on button "Mark as paid" at bounding box center [1182, 490] width 252 height 42
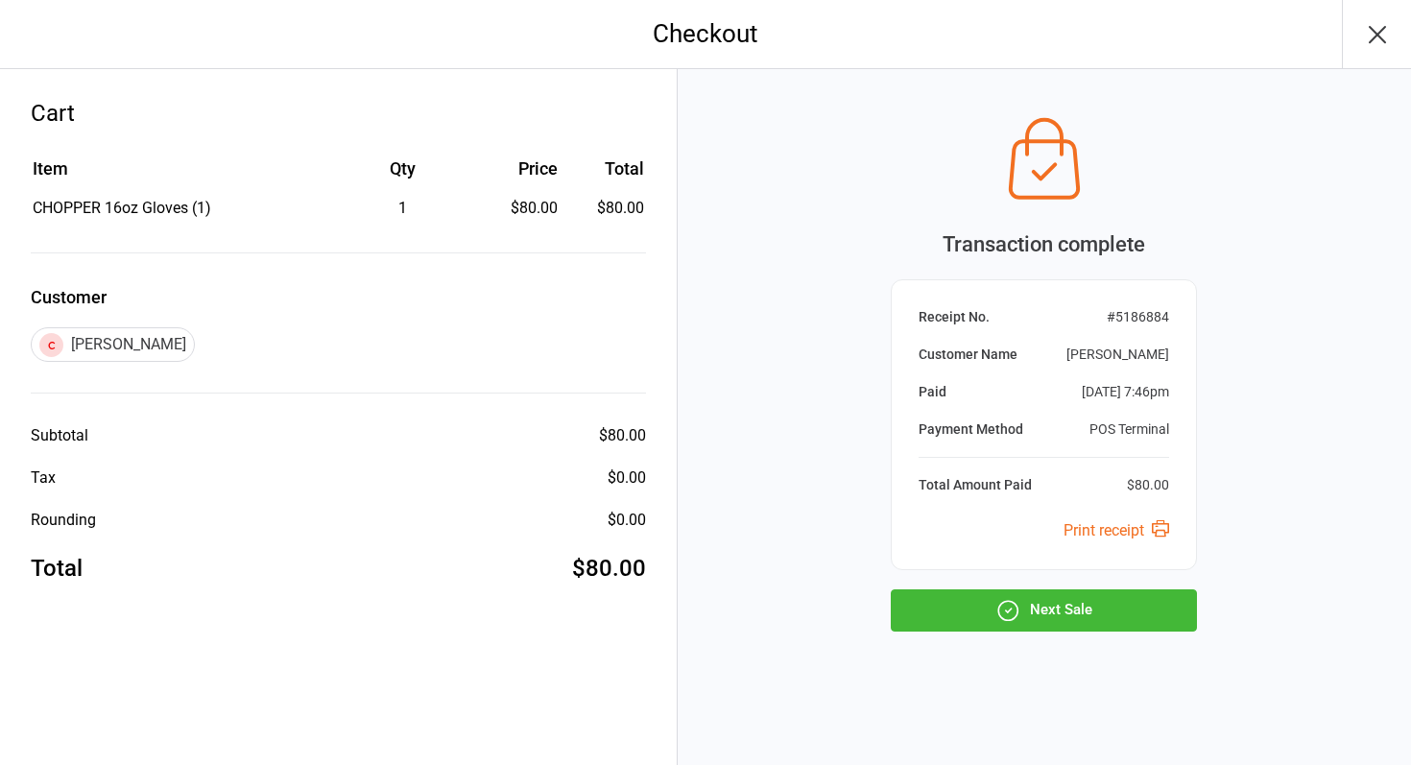
click at [1054, 651] on div "Transaction complete Receipt No. # 5186884 Customer Name Tenzin Dalha Paid Oct …" at bounding box center [1045, 417] width 734 height 696
click at [1055, 620] on button "Next Sale" at bounding box center [1044, 611] width 306 height 42
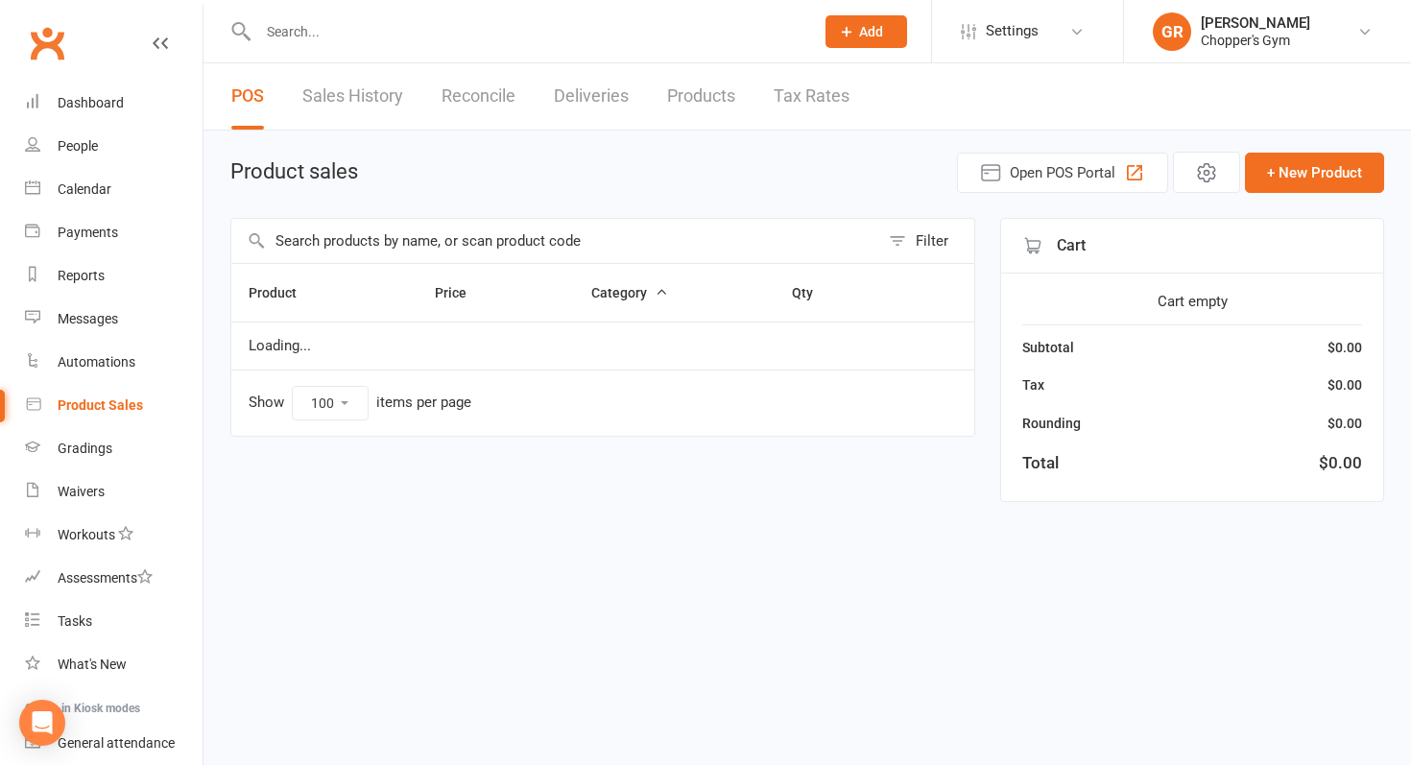
select select "100"
click at [615, 248] on input "text" at bounding box center [555, 241] width 648 height 44
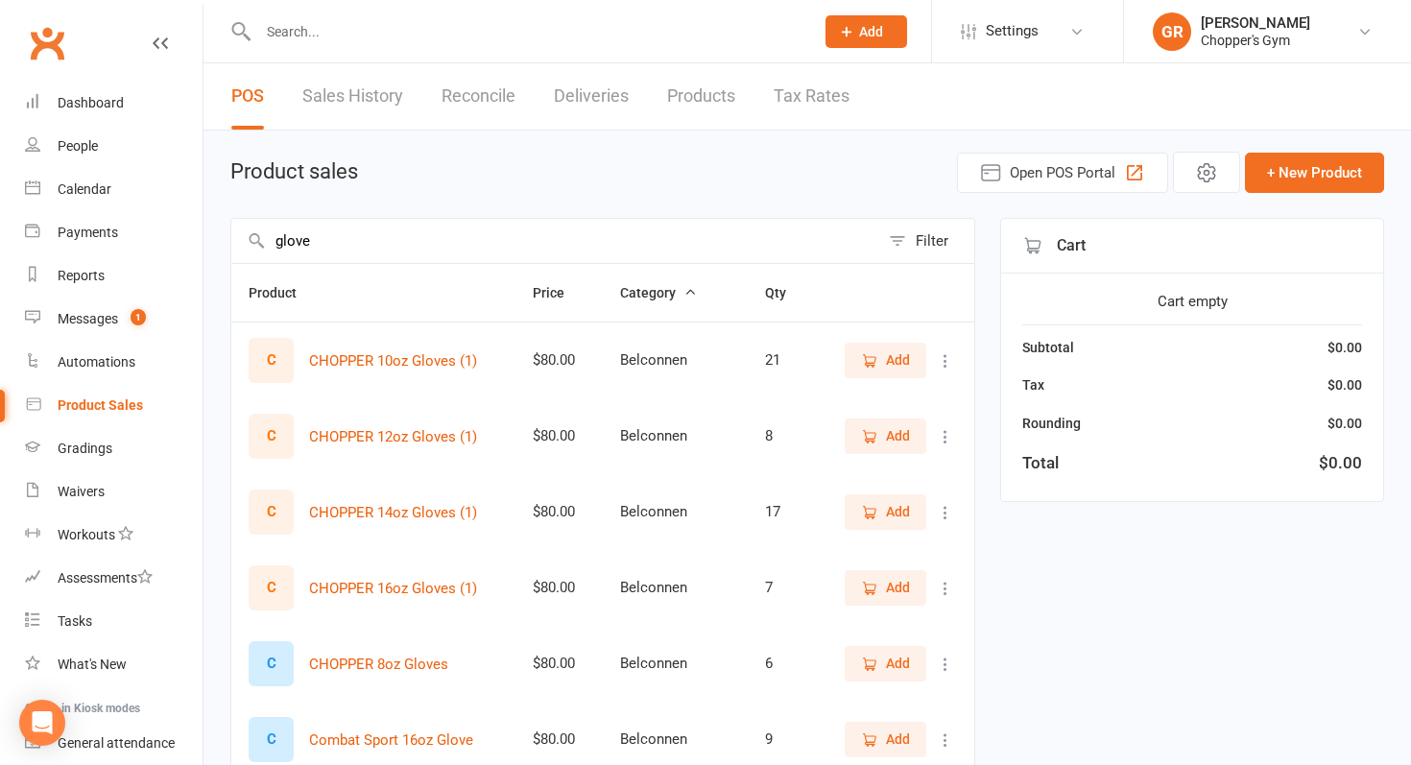
type input "glove"
click at [900, 584] on span "Add" at bounding box center [898, 587] width 24 height 21
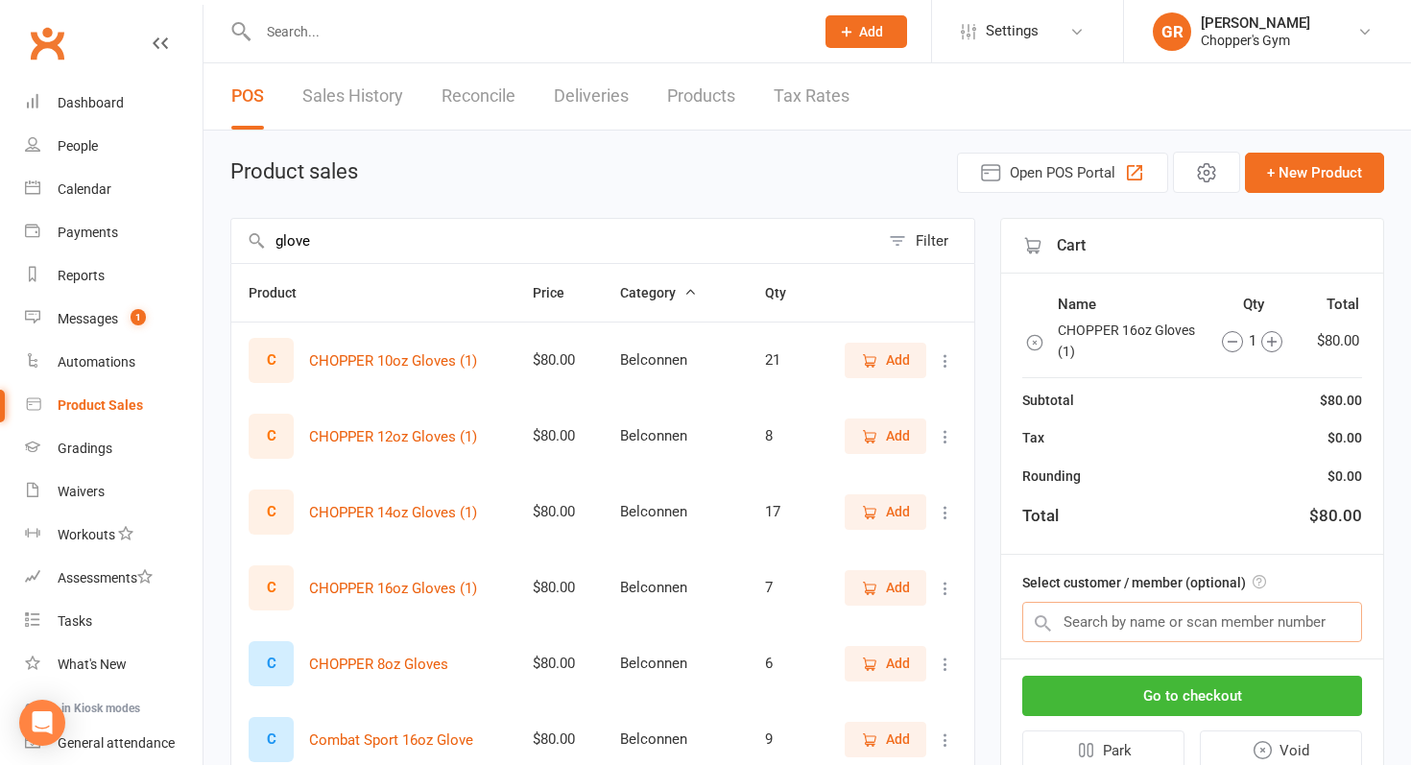
click at [1121, 624] on input "text" at bounding box center [1193, 622] width 340 height 40
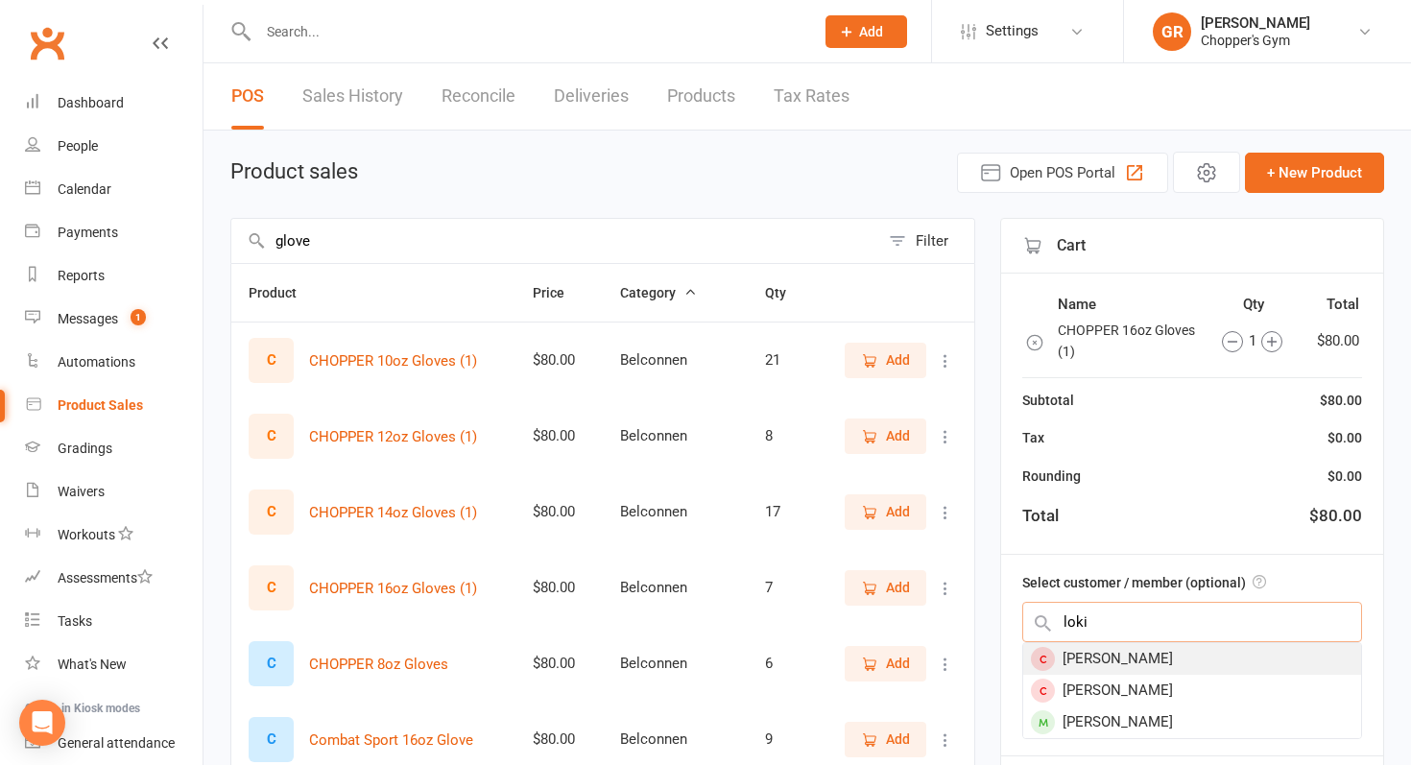
type input "loki"
click at [1123, 664] on div "[PERSON_NAME]" at bounding box center [1193, 659] width 338 height 32
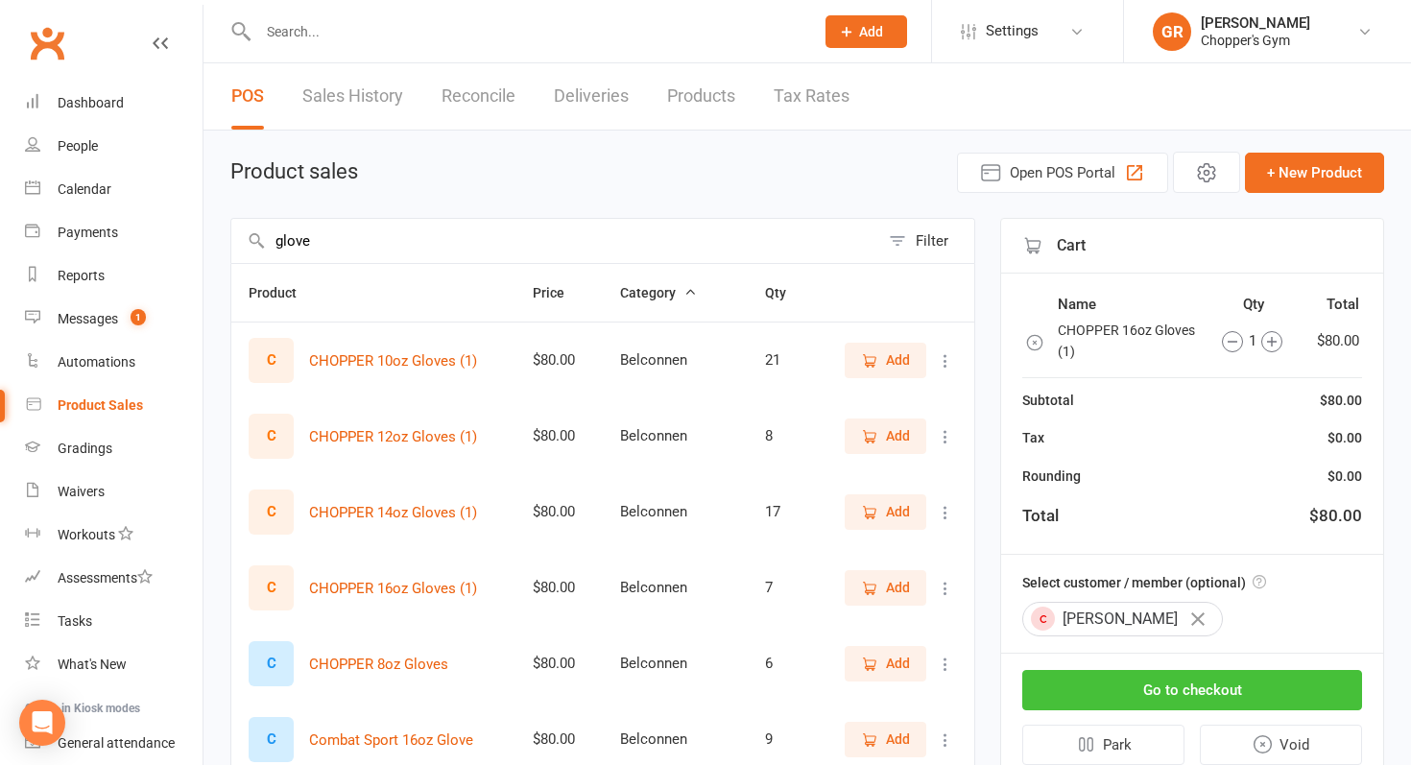
click at [1118, 691] on button "Go to checkout" at bounding box center [1193, 690] width 340 height 40
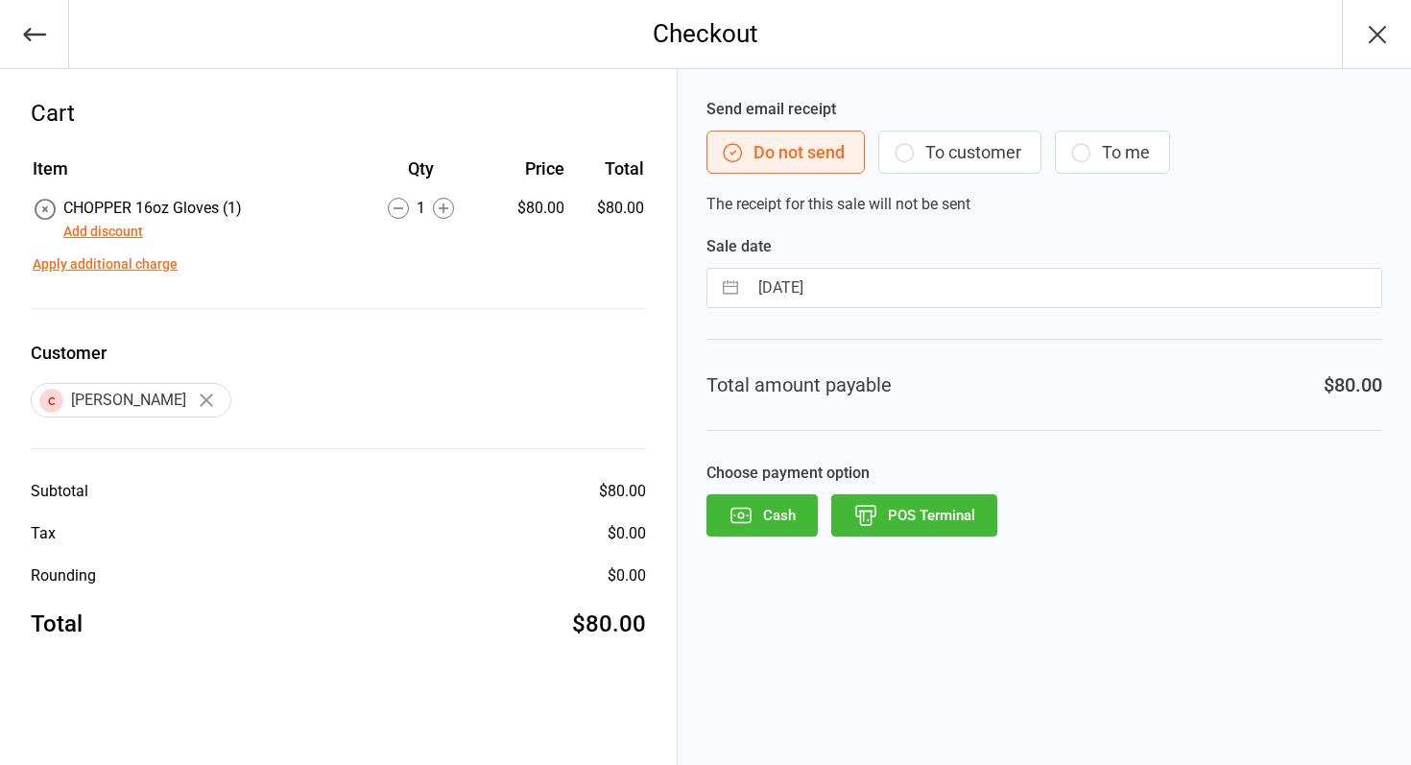
click at [905, 525] on button "POS Terminal" at bounding box center [914, 515] width 166 height 42
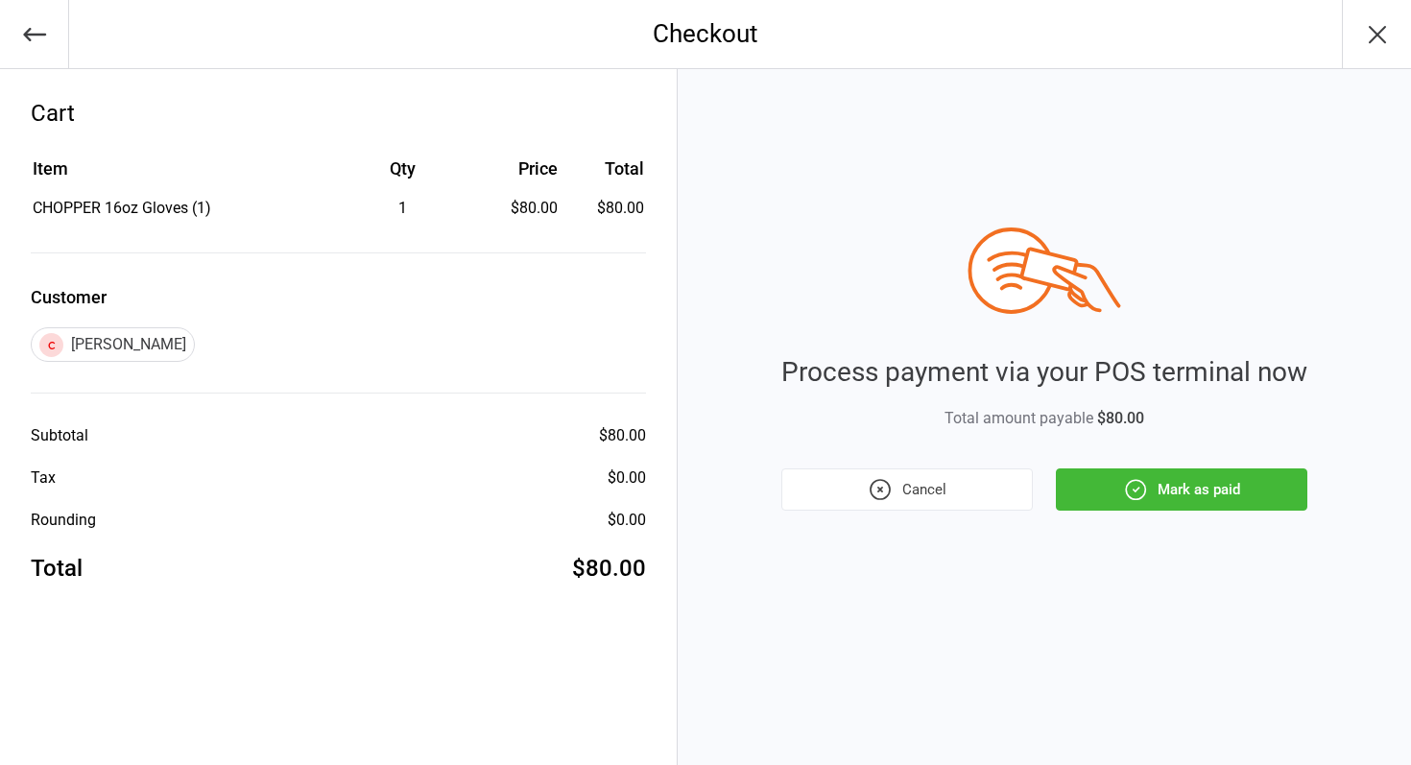
click at [1098, 497] on button "Mark as paid" at bounding box center [1182, 490] width 252 height 42
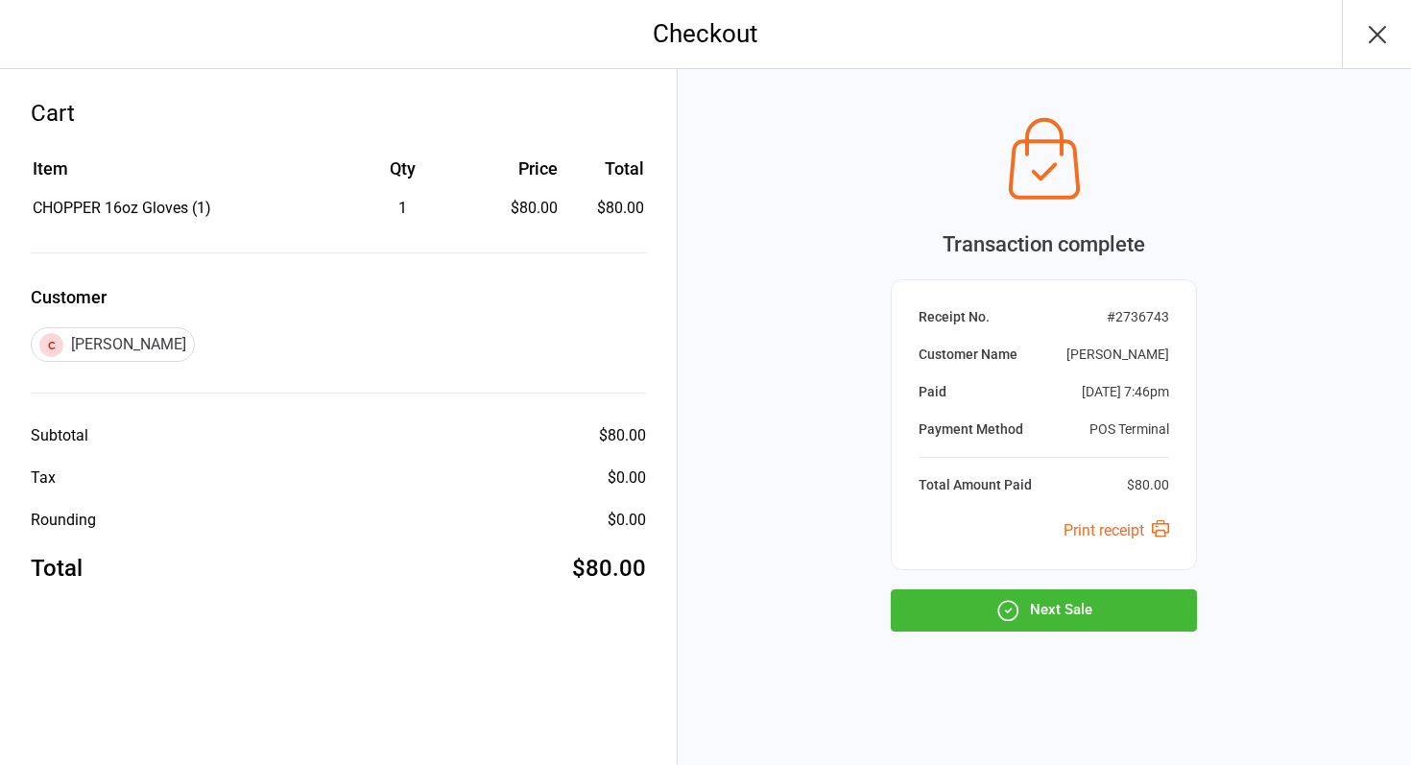
click at [1038, 622] on button "Next Sale" at bounding box center [1044, 611] width 306 height 42
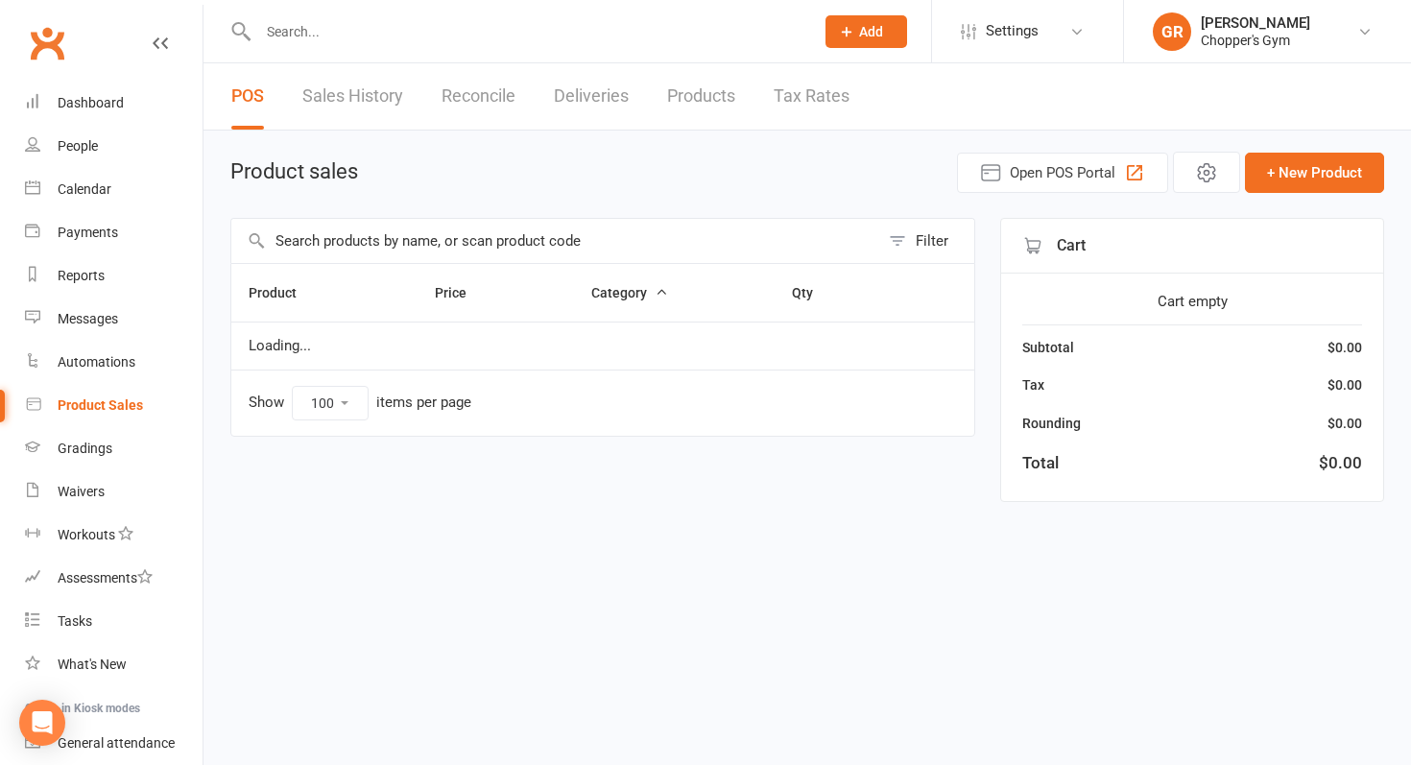
select select "100"
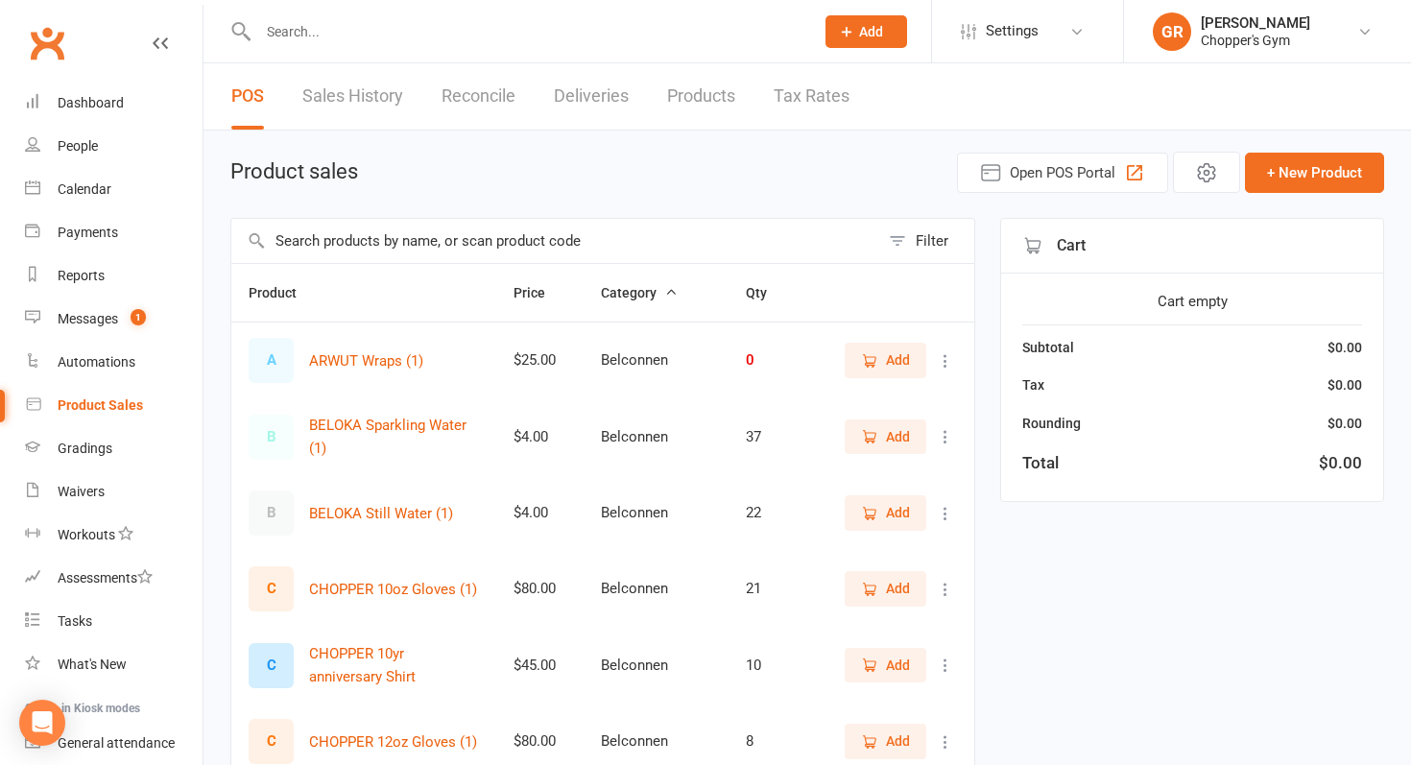
click at [549, 237] on input "text" at bounding box center [555, 241] width 648 height 44
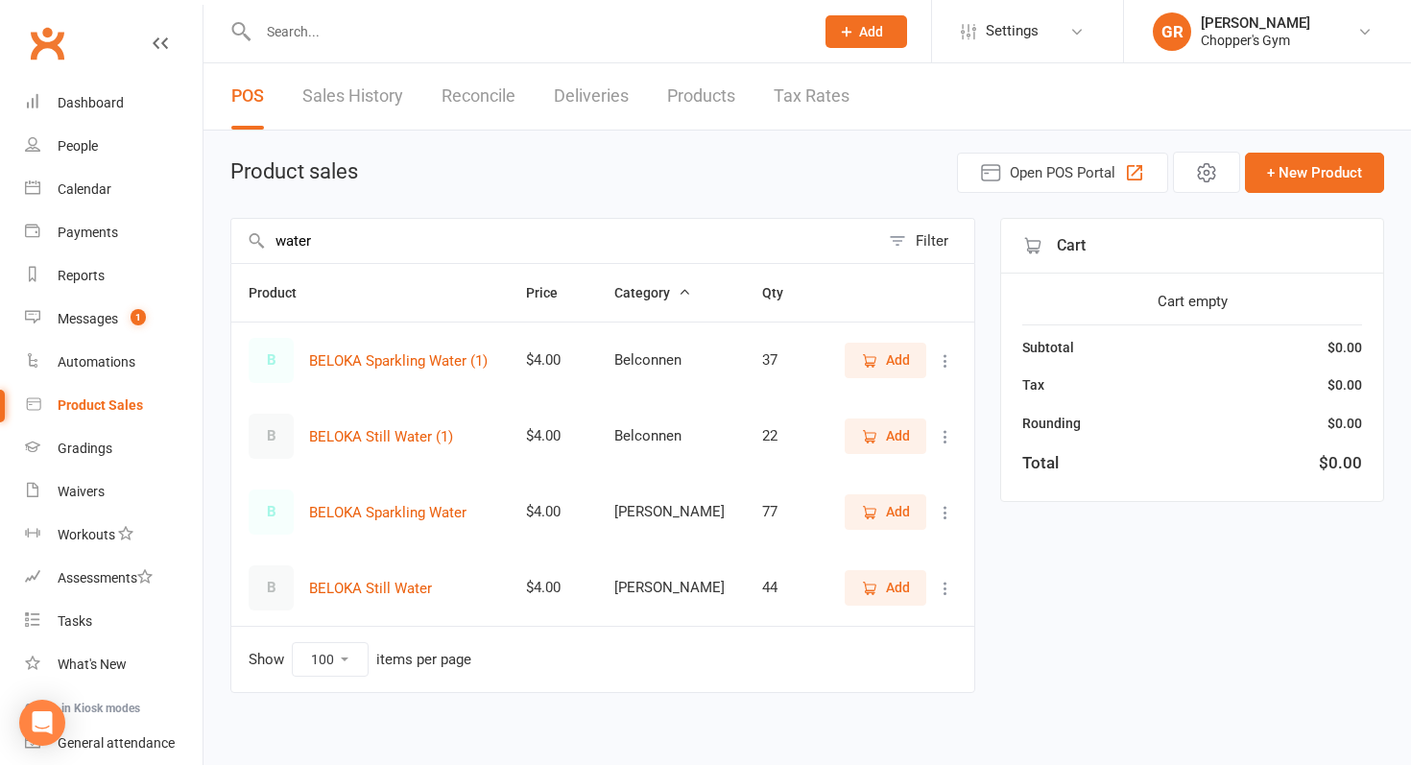
type input "water"
click at [874, 358] on icon "button" at bounding box center [869, 360] width 17 height 17
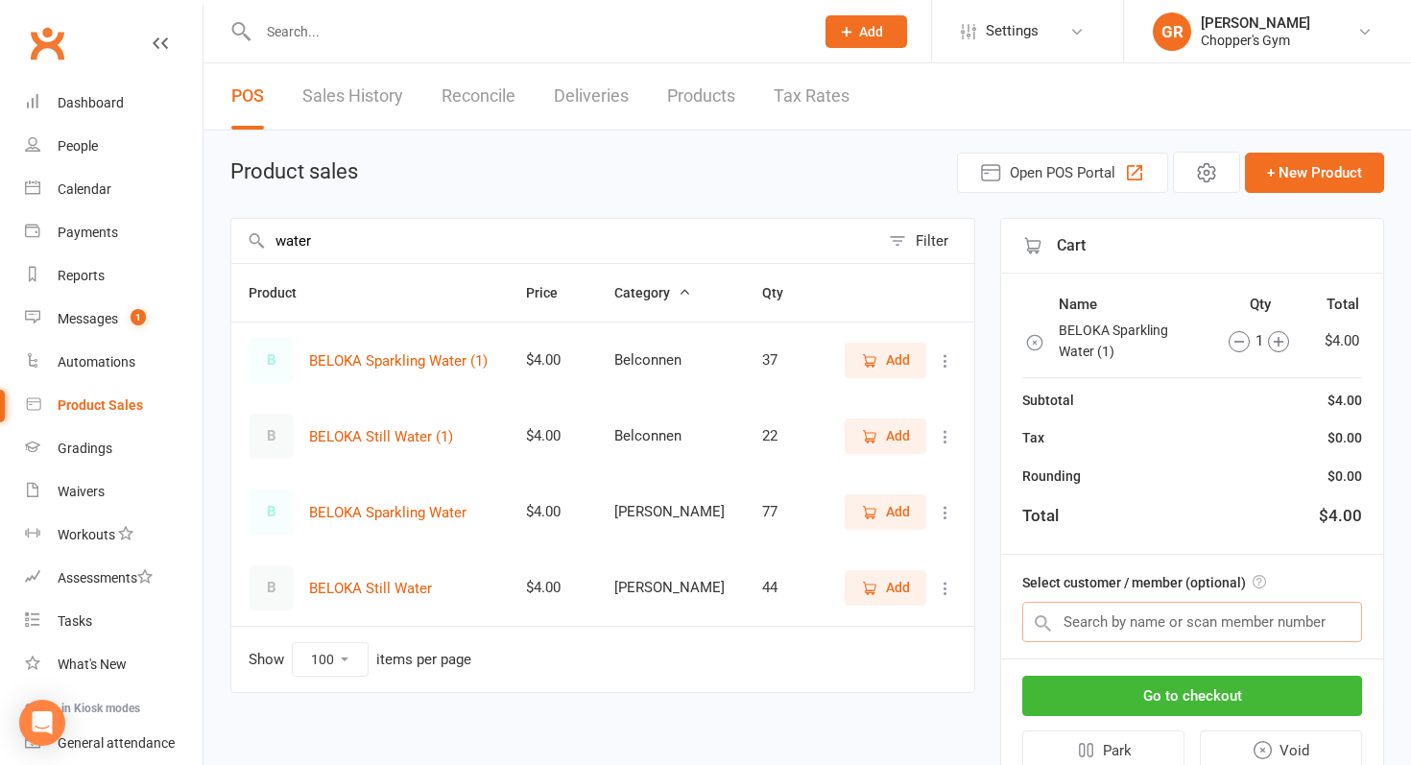
click at [1114, 623] on input "text" at bounding box center [1193, 622] width 340 height 40
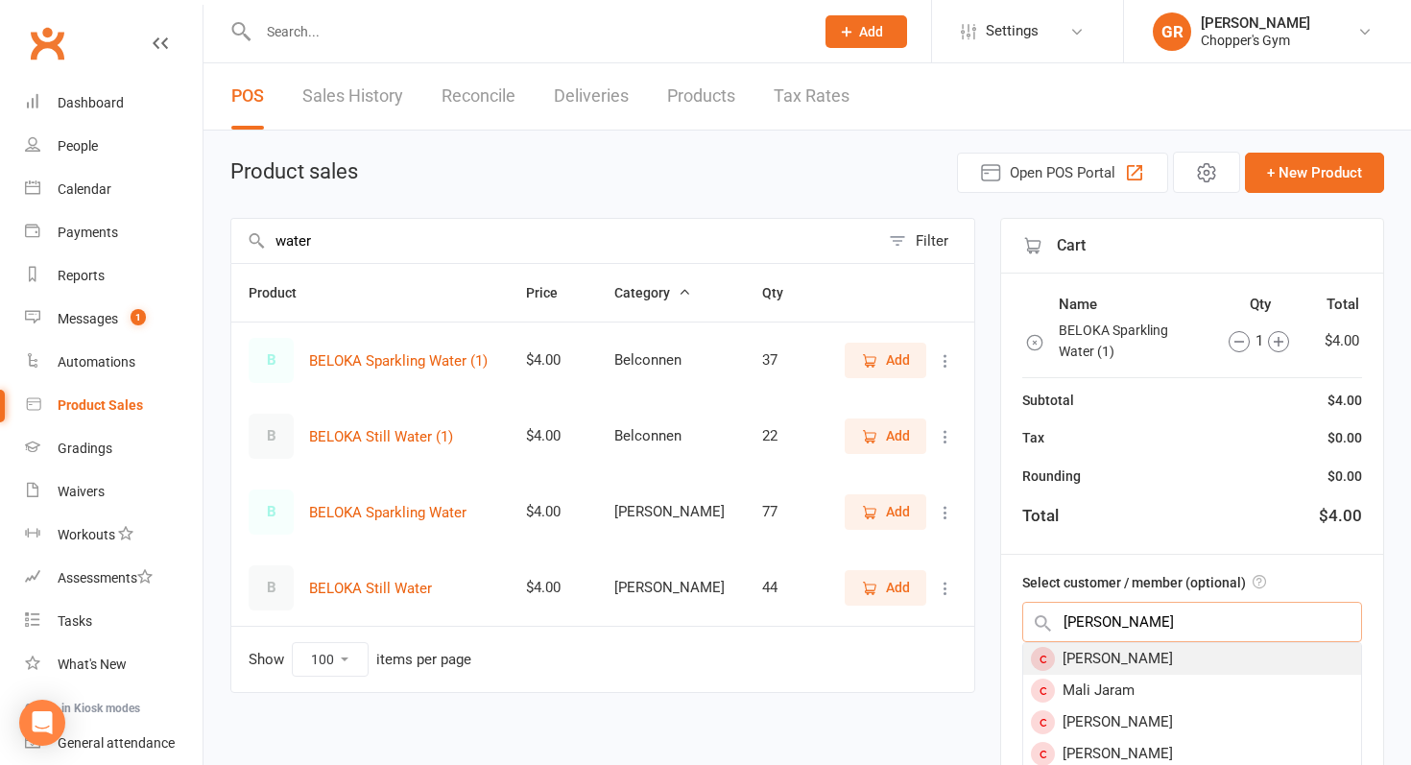
type input "[PERSON_NAME]"
click at [1135, 654] on div "[PERSON_NAME]" at bounding box center [1193, 659] width 338 height 32
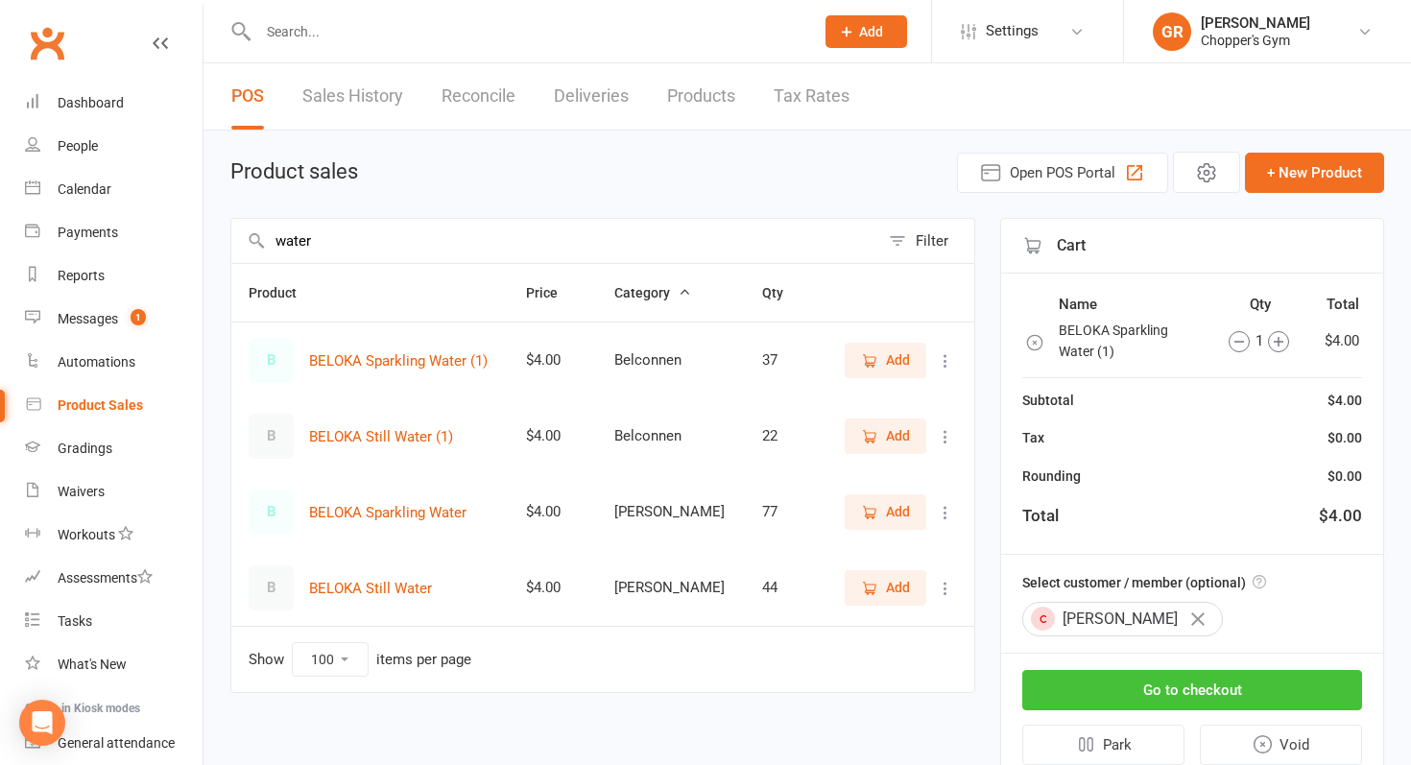
click at [1147, 698] on button "Go to checkout" at bounding box center [1193, 690] width 340 height 40
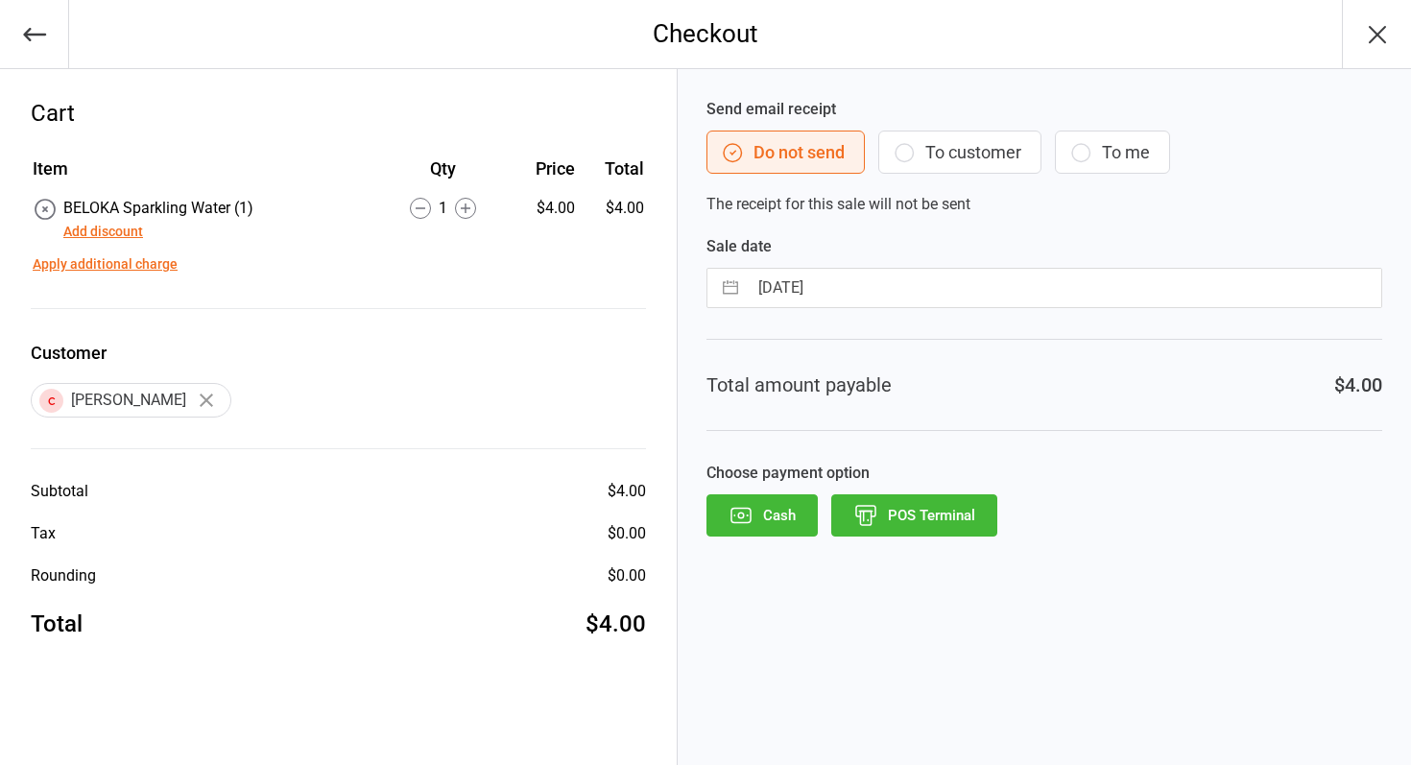
click at [961, 522] on button "POS Terminal" at bounding box center [914, 515] width 166 height 42
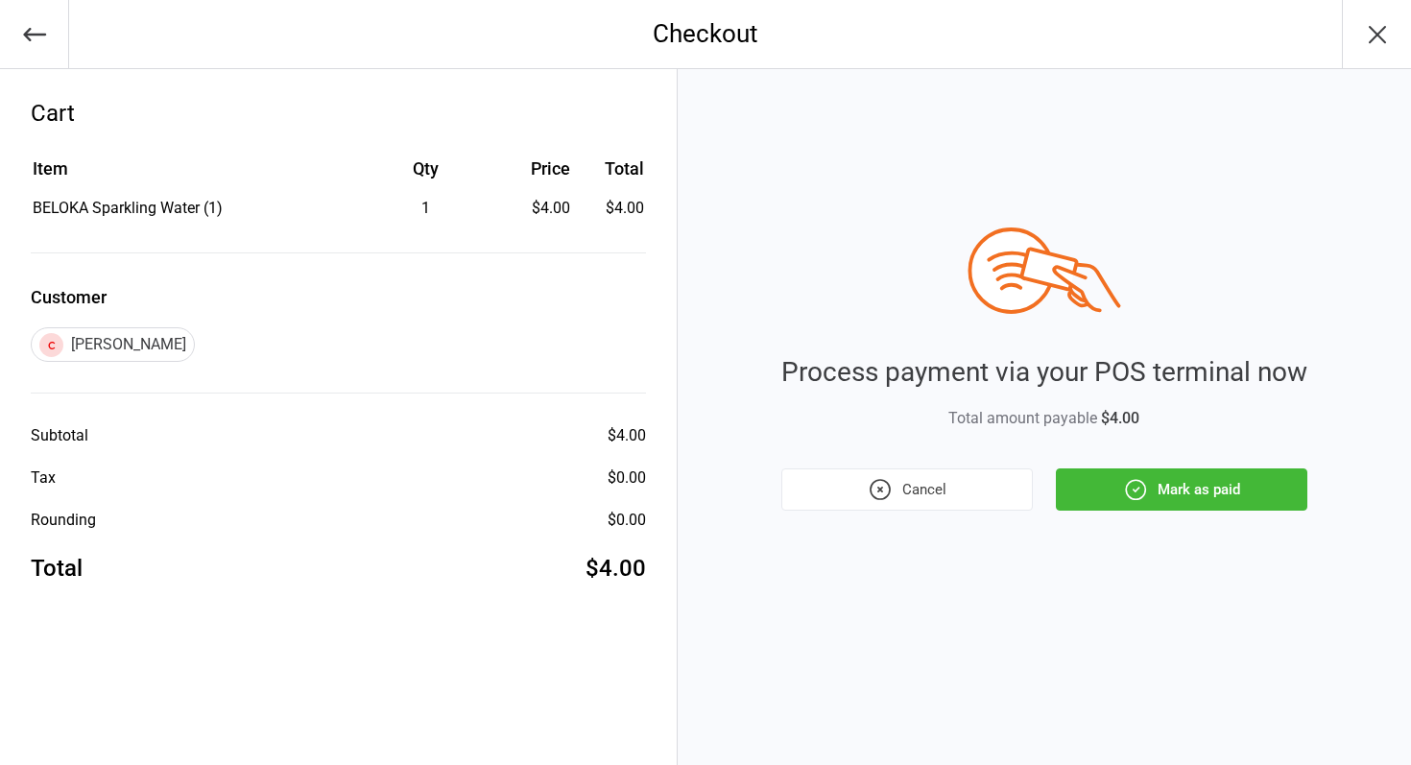
click at [1184, 485] on button "Mark as paid" at bounding box center [1182, 490] width 252 height 42
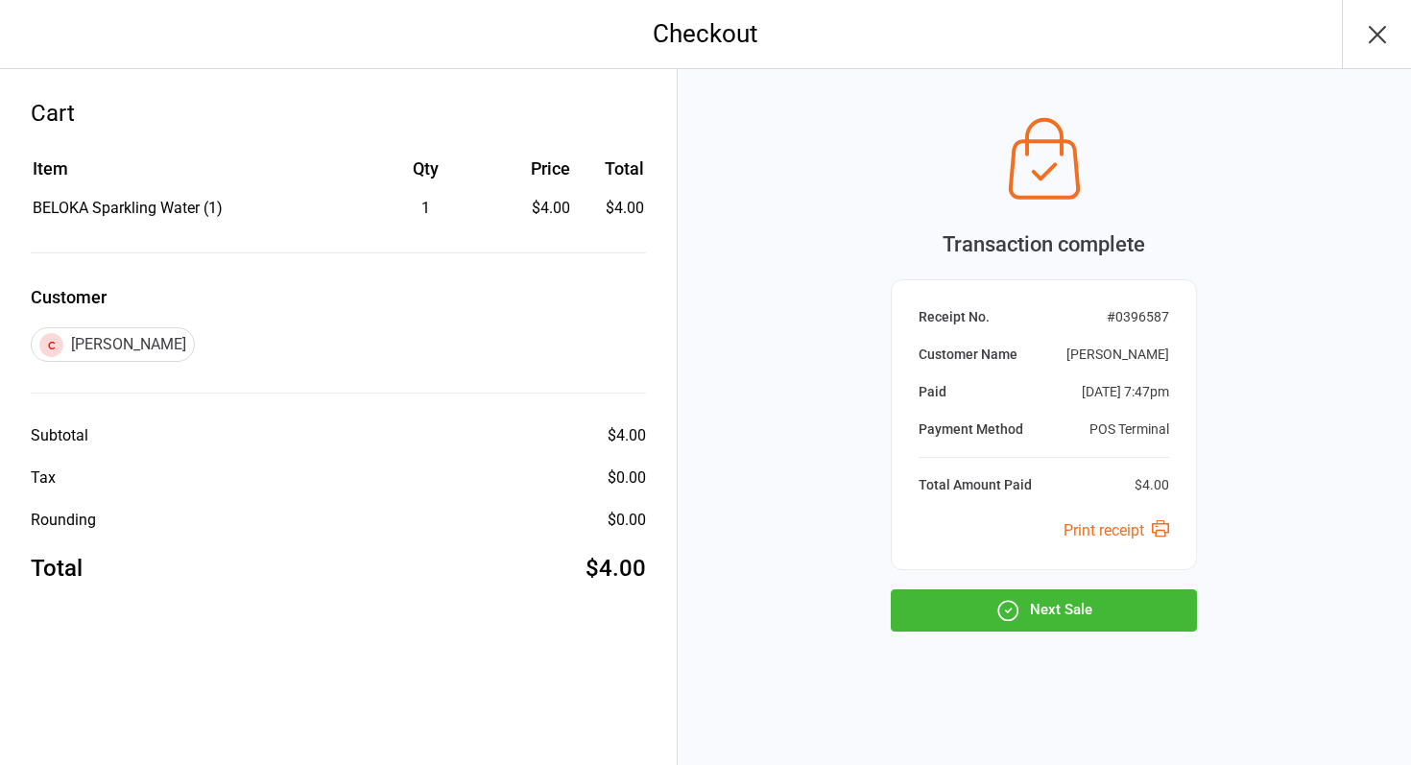
click at [1052, 614] on button "Next Sale" at bounding box center [1044, 611] width 306 height 42
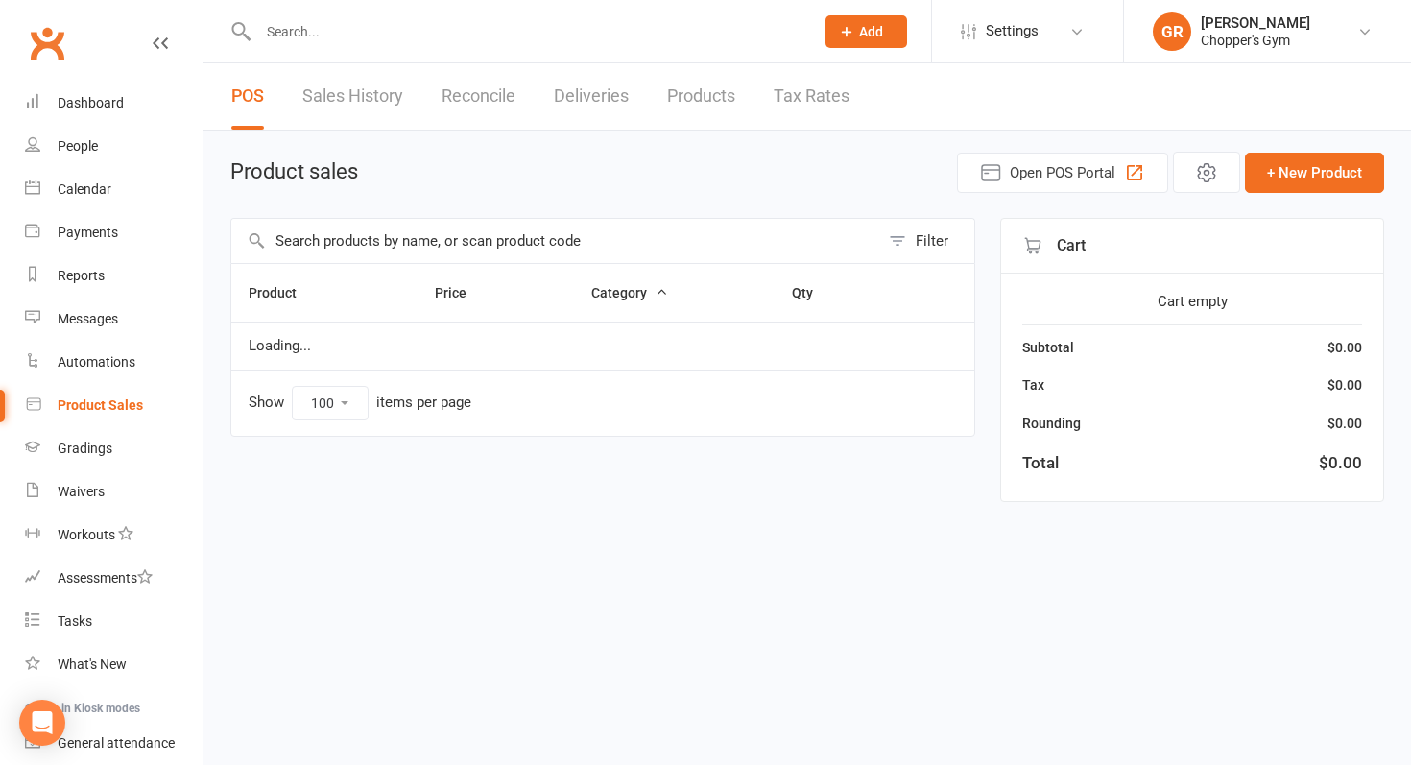
select select "100"
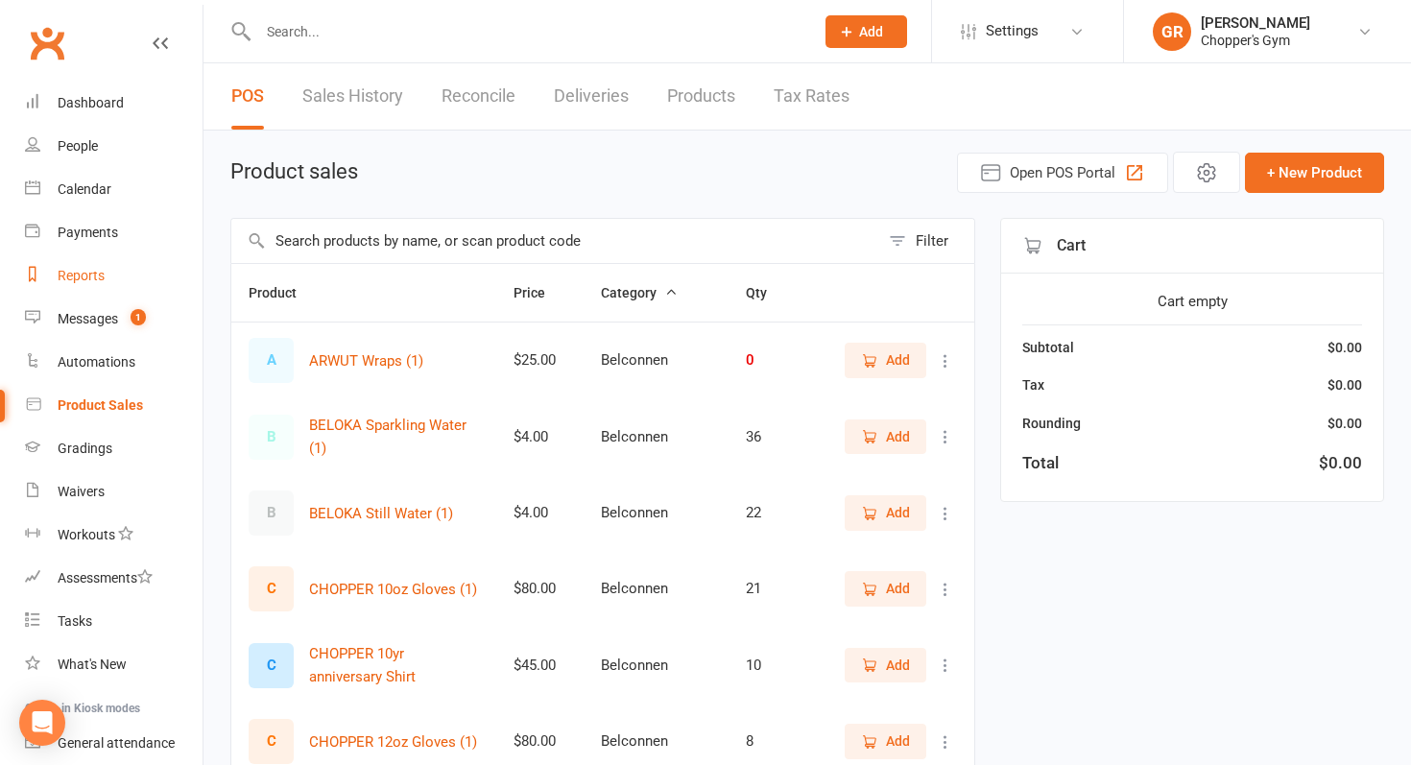
click at [108, 277] on link "Reports" at bounding box center [114, 275] width 178 height 43
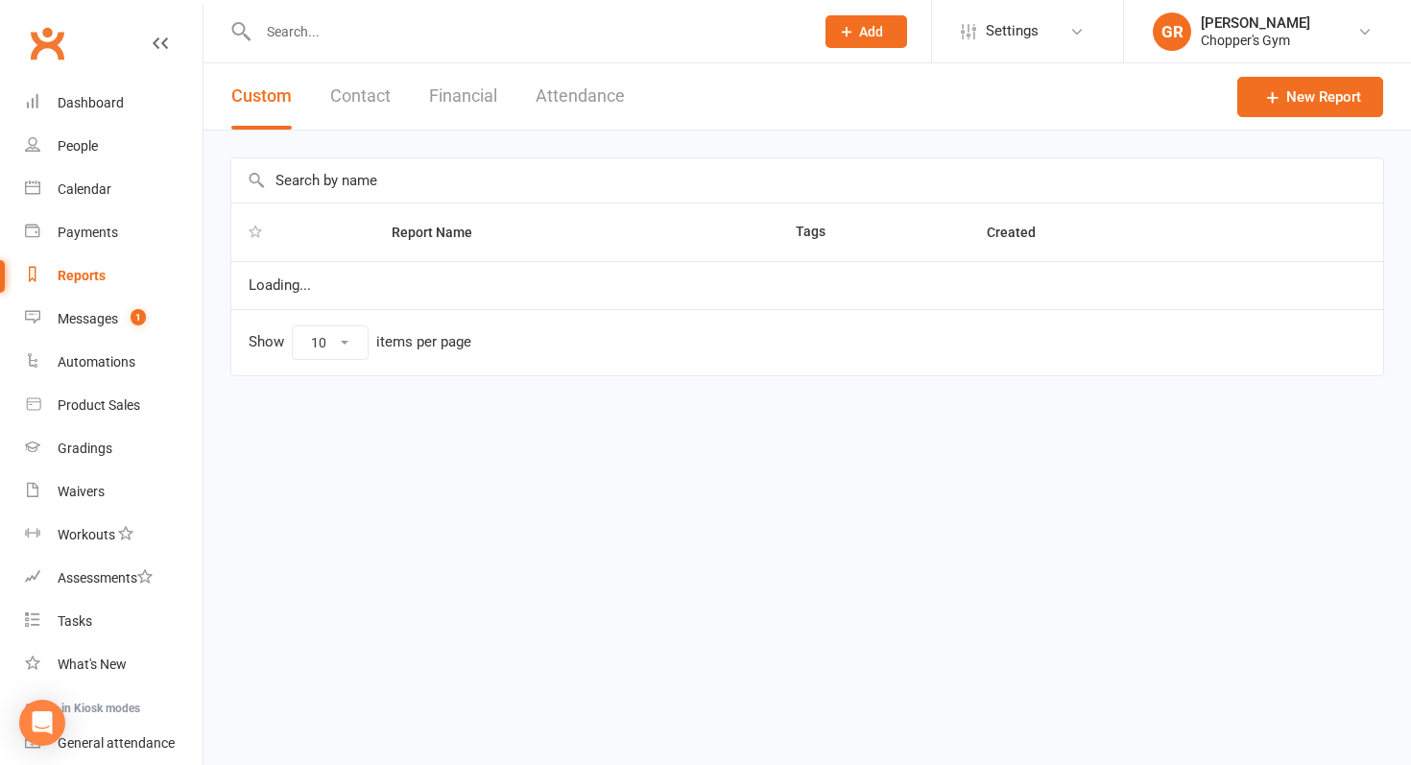
select select "100"
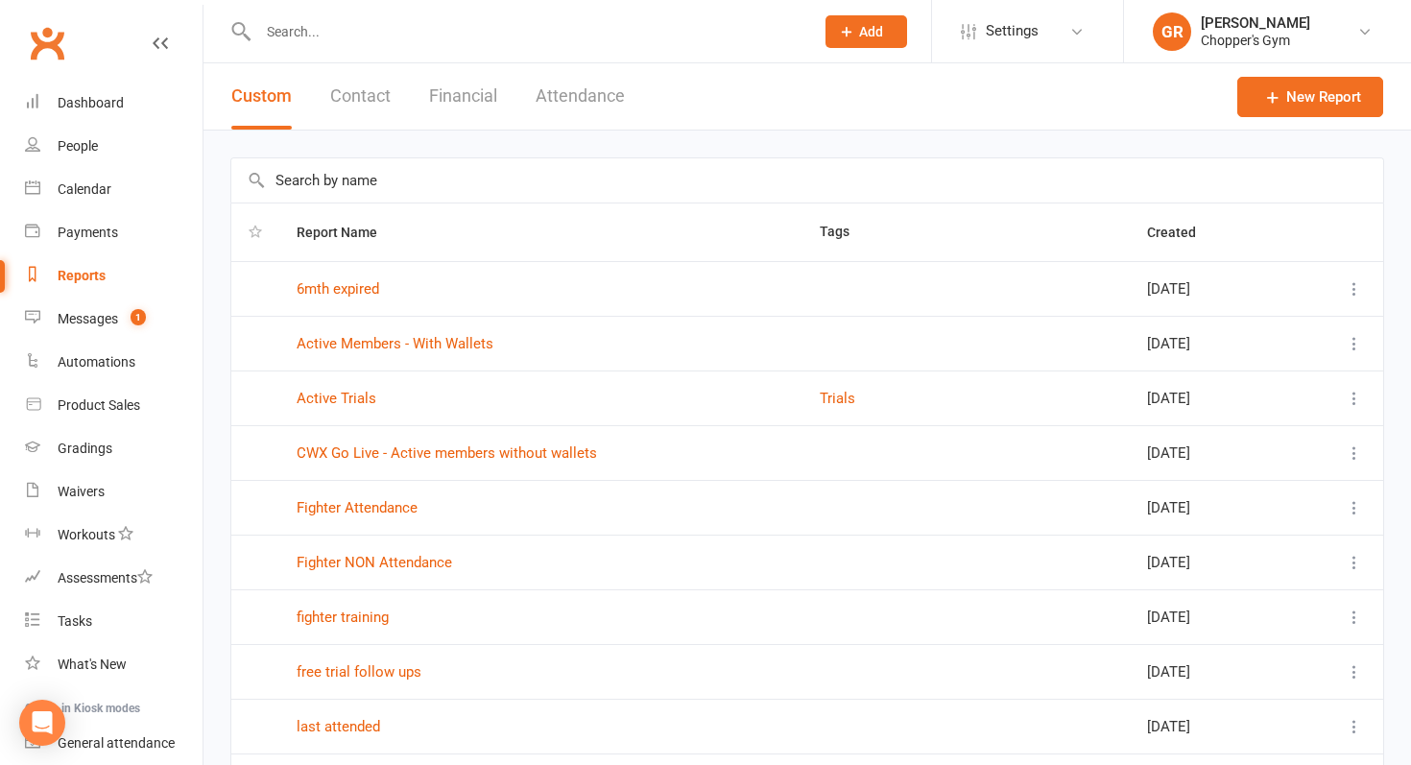
click at [458, 98] on button "Financial" at bounding box center [463, 96] width 68 height 66
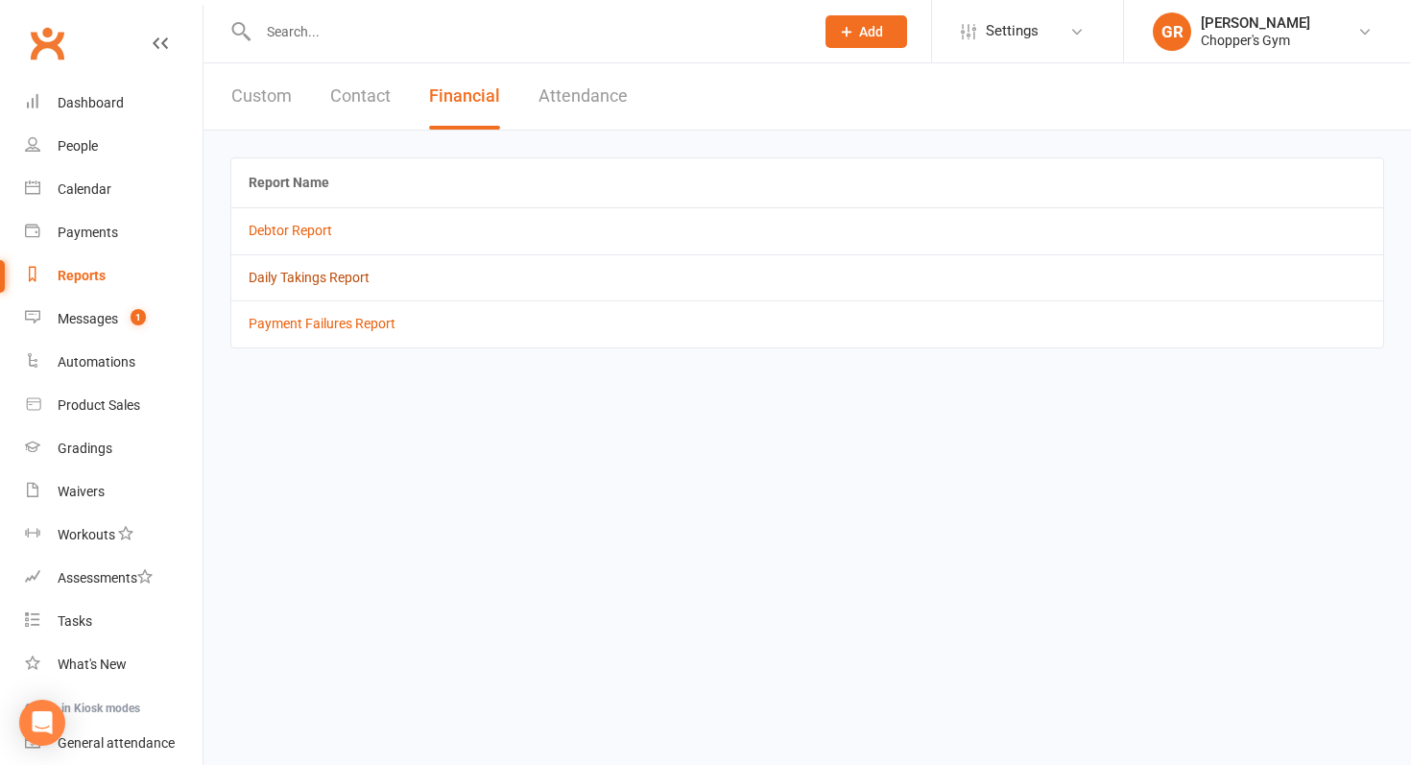
click at [311, 281] on link "Daily Takings Report" at bounding box center [309, 277] width 121 height 15
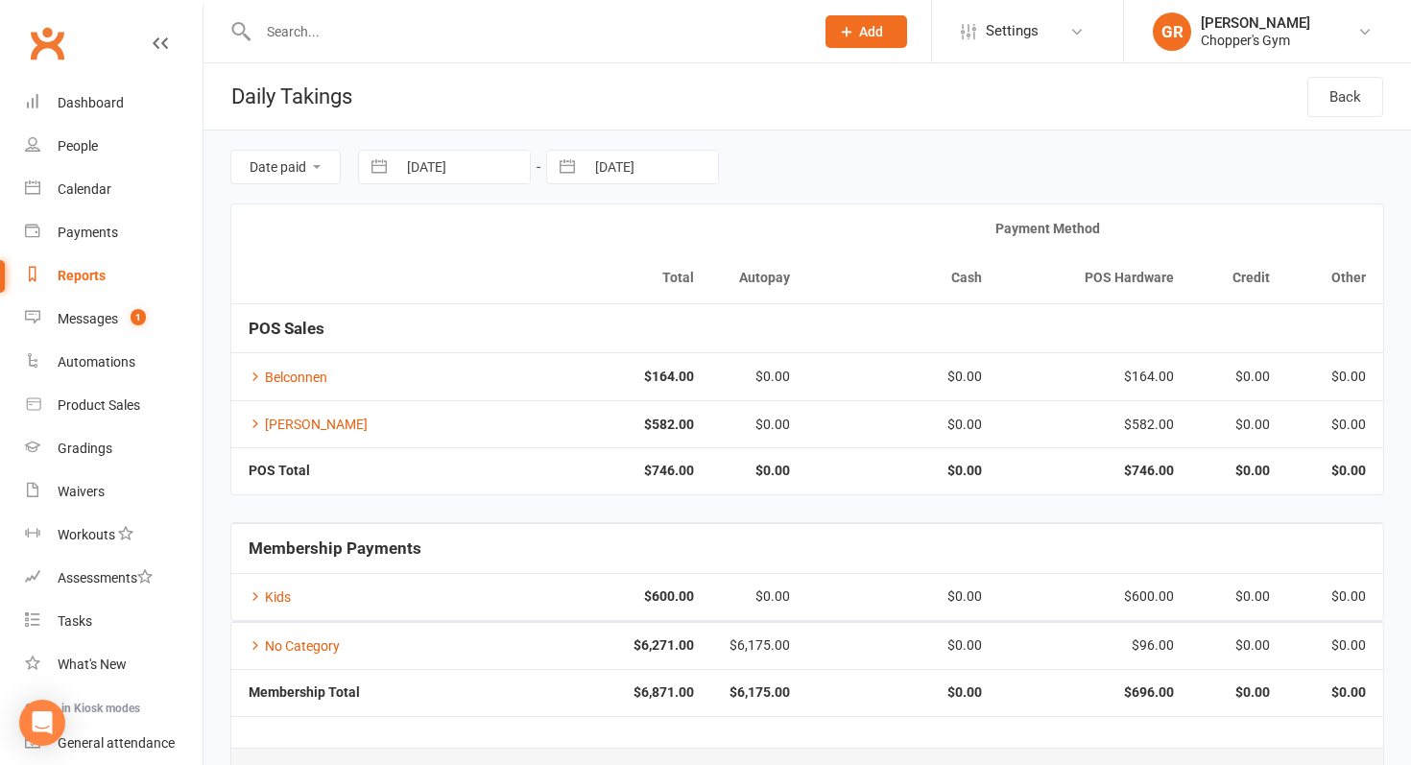
scroll to position [58, 0]
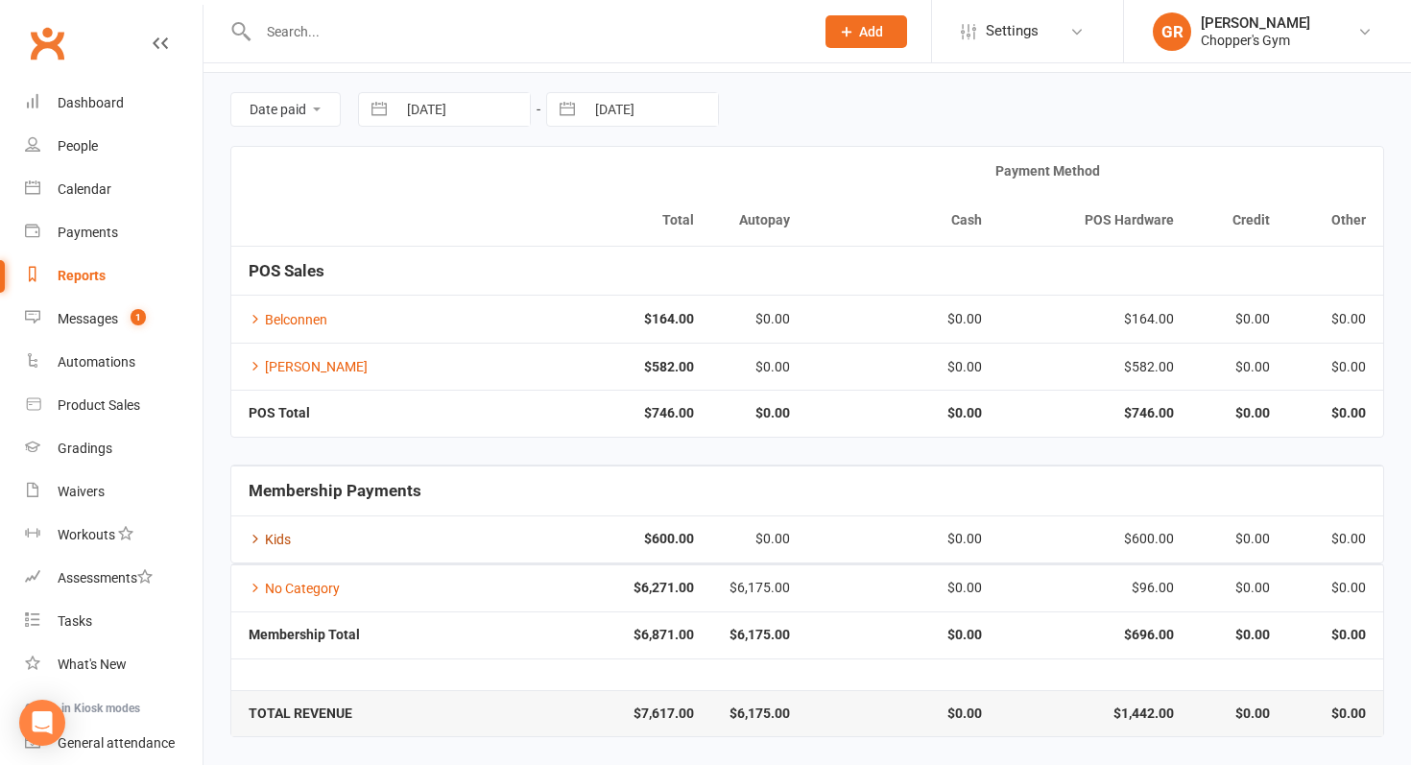
click at [278, 536] on link "Kids" at bounding box center [270, 539] width 42 height 15
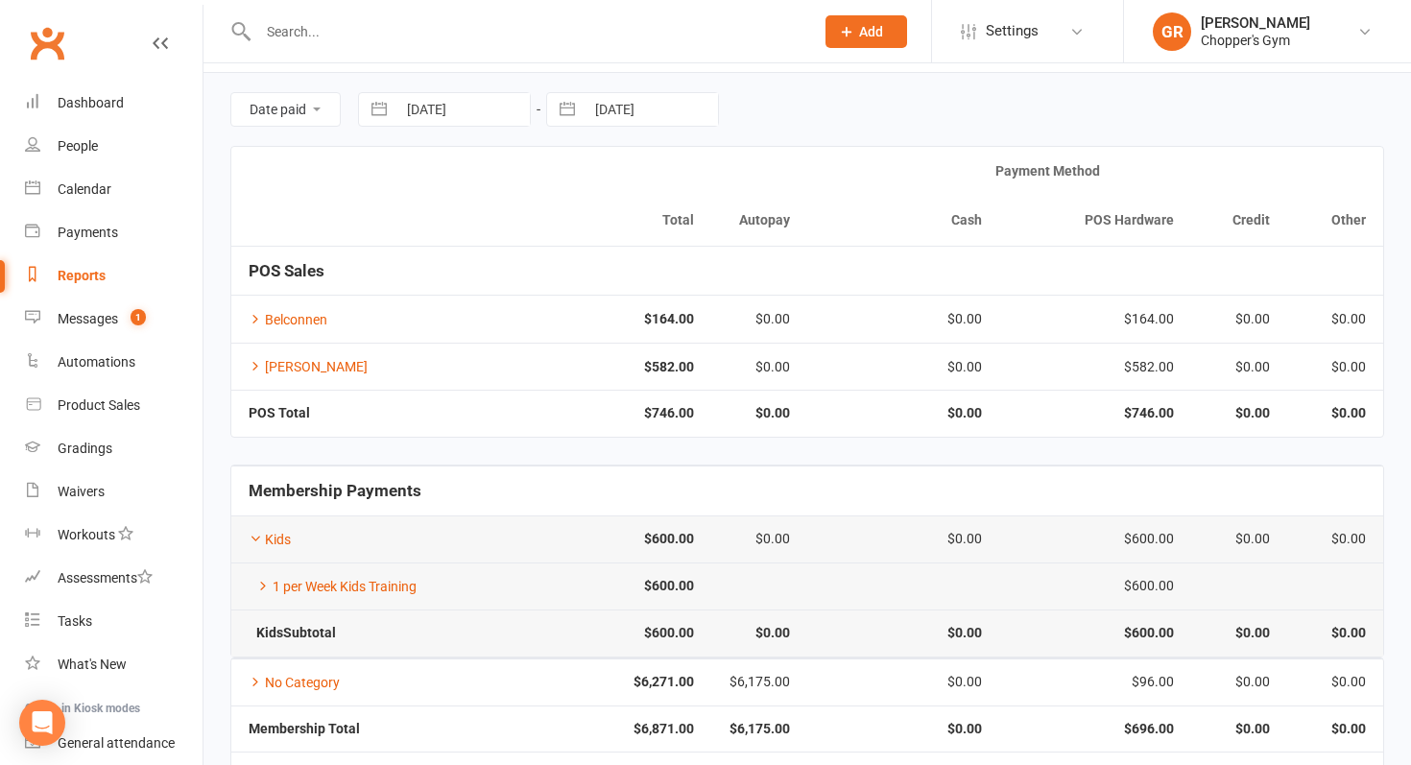
click at [295, 26] on input "text" at bounding box center [527, 31] width 548 height 27
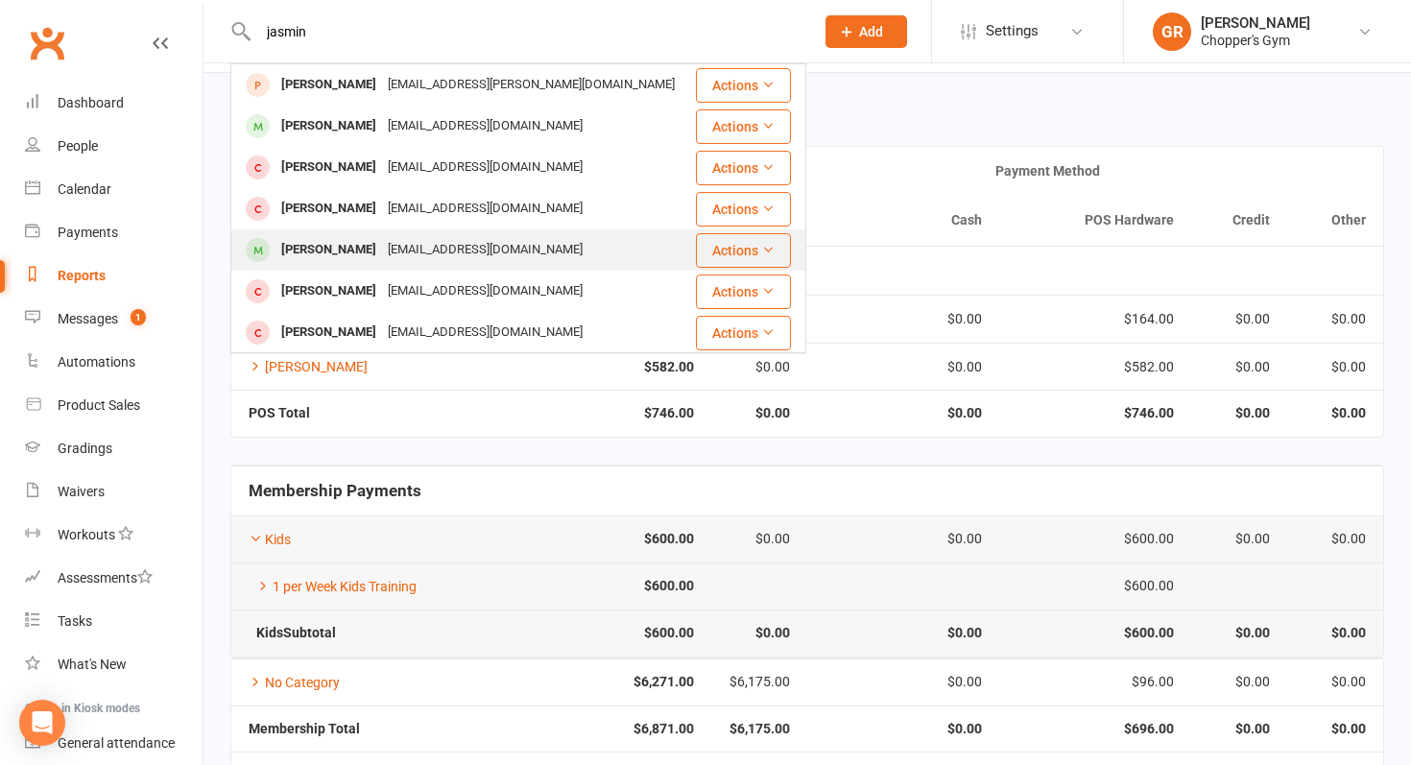
type input "jasmin"
click at [382, 255] on div "jasonsmith205@gmail.com" at bounding box center [485, 250] width 206 height 28
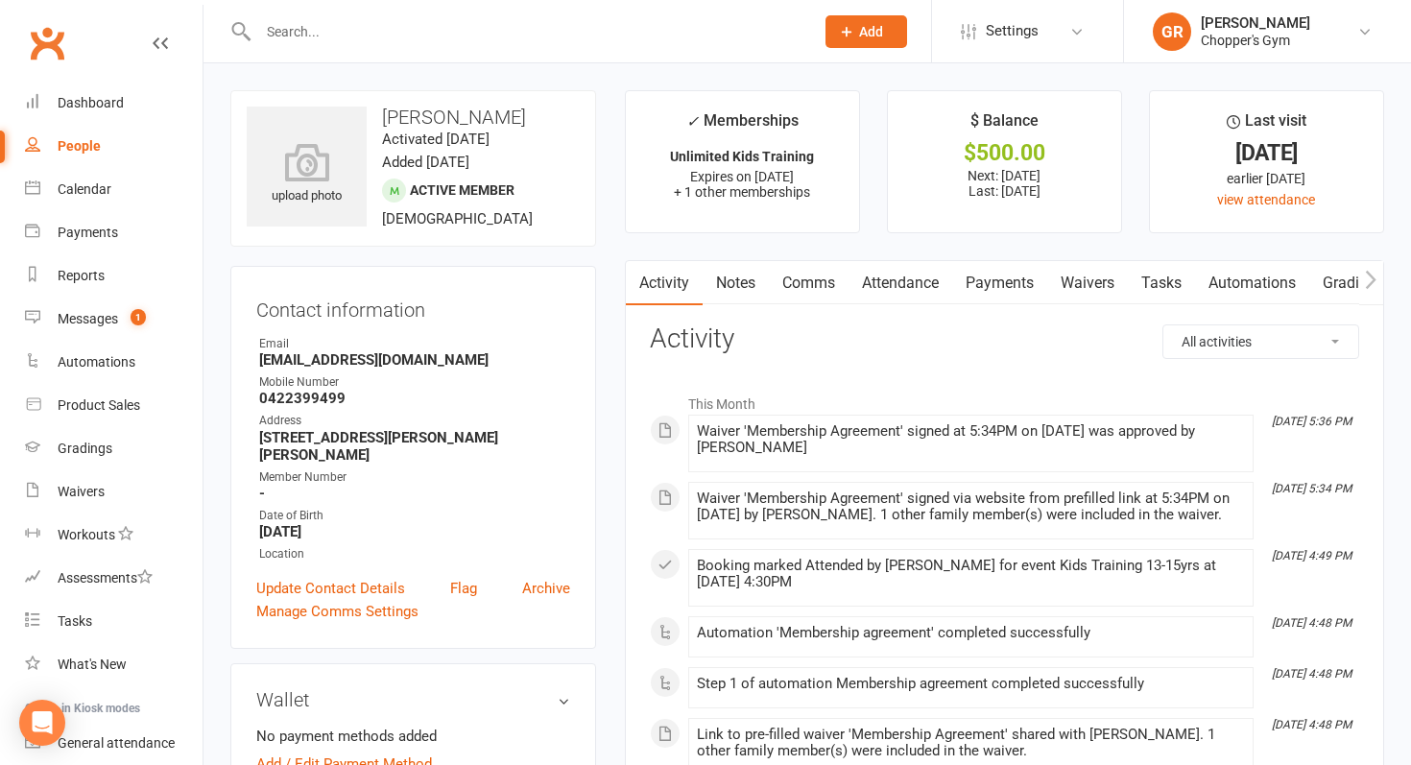
click at [1005, 289] on link "Payments" at bounding box center [999, 283] width 95 height 44
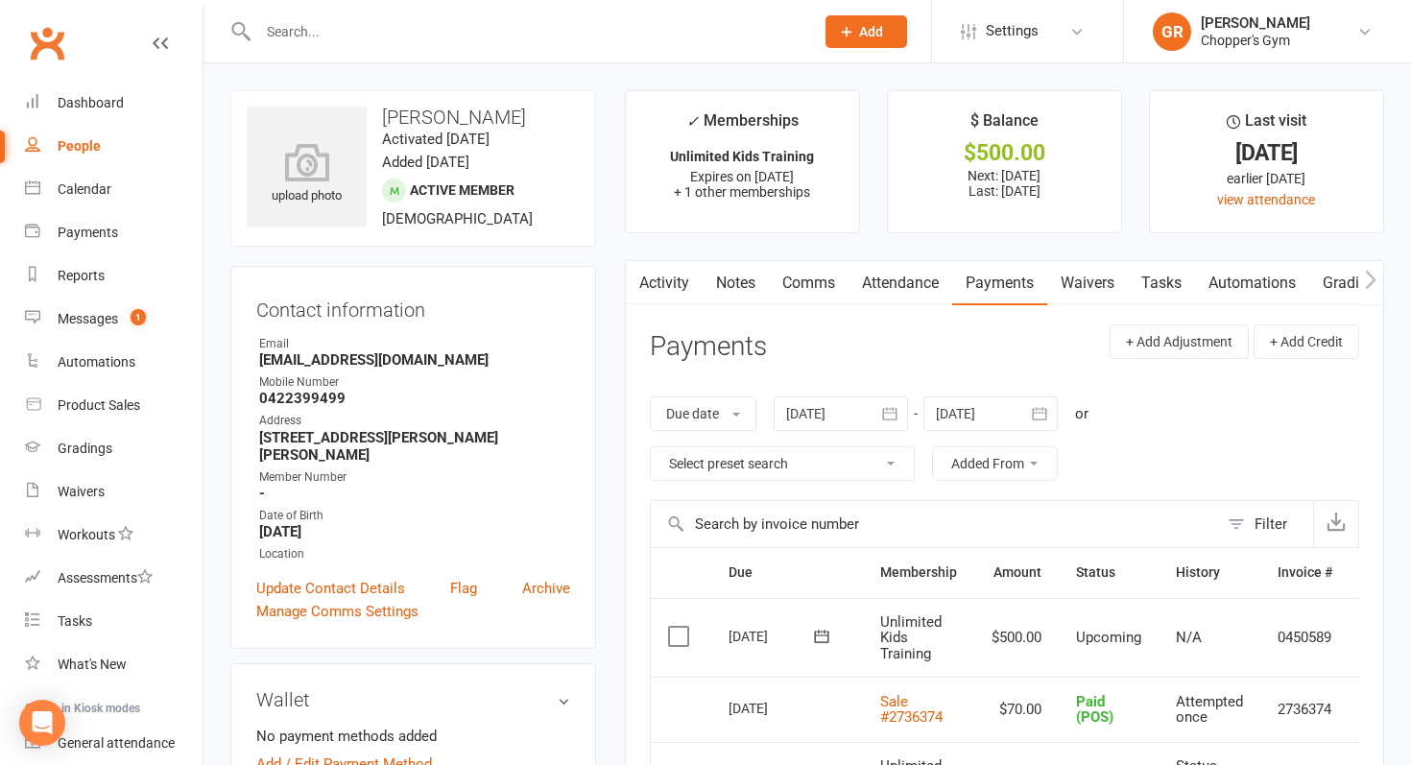
click at [675, 631] on label at bounding box center [681, 636] width 26 height 19
click at [675, 627] on input "checkbox" at bounding box center [674, 627] width 12 height 0
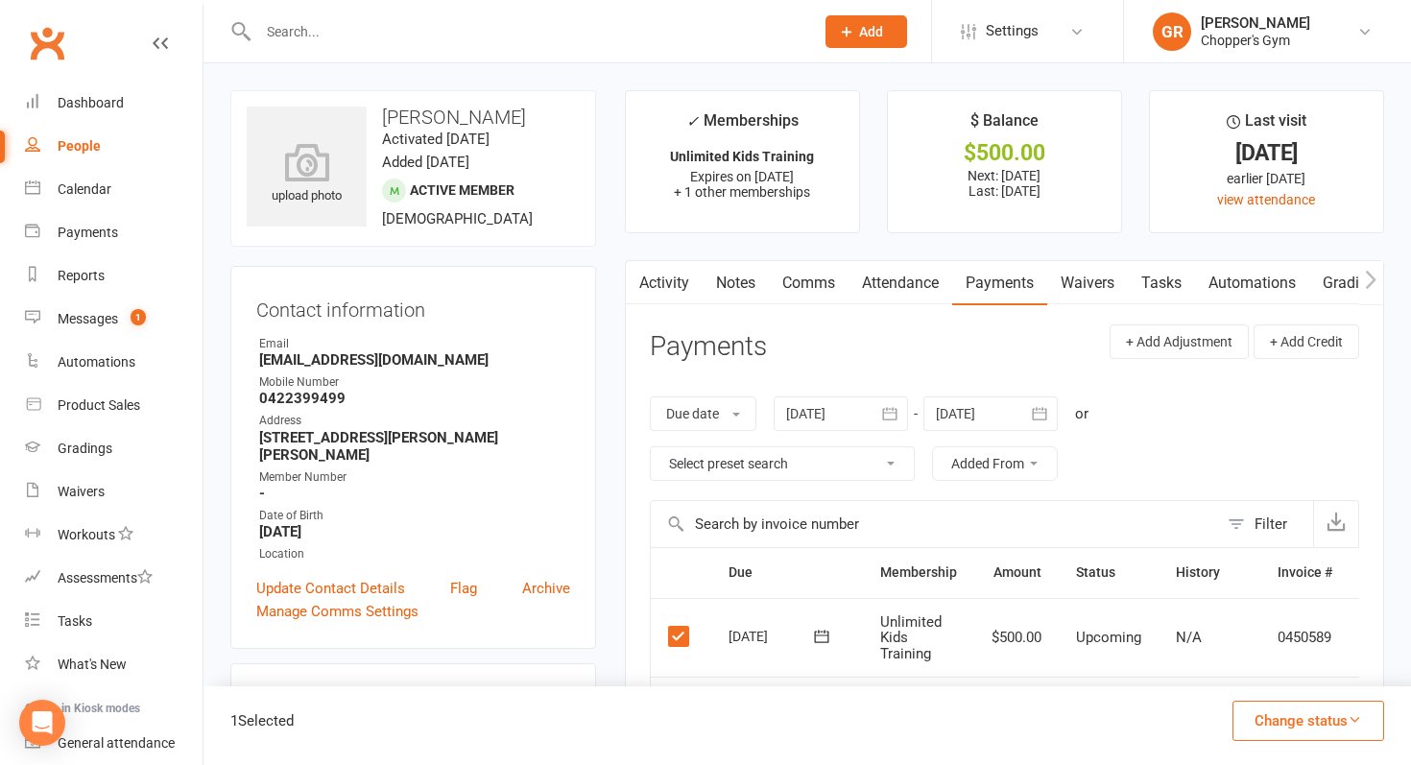
click at [1353, 717] on icon "button" at bounding box center [1355, 719] width 14 height 14
click at [1322, 590] on link "Paid (POS)" at bounding box center [1288, 592] width 190 height 38
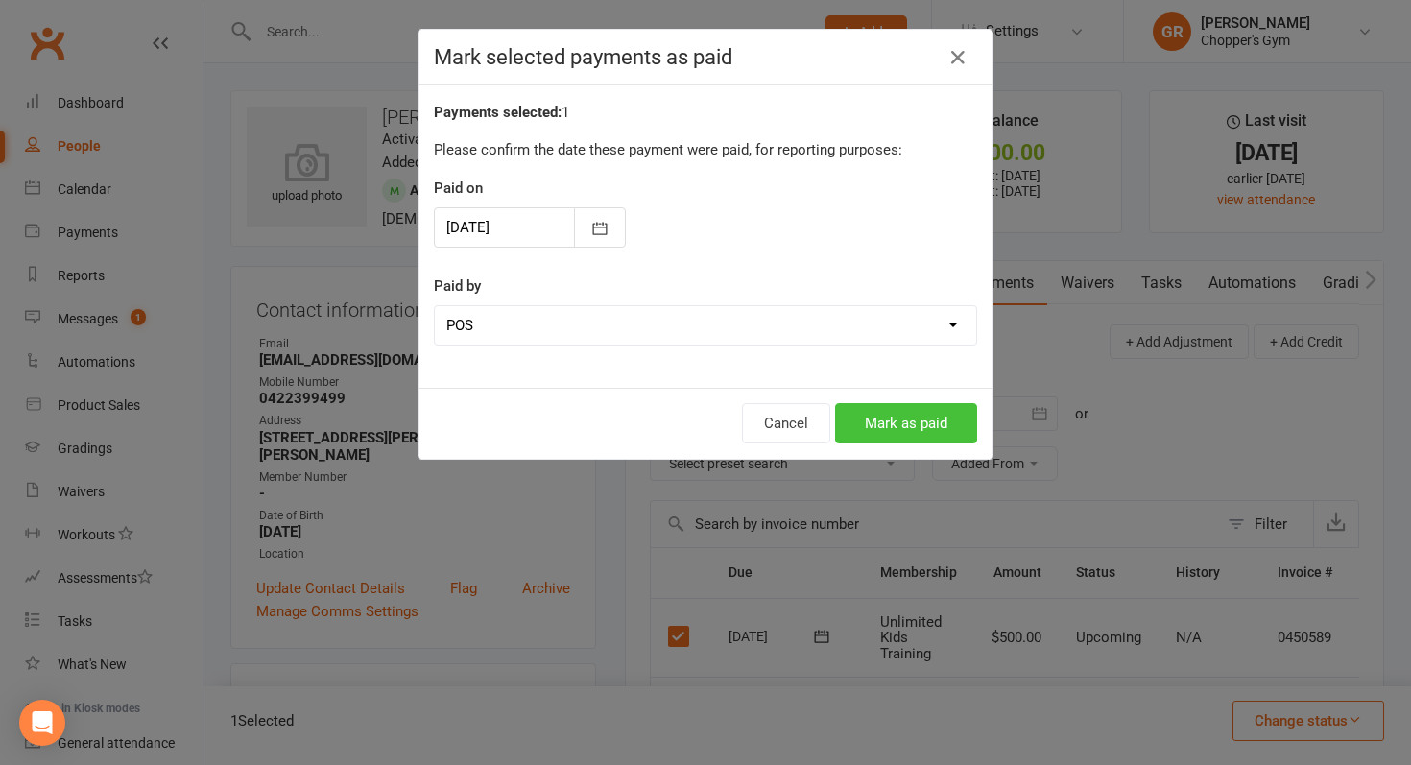
click at [912, 420] on button "Mark as paid" at bounding box center [906, 423] width 142 height 40
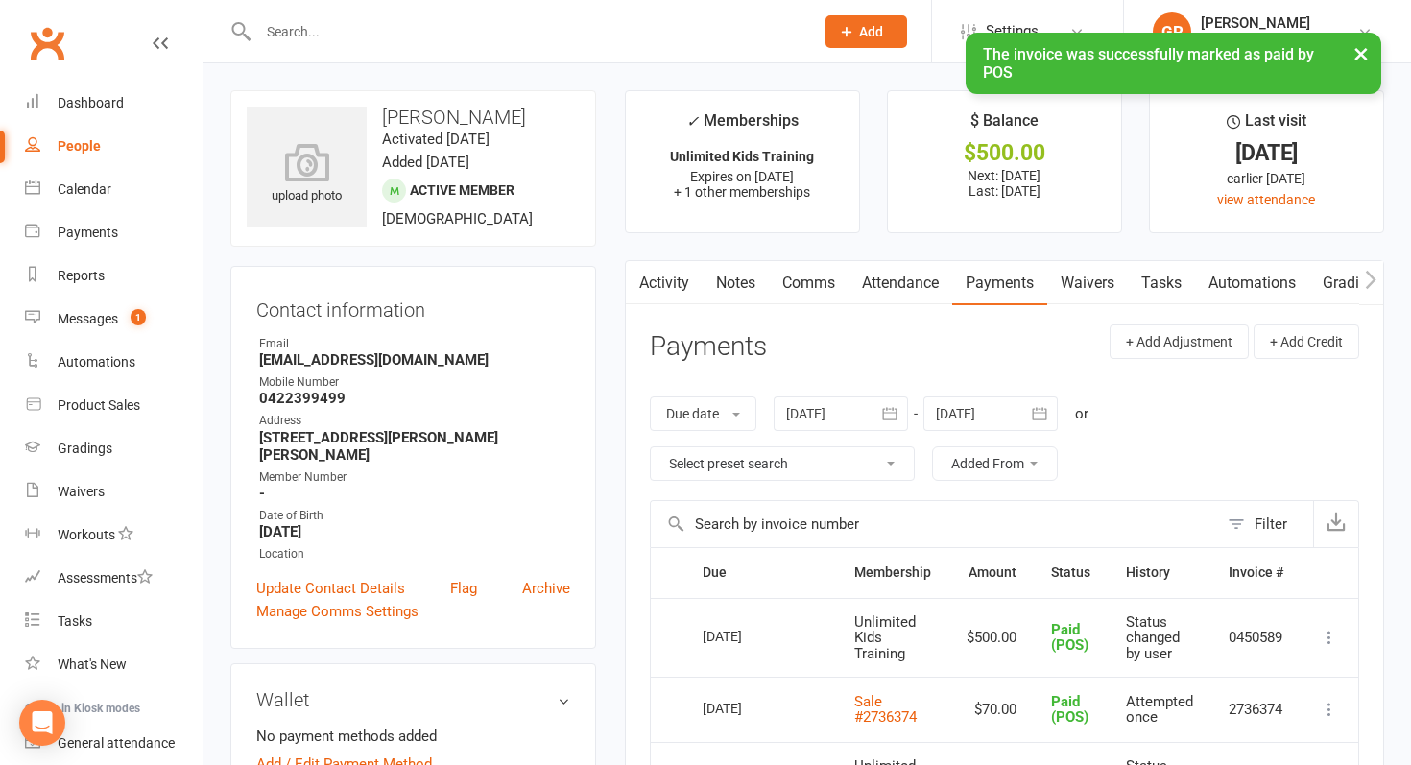
click at [473, 29] on input "text" at bounding box center [527, 31] width 548 height 27
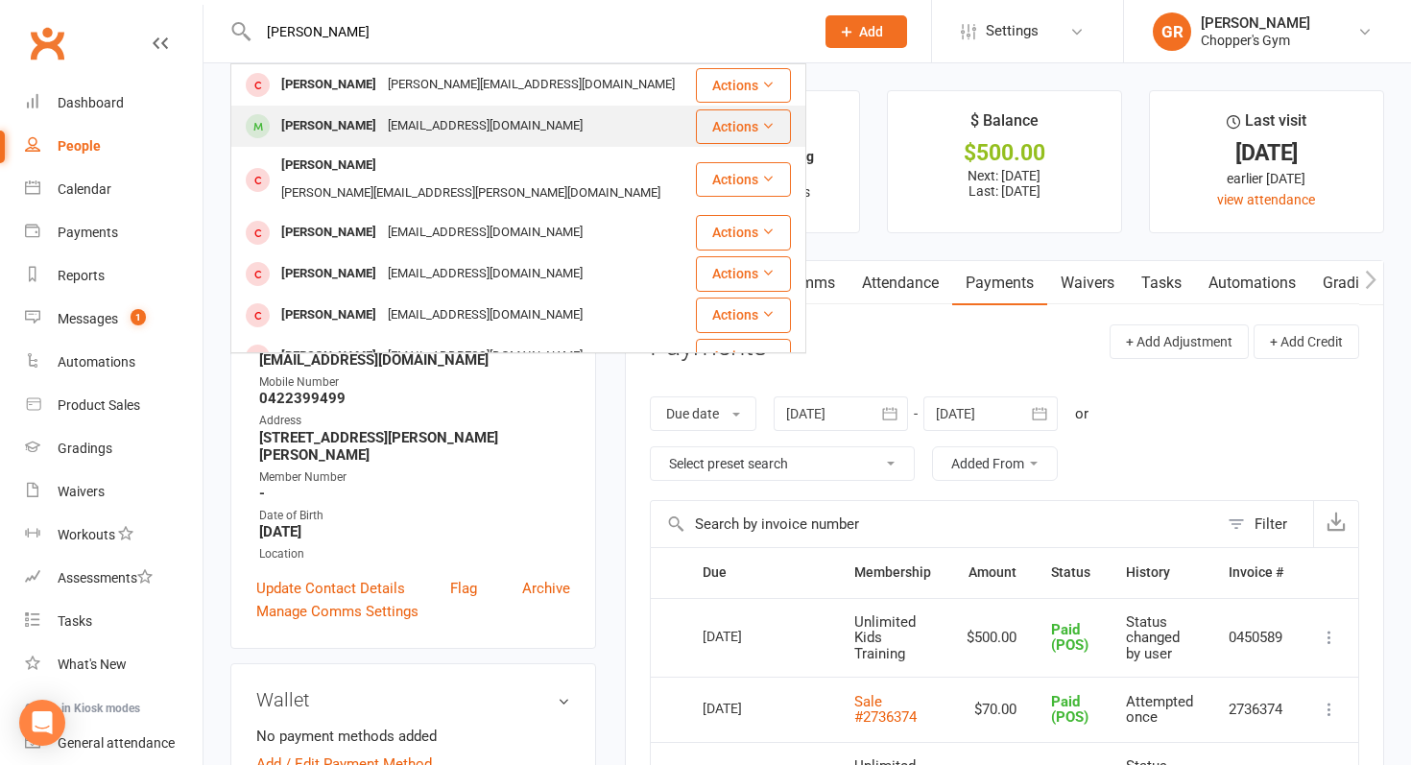
type input "james ken"
click at [406, 121] on div "morganangela15@yahoo.com" at bounding box center [485, 126] width 206 height 28
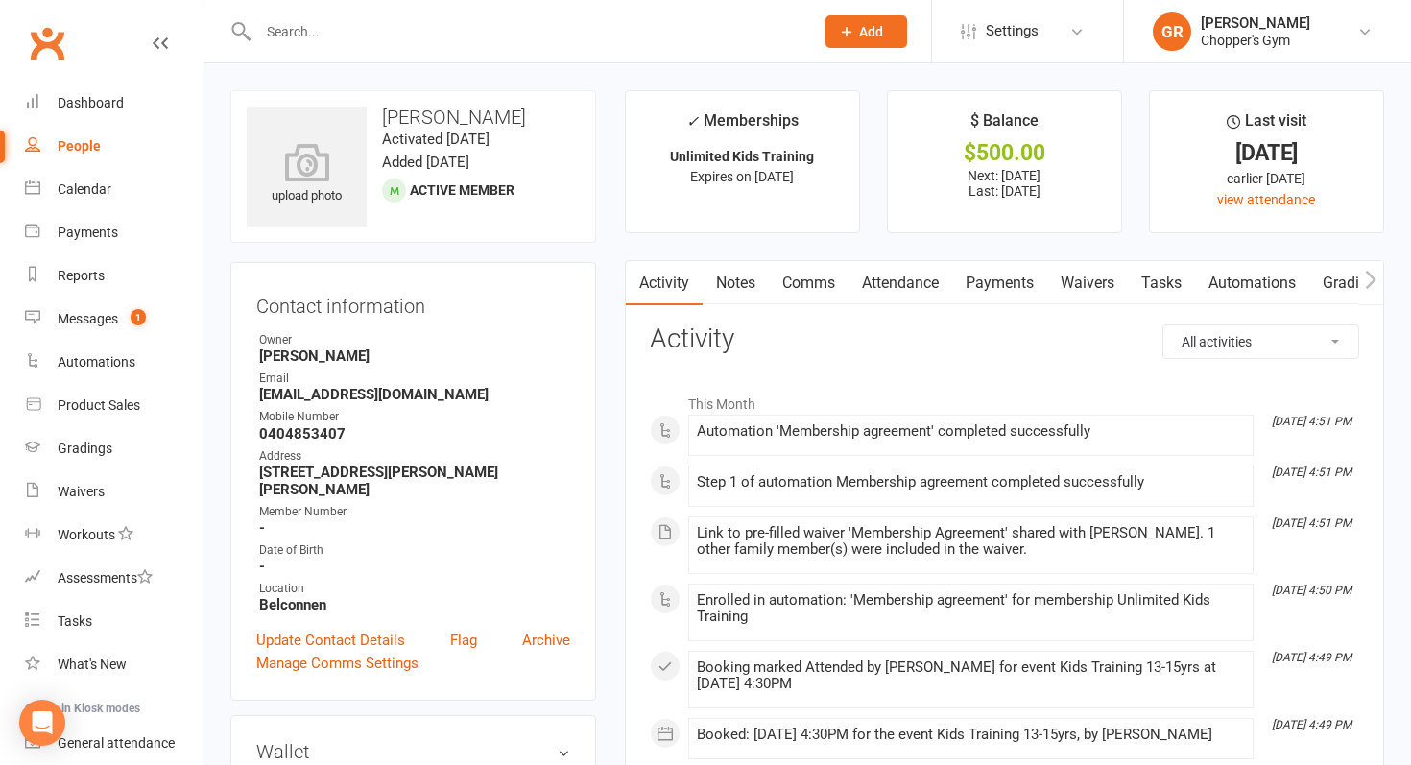
click at [1001, 281] on link "Payments" at bounding box center [999, 283] width 95 height 44
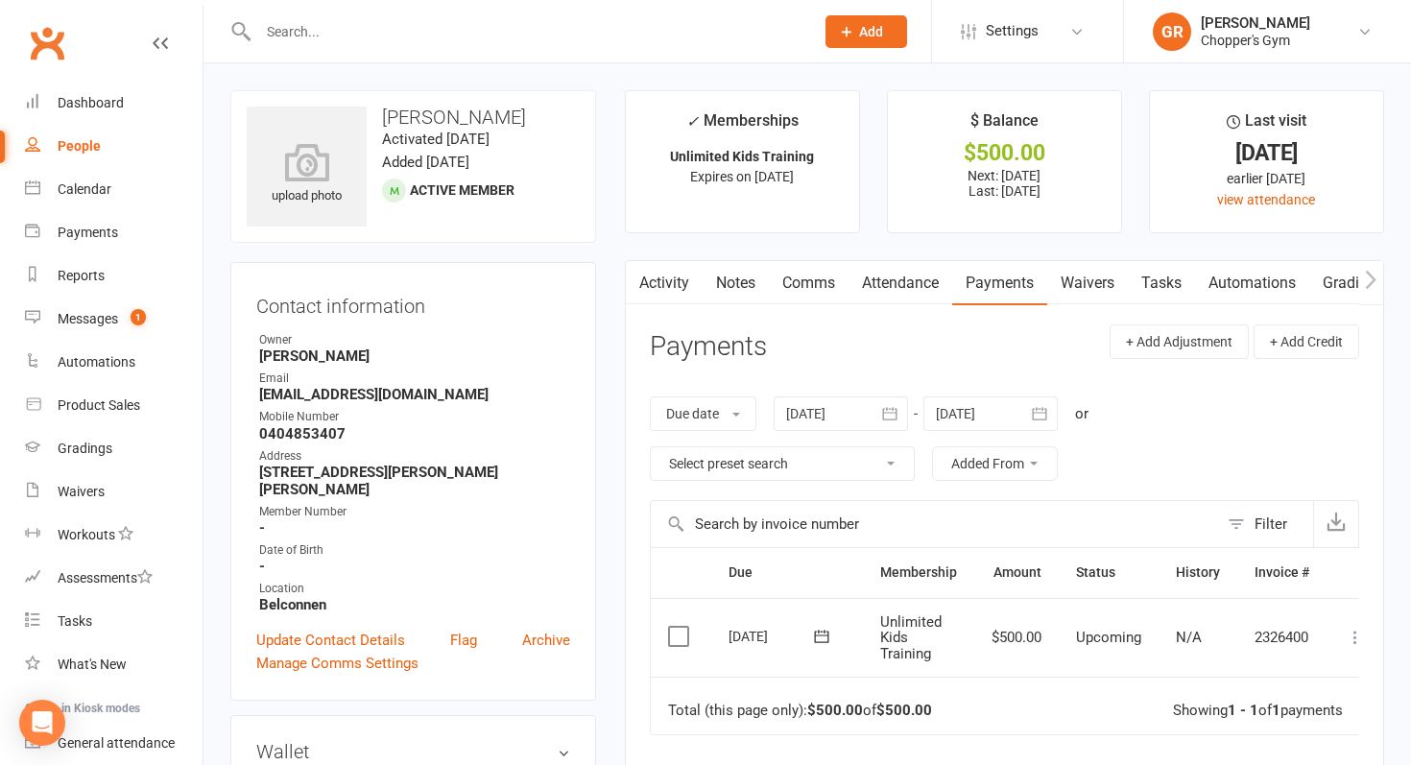
click at [679, 634] on label at bounding box center [681, 636] width 26 height 19
click at [679, 627] on input "checkbox" at bounding box center [674, 627] width 12 height 0
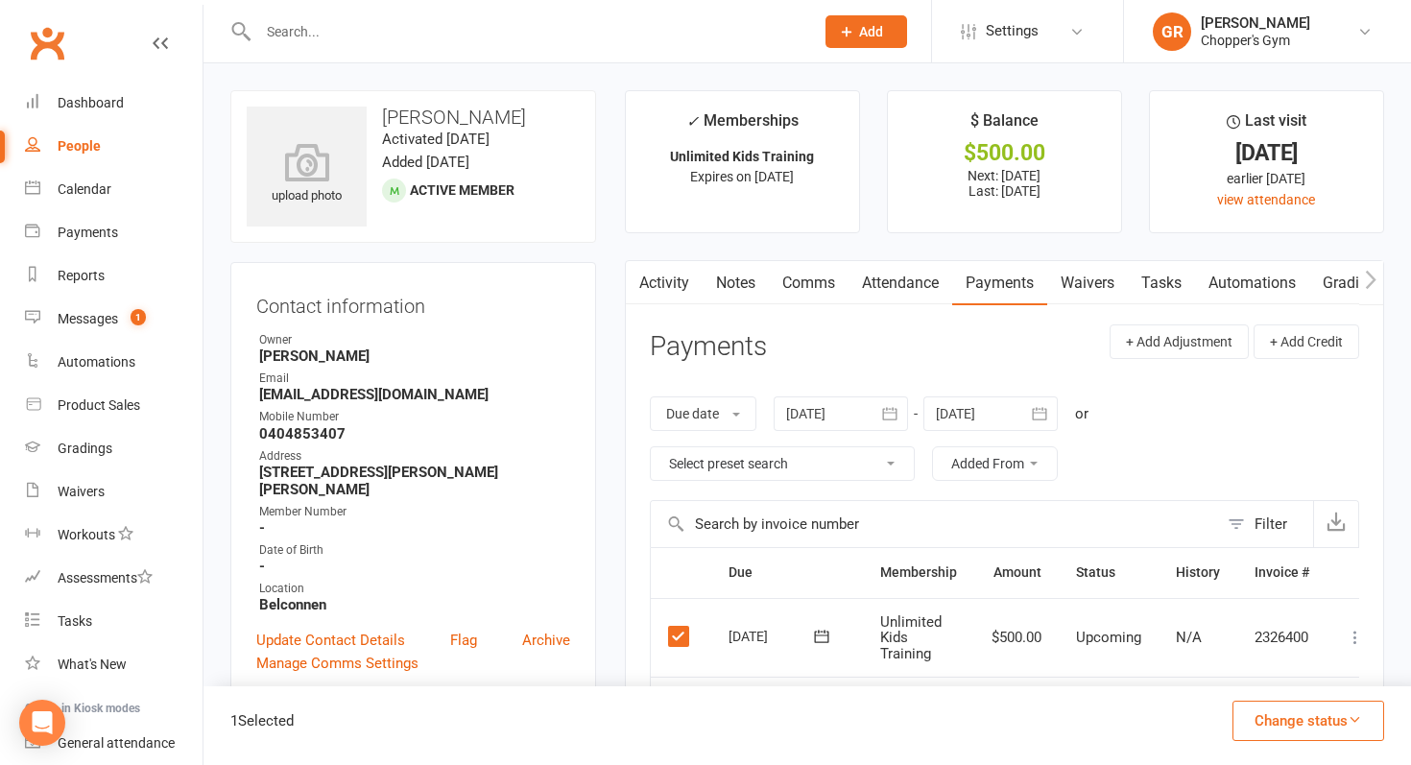
click at [1331, 732] on button "Change status" at bounding box center [1309, 721] width 152 height 40
click at [1356, 608] on link "Paid (POS)" at bounding box center [1288, 592] width 190 height 38
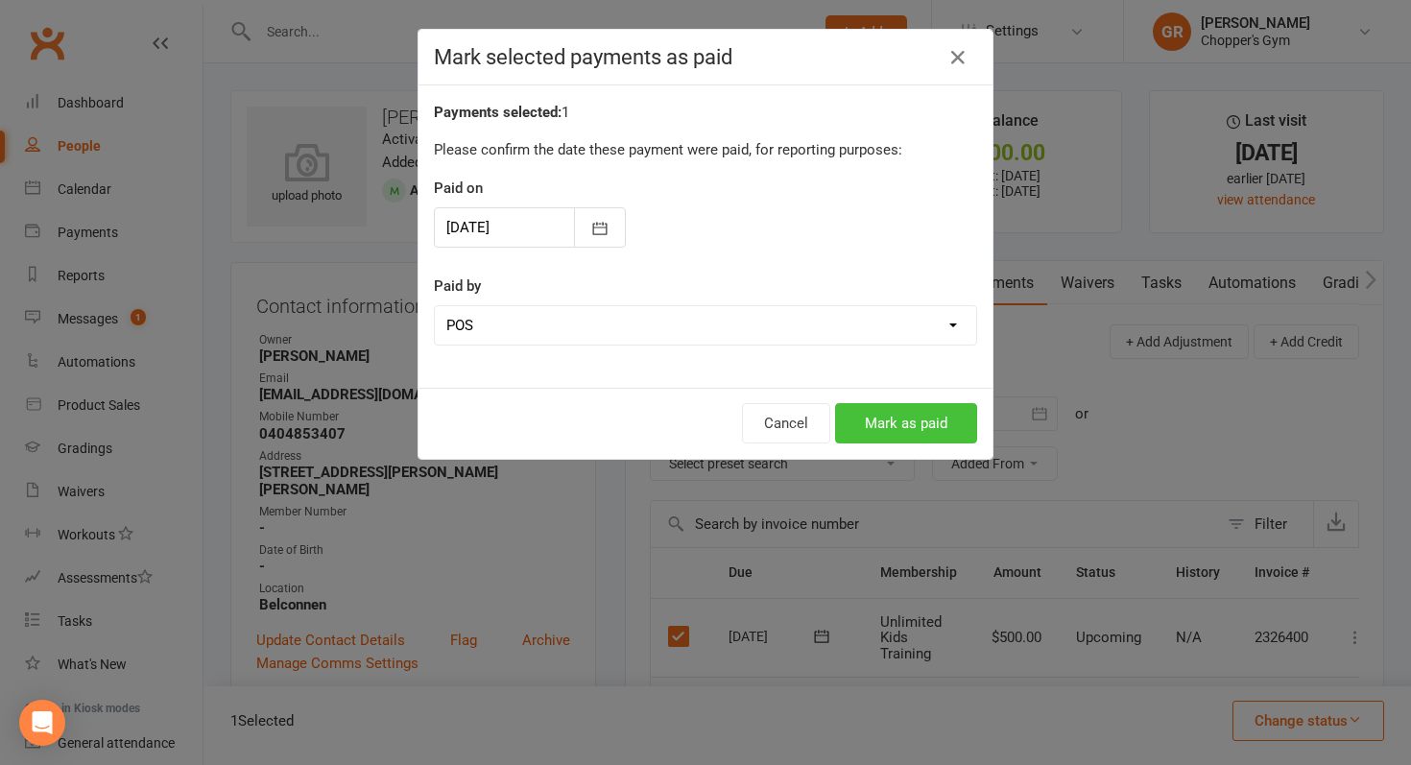
click at [908, 427] on button "Mark as paid" at bounding box center [906, 423] width 142 height 40
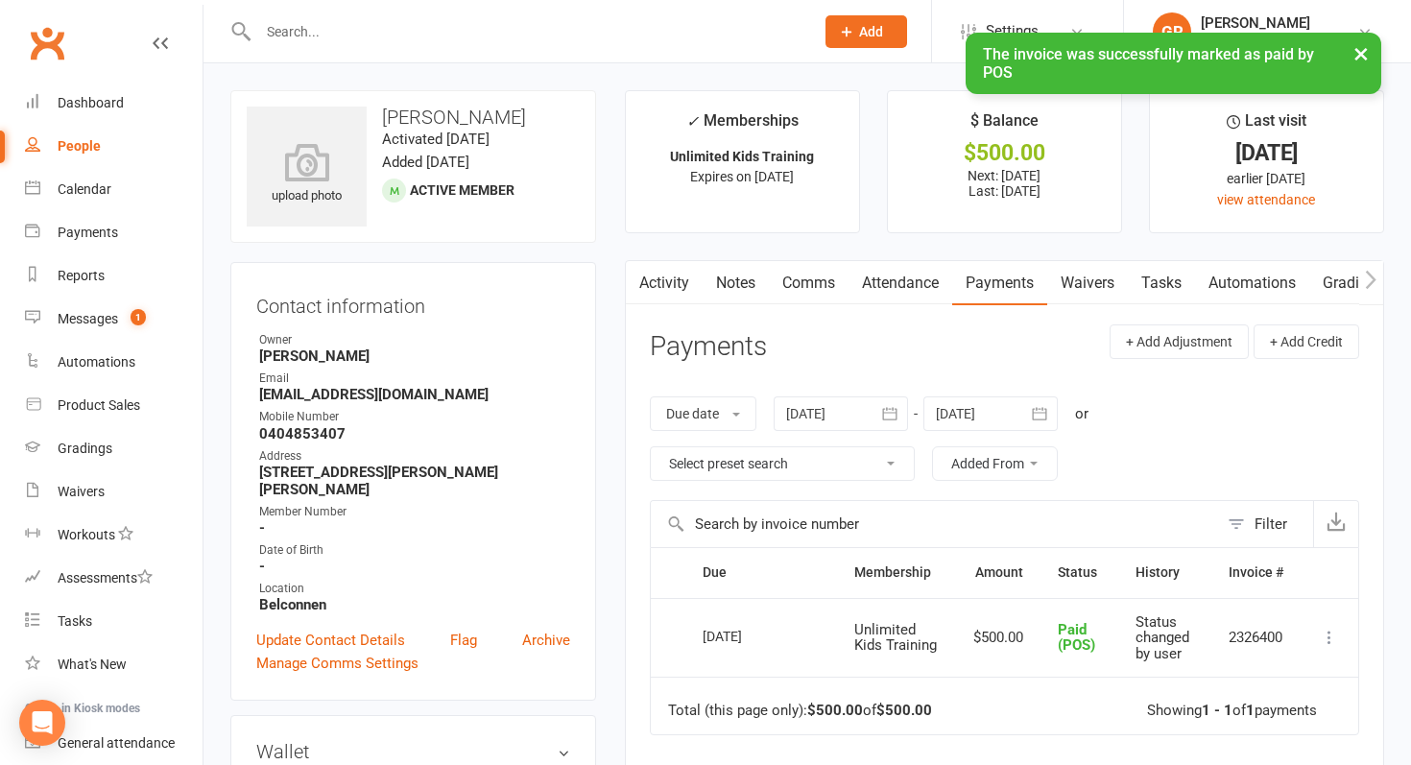
click at [423, 30] on input "text" at bounding box center [527, 31] width 548 height 27
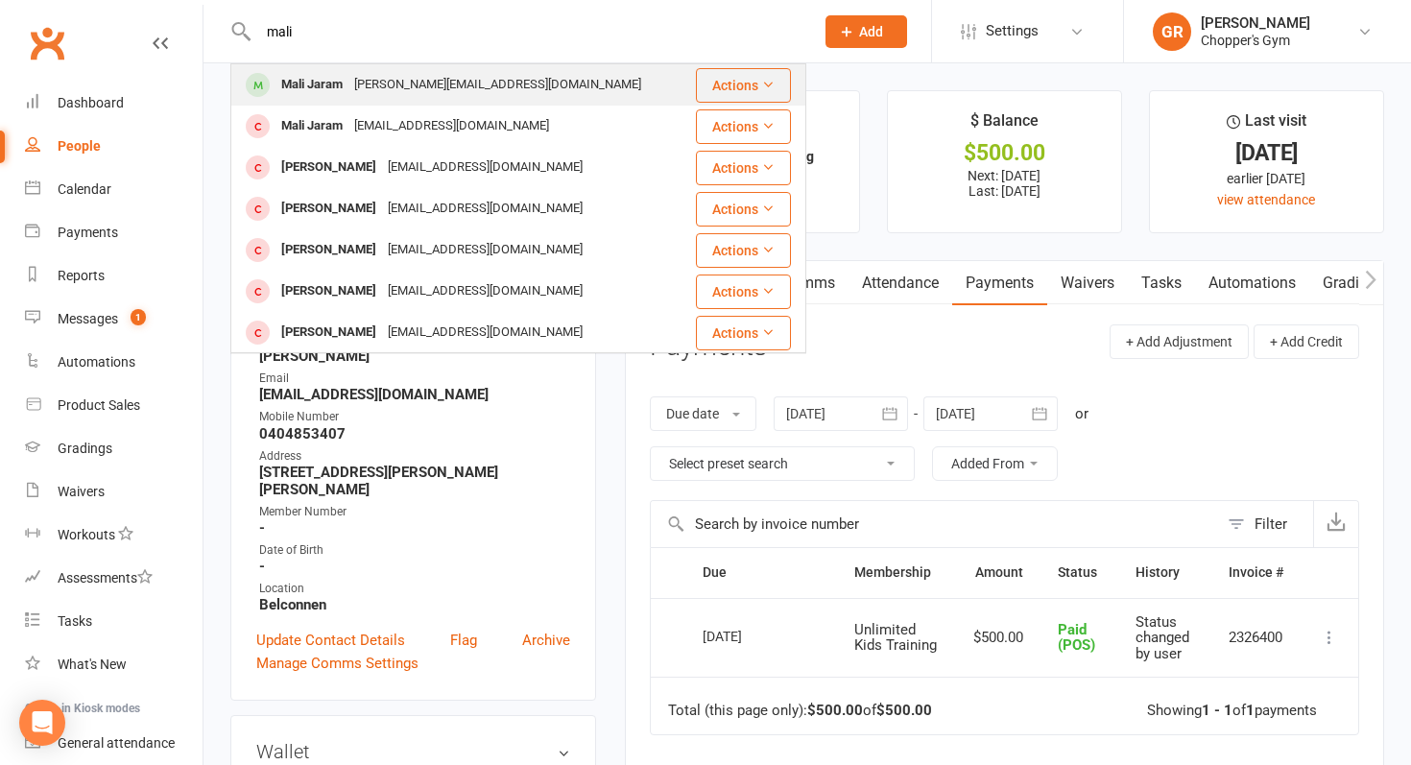
type input "mali"
click at [398, 75] on div "Amanda@vdara.com.au" at bounding box center [498, 85] width 299 height 28
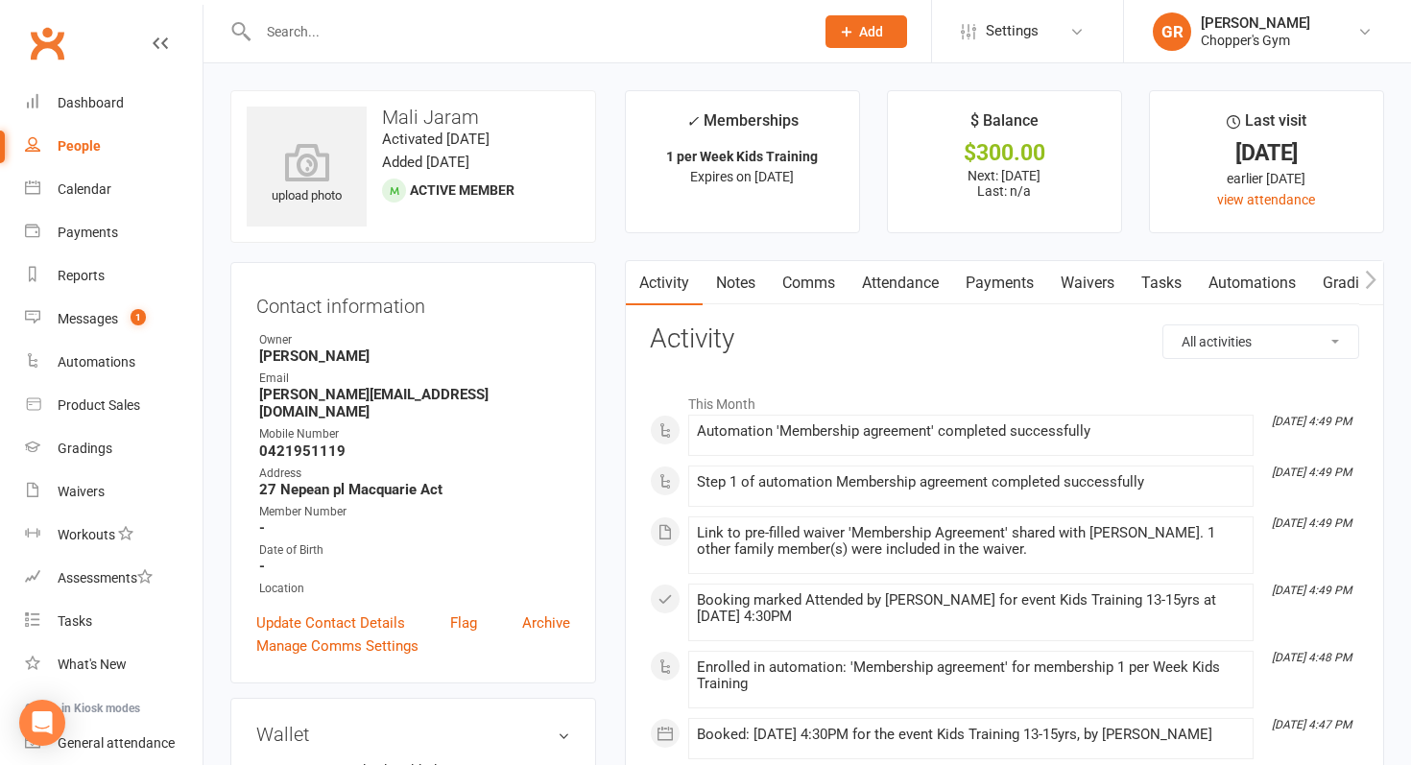
click at [1024, 290] on link "Payments" at bounding box center [999, 283] width 95 height 44
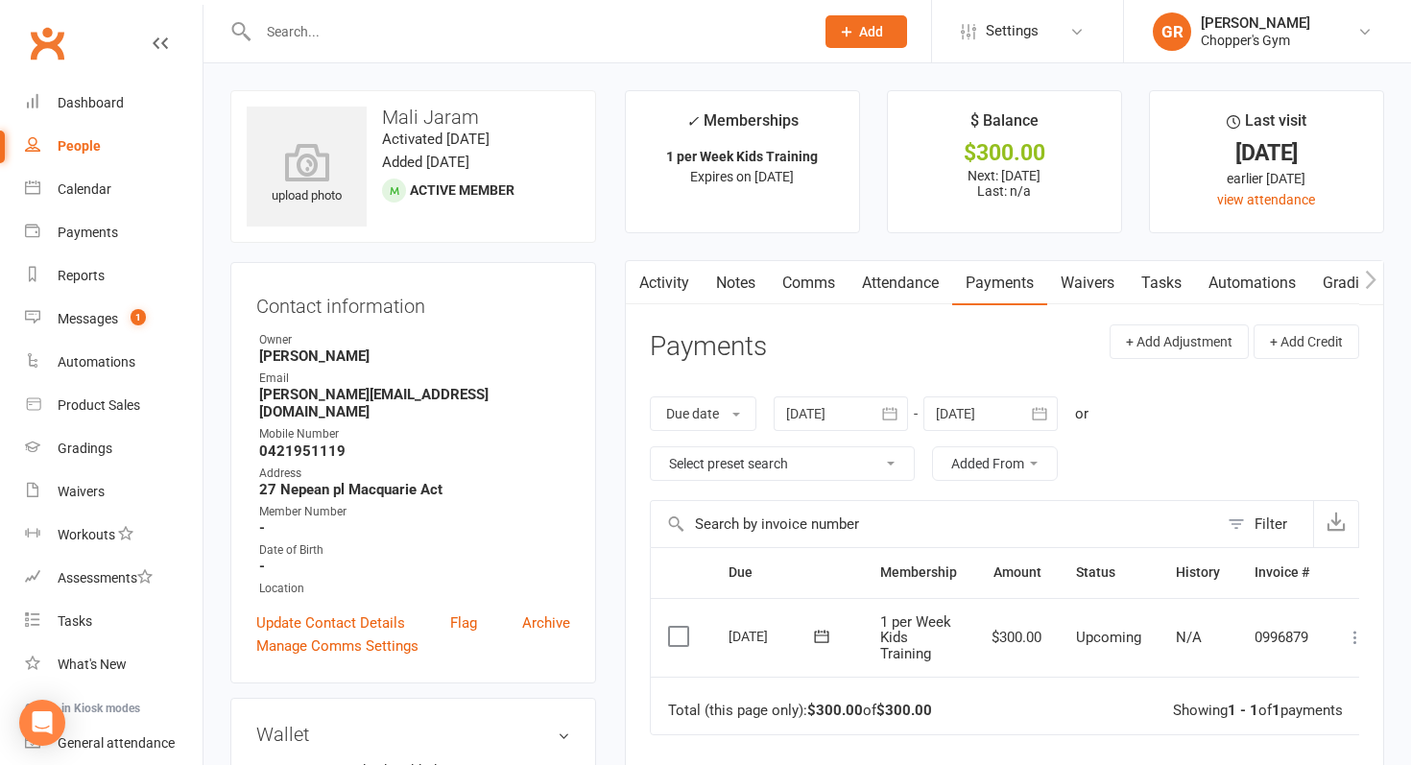
click at [673, 631] on label at bounding box center [681, 636] width 26 height 19
click at [673, 627] on input "checkbox" at bounding box center [674, 627] width 12 height 0
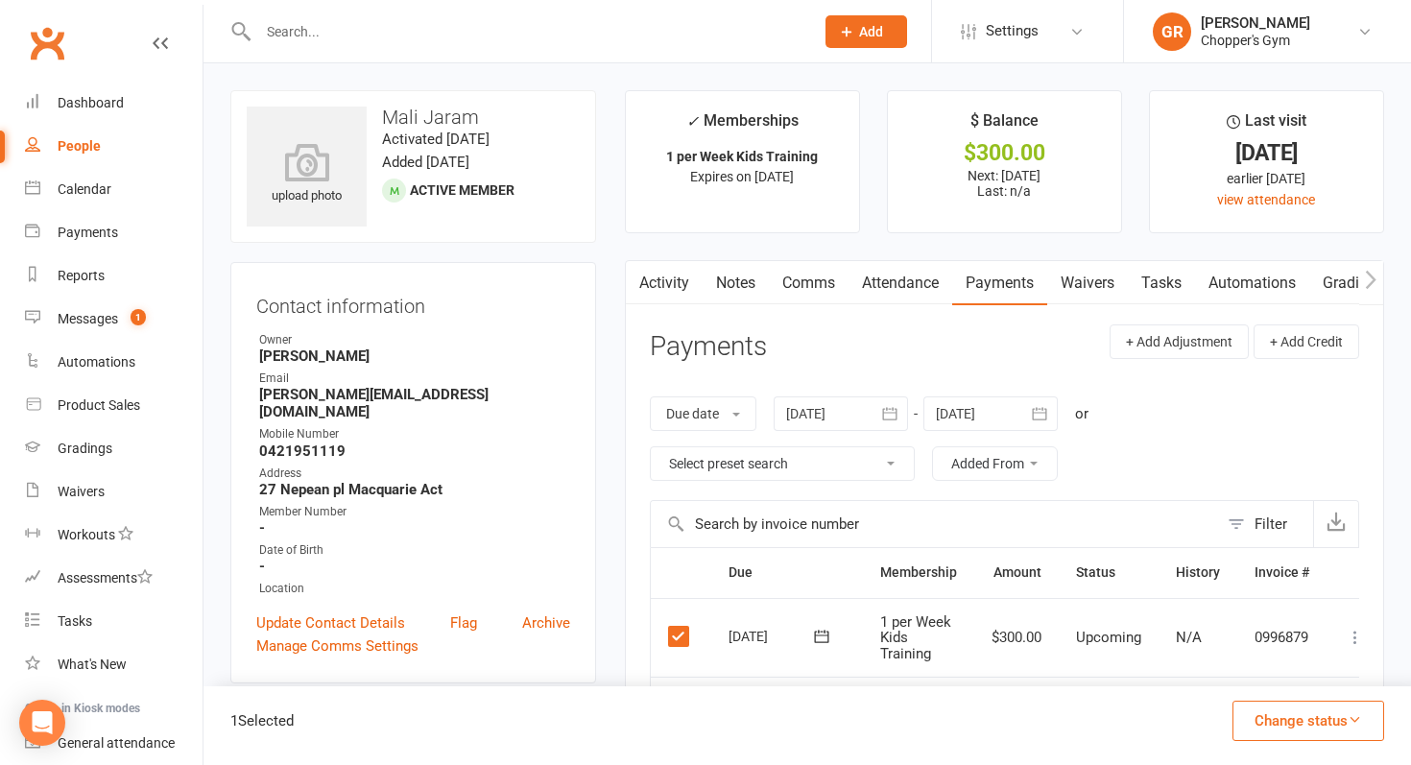
click at [1334, 733] on button "Change status" at bounding box center [1309, 721] width 152 height 40
click at [1336, 555] on link "Paid (Cash)" at bounding box center [1288, 554] width 190 height 38
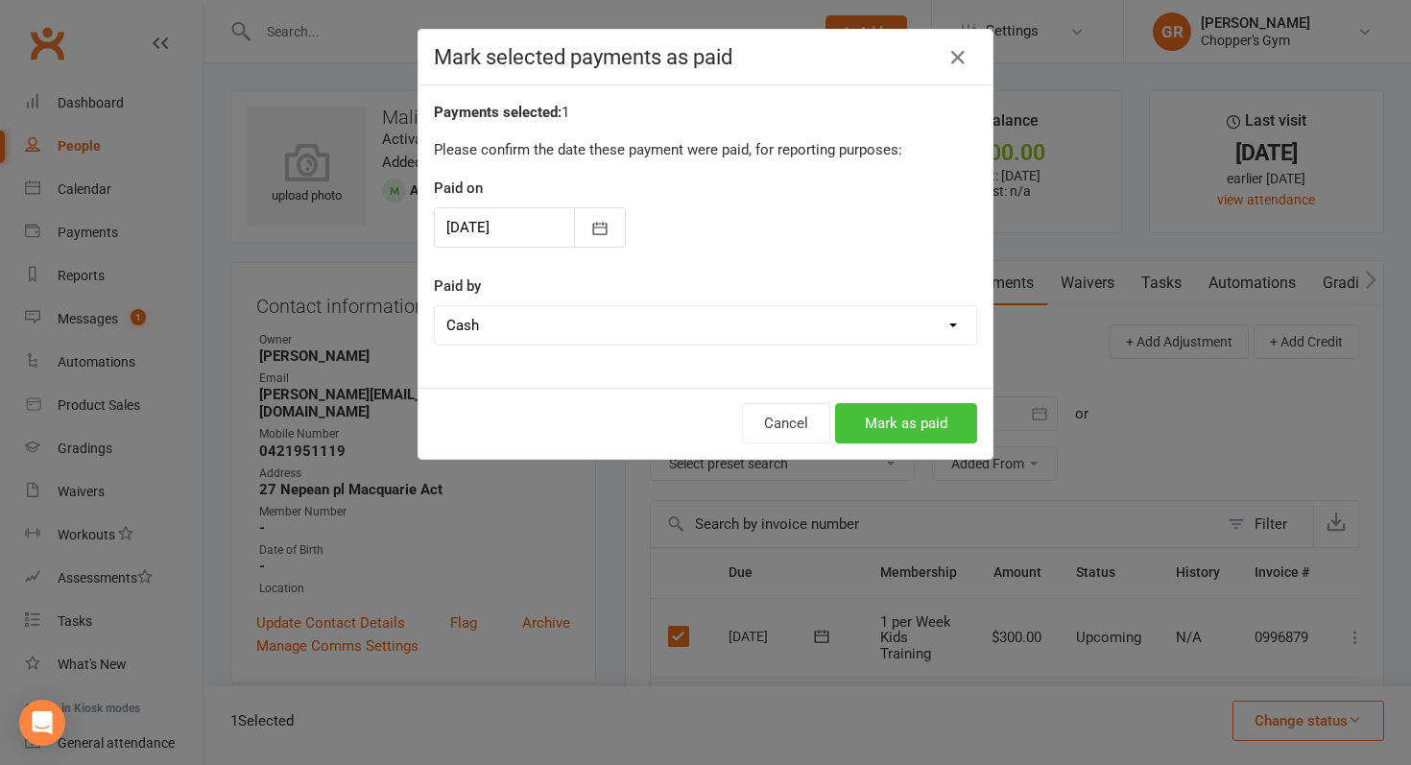
click at [879, 413] on button "Mark as paid" at bounding box center [906, 423] width 142 height 40
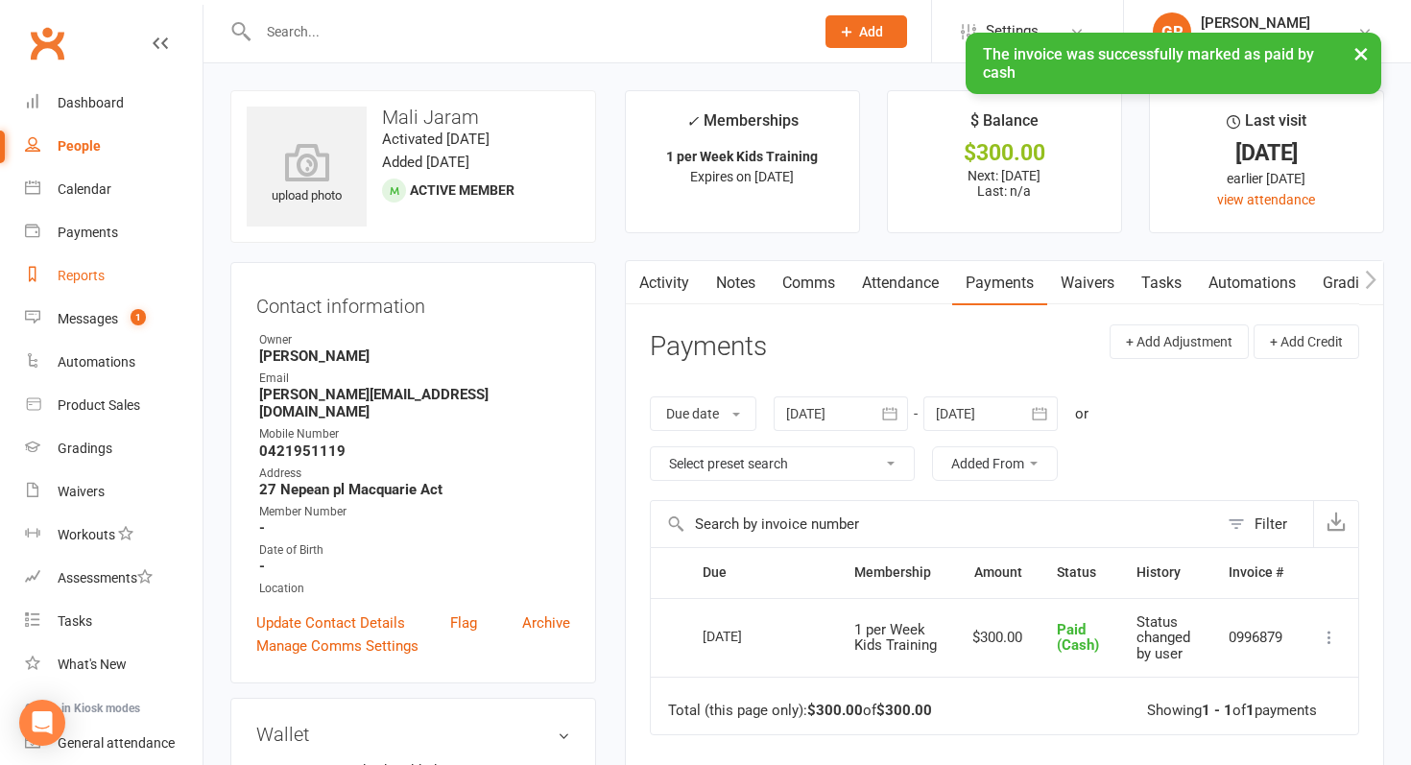
click at [106, 280] on link "Reports" at bounding box center [114, 275] width 178 height 43
select select "100"
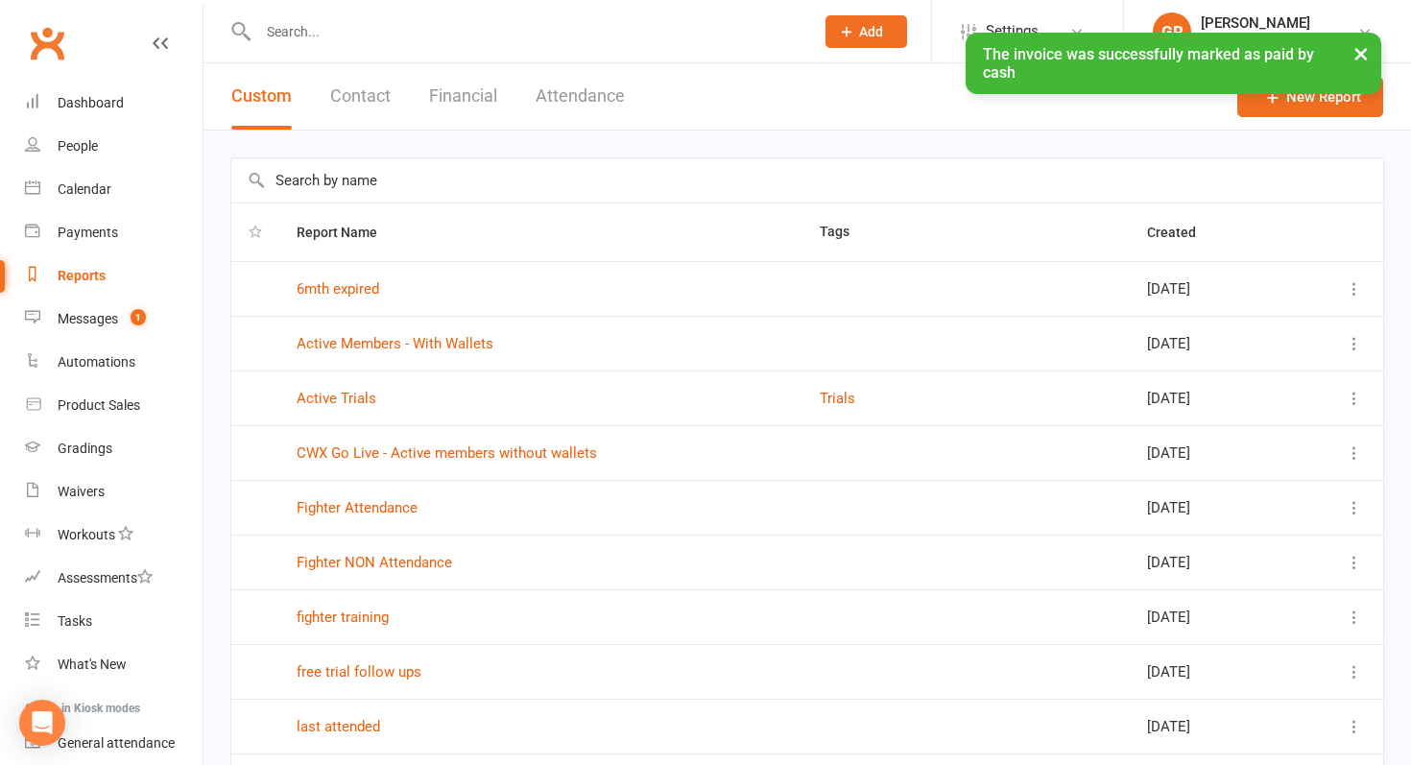
click at [449, 101] on button "Financial" at bounding box center [463, 96] width 68 height 66
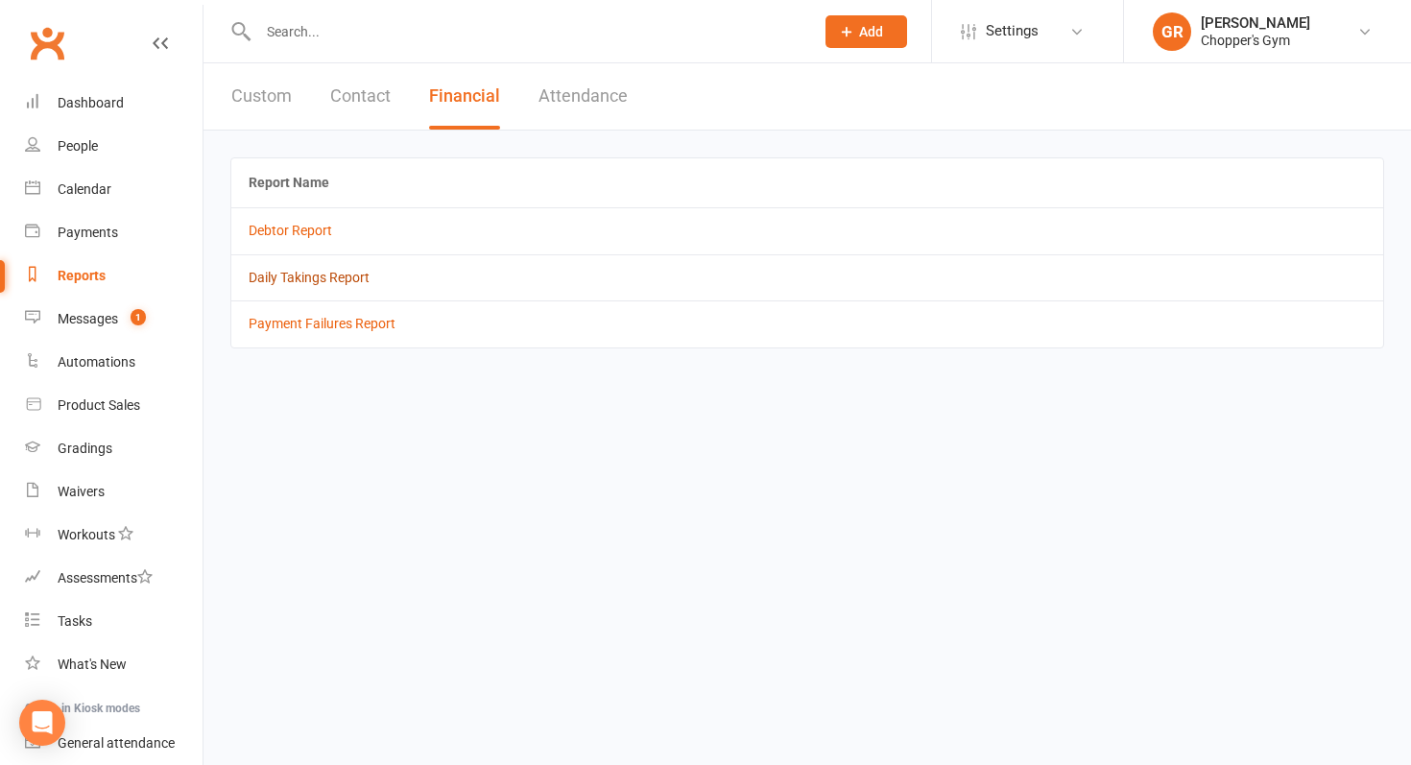
click at [314, 277] on link "Daily Takings Report" at bounding box center [309, 277] width 121 height 15
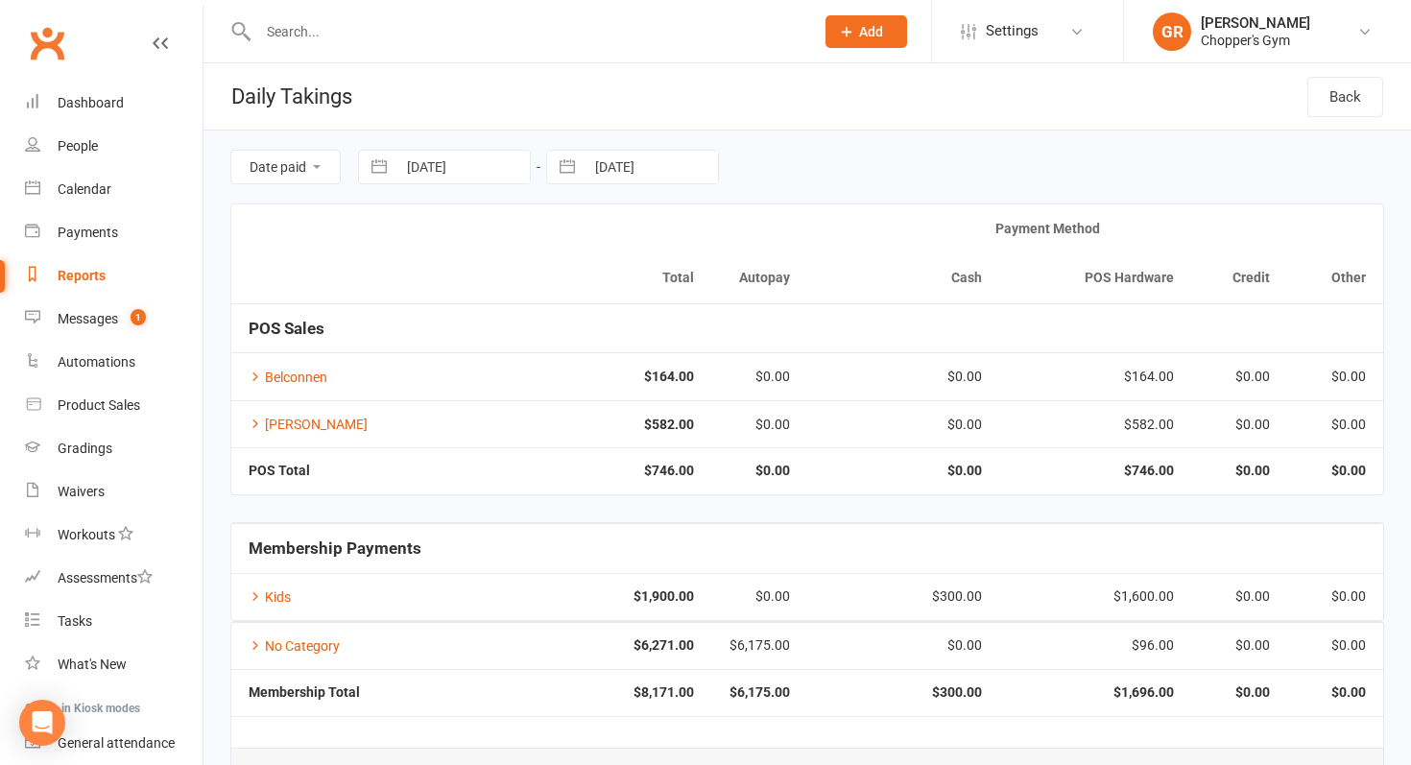
scroll to position [58, 0]
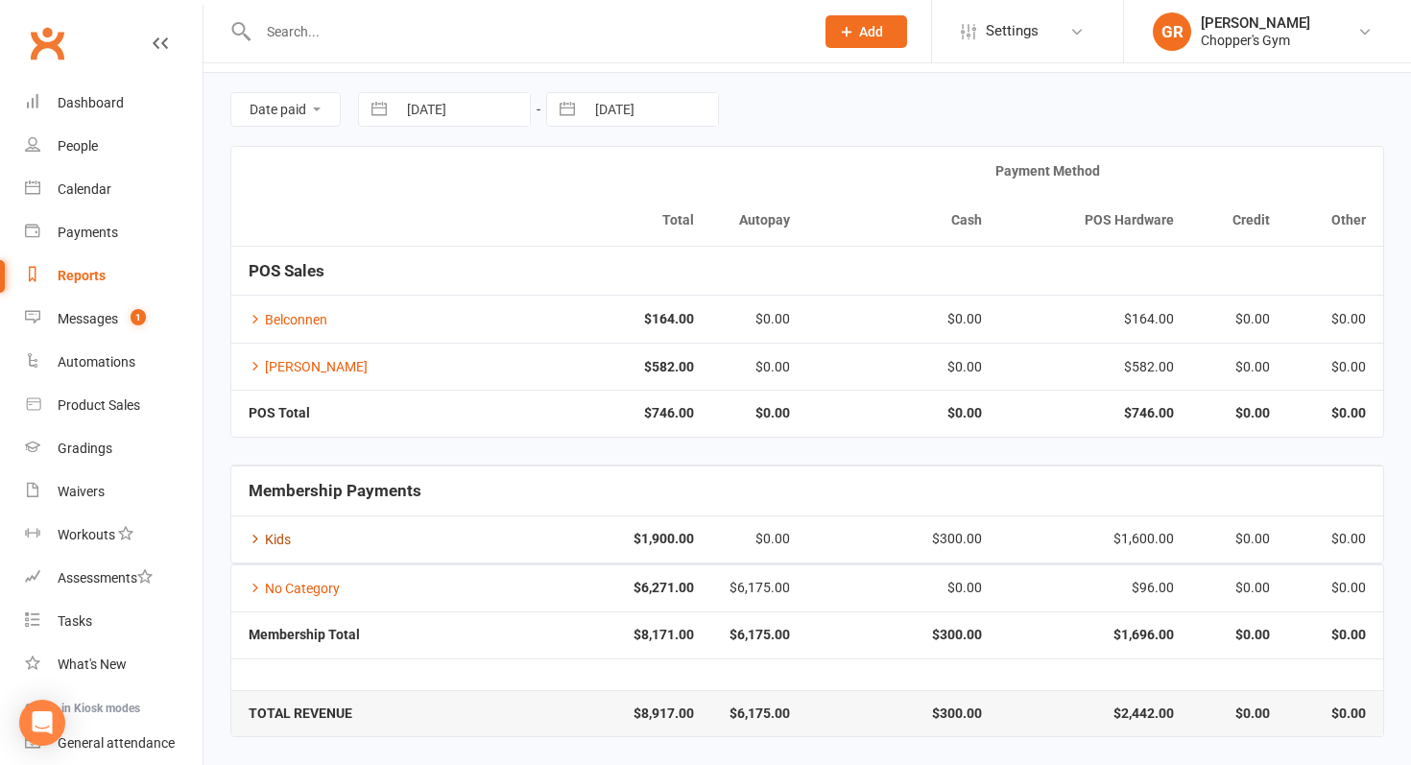
click at [277, 539] on link "Kids" at bounding box center [270, 539] width 42 height 15
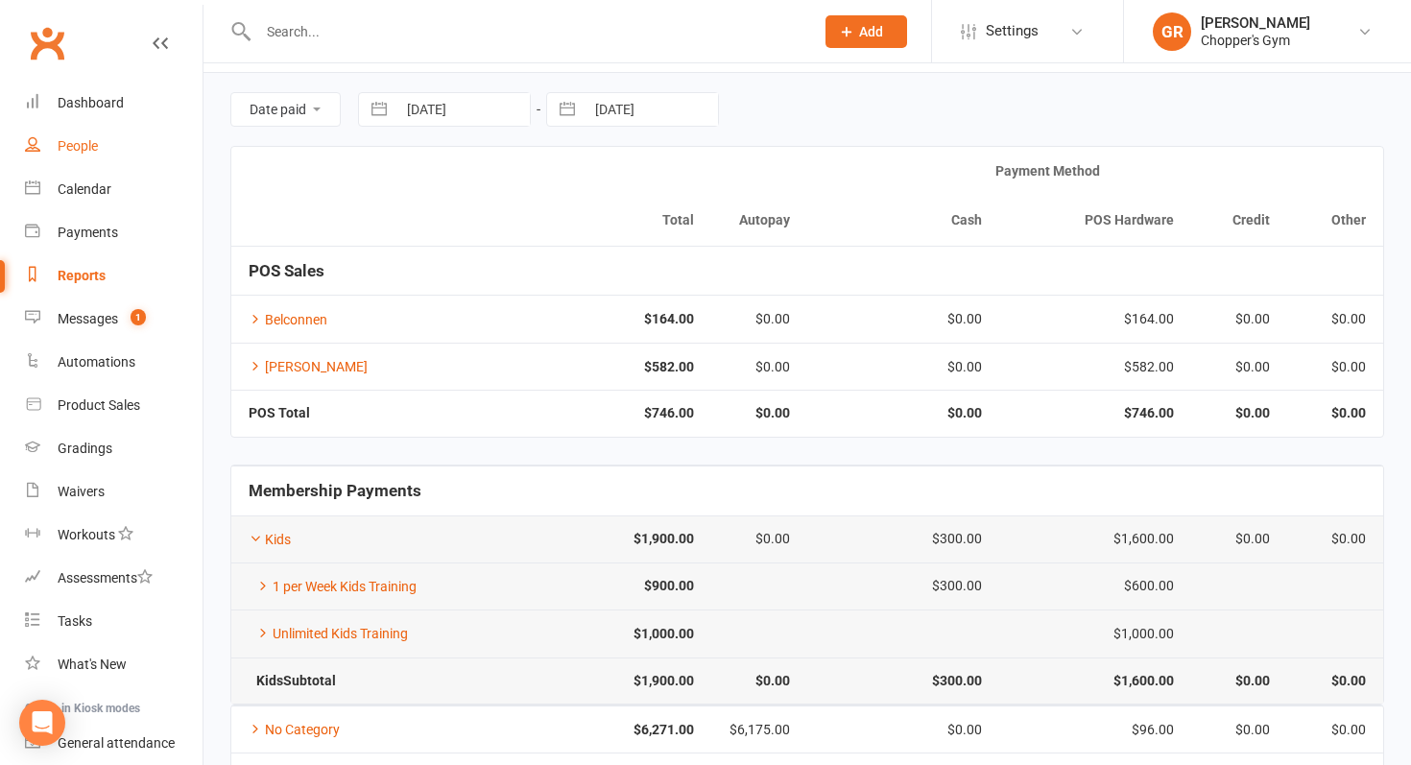
click at [87, 149] on div "People" at bounding box center [78, 145] width 40 height 15
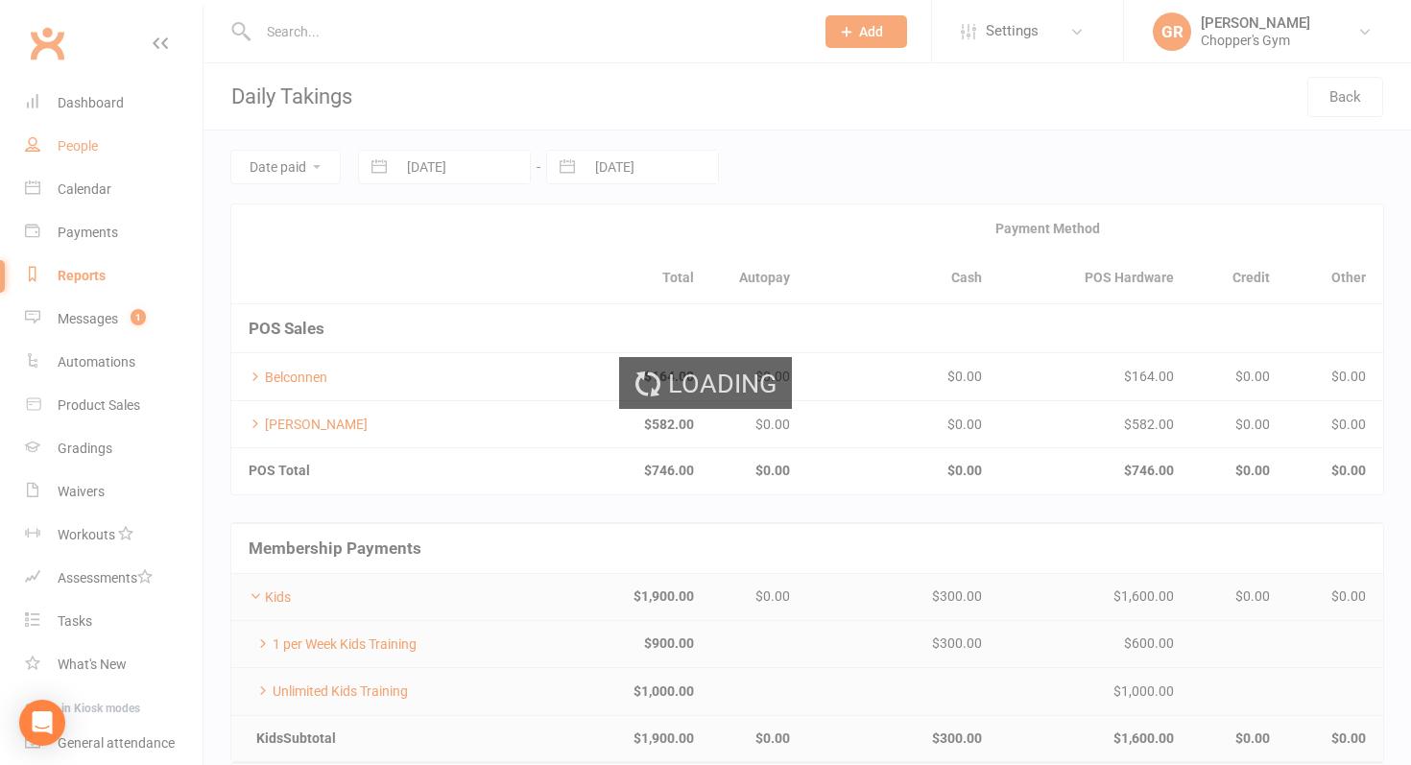
select select "100"
